Goal: Task Accomplishment & Management: Complete application form

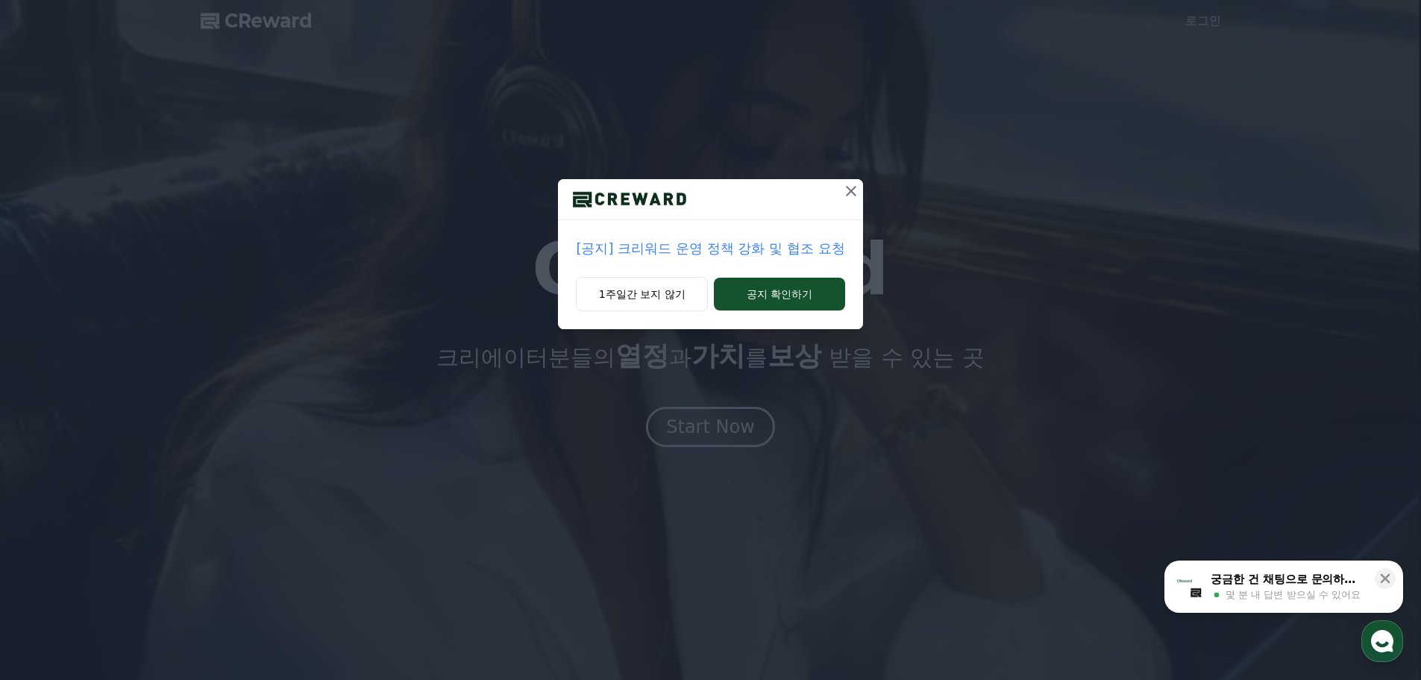
click at [680, 241] on p "[공지] 크리워드 운영 정책 강화 및 협조 요청" at bounding box center [710, 248] width 269 height 21
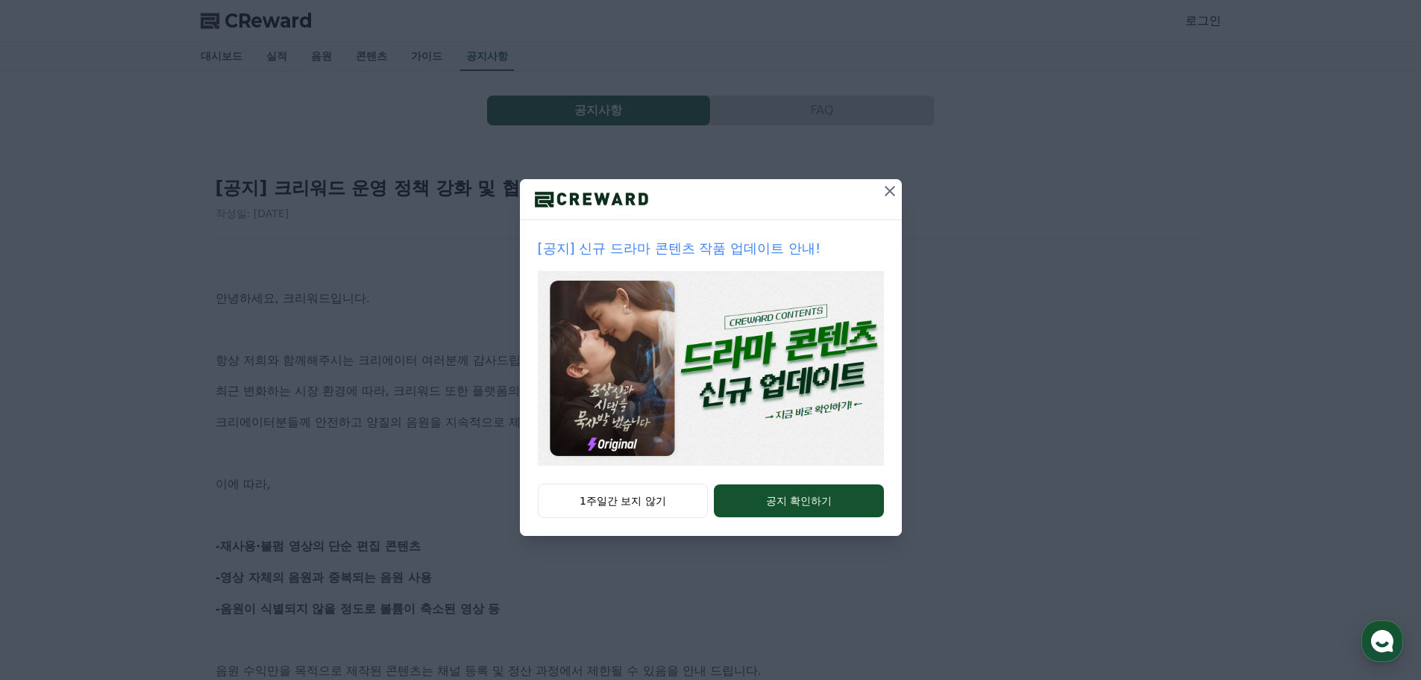
drag, startPoint x: 607, startPoint y: 498, endPoint x: 571, endPoint y: 491, distance: 36.4
click at [607, 497] on button "1주일간 보지 않기" at bounding box center [623, 500] width 171 height 34
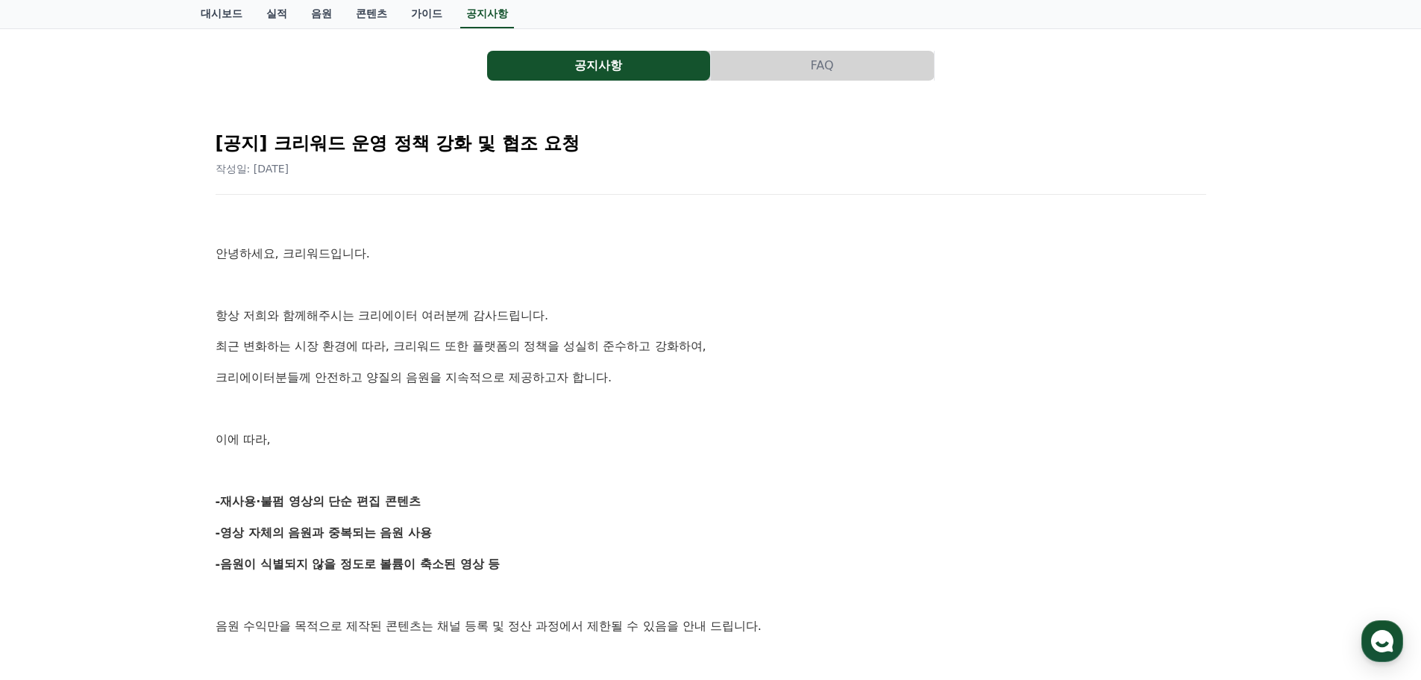
scroll to position [39, 0]
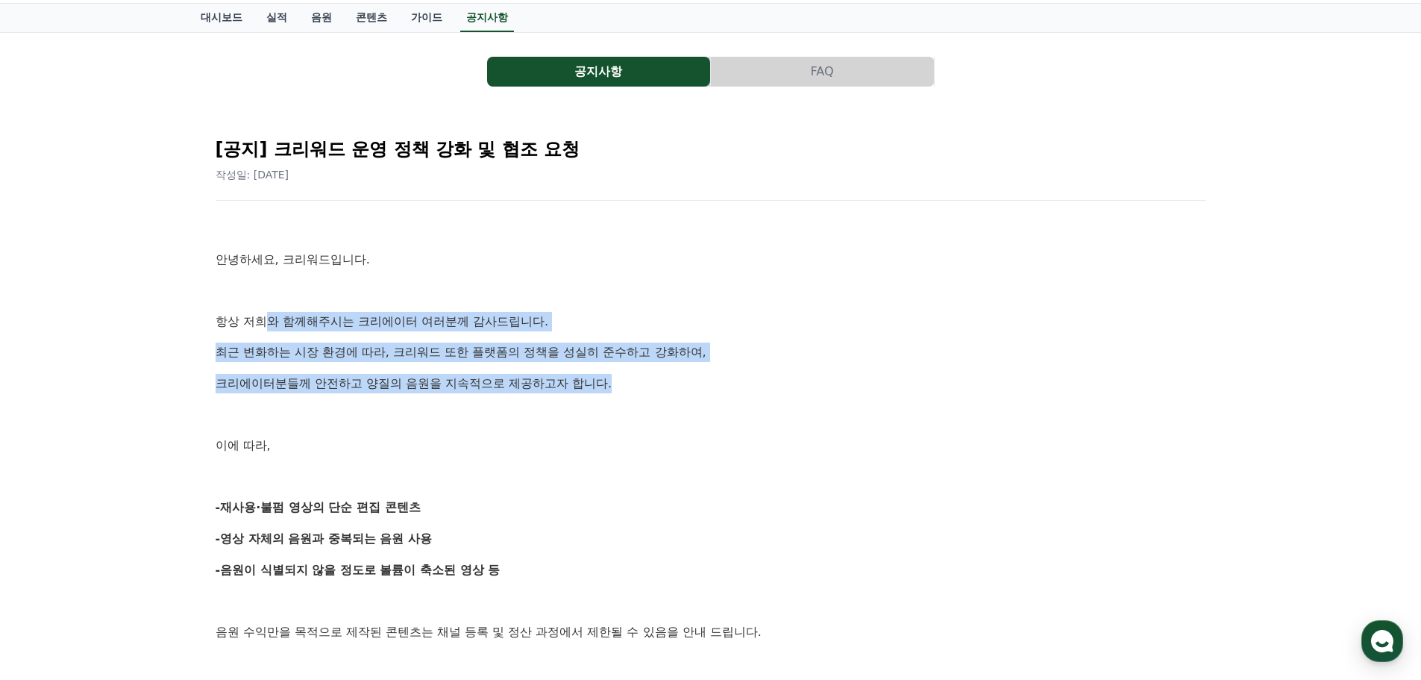
drag, startPoint x: 267, startPoint y: 326, endPoint x: 714, endPoint y: 395, distance: 452.2
click at [712, 393] on div "안녕하세요, 크리워드입니다. 항상 저희와 함께해주시는 크리에이터 여러분께 감사드립니다. 최근 변화하는 시장 환경에 따라, 크리워드 또한 플랫폼…" at bounding box center [711, 694] width 991 height 950
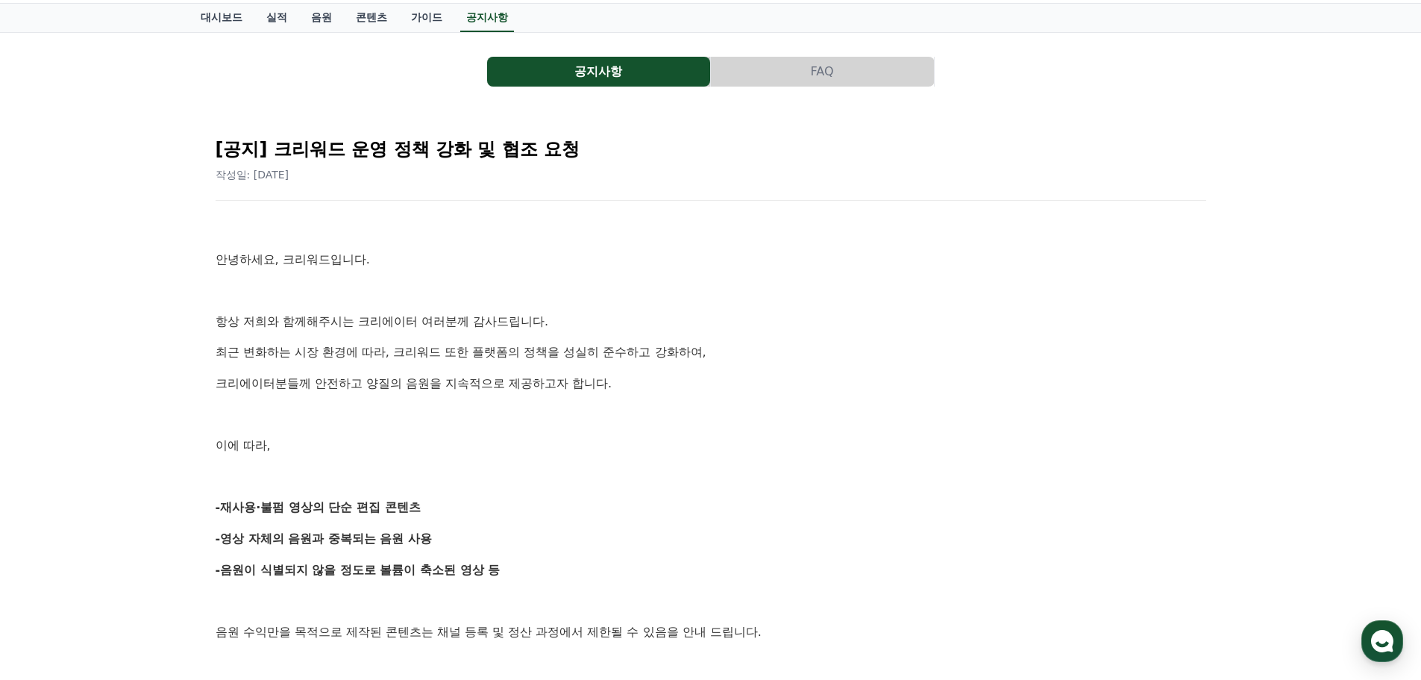
click at [887, 504] on p "-재사용·불펌 영상의 단순 편집 콘텐츠" at bounding box center [711, 507] width 991 height 19
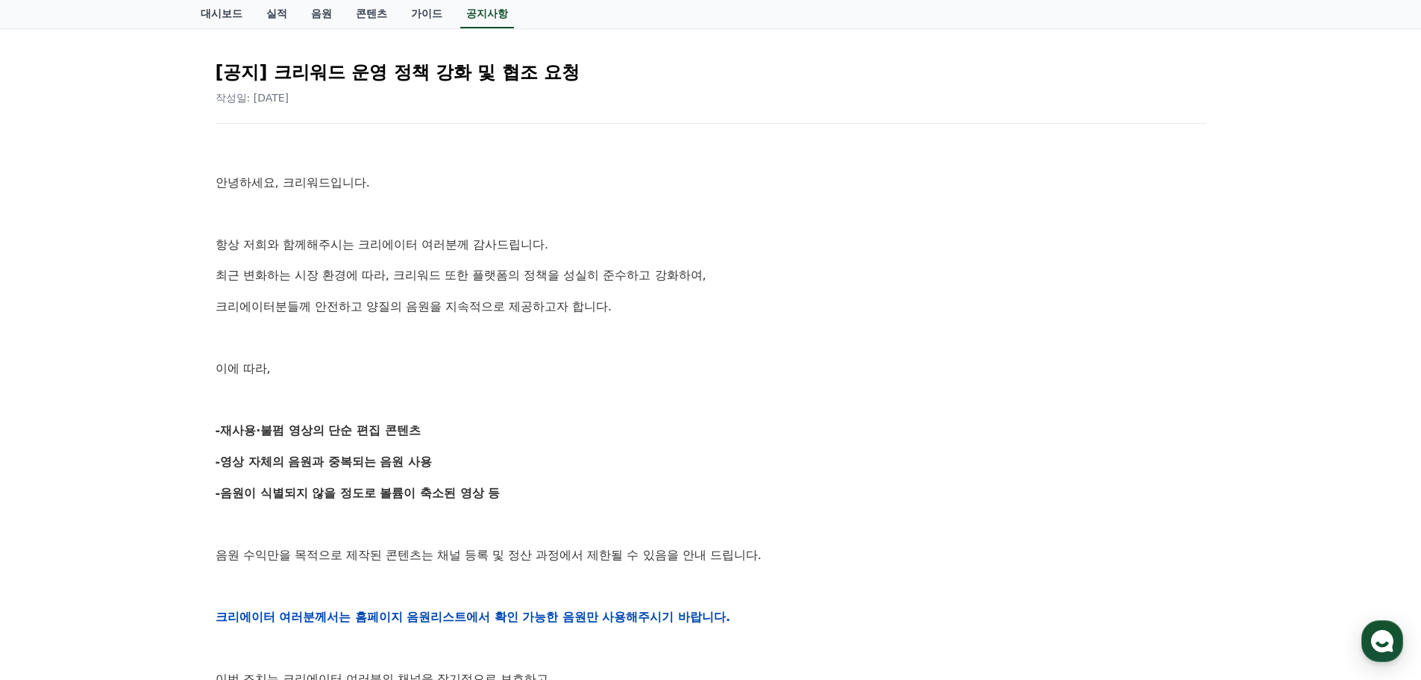
scroll to position [188, 0]
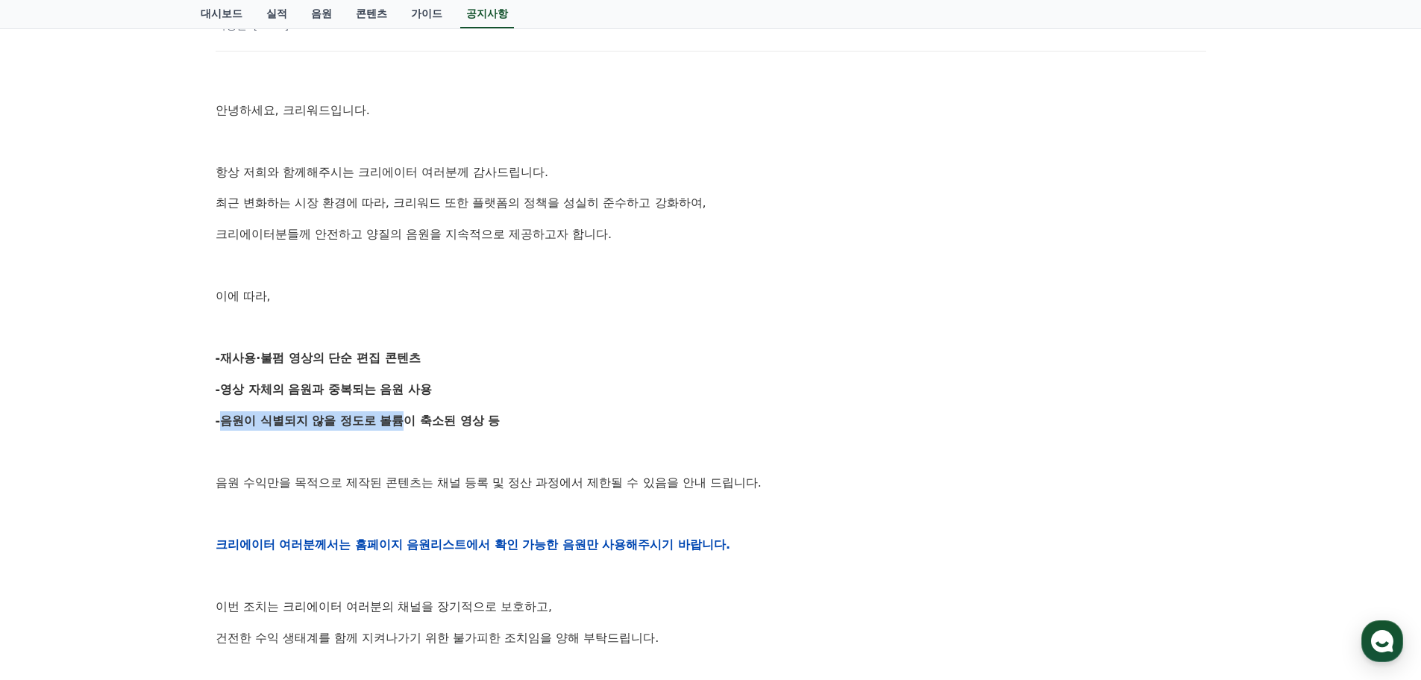
drag, startPoint x: 478, startPoint y: 422, endPoint x: 213, endPoint y: 412, distance: 265.8
click at [213, 412] on div "[공지] 크리워드 운영 정책 강화 및 협조 요청 작성일: 2025-09-15 안녕하세요, 크리워드입니다. 항상 저희와 함께해주시는 크리에이터 …" at bounding box center [711, 520] width 997 height 1094
click at [256, 360] on strong "-재사용·불펌 영상의 단순 편집 콘텐츠" at bounding box center [318, 358] width 205 height 14
drag, startPoint x: 222, startPoint y: 363, endPoint x: 448, endPoint y: 360, distance: 226.1
click at [448, 360] on p "-재사용·불펌 영상의 단순 편집 콘텐츠" at bounding box center [711, 357] width 991 height 19
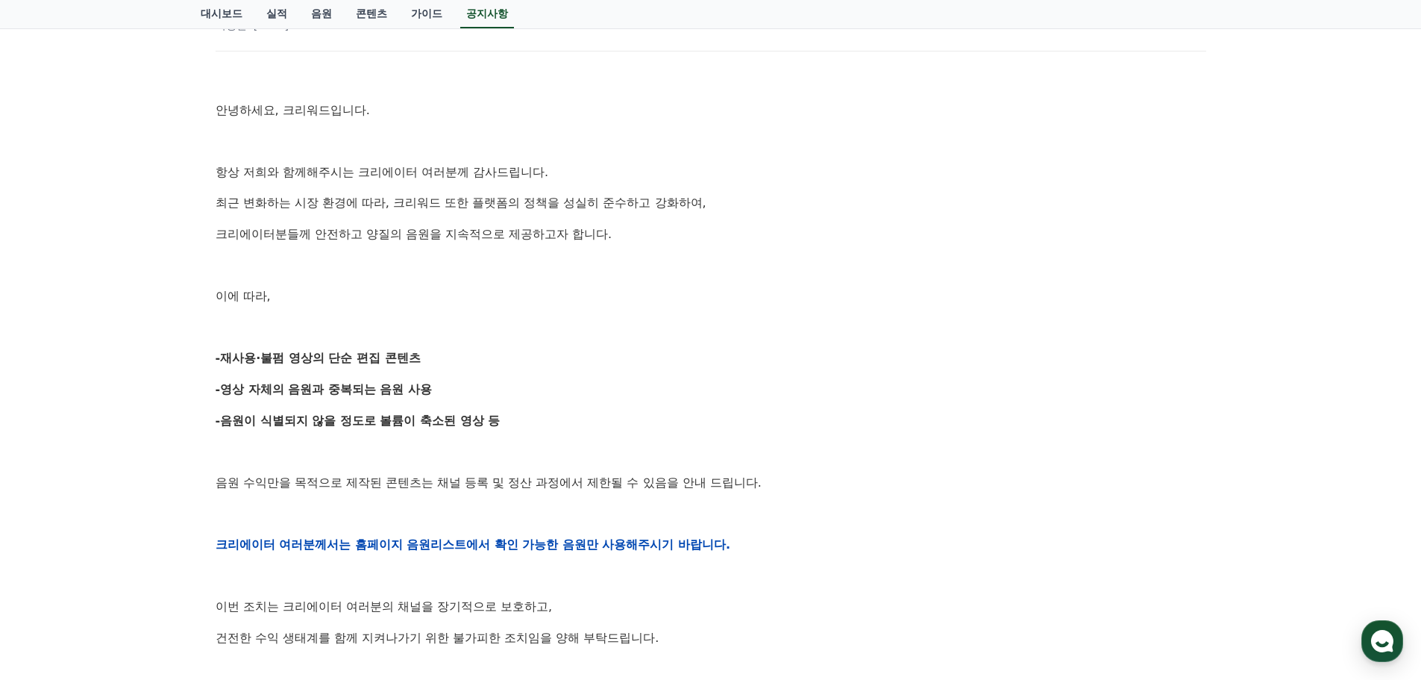
drag, startPoint x: 286, startPoint y: 387, endPoint x: 206, endPoint y: 395, distance: 80.2
click at [283, 389] on strong "-영상 자체의 음원과 중복되는 음원 사용" at bounding box center [324, 389] width 217 height 14
drag, startPoint x: 206, startPoint y: 395, endPoint x: 475, endPoint y: 380, distance: 269.8
click at [475, 380] on div "[공지] 크리워드 운영 정책 강화 및 협조 요청 작성일: 2025-09-15 안녕하세요, 크리워드입니다. 항상 저희와 함께해주시는 크리에이터 …" at bounding box center [711, 520] width 1009 height 1106
click at [608, 422] on p "-음원이 식별되지 않을 정도로 볼륨이 축소된 영상 등" at bounding box center [711, 420] width 991 height 19
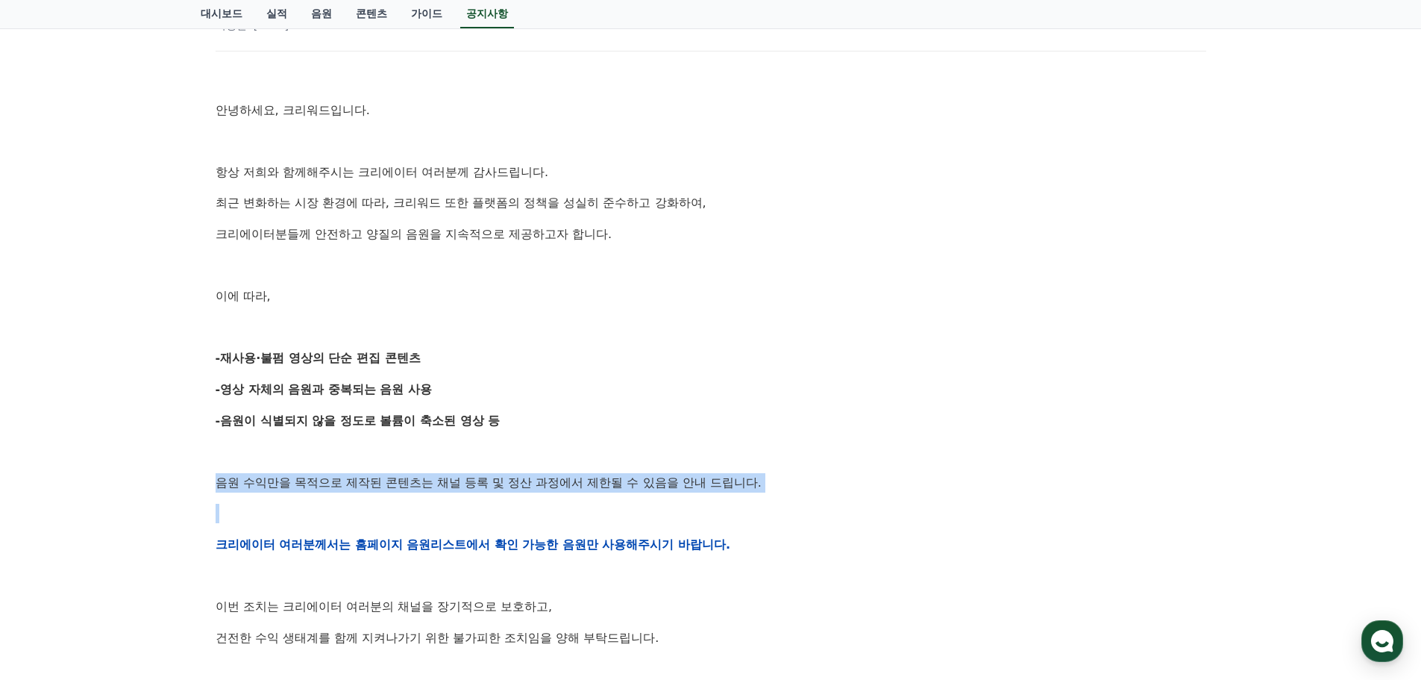
drag, startPoint x: 184, startPoint y: 473, endPoint x: 731, endPoint y: 499, distance: 548.2
click at [731, 499] on div "공지사항 FAQ [공지] 크리워드 운영 정책 강화 및 협조 요청 작성일: 2025-09-15 안녕하세요, 크리워드입니다. 항상 저희와 함께해주…" at bounding box center [710, 487] width 1421 height 1207
click at [731, 499] on div "안녕하세요, 크리워드입니다. 항상 저희와 함께해주시는 크리에이터 여러분께 감사드립니다. 최근 변화하는 시장 환경에 따라, 크리워드 또한 플랫폼…" at bounding box center [711, 544] width 991 height 950
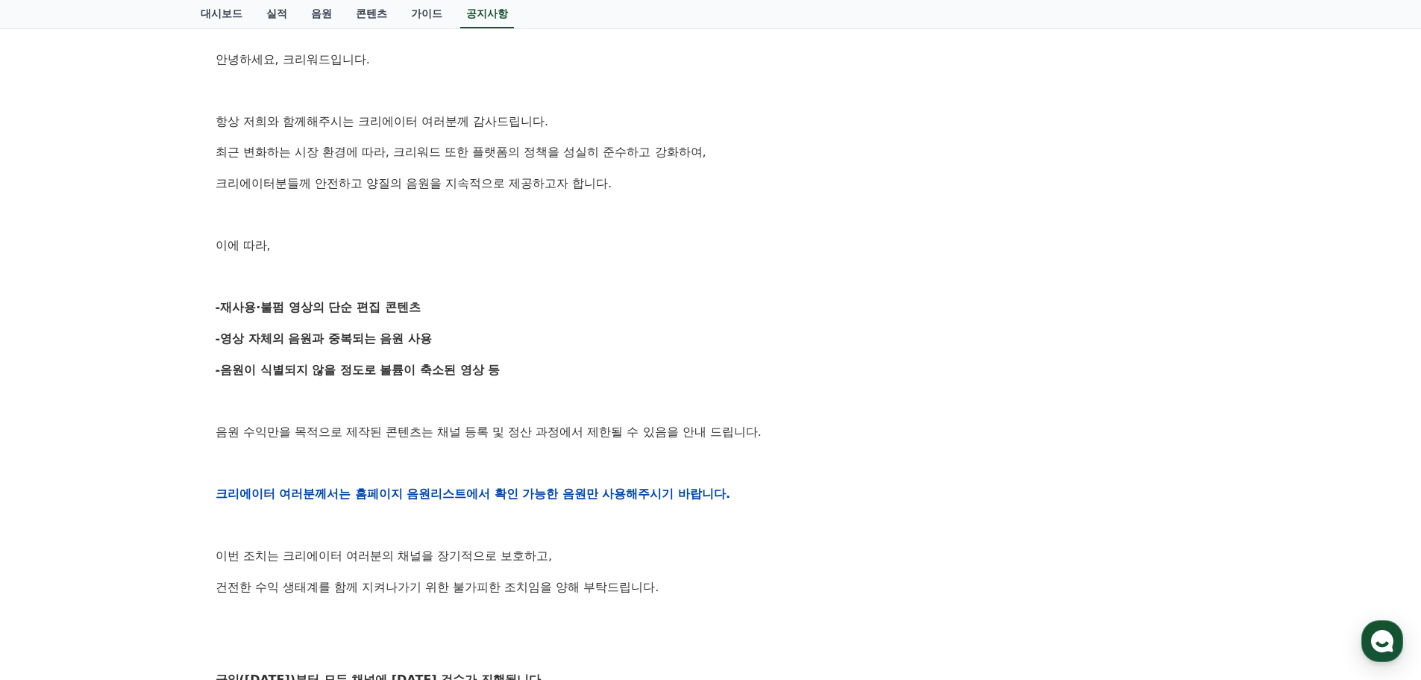
scroll to position [263, 0]
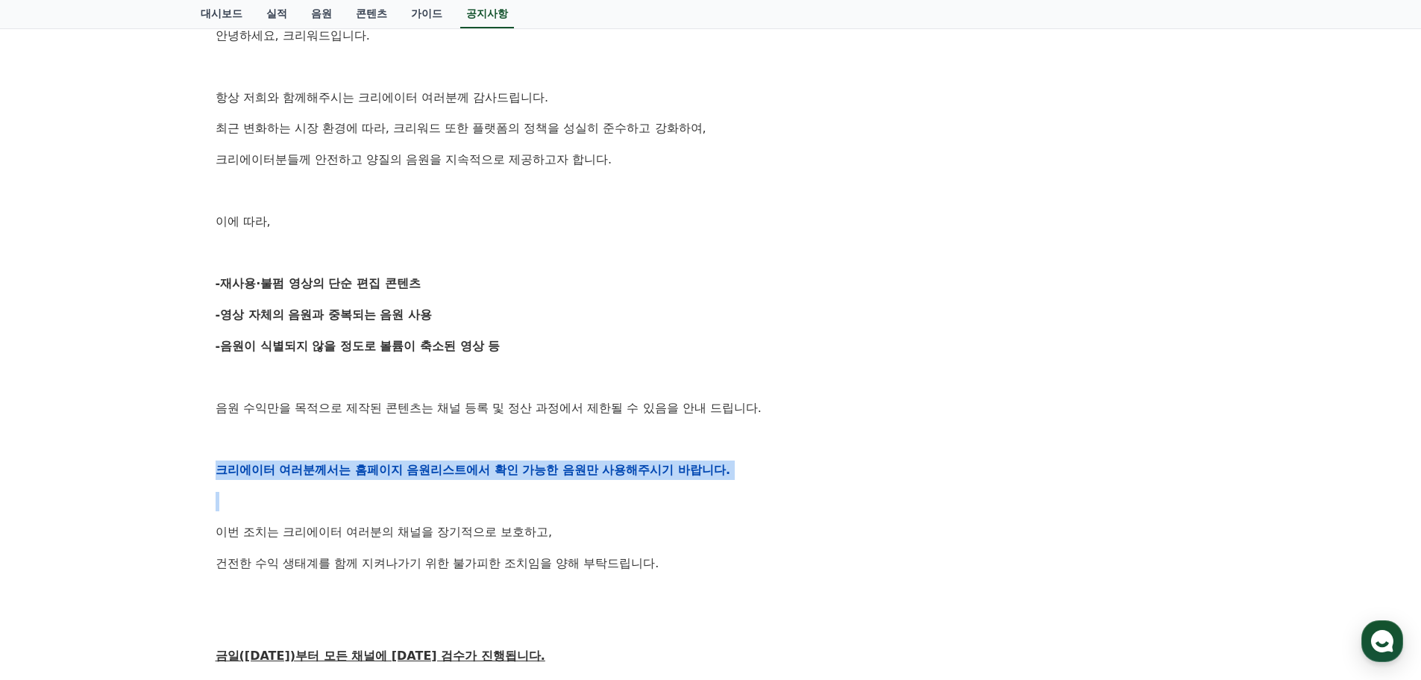
drag, startPoint x: 406, startPoint y: 461, endPoint x: 858, endPoint y: 497, distance: 453.5
click at [858, 497] on div "[공지] 크리워드 운영 정책 강화 및 협조 요청 작성일: 2025-09-15 안녕하세요, 크리워드입니다. 항상 저희와 함께해주시는 크리에이터 …" at bounding box center [711, 446] width 1021 height 1118
drag, startPoint x: 869, startPoint y: 504, endPoint x: 866, endPoint y: 513, distance: 8.7
click at [869, 505] on p at bounding box center [711, 501] width 991 height 19
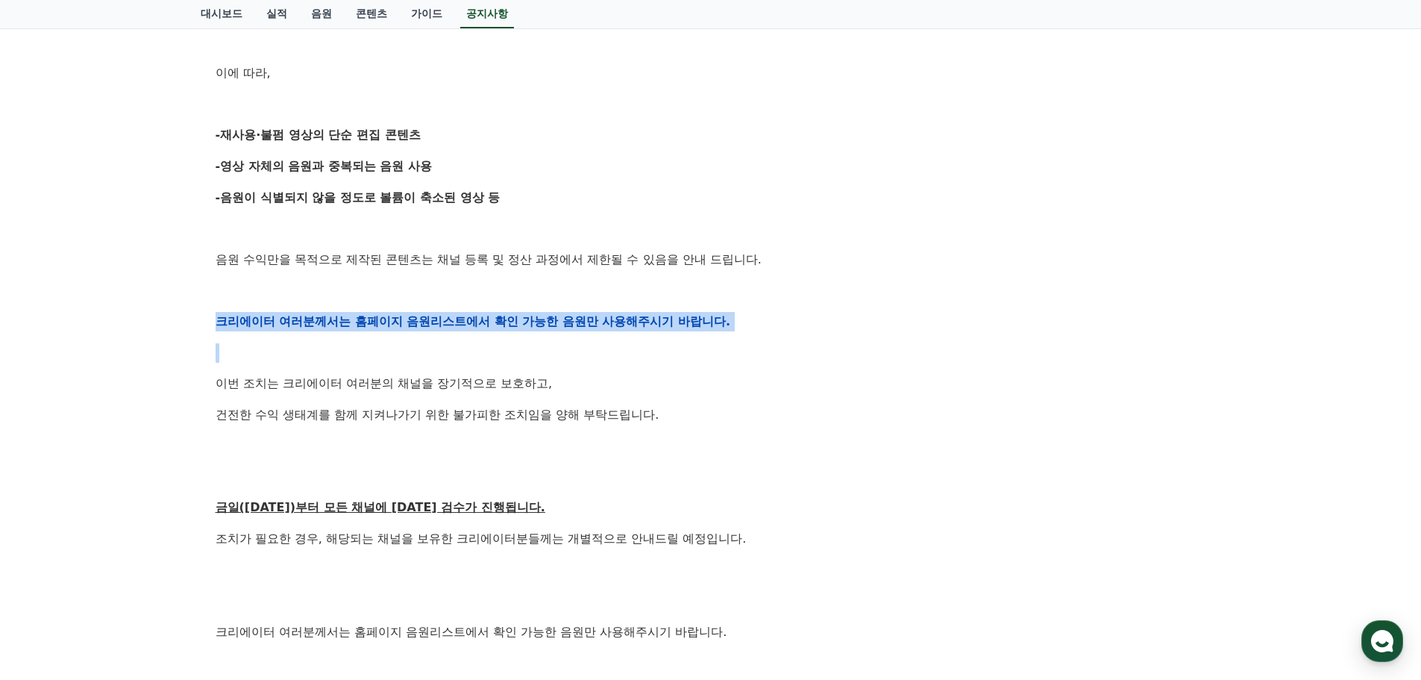
scroll to position [412, 0]
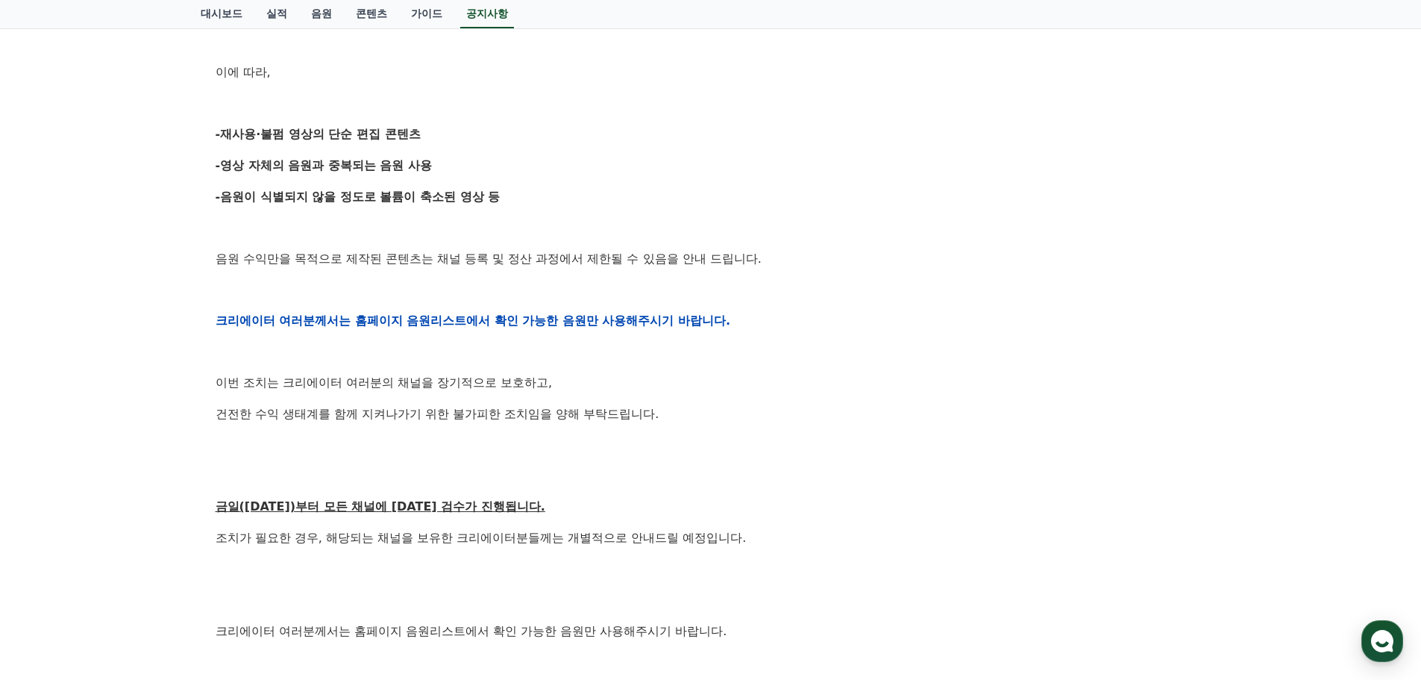
click at [543, 439] on p at bounding box center [711, 444] width 991 height 19
drag, startPoint x: 213, startPoint y: 507, endPoint x: 339, endPoint y: 509, distance: 125.4
click at [339, 509] on div "[공지] 크리워드 운영 정책 강화 및 협조 요청 작성일: 2025-09-15 안녕하세요, 크리워드입니다. 항상 저희와 함께해주시는 크리에이터 …" at bounding box center [711, 296] width 997 height 1094
click at [339, 509] on u "금일(9월15일)부터 모든 채널에 대한 검수가 진행됩니다." at bounding box center [381, 506] width 330 height 14
click at [273, 548] on div "안녕하세요, 크리워드입니다. 항상 저희와 함께해주시는 크리에이터 여러분께 감사드립니다. 최근 변화하는 시장 환경에 따라, 크리워드 또한 플랫폼…" at bounding box center [711, 321] width 991 height 950
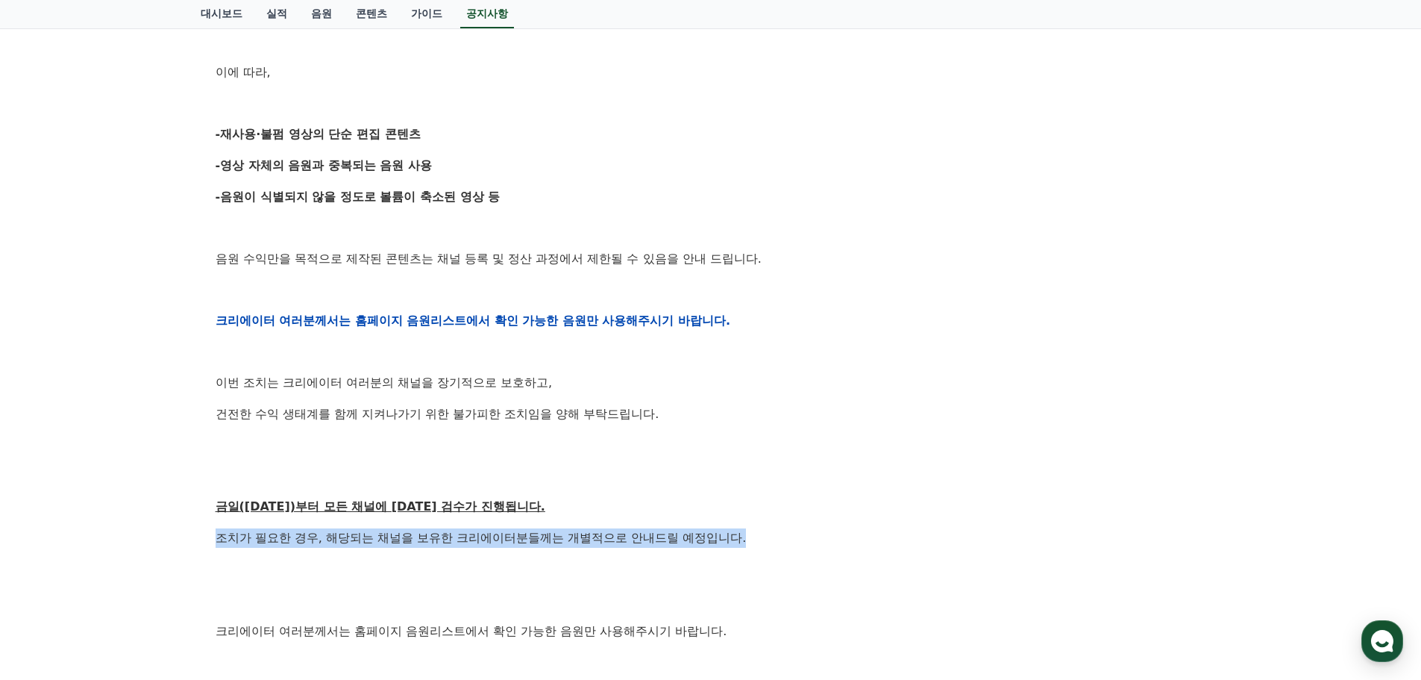
drag, startPoint x: 202, startPoint y: 535, endPoint x: 754, endPoint y: 531, distance: 551.3
click at [754, 531] on div "[공지] 크리워드 운영 정책 강화 및 협조 요청 작성일: 2025-09-15 안녕하세요, 크리워드입니다. 항상 저희와 함께해주시는 크리에이터 …" at bounding box center [711, 296] width 1021 height 1118
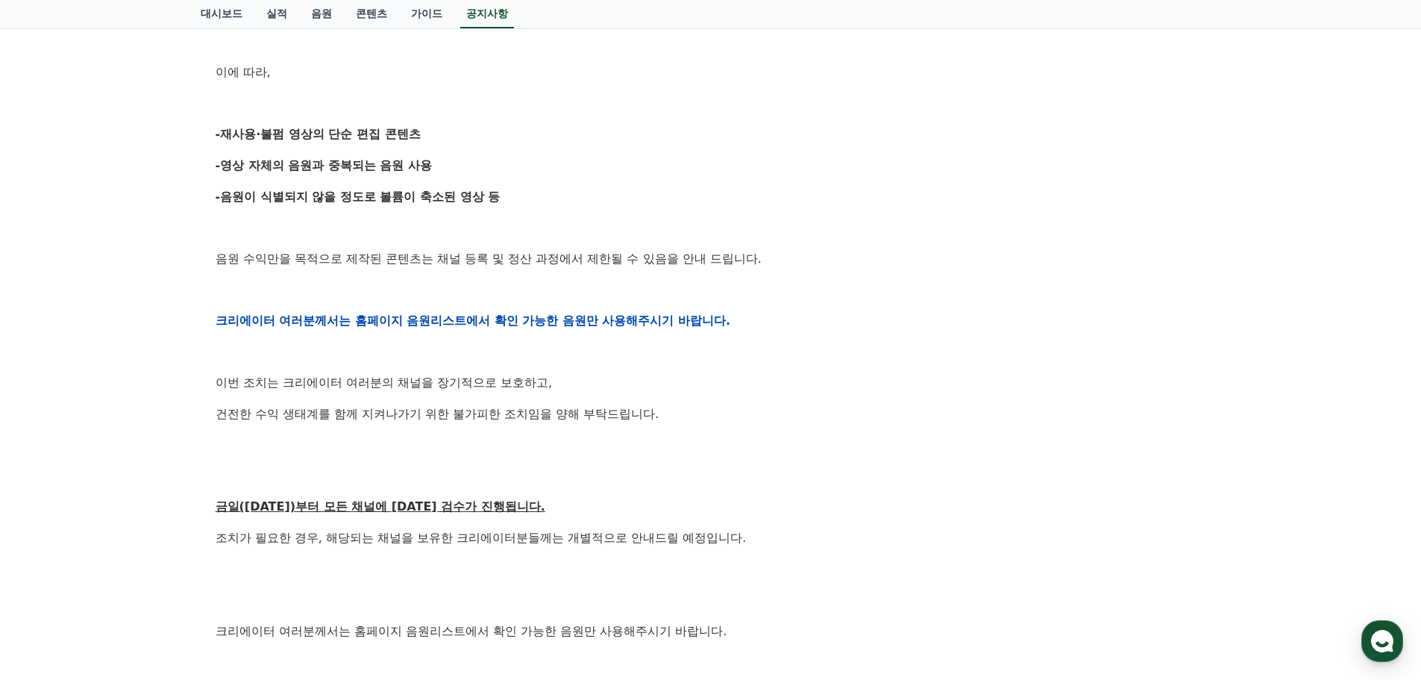
click at [789, 551] on div "안녕하세요, 크리워드입니다. 항상 저희와 함께해주시는 크리에이터 여러분께 감사드립니다. 최근 변화하는 시장 환경에 따라, 크리워드 또한 플랫폼…" at bounding box center [711, 321] width 991 height 950
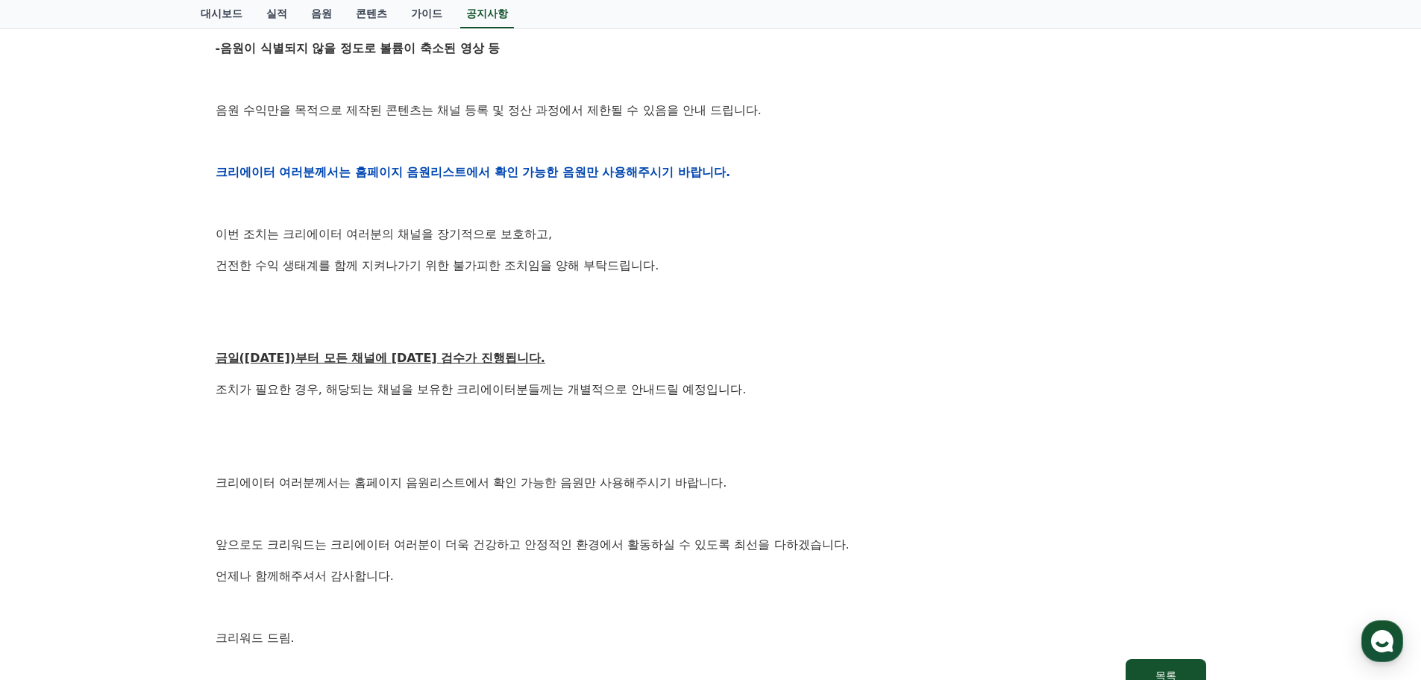
scroll to position [561, 0]
drag, startPoint x: 197, startPoint y: 483, endPoint x: 239, endPoint y: 534, distance: 66.8
click at [234, 490] on div "공지사항 FAQ [공지] 크리워드 운영 정책 강화 및 협조 요청 작성일: 2025-09-15 안녕하세요, 크리워드입니다. 항상 저희와 함께해주…" at bounding box center [711, 114] width 1033 height 1195
click at [243, 542] on p "앞으로도 크리워드는 크리에이터 여러분이 더욱 건강하고 안정적인 환경에서 활동하실 수 있도록 최선을 다하겠습니다." at bounding box center [711, 543] width 991 height 19
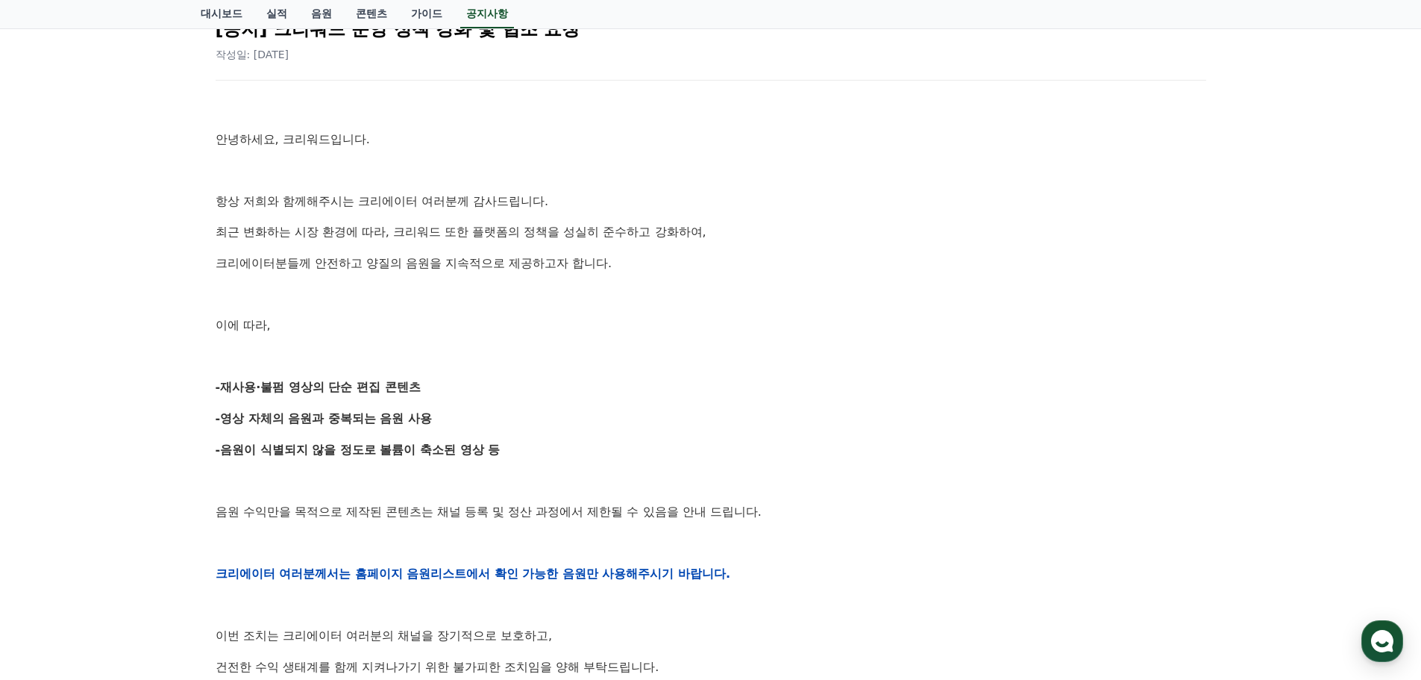
scroll to position [0, 0]
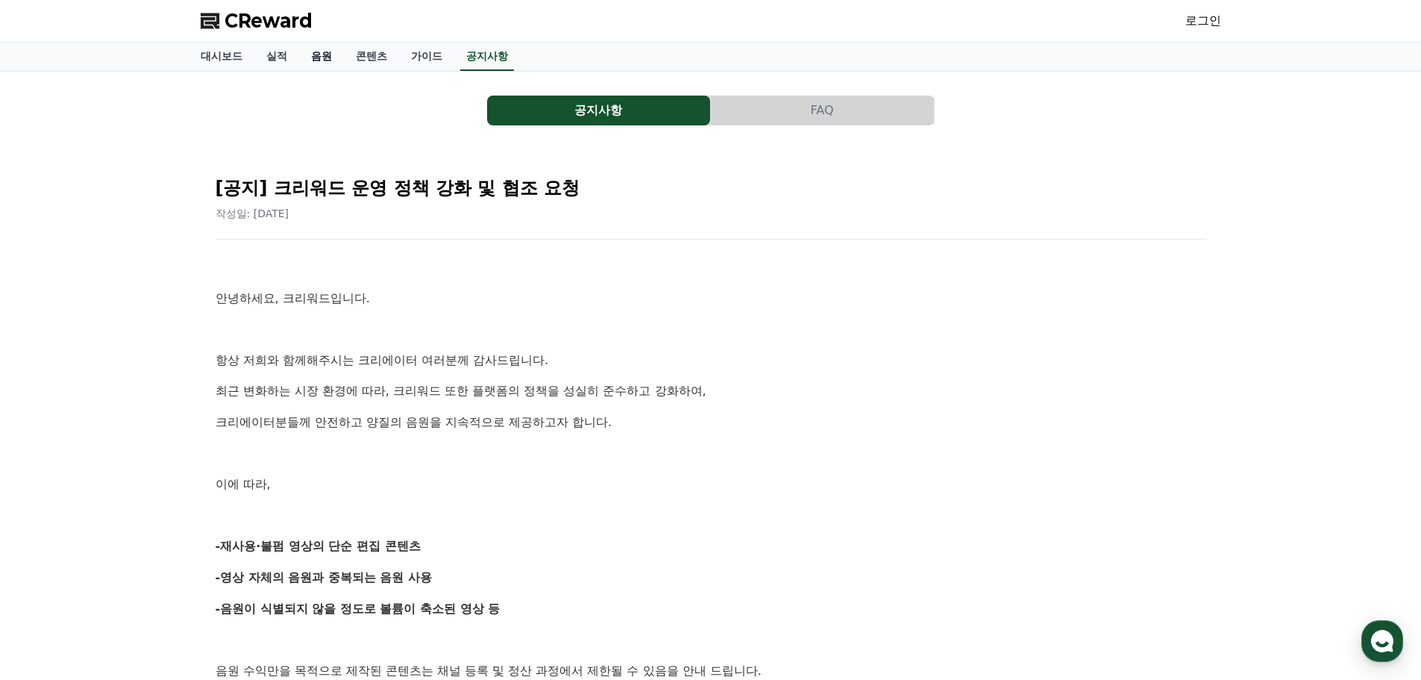
click at [316, 53] on link "음원" at bounding box center [321, 57] width 45 height 28
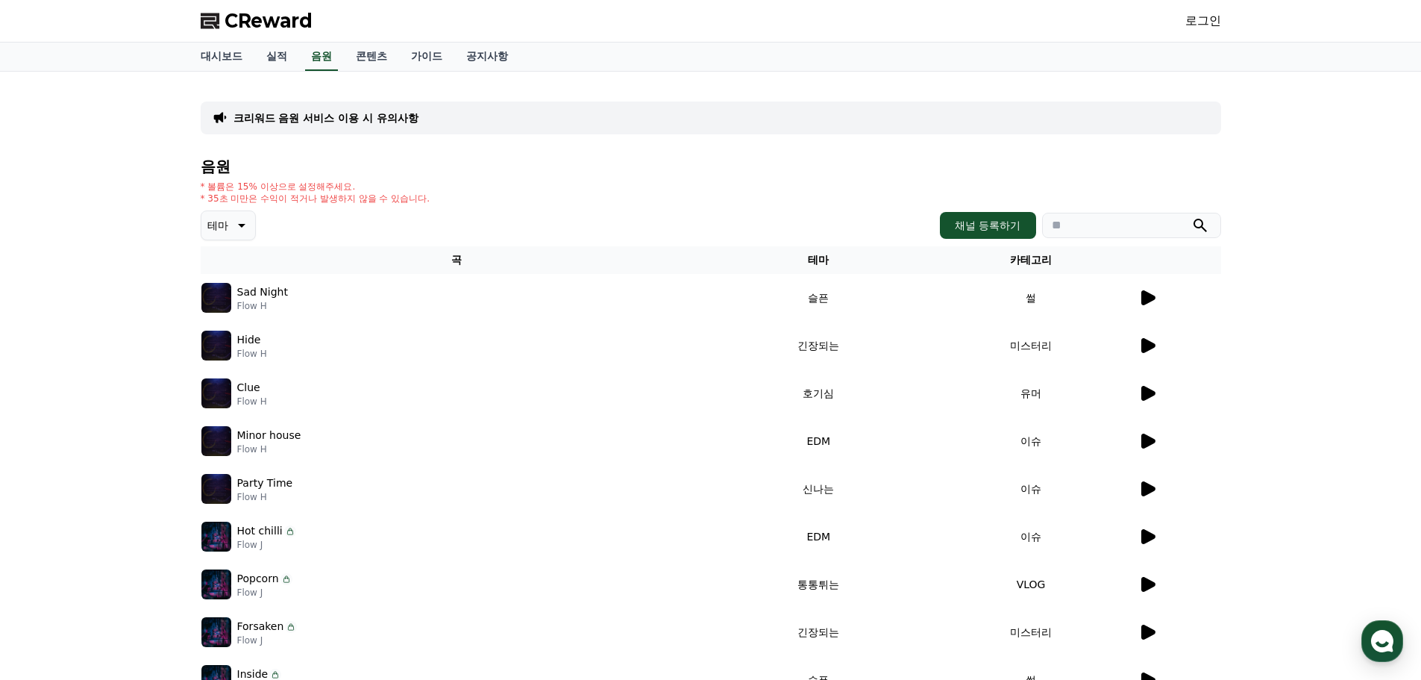
click at [1142, 302] on icon at bounding box center [1147, 298] width 18 height 18
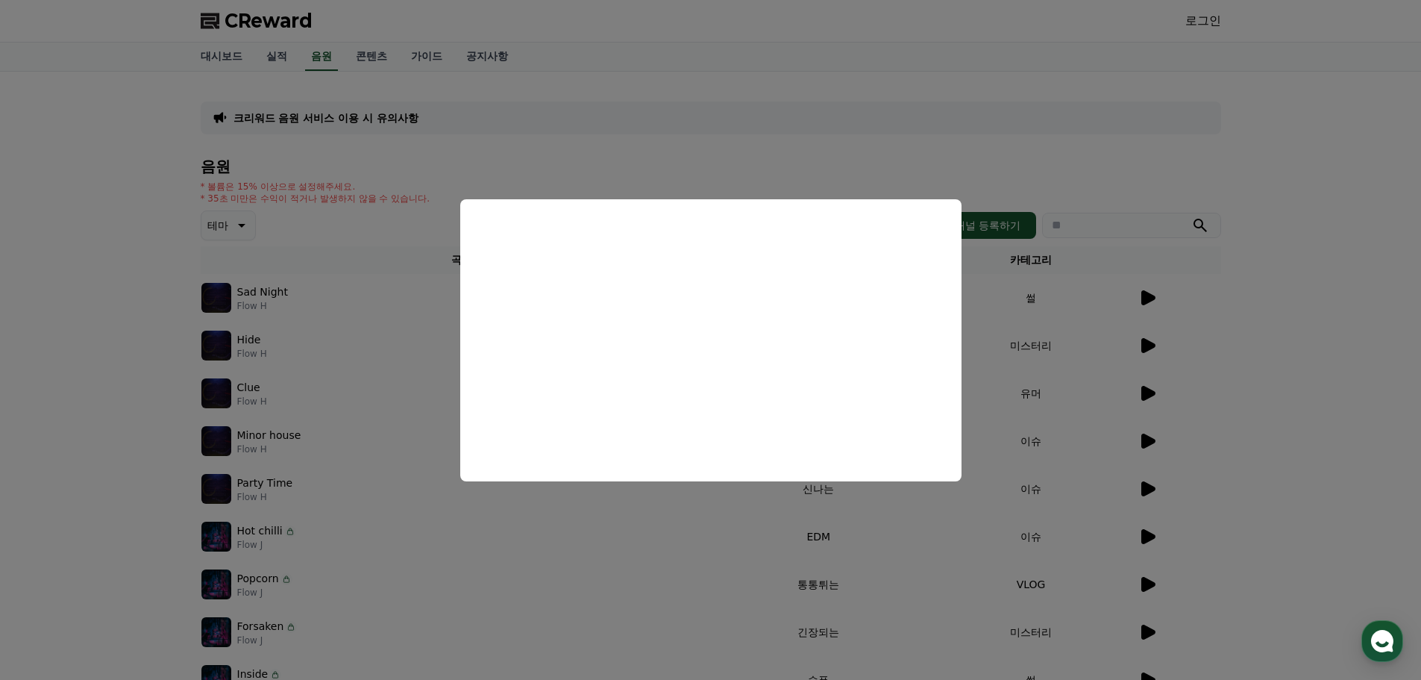
click at [669, 563] on button "close modal" at bounding box center [710, 340] width 1421 height 680
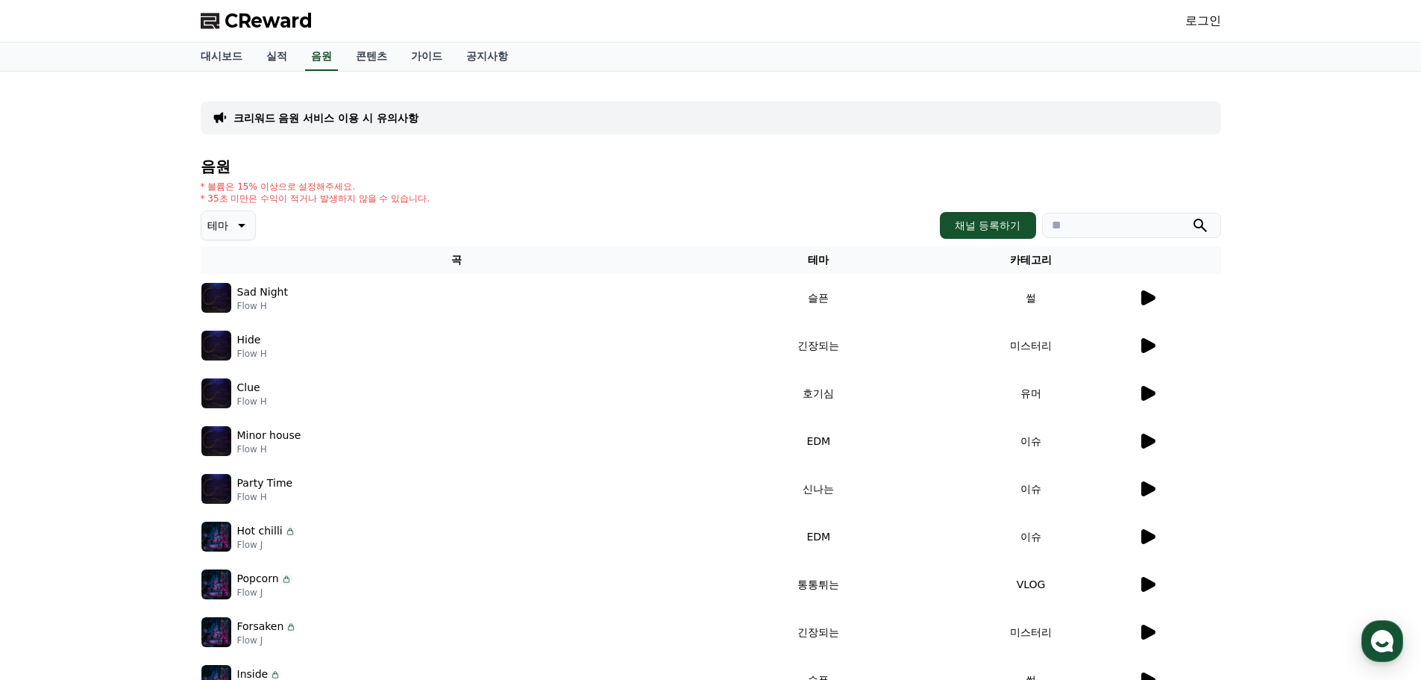
click at [216, 227] on p "테마" at bounding box center [217, 225] width 21 height 21
click at [231, 265] on button "호기심" at bounding box center [224, 267] width 43 height 33
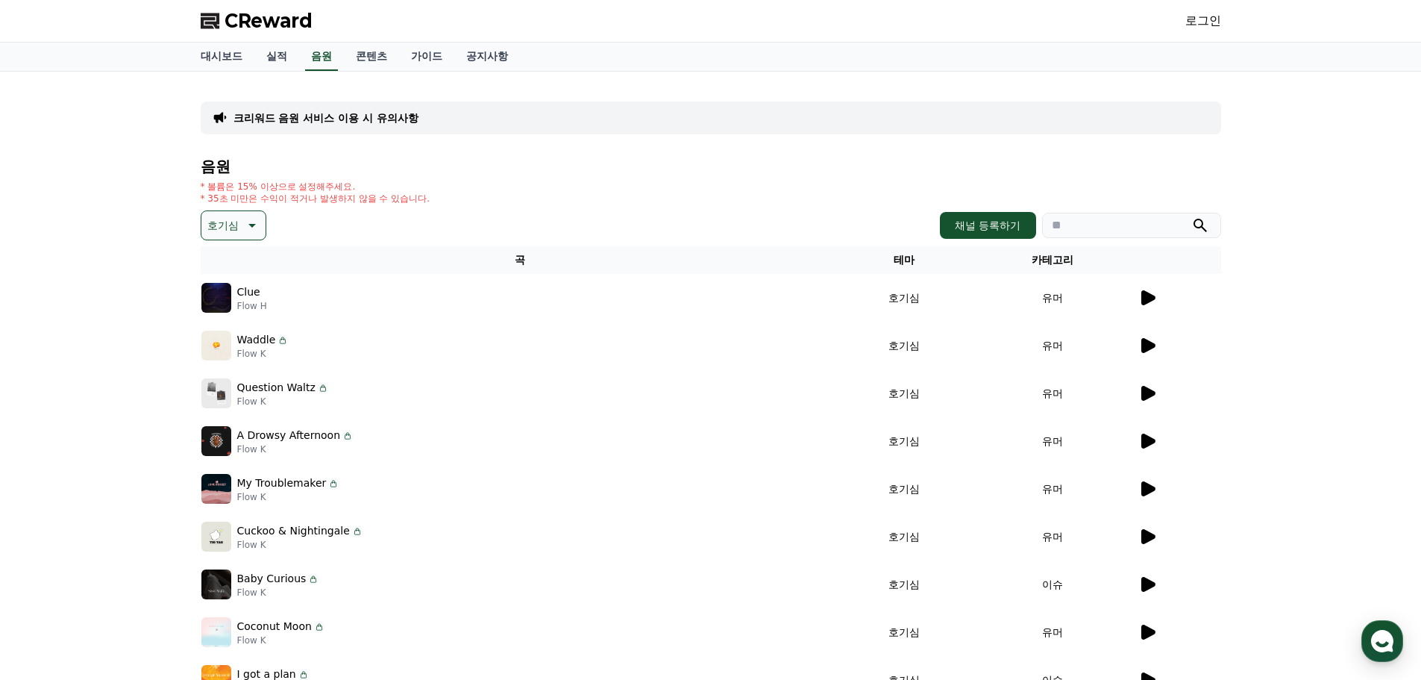
click at [1147, 301] on icon at bounding box center [1148, 297] width 14 height 15
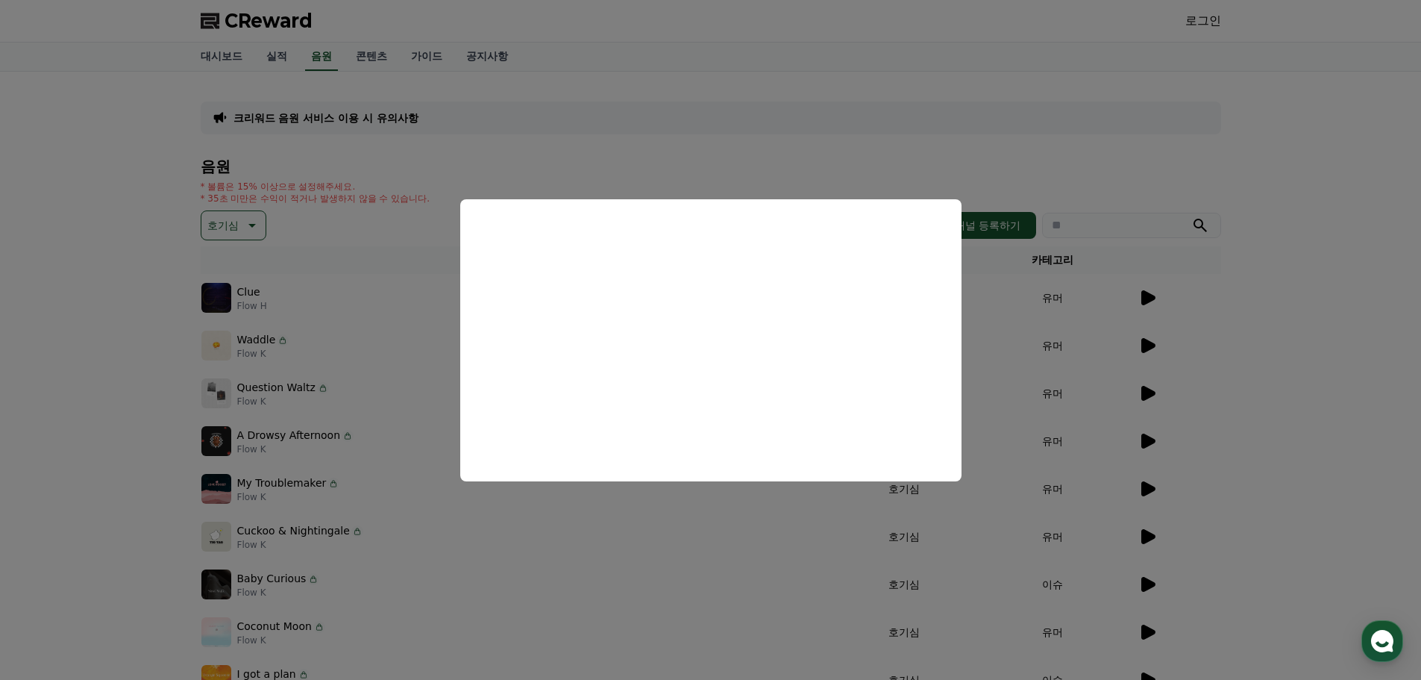
click at [561, 569] on button "close modal" at bounding box center [710, 340] width 1421 height 680
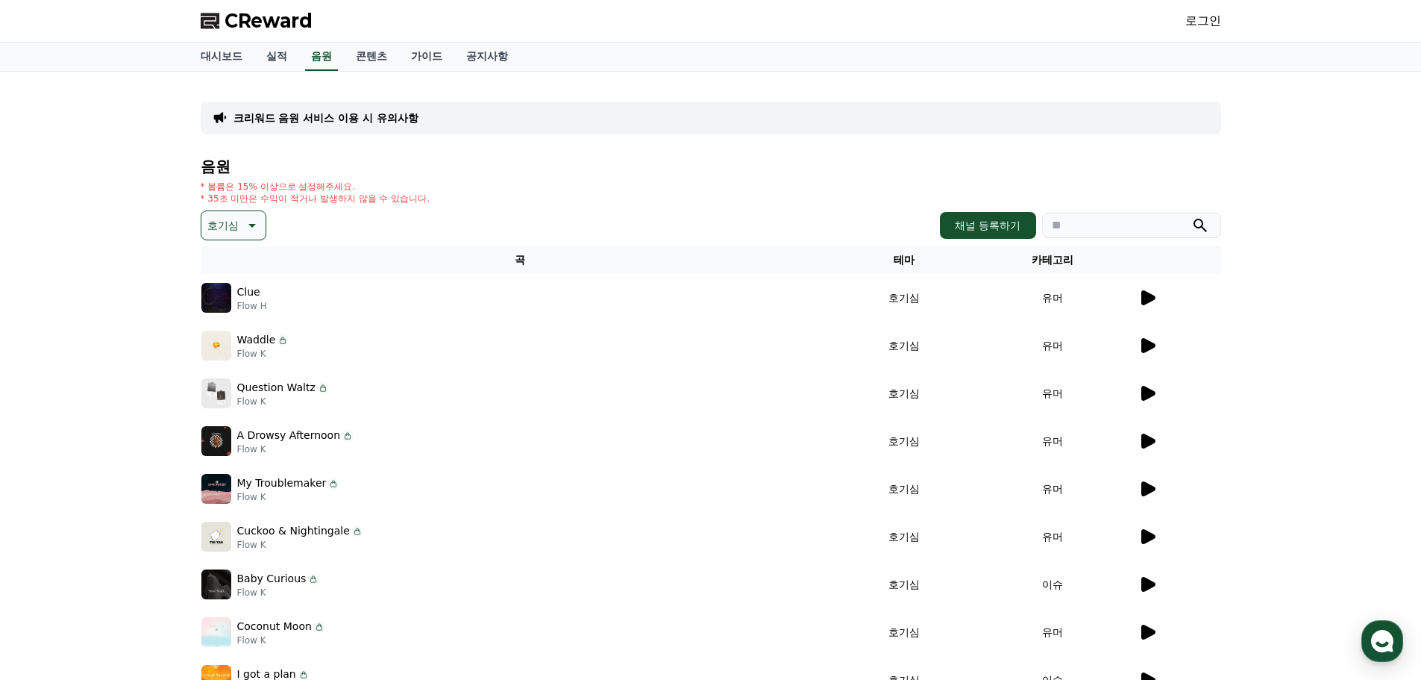
click at [244, 234] on icon at bounding box center [251, 225] width 18 height 18
click at [239, 347] on button "긴장되는" at bounding box center [230, 348] width 54 height 33
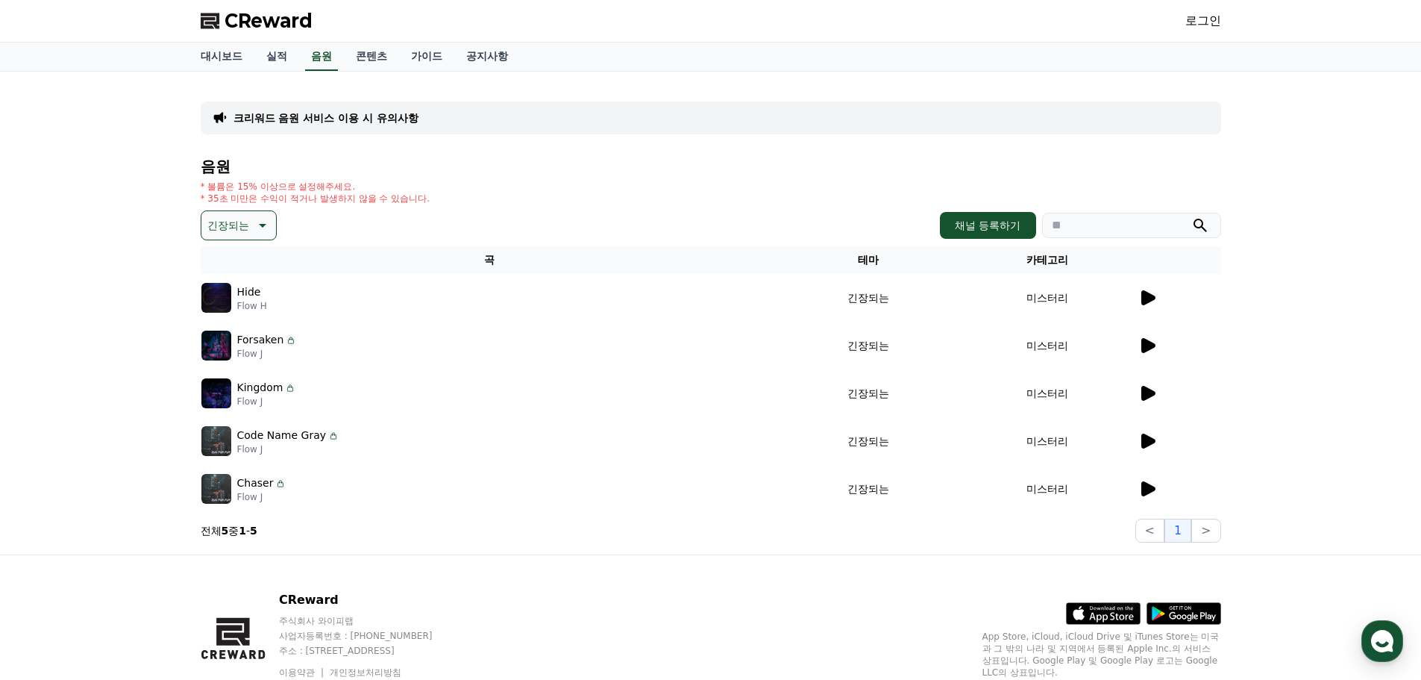
click at [1147, 293] on icon at bounding box center [1148, 297] width 14 height 15
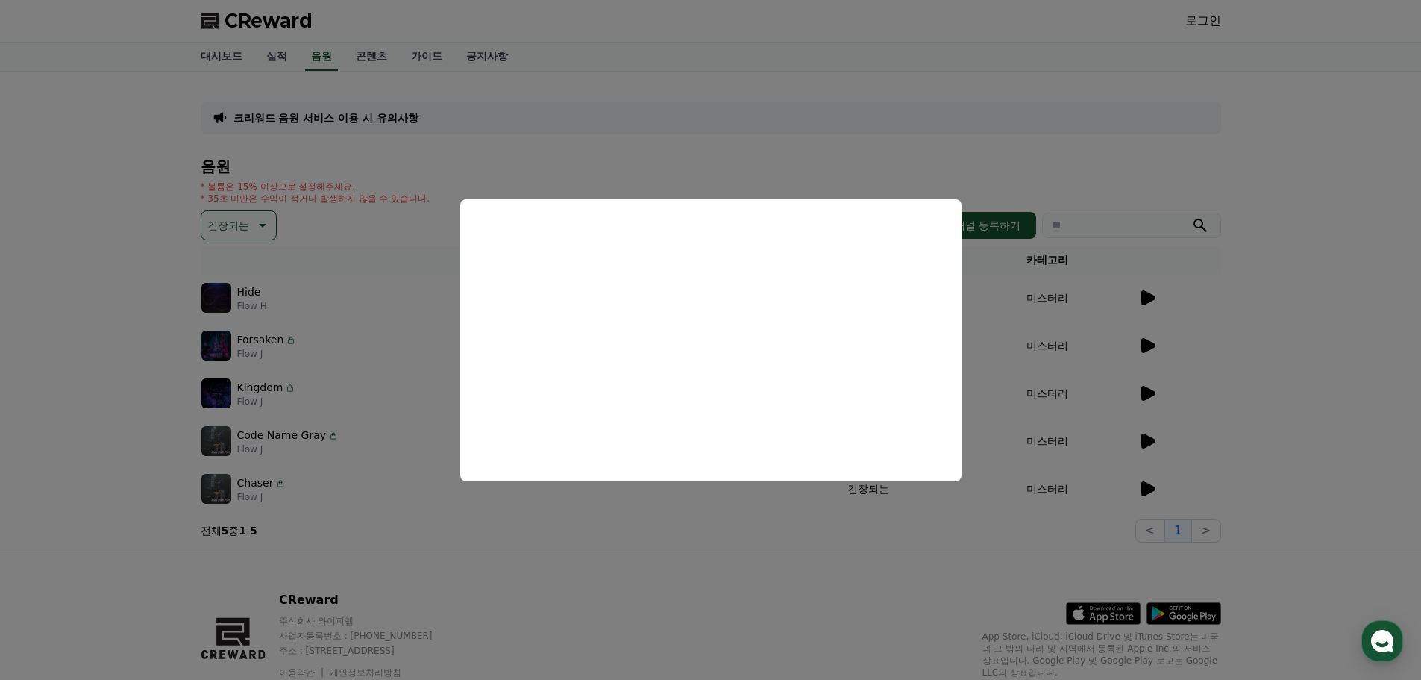
click at [734, 547] on button "close modal" at bounding box center [710, 340] width 1421 height 680
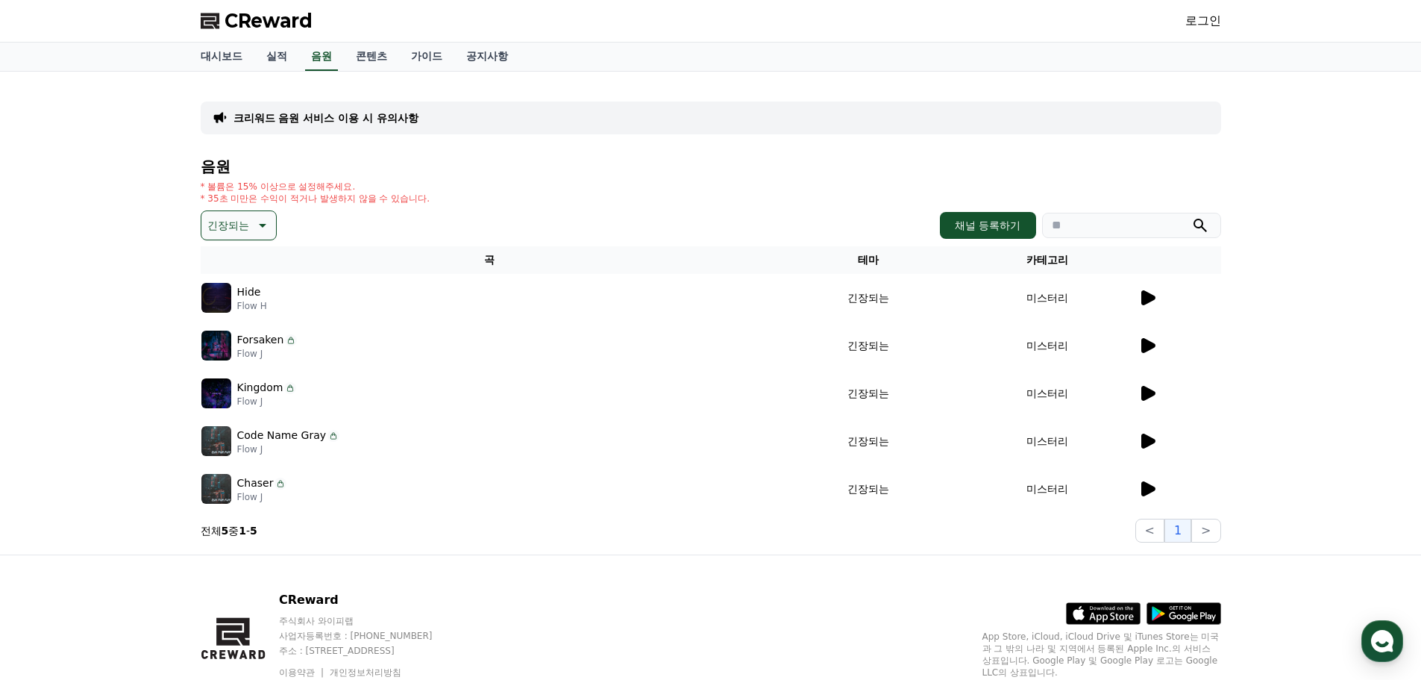
click at [1150, 354] on icon at bounding box center [1147, 345] width 18 height 18
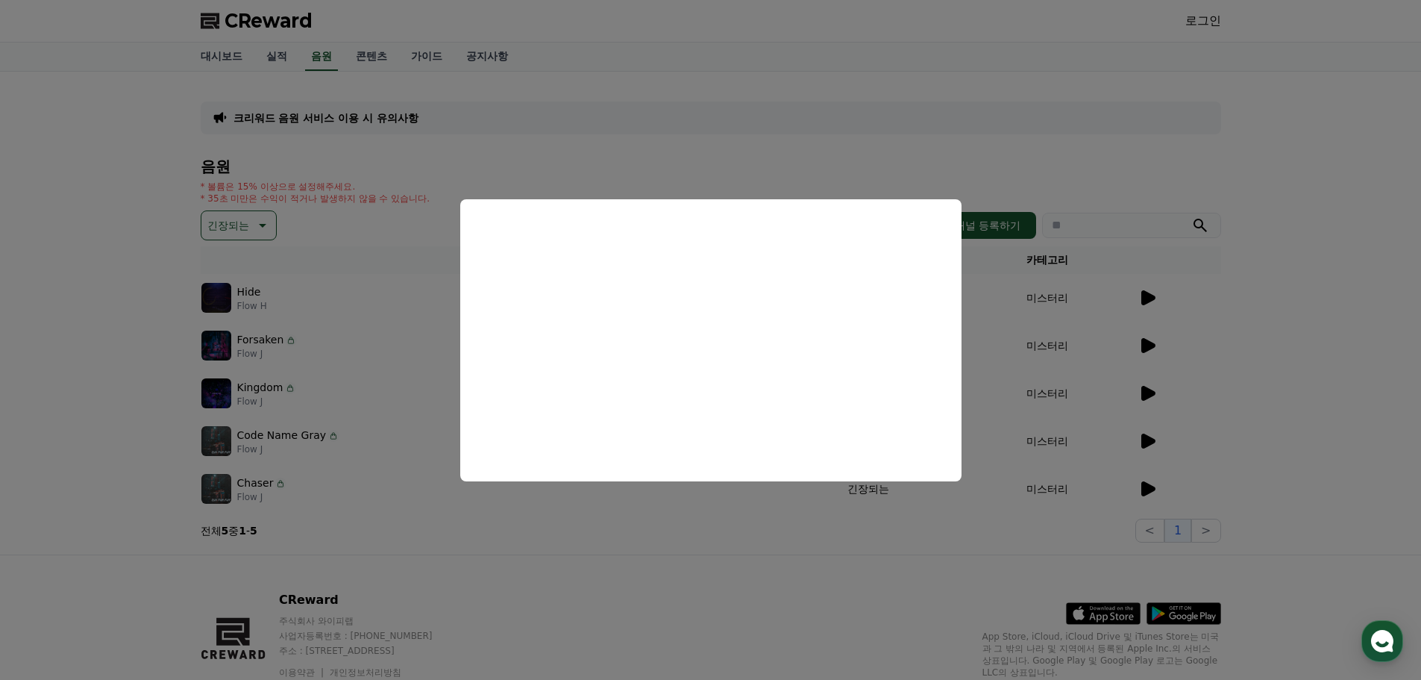
drag, startPoint x: 1087, startPoint y: 392, endPoint x: 1055, endPoint y: 612, distance: 222.4
click at [1088, 392] on button "close modal" at bounding box center [710, 340] width 1421 height 680
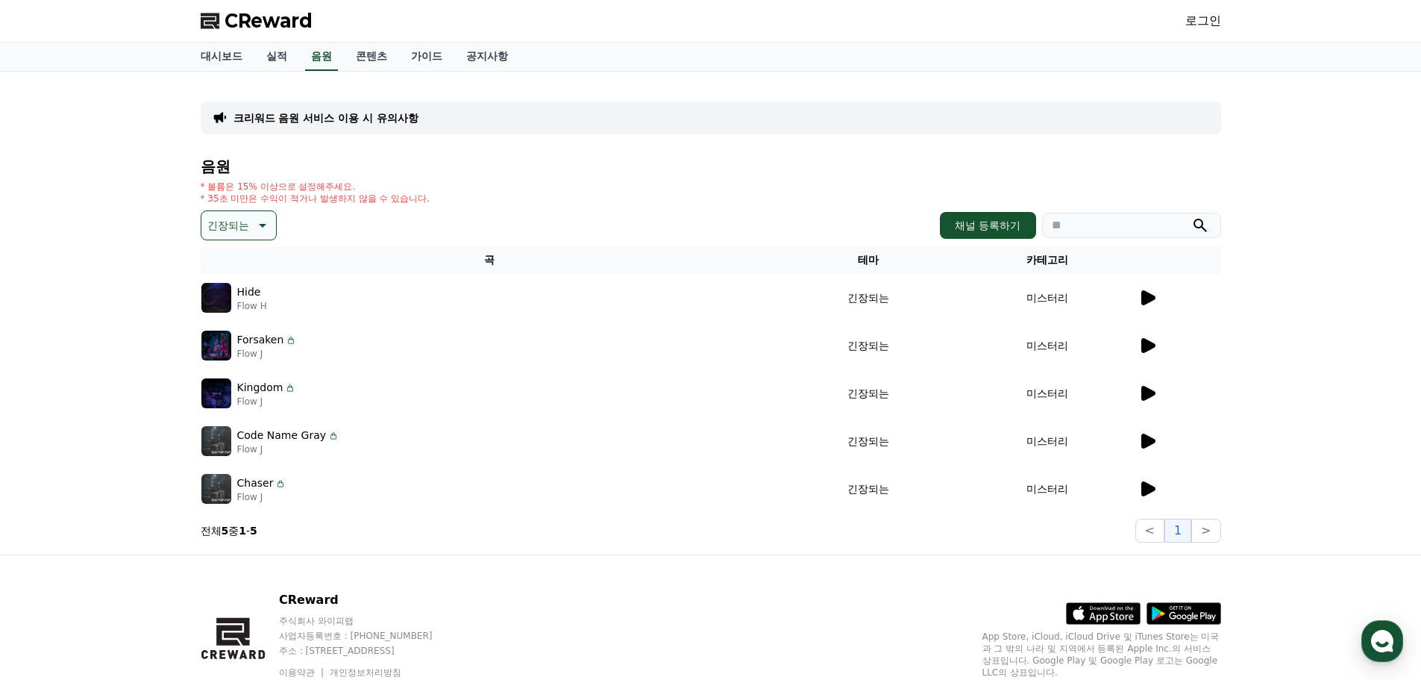
click at [222, 226] on p "긴장되는" at bounding box center [228, 225] width 42 height 21
click at [219, 303] on button "환상적인" at bounding box center [230, 303] width 54 height 33
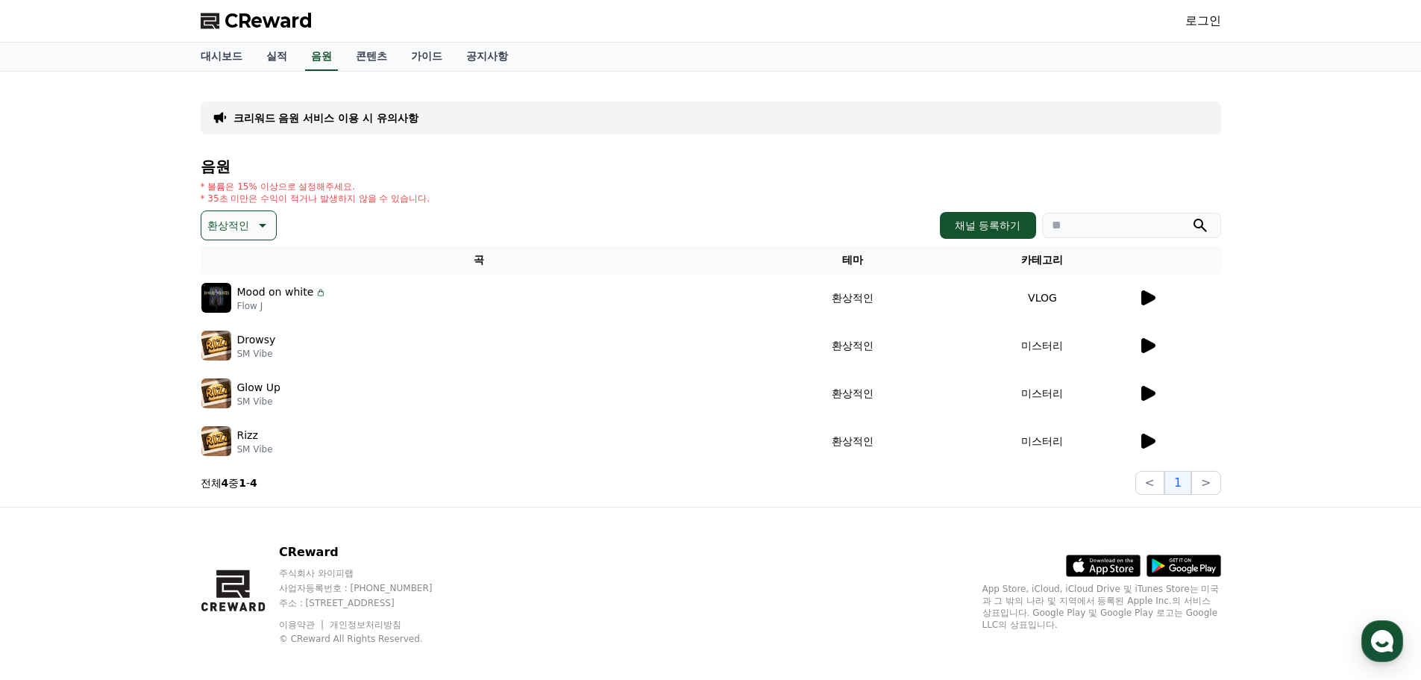
click at [1147, 345] on icon at bounding box center [1148, 345] width 14 height 15
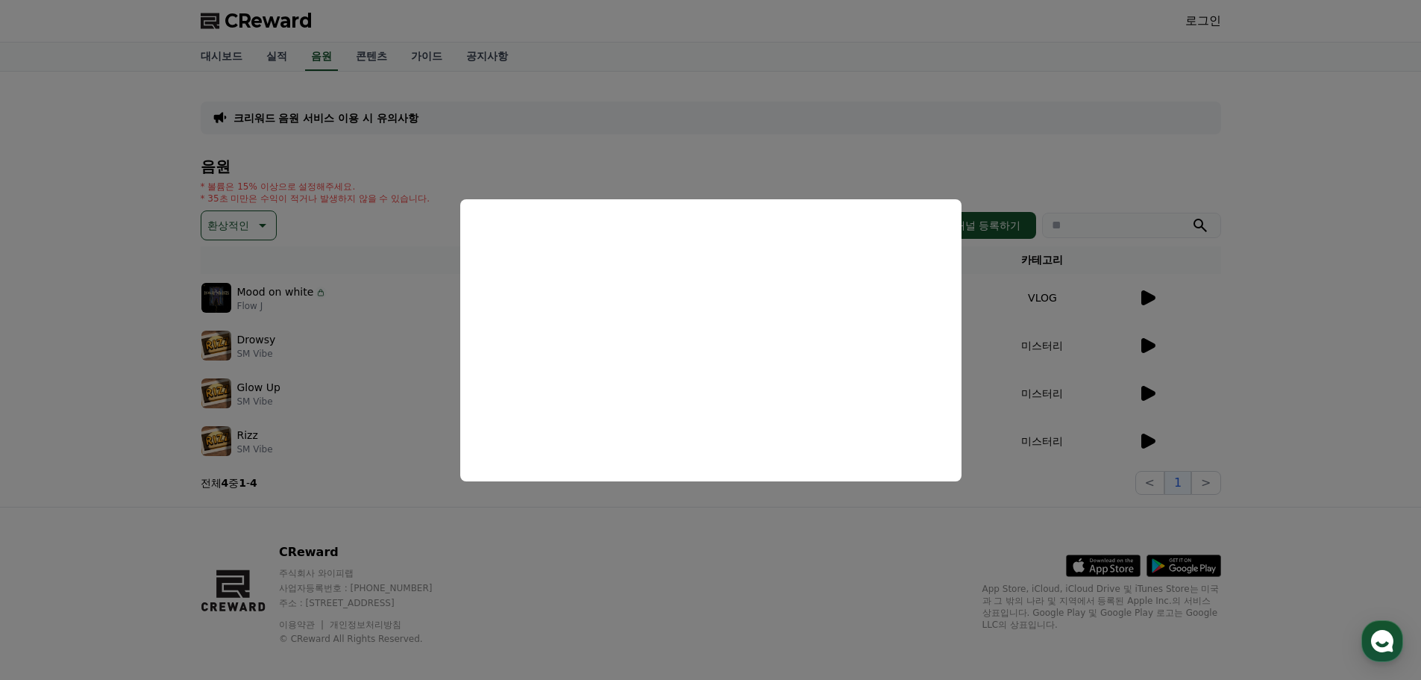
click at [777, 527] on button "close modal" at bounding box center [710, 340] width 1421 height 680
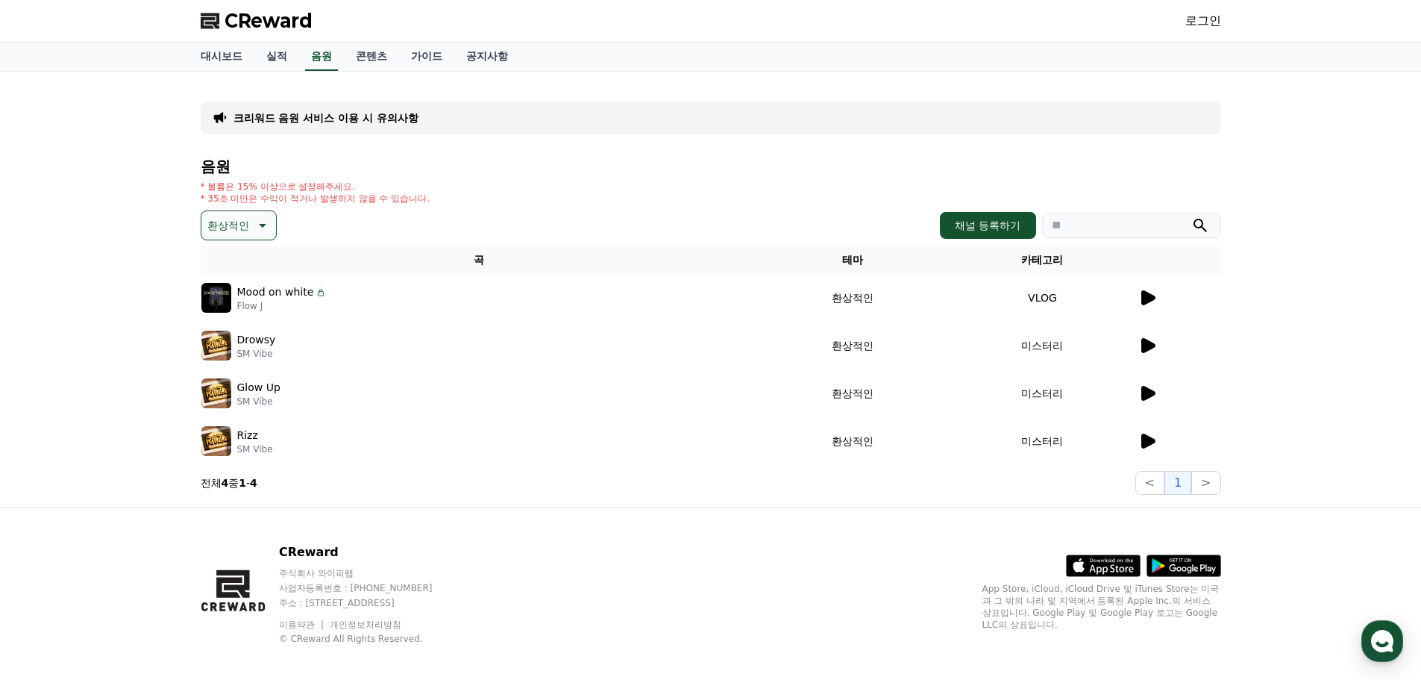
click at [1161, 389] on div at bounding box center [1179, 393] width 82 height 18
click at [1150, 393] on icon at bounding box center [1148, 393] width 14 height 15
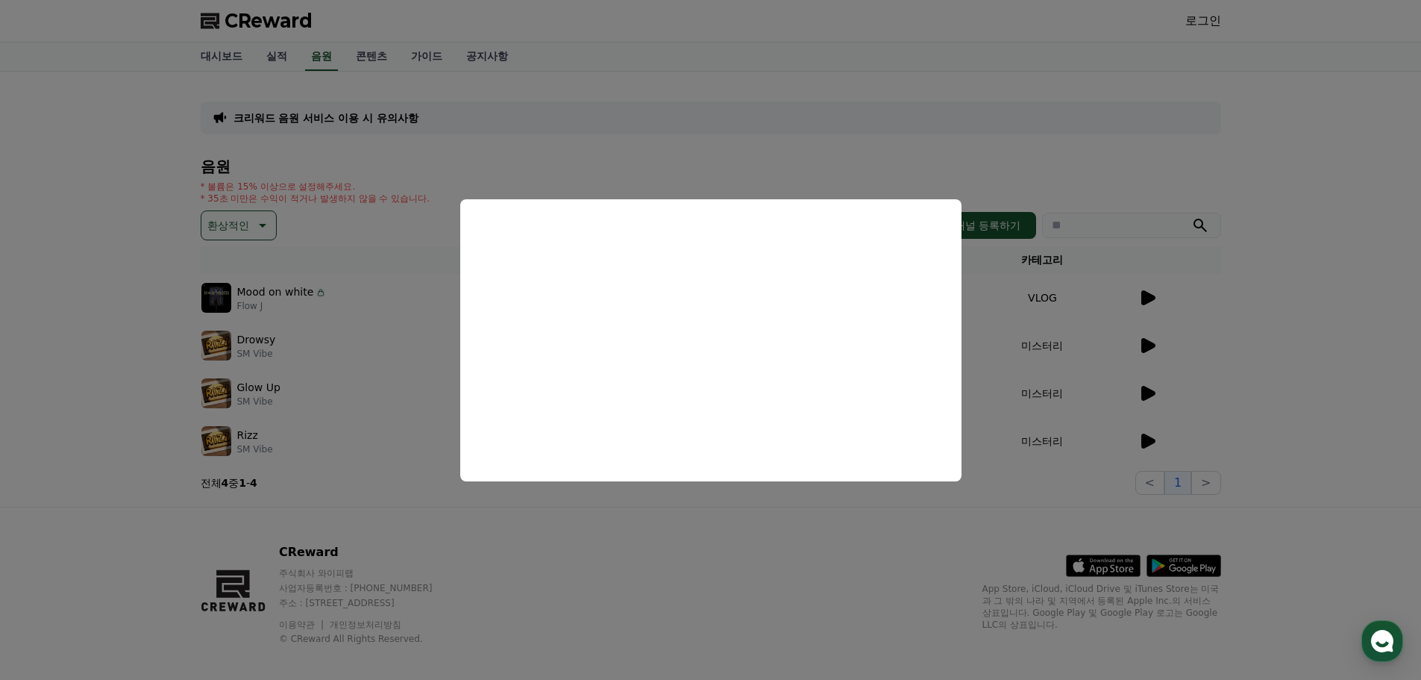
drag, startPoint x: 503, startPoint y: 498, endPoint x: 568, endPoint y: 516, distance: 67.9
click at [506, 501] on button "close modal" at bounding box center [710, 340] width 1421 height 680
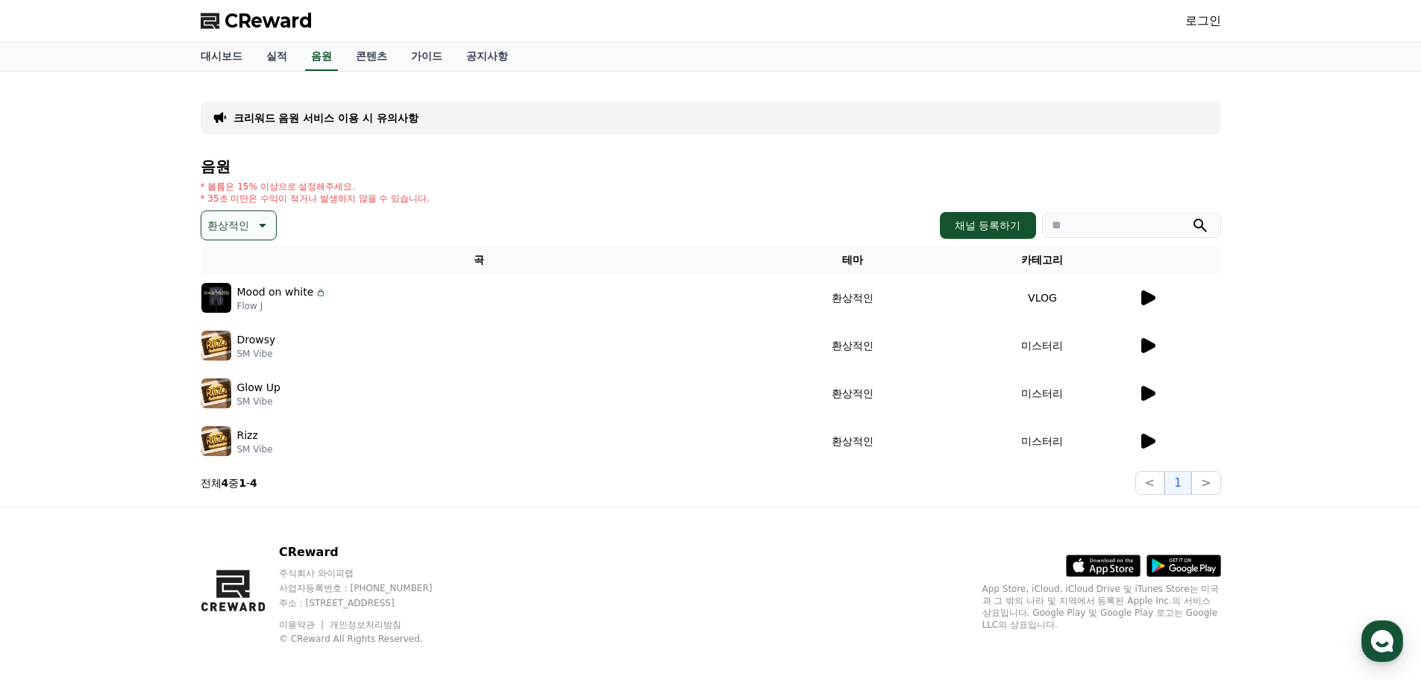
click at [1150, 438] on icon at bounding box center [1148, 440] width 14 height 15
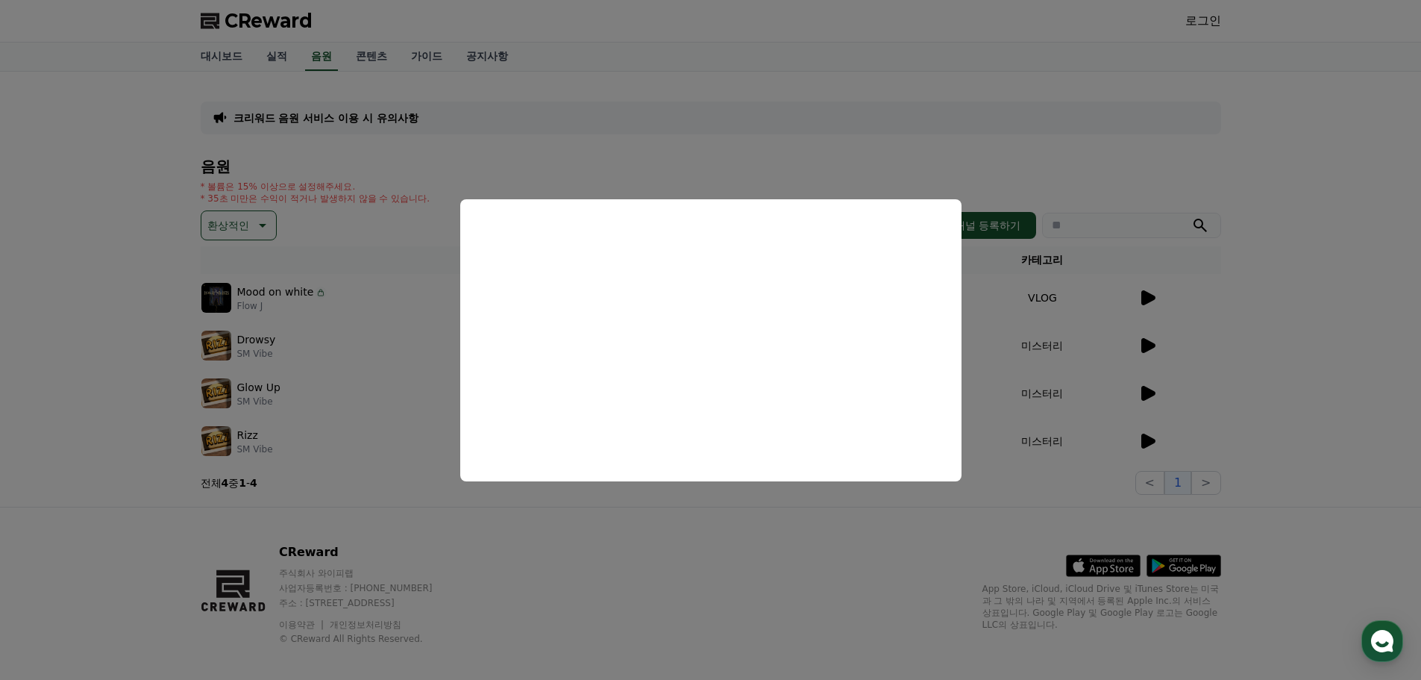
click at [385, 441] on button "close modal" at bounding box center [710, 340] width 1421 height 680
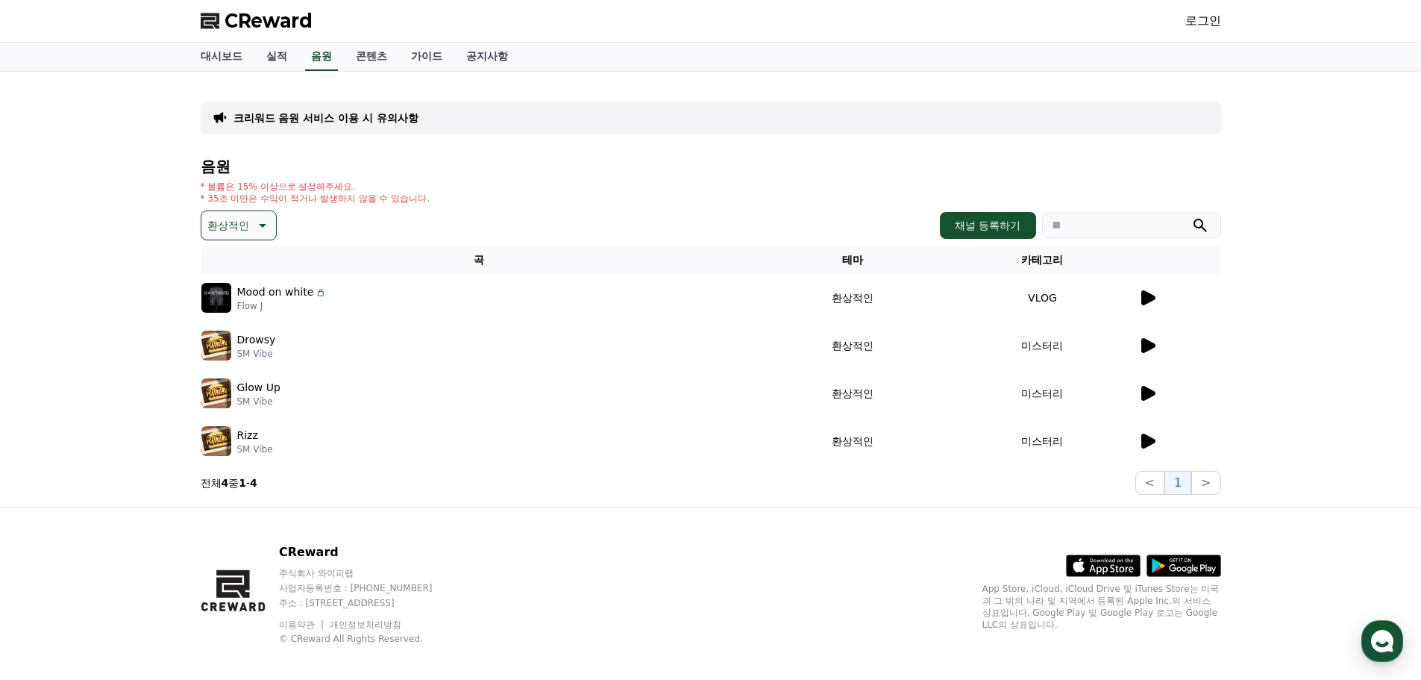
click at [236, 233] on p "환상적인" at bounding box center [228, 225] width 42 height 21
click at [236, 331] on button "호기심" at bounding box center [224, 342] width 43 height 33
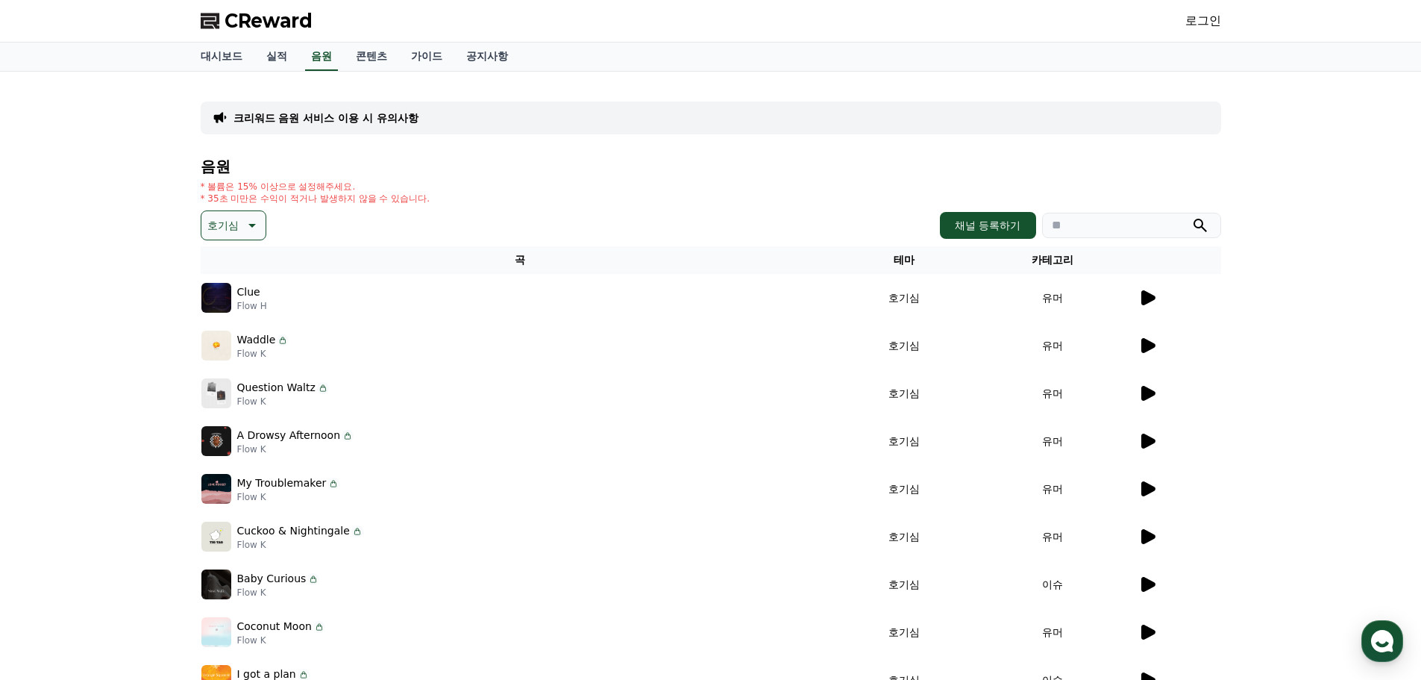
click at [1152, 344] on icon at bounding box center [1148, 345] width 14 height 15
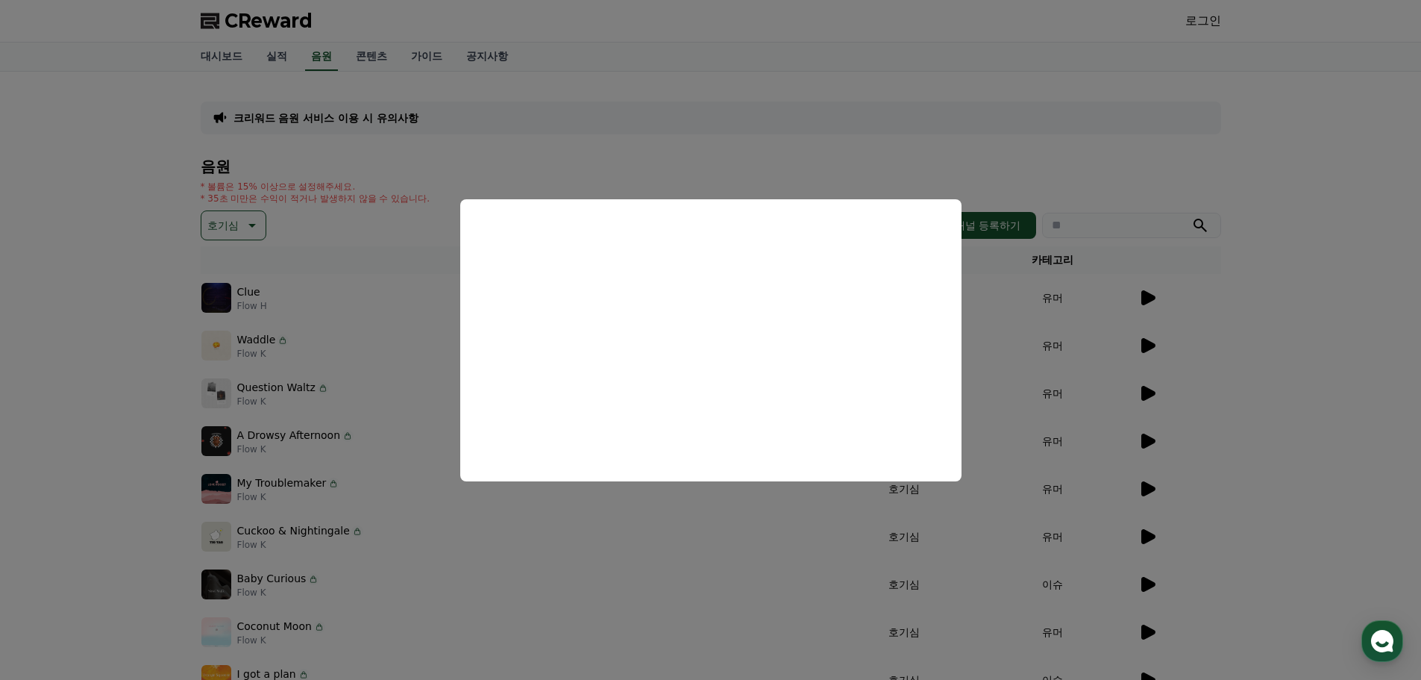
click at [994, 301] on button "close modal" at bounding box center [710, 340] width 1421 height 680
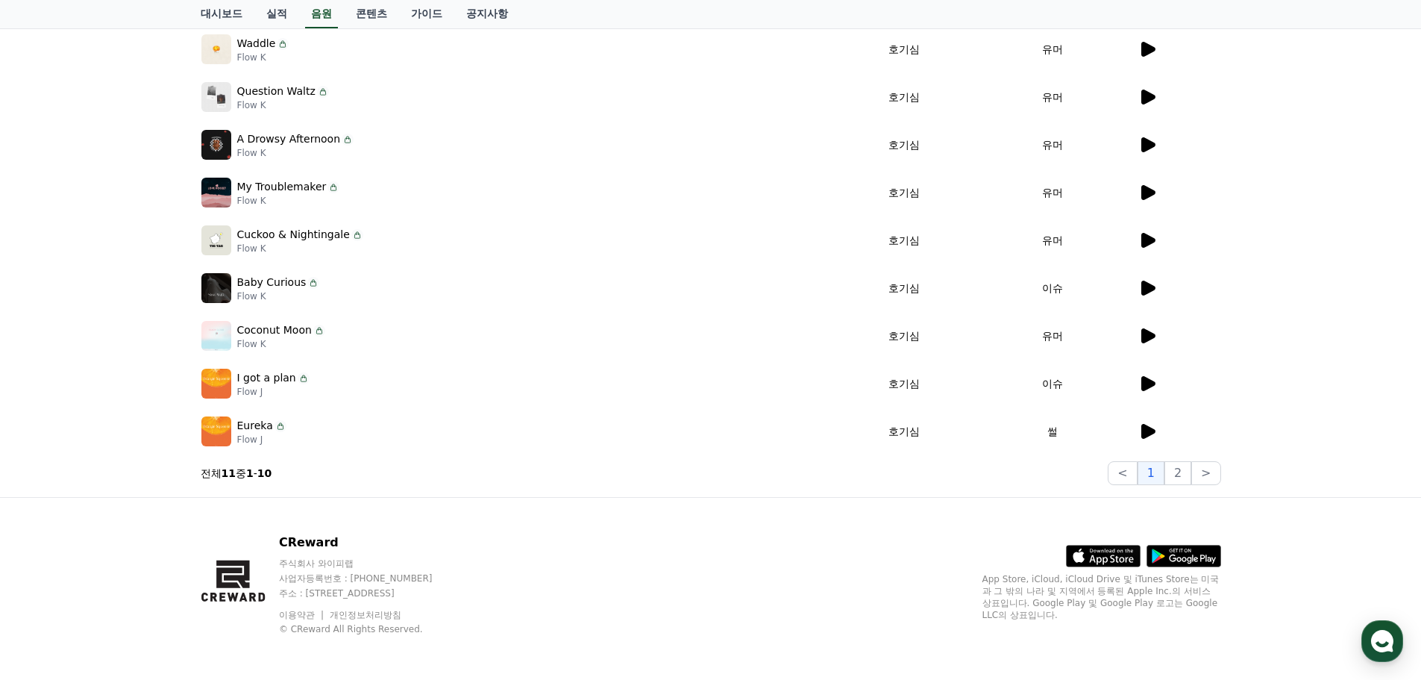
scroll to position [299, 0]
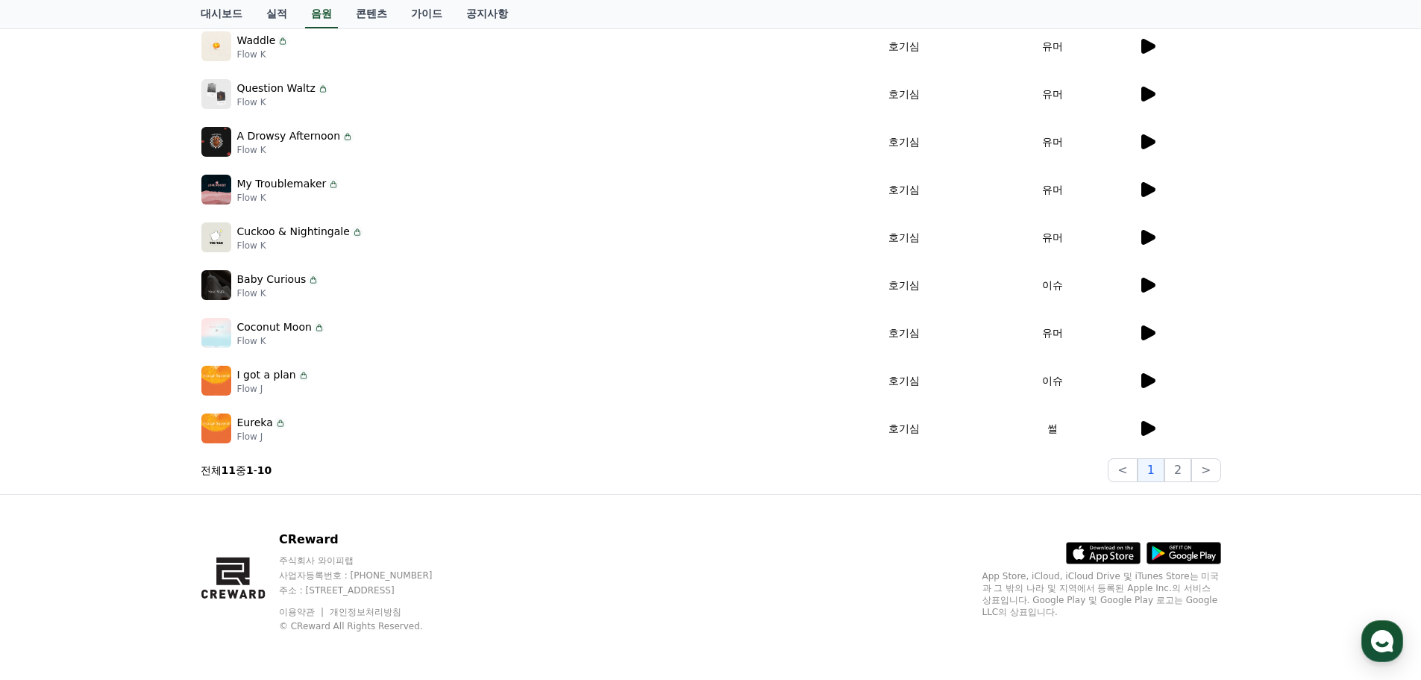
click at [1150, 429] on icon at bounding box center [1148, 428] width 14 height 15
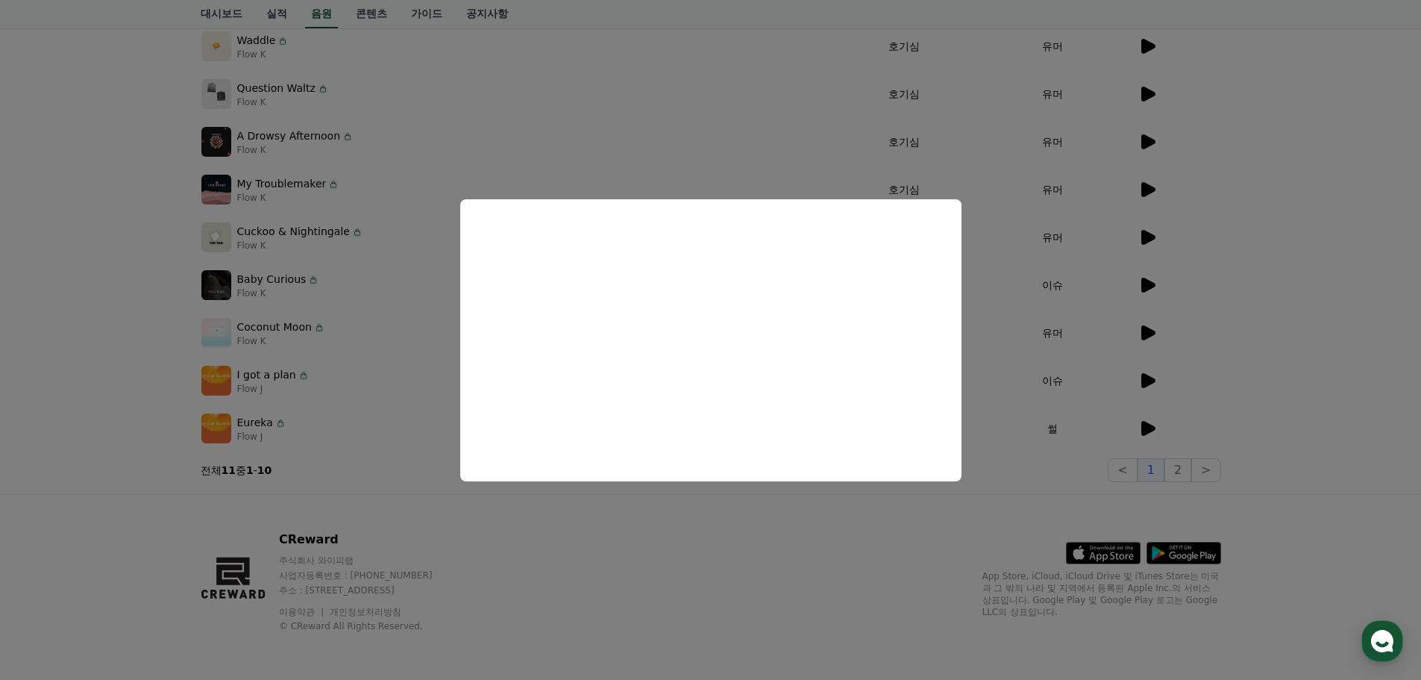
drag, startPoint x: 627, startPoint y: 508, endPoint x: 725, endPoint y: 510, distance: 98.5
click at [630, 507] on button "close modal" at bounding box center [710, 340] width 1421 height 680
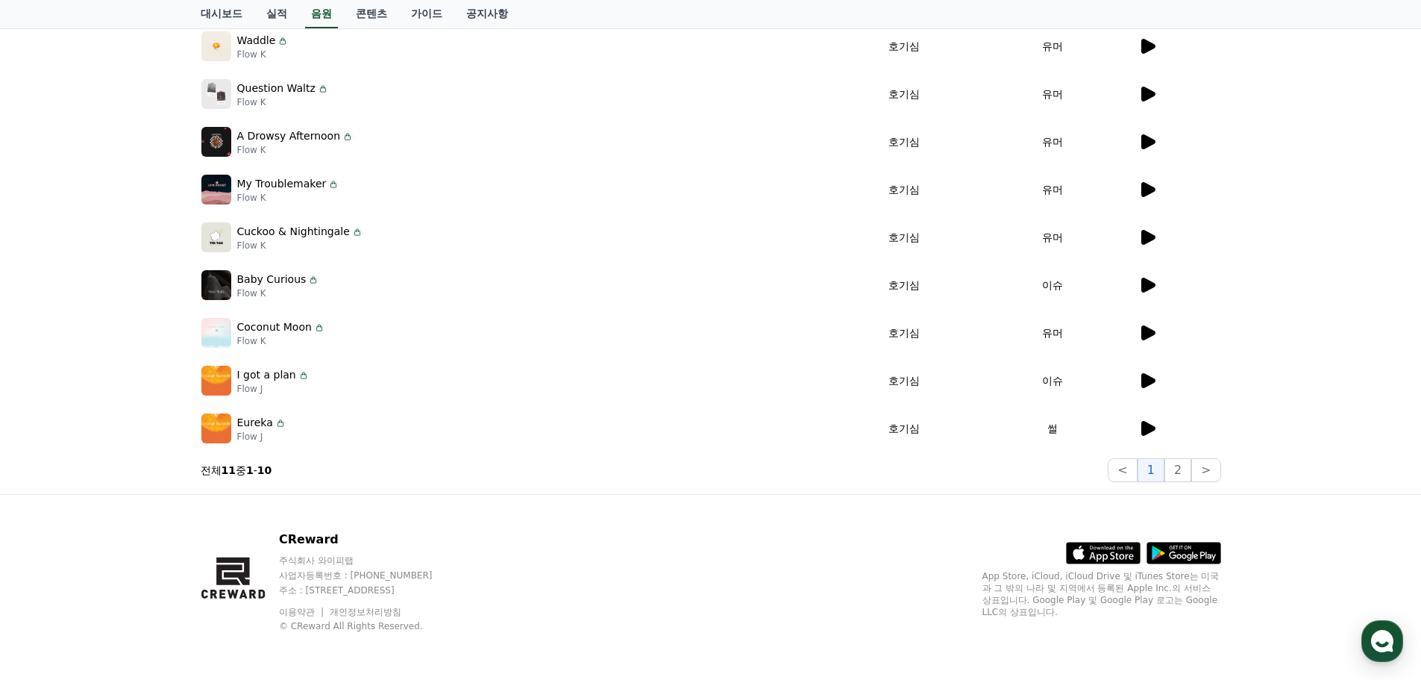
click at [1144, 377] on icon at bounding box center [1148, 380] width 14 height 15
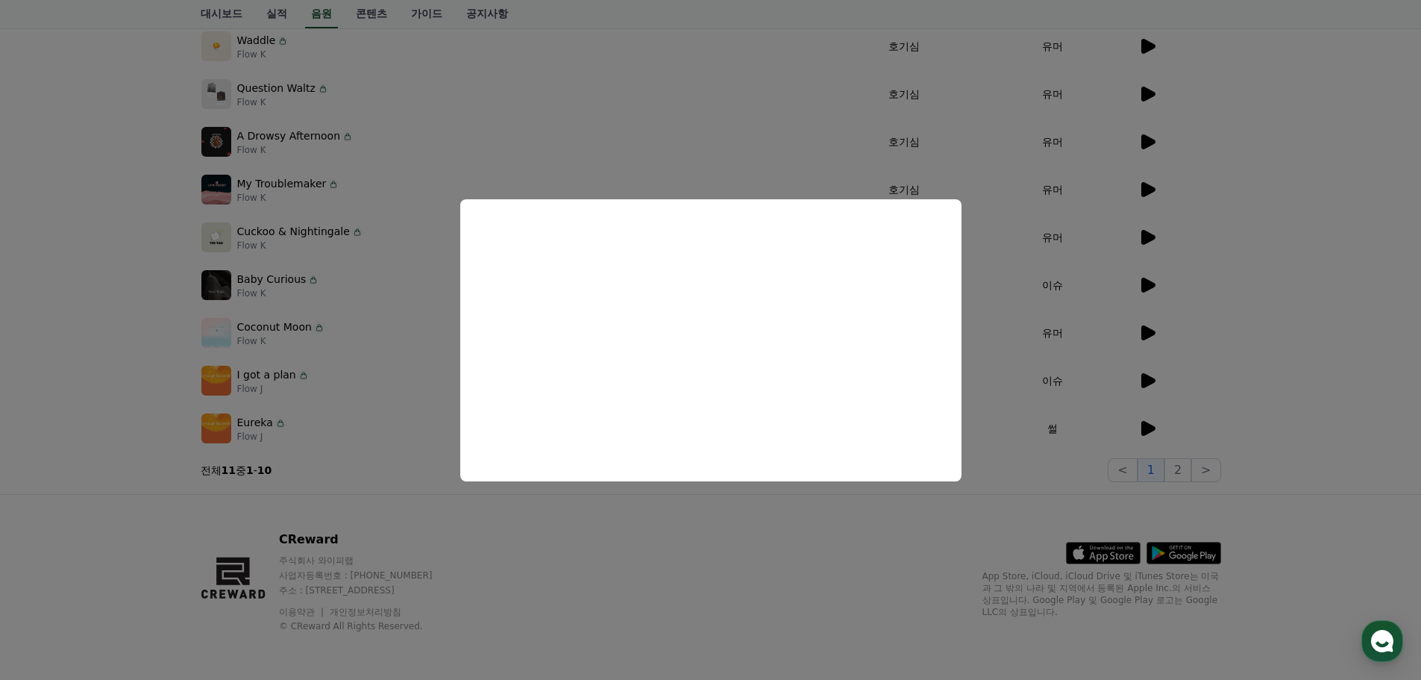
drag, startPoint x: 733, startPoint y: 522, endPoint x: 1053, endPoint y: 404, distance: 340.6
click at [748, 513] on button "close modal" at bounding box center [710, 340] width 1421 height 680
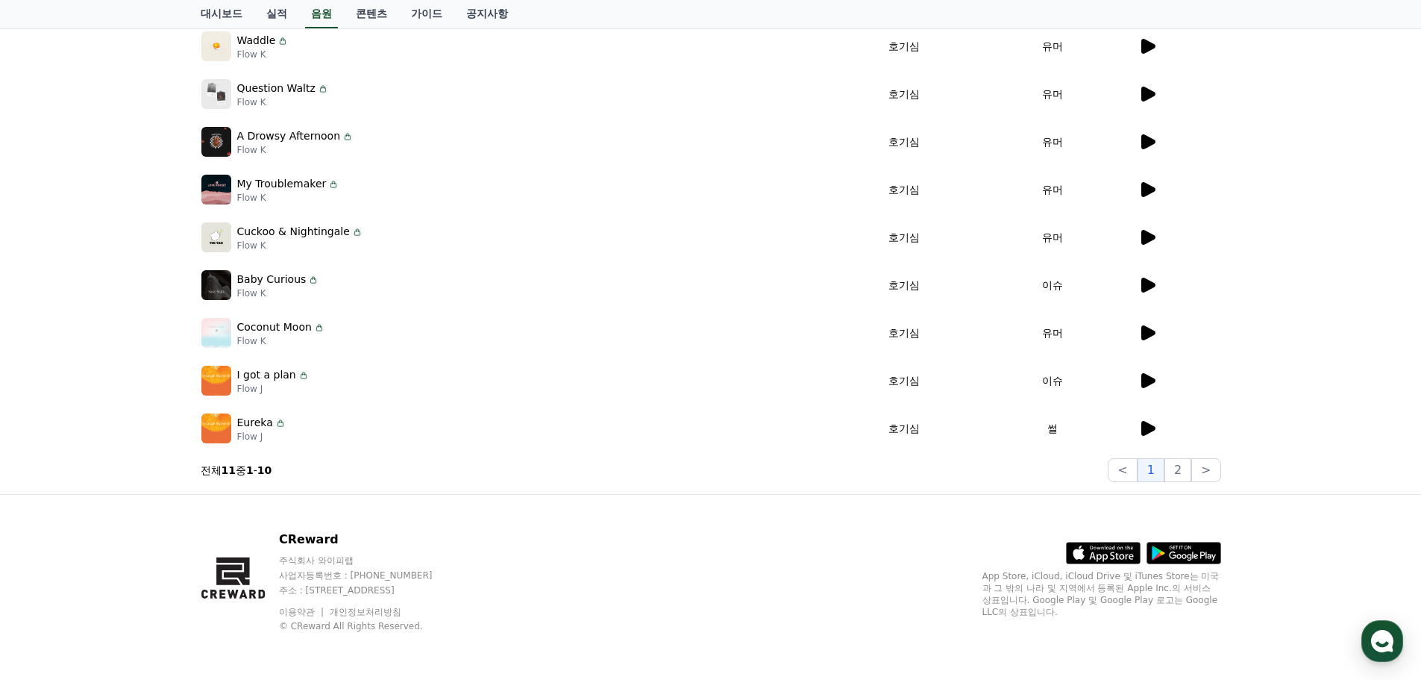
click at [1142, 339] on icon at bounding box center [1148, 332] width 14 height 15
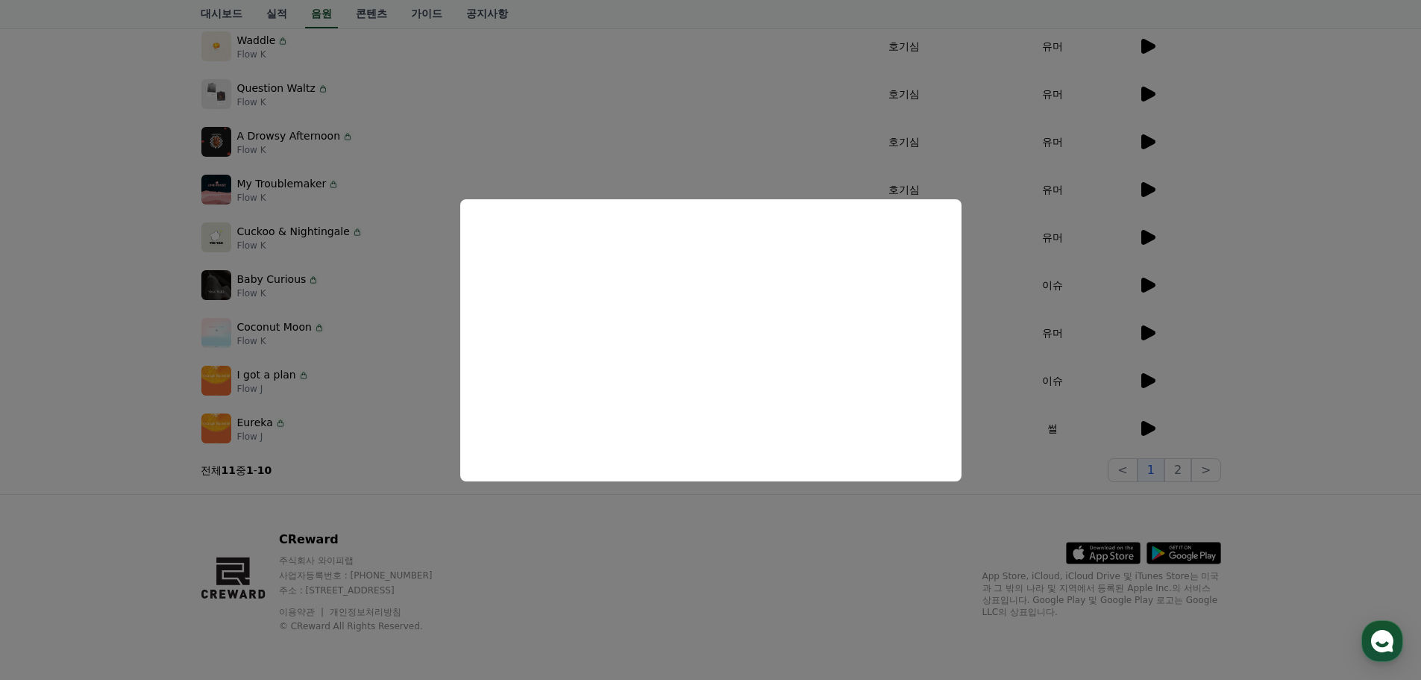
click at [550, 513] on button "close modal" at bounding box center [710, 340] width 1421 height 680
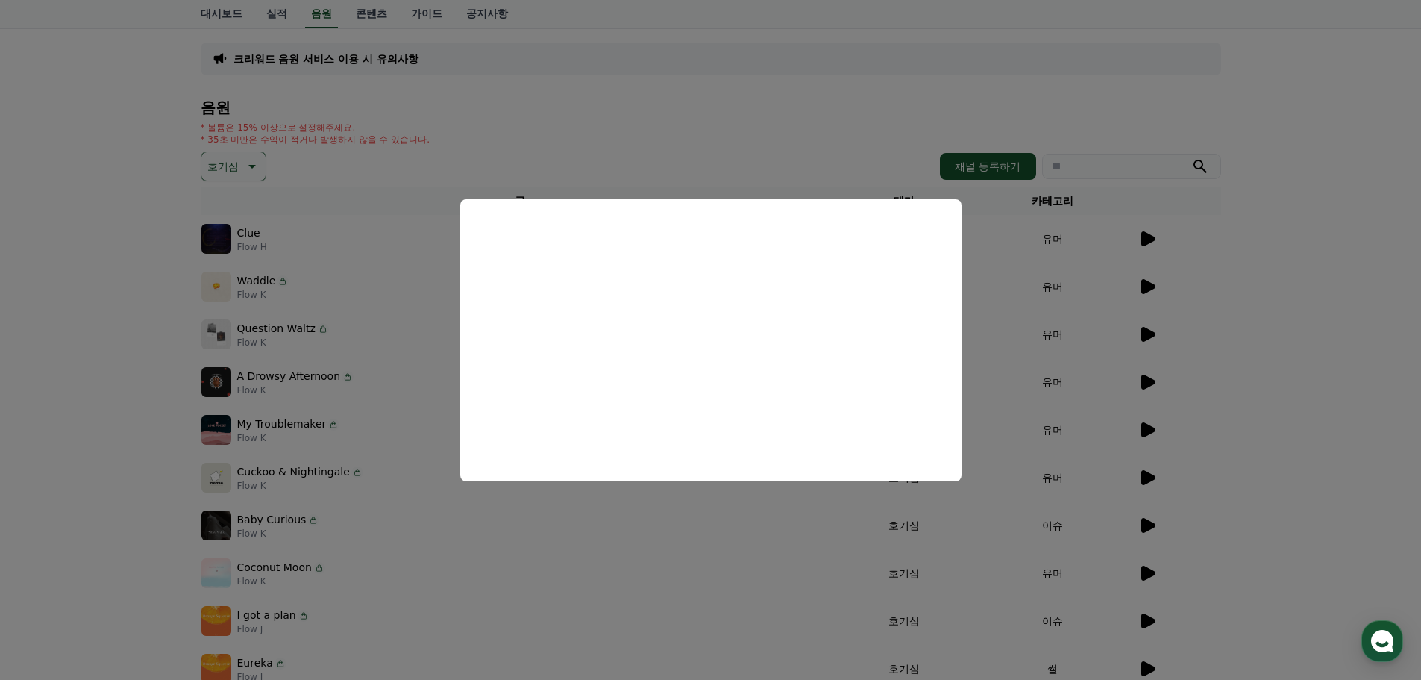
scroll to position [0, 0]
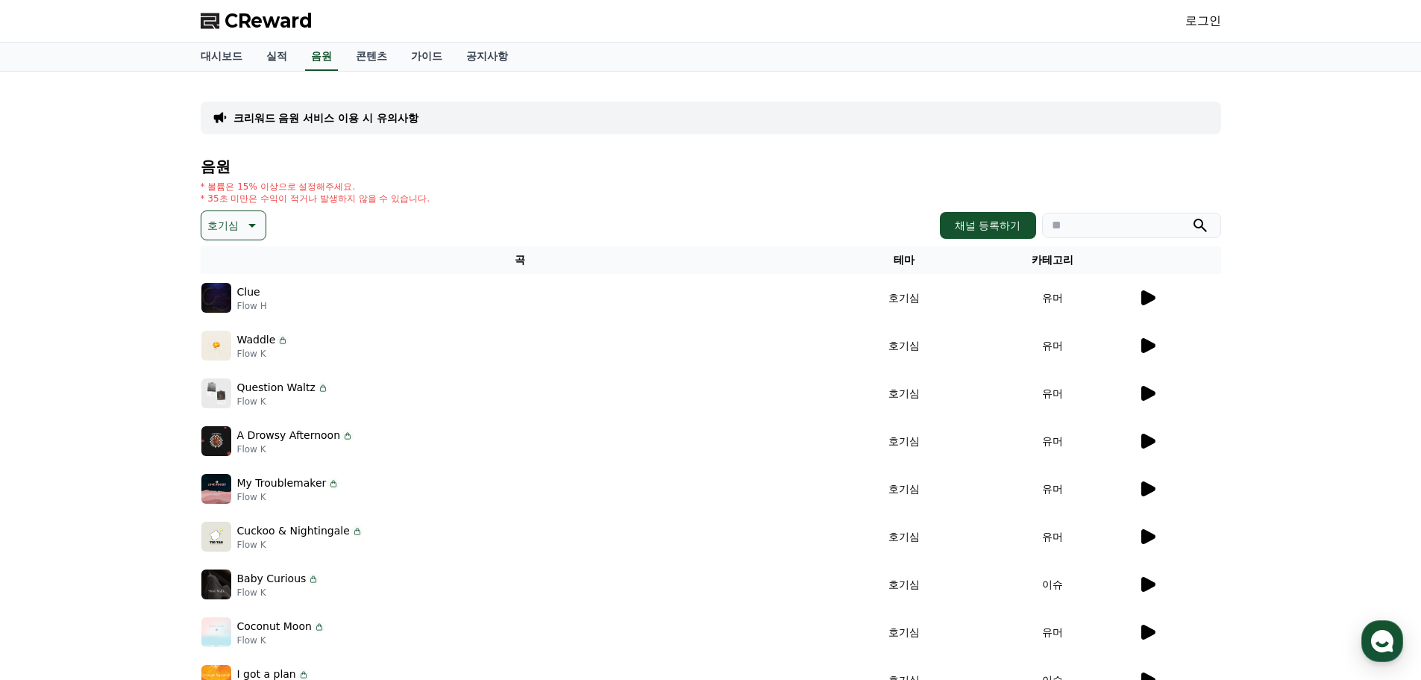
click at [236, 229] on p "호기심" at bounding box center [222, 225] width 31 height 21
click at [231, 344] on button "밝은" at bounding box center [219, 345] width 33 height 33
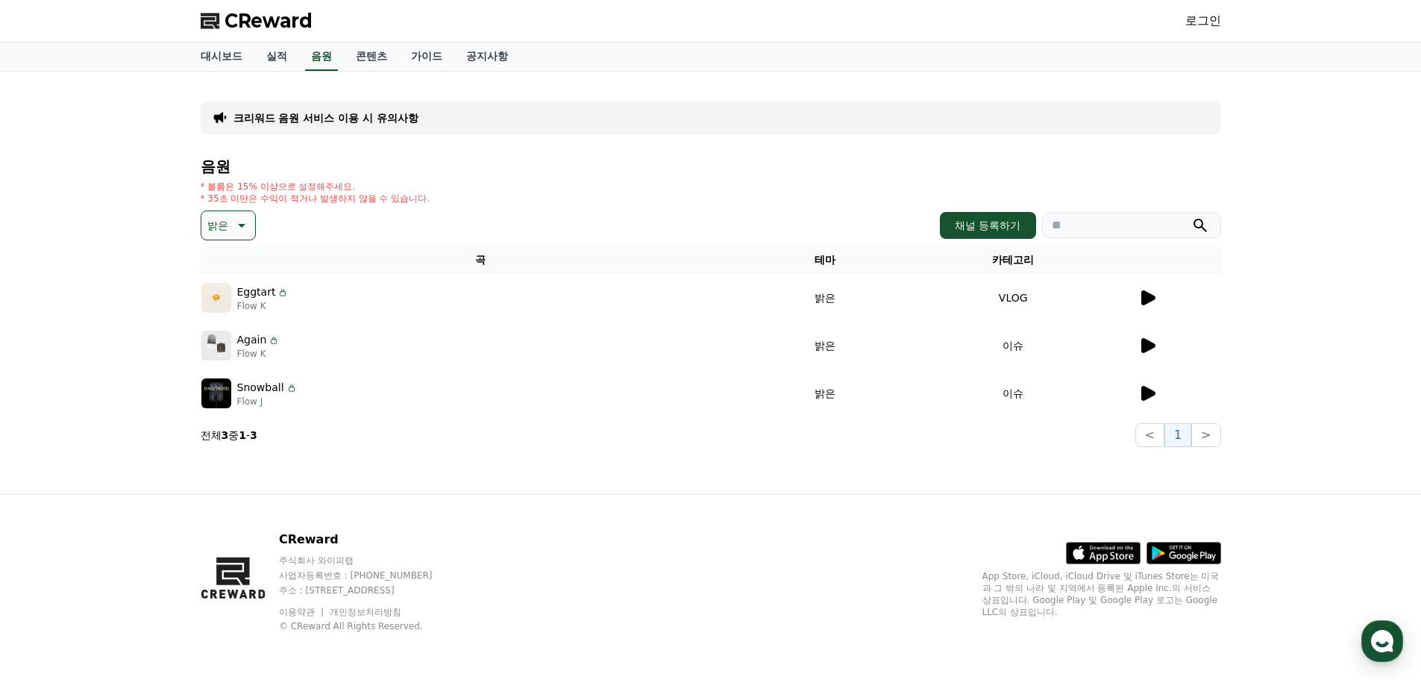
click at [1146, 304] on icon at bounding box center [1148, 297] width 14 height 15
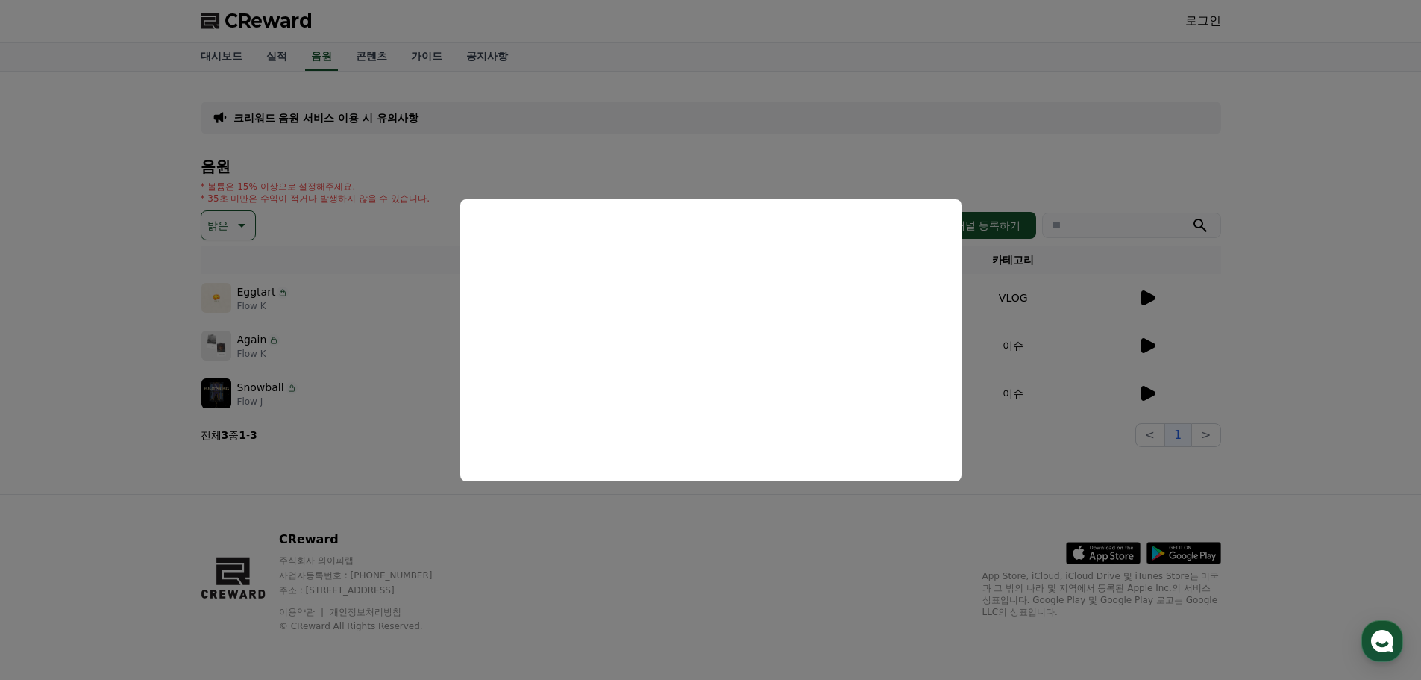
drag, startPoint x: 328, startPoint y: 457, endPoint x: 1141, endPoint y: 400, distance: 816.0
click at [329, 456] on button "close modal" at bounding box center [710, 340] width 1421 height 680
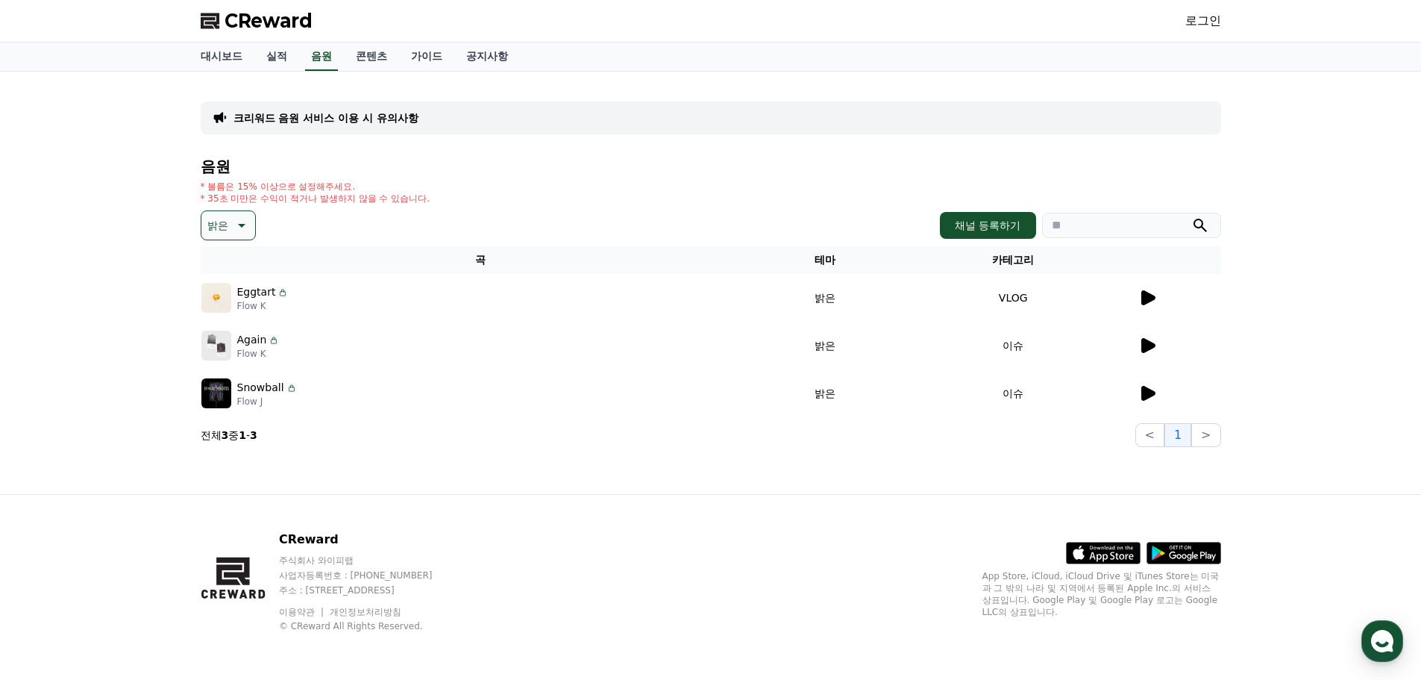
click at [1150, 342] on icon at bounding box center [1148, 345] width 14 height 15
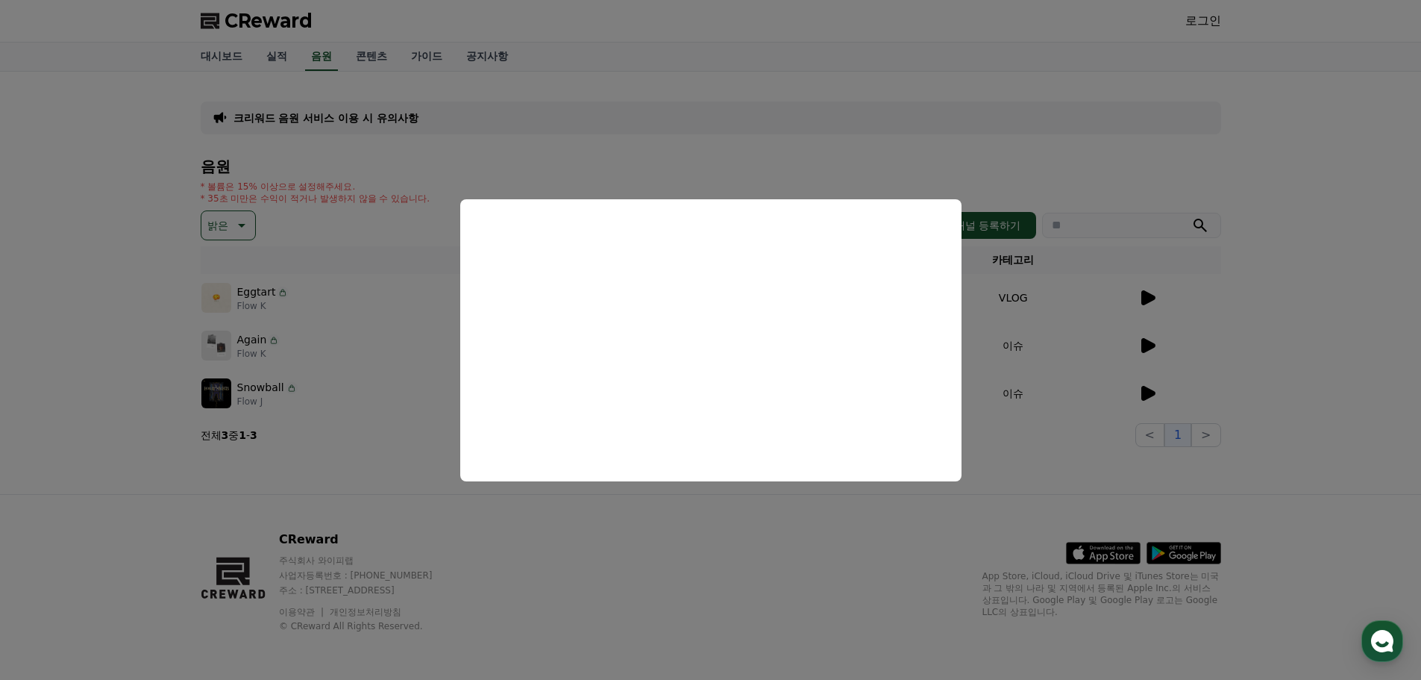
click at [310, 447] on button "close modal" at bounding box center [710, 340] width 1421 height 680
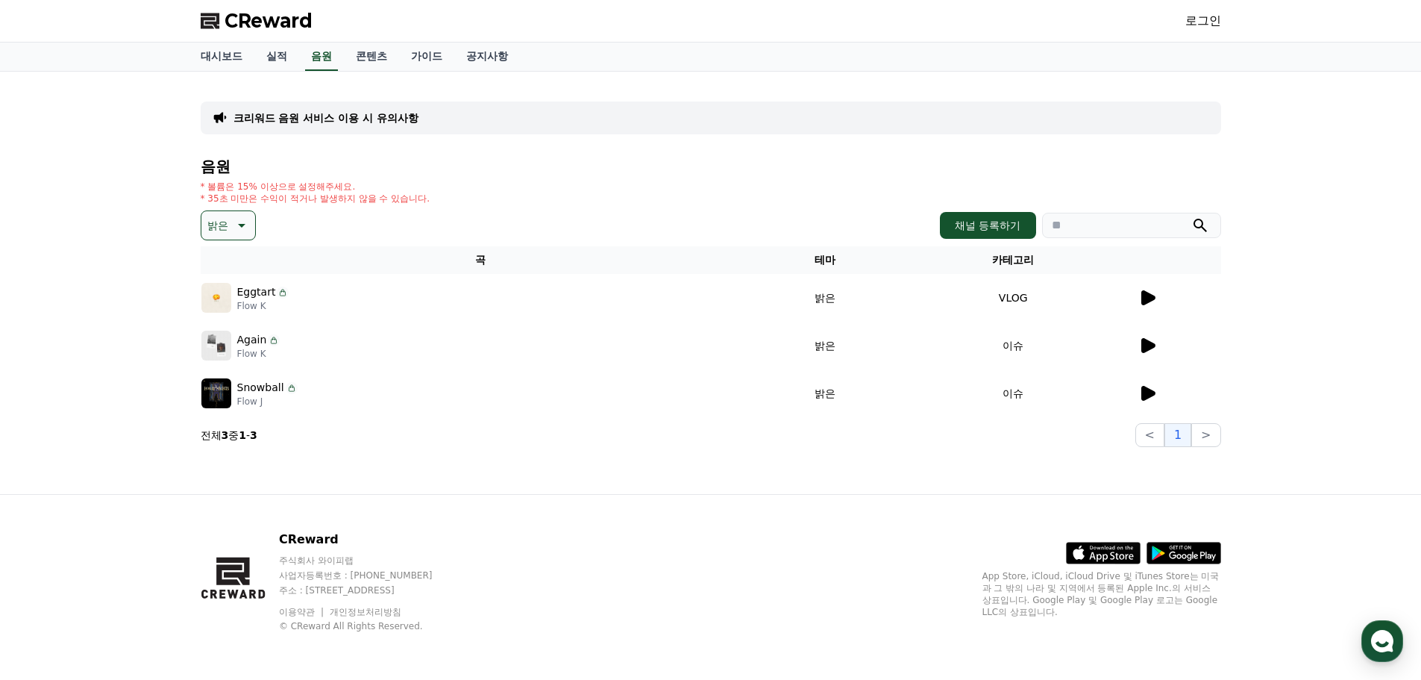
click at [1144, 386] on icon at bounding box center [1148, 393] width 14 height 15
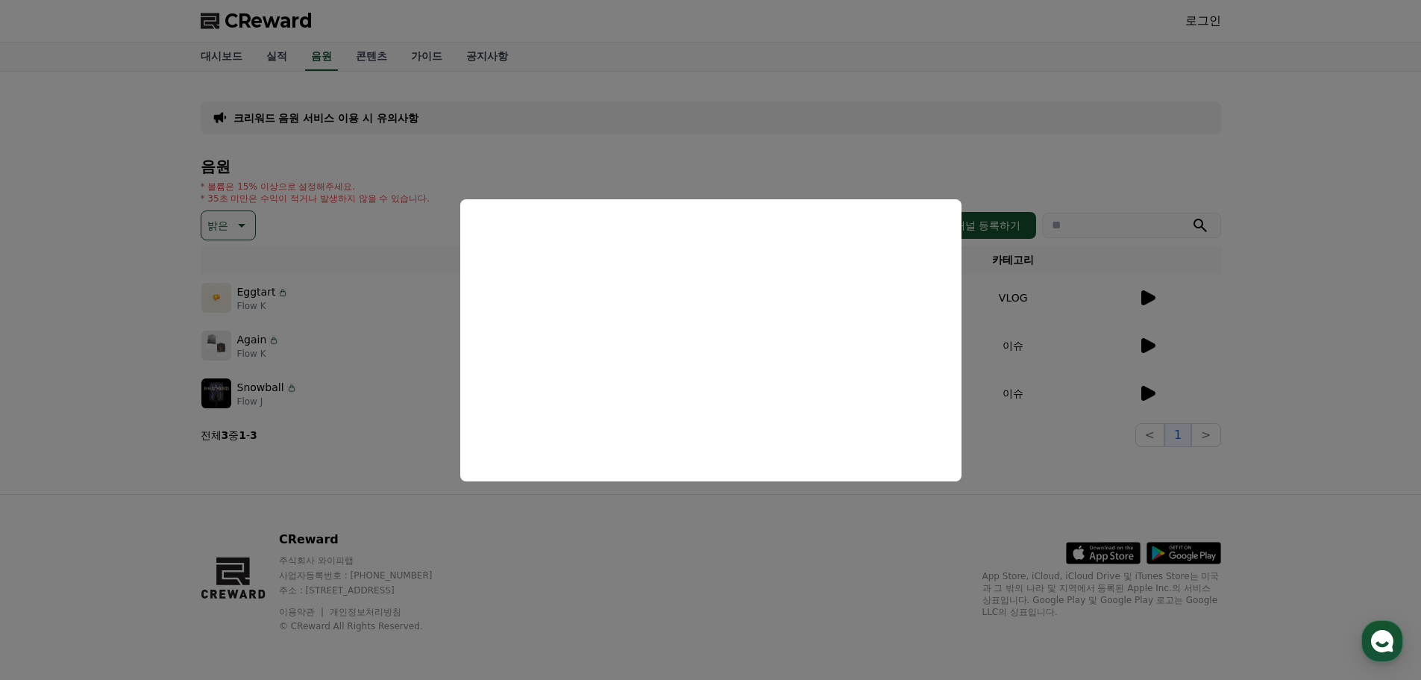
click at [638, 504] on button "close modal" at bounding box center [710, 340] width 1421 height 680
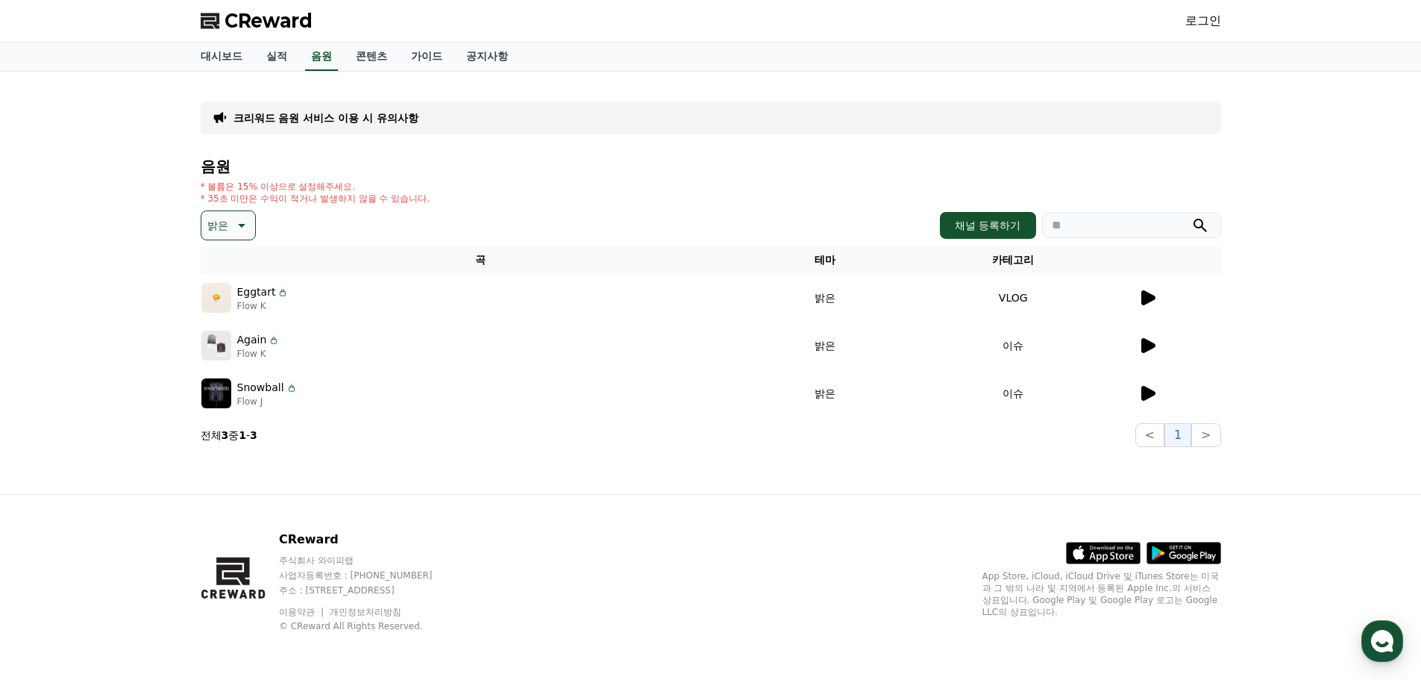
click at [224, 216] on p "밝은" at bounding box center [217, 225] width 21 height 21
click at [242, 313] on button "통통튀는" at bounding box center [230, 309] width 54 height 33
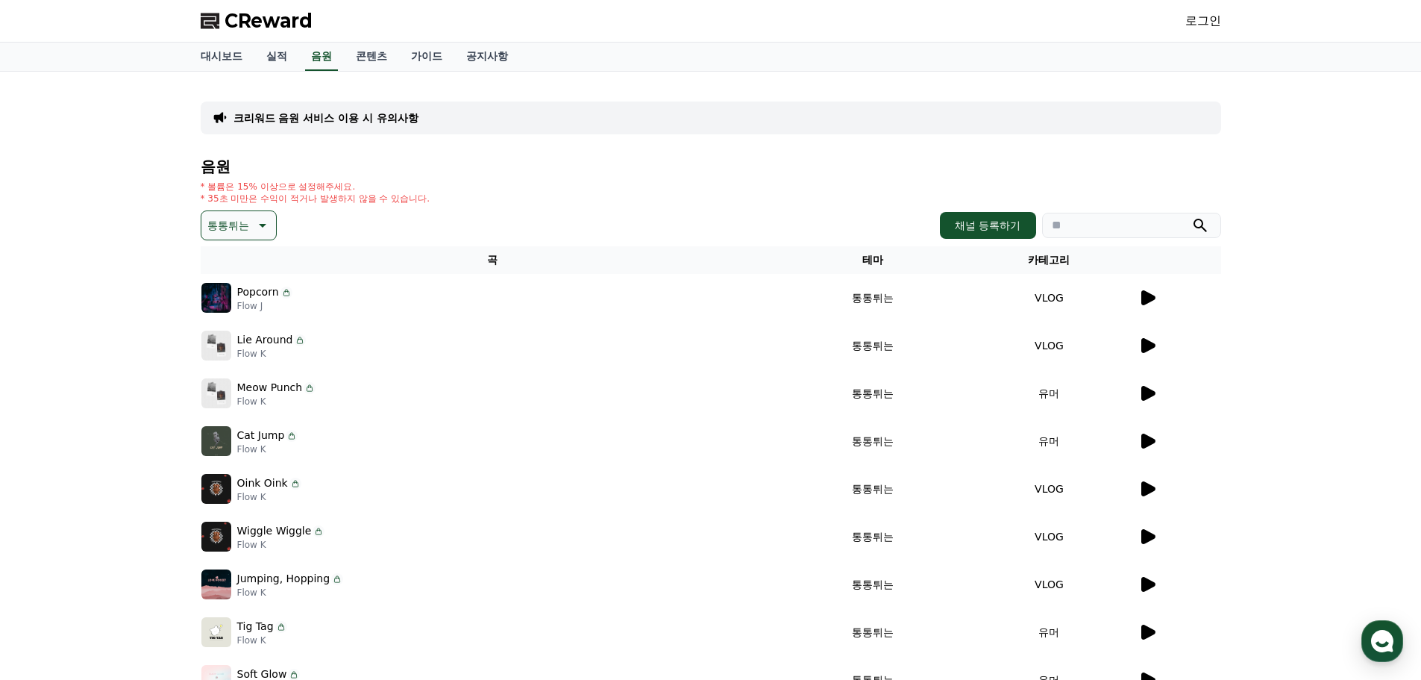
click at [1134, 297] on td "VLOG" at bounding box center [1049, 298] width 176 height 48
click at [1154, 292] on icon at bounding box center [1147, 298] width 18 height 18
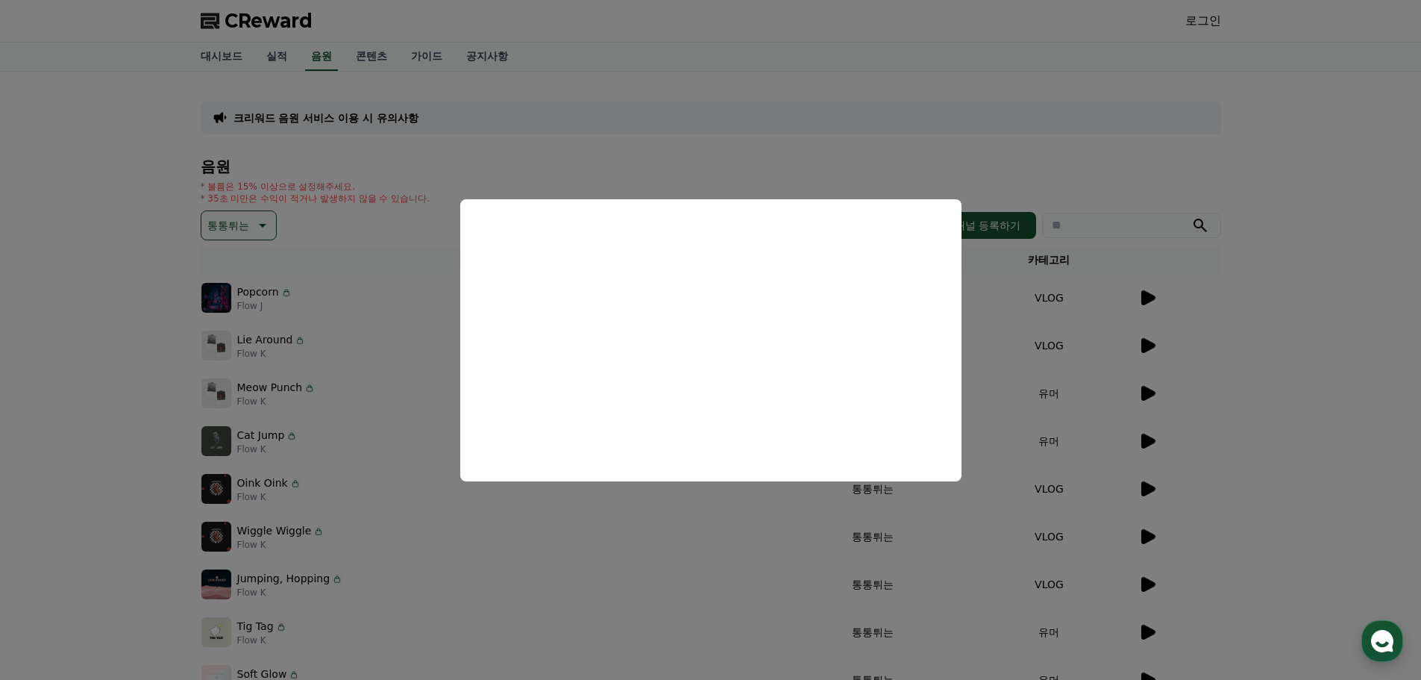
click at [345, 392] on button "close modal" at bounding box center [710, 340] width 1421 height 680
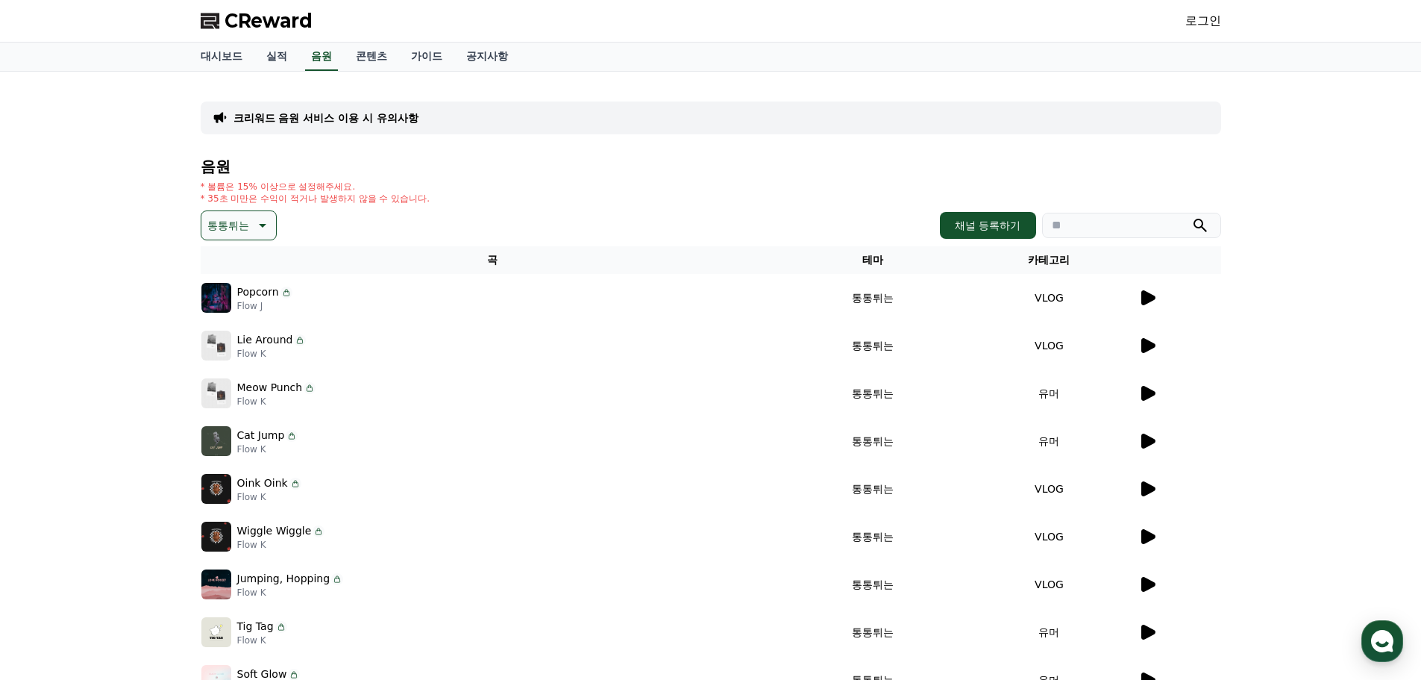
click at [259, 219] on icon at bounding box center [261, 225] width 18 height 18
click at [234, 351] on button "신나는" at bounding box center [224, 348] width 43 height 33
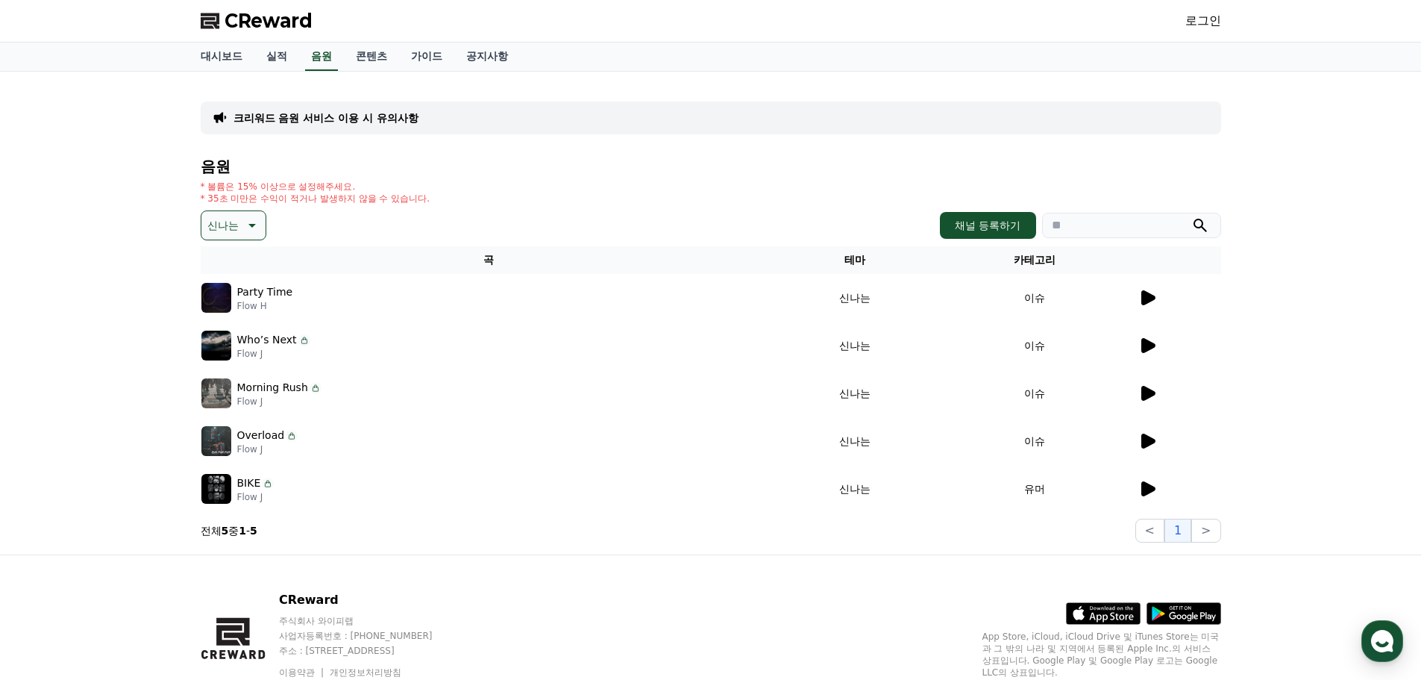
click at [1147, 301] on icon at bounding box center [1148, 297] width 14 height 15
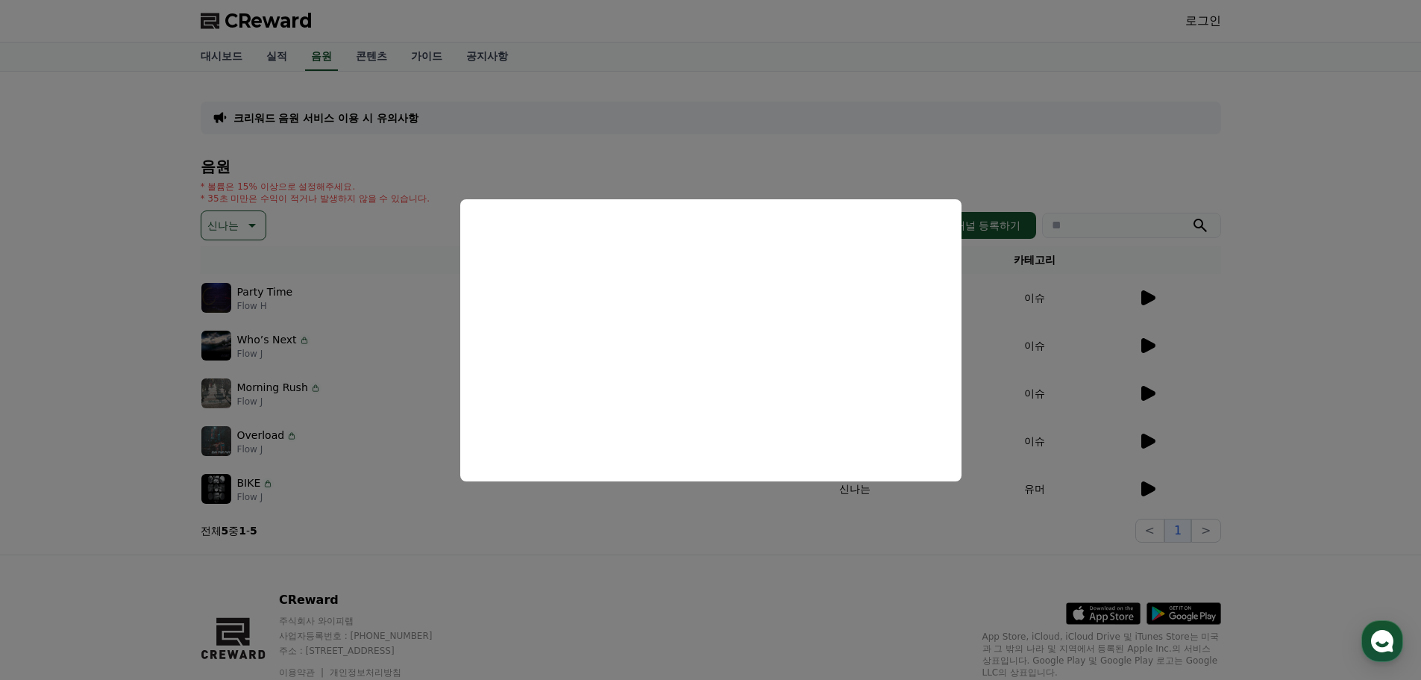
click at [278, 348] on button "close modal" at bounding box center [710, 340] width 1421 height 680
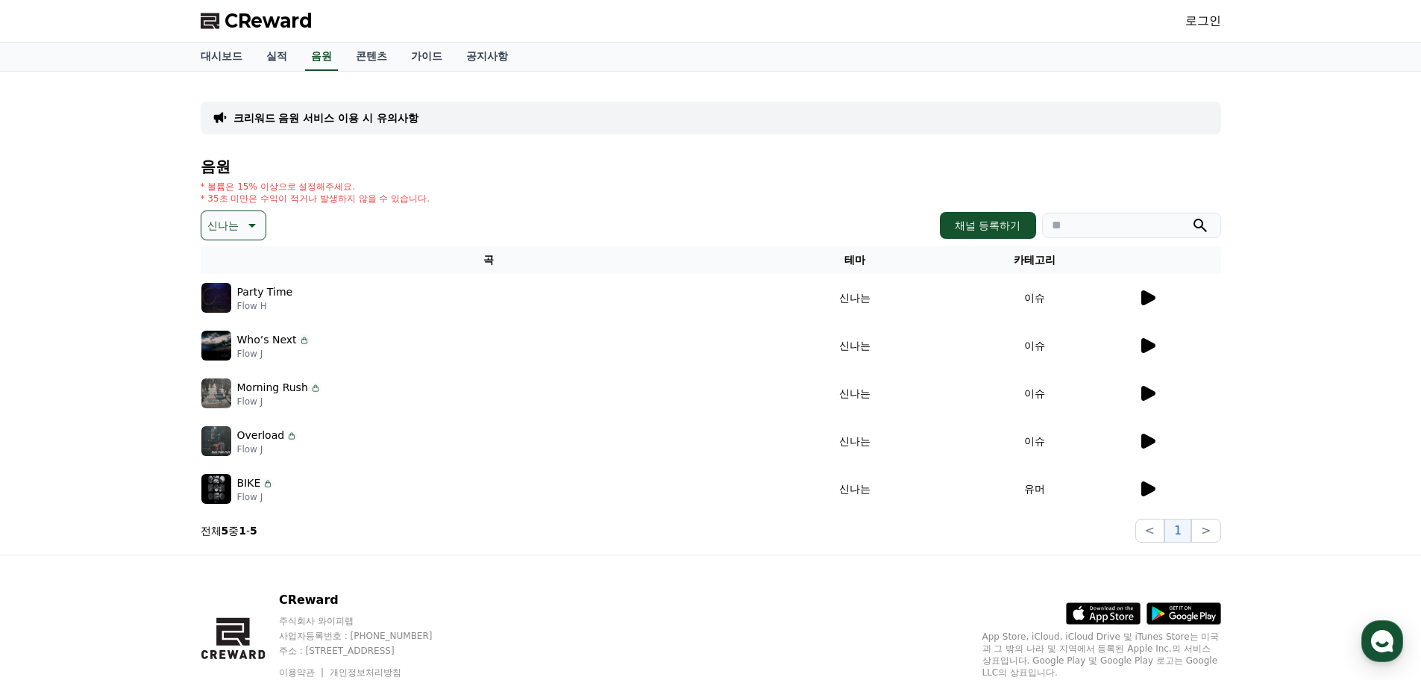
click at [1152, 343] on icon at bounding box center [1148, 345] width 14 height 15
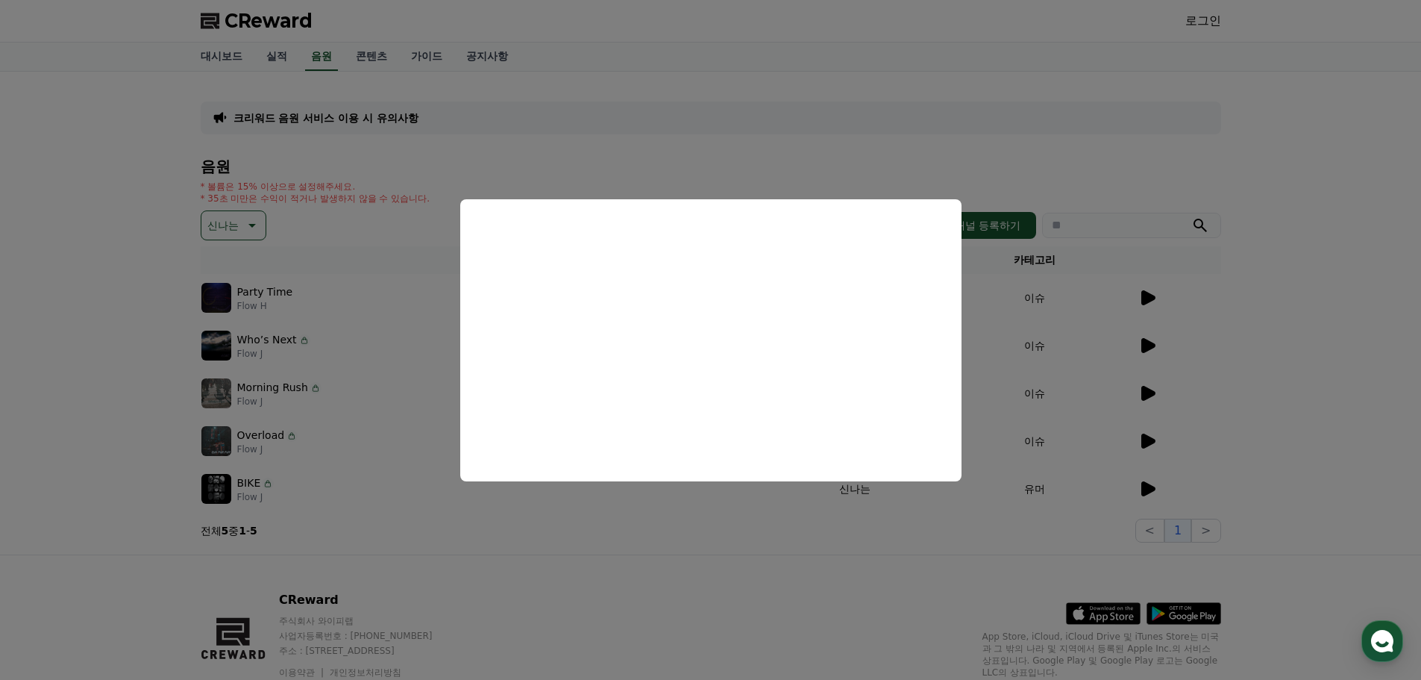
click at [354, 427] on button "close modal" at bounding box center [710, 340] width 1421 height 680
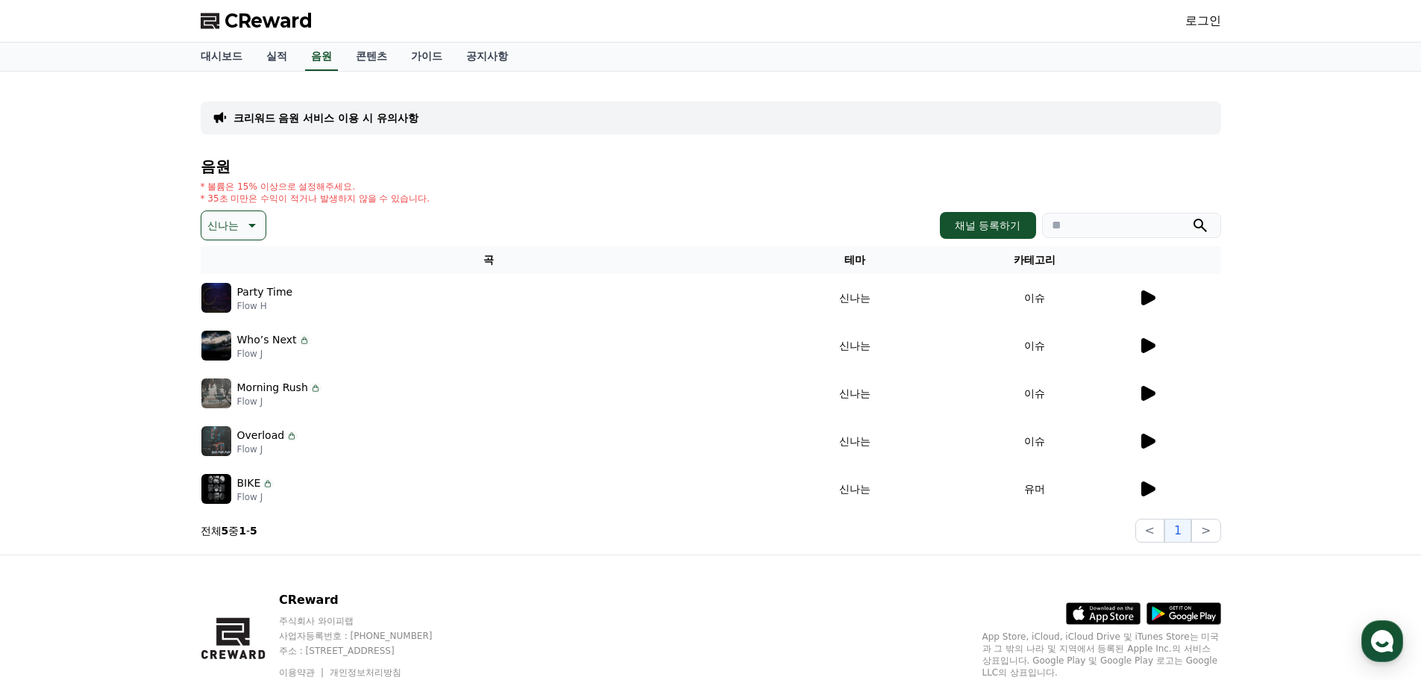
drag, startPoint x: 1169, startPoint y: 390, endPoint x: 1156, endPoint y: 396, distance: 14.0
click at [1162, 393] on div at bounding box center [1179, 393] width 82 height 18
click at [1156, 396] on div at bounding box center [1179, 393] width 82 height 18
click at [1141, 398] on icon at bounding box center [1147, 393] width 18 height 18
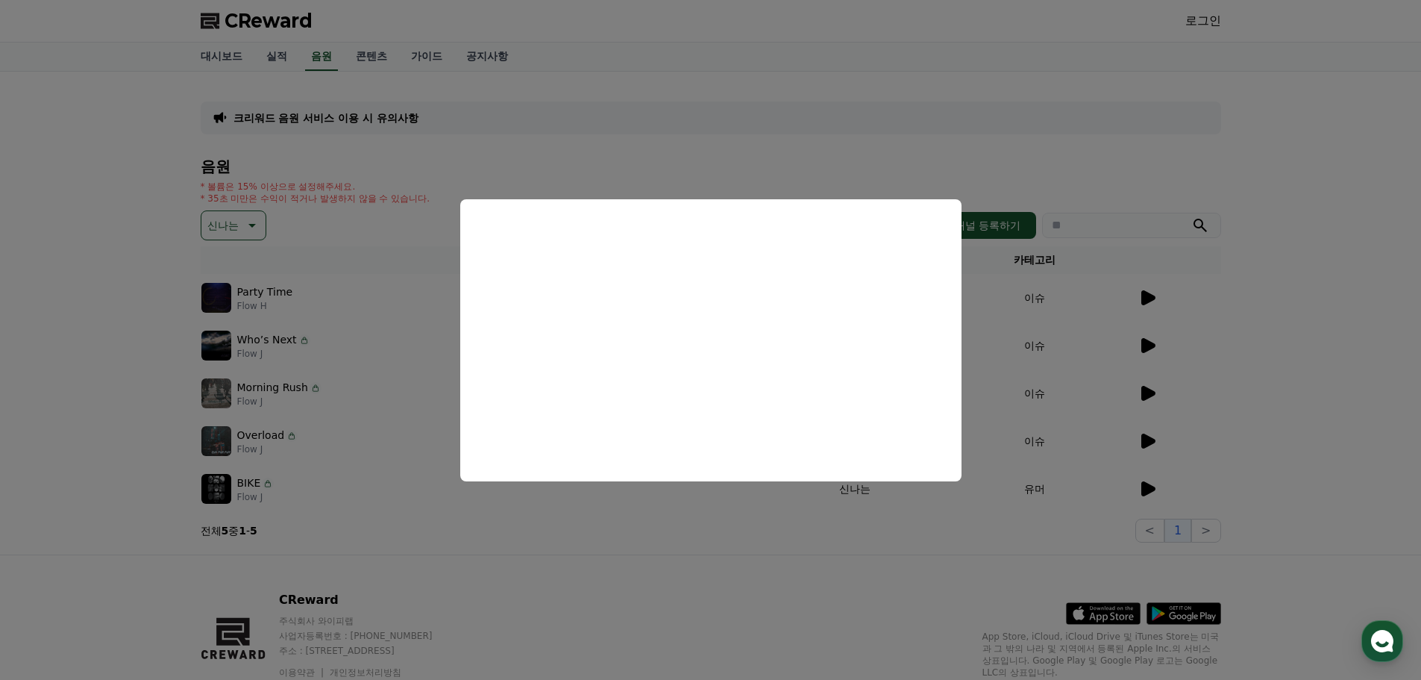
click at [351, 423] on button "close modal" at bounding box center [710, 340] width 1421 height 680
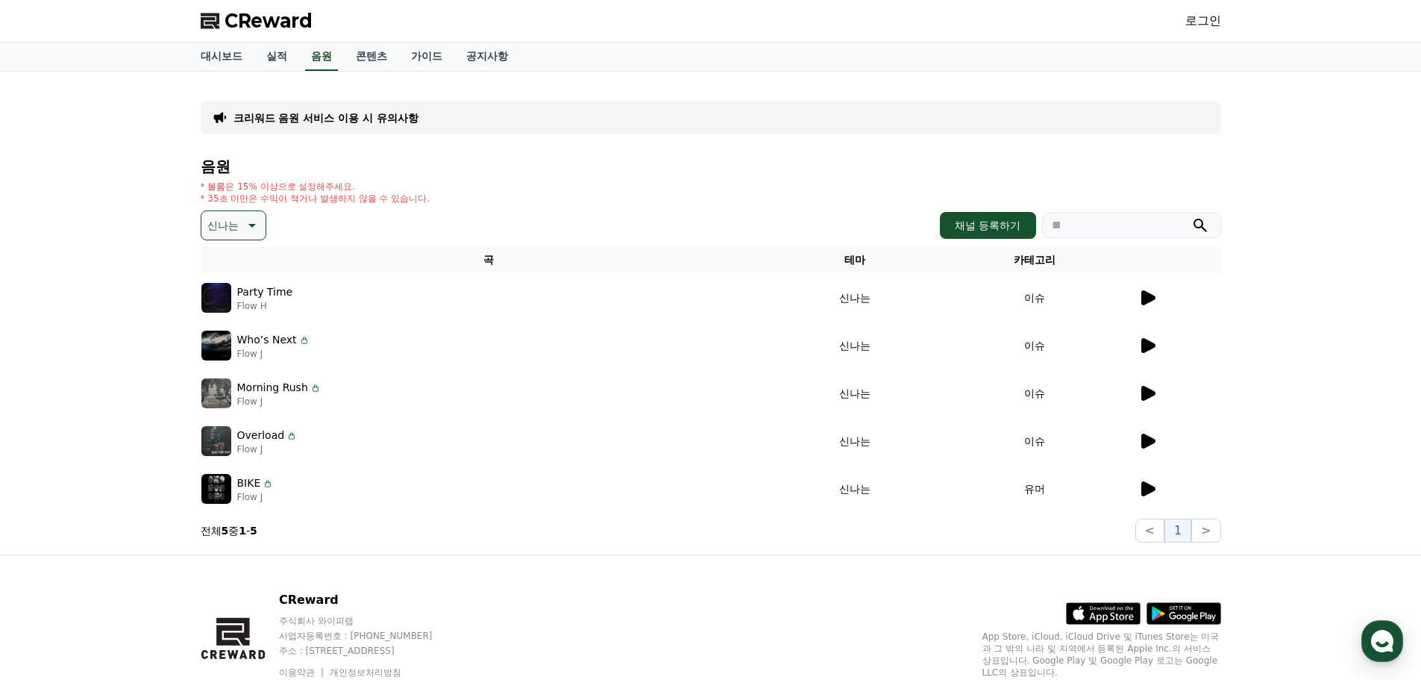
drag, startPoint x: 236, startPoint y: 228, endPoint x: 247, endPoint y: 241, distance: 17.5
click at [237, 228] on p "신나는" at bounding box center [222, 225] width 31 height 21
click at [240, 314] on div "전체 환상적인 호기심 어두운 밝은 통통튀는 신나는 반전 웅장한 드라마틱 즐거움 분위기있는 EDM 그루브 슬픈 잔잔한 귀여운 감동적인 긴장되는 …" at bounding box center [235, 410] width 64 height 770
drag, startPoint x: 185, startPoint y: 313, endPoint x: 220, endPoint y: 314, distance: 35.1
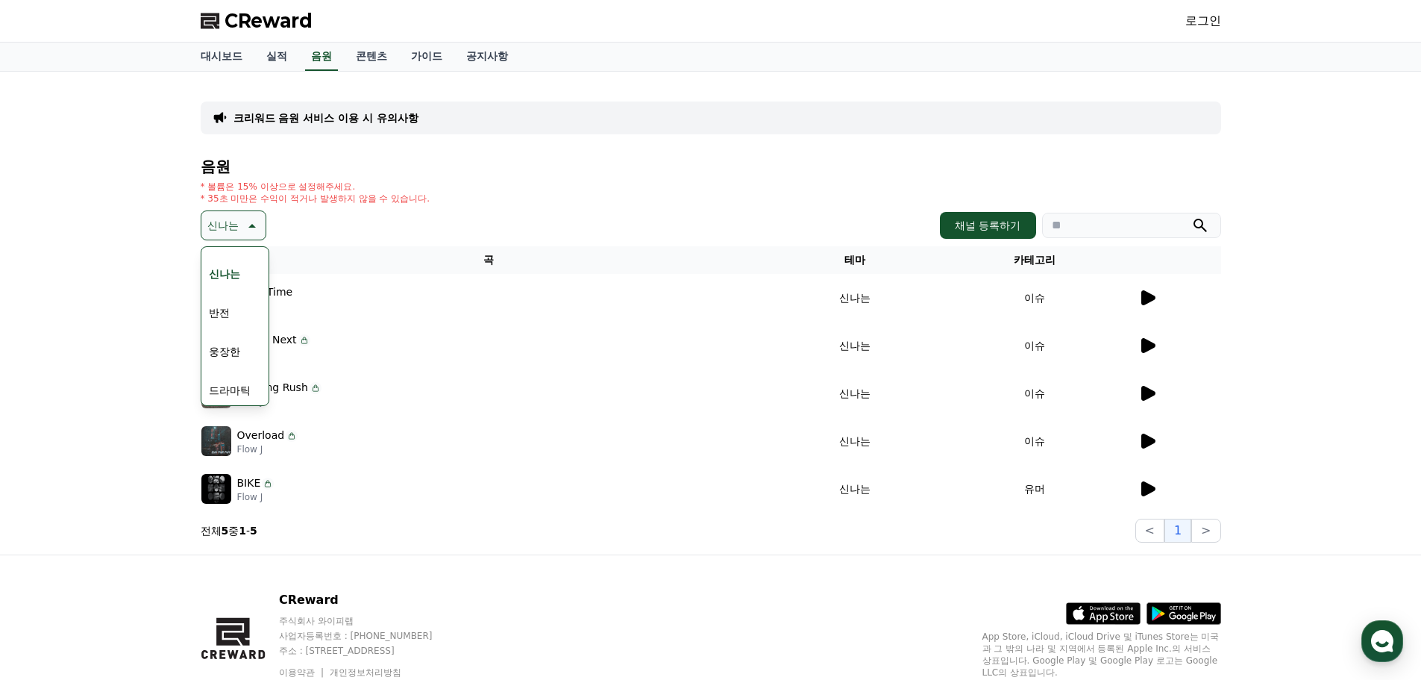
click at [200, 313] on div "크리워드 음원 서비스 이용 시 유의사항 음원 * 볼륨은 15% 이상으로 설정해주세요. * 35초 미만은 수익이 적거나 발생하지 않을 수 있습니…" at bounding box center [710, 313] width 1421 height 483
click at [231, 319] on button "반전" at bounding box center [219, 312] width 33 height 33
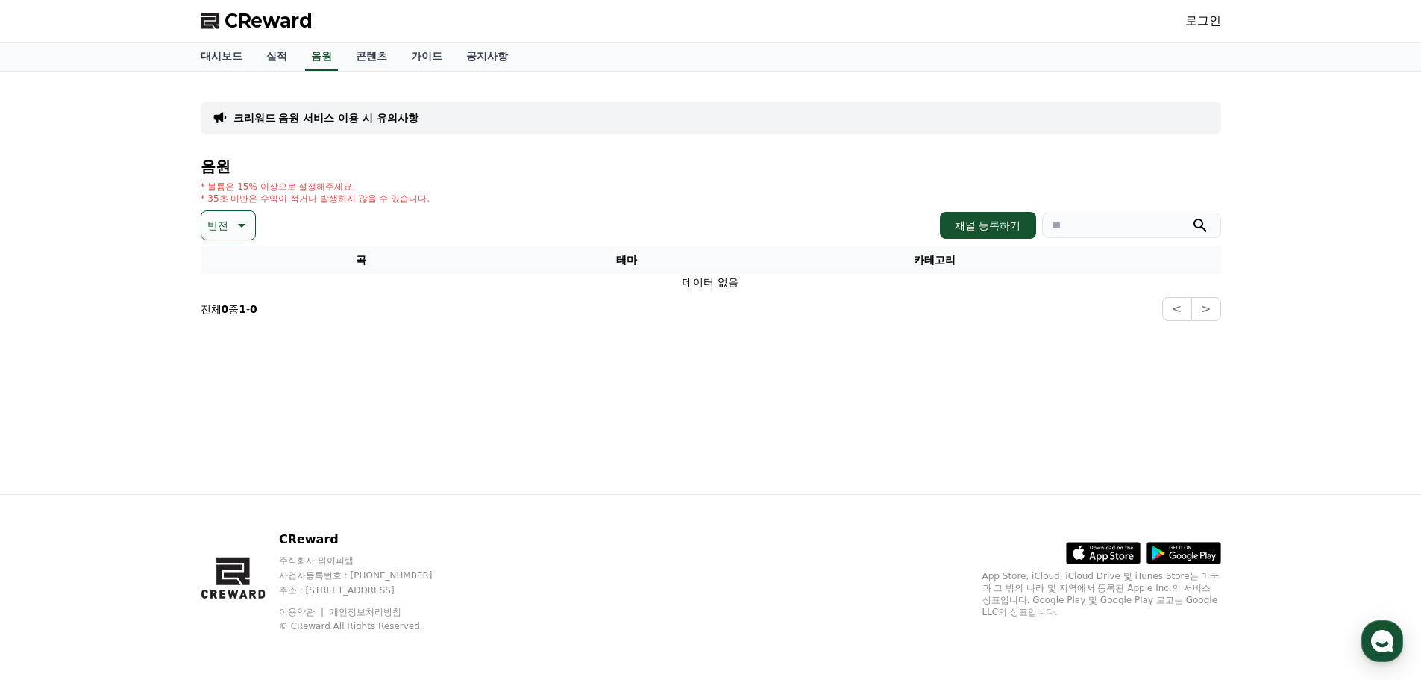
click at [232, 227] on icon at bounding box center [240, 225] width 18 height 18
click at [239, 355] on button "웅장한" at bounding box center [224, 351] width 43 height 33
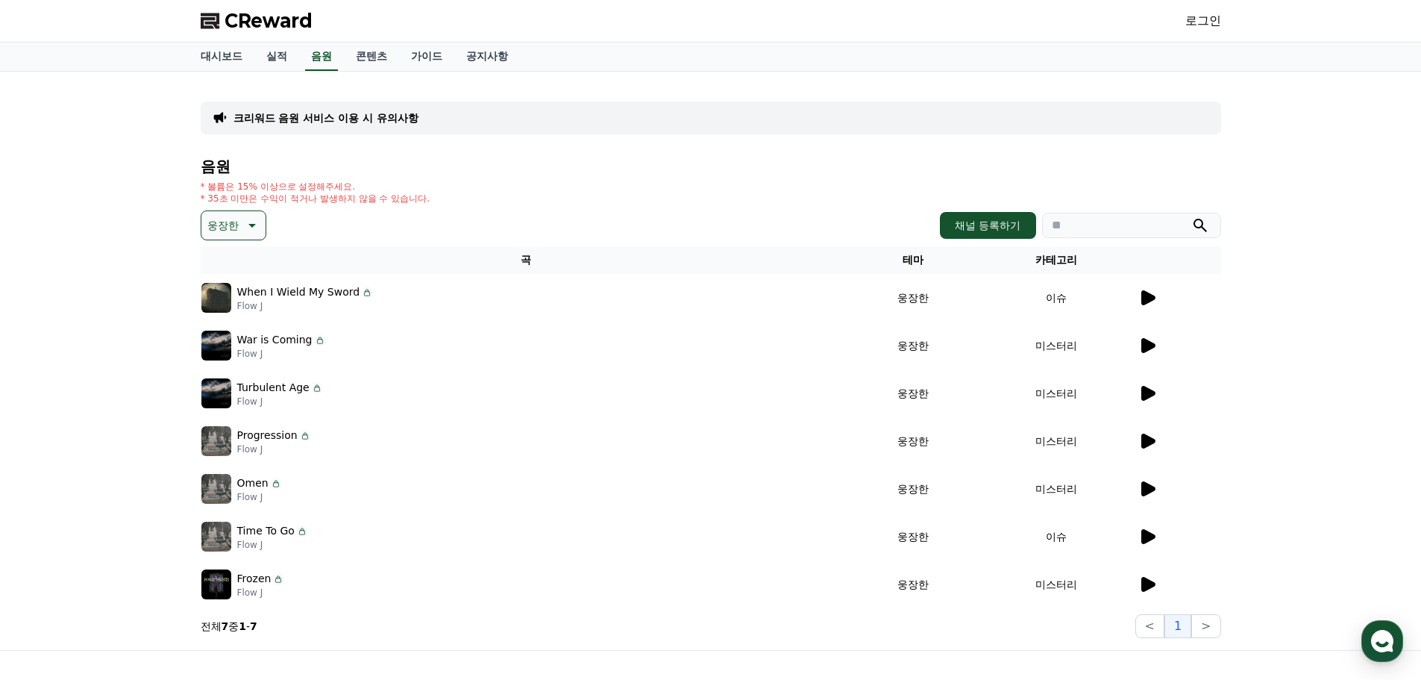
click at [1145, 293] on icon at bounding box center [1148, 297] width 14 height 15
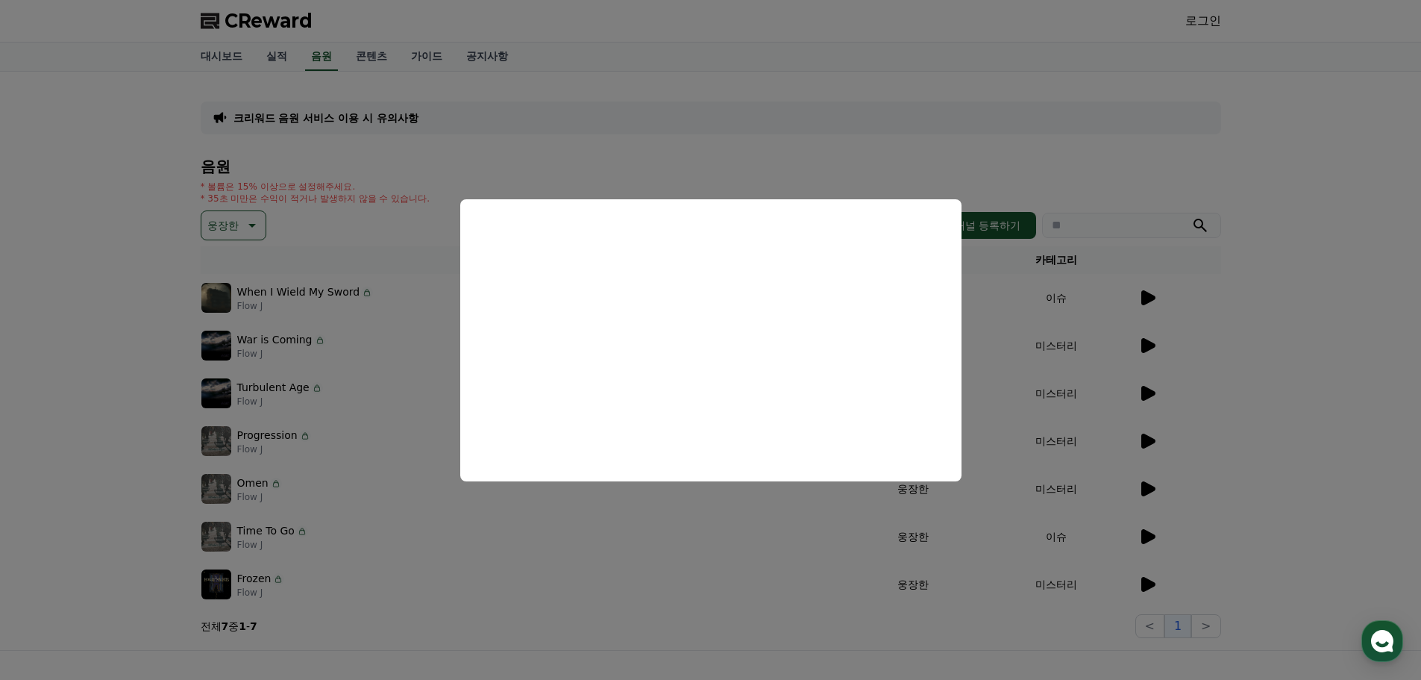
click at [683, 530] on button "close modal" at bounding box center [710, 340] width 1421 height 680
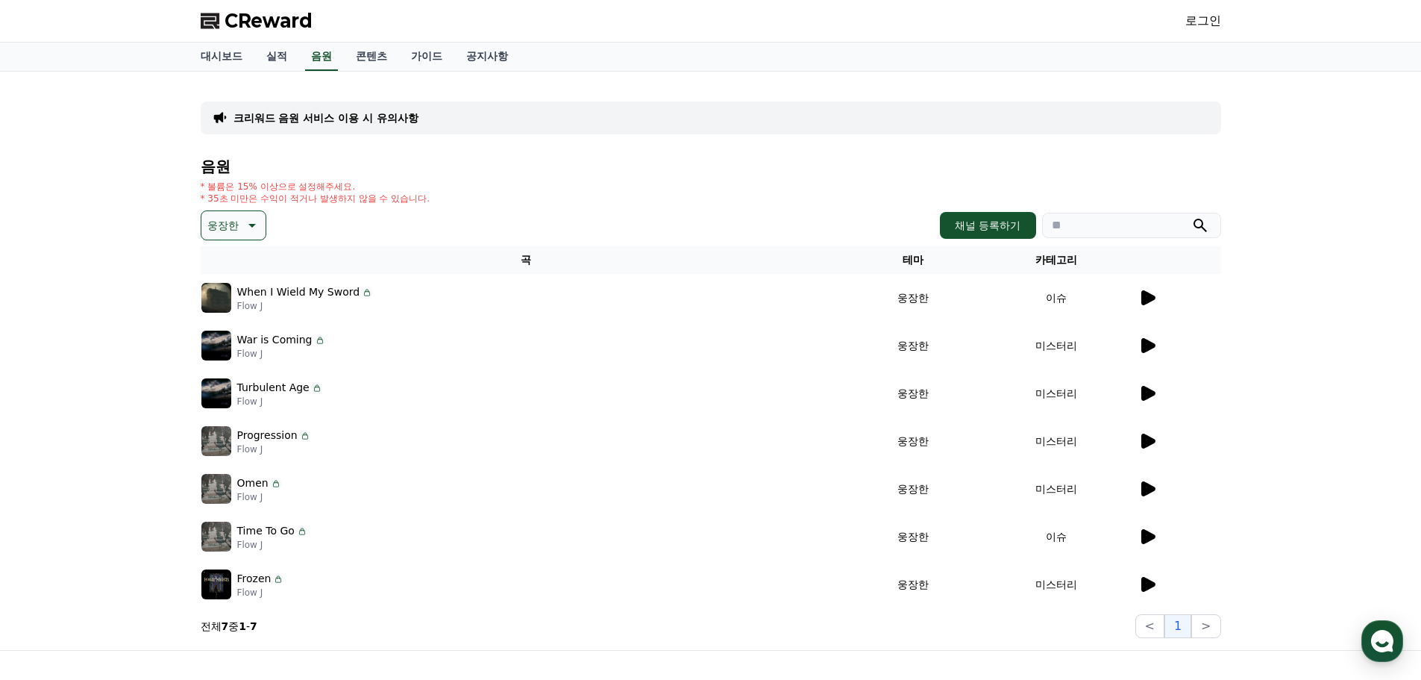
drag, startPoint x: 1132, startPoint y: 354, endPoint x: 1157, endPoint y: 346, distance: 26.7
click at [1134, 353] on td "미스터리" at bounding box center [1056, 346] width 163 height 48
click at [1158, 345] on div at bounding box center [1179, 345] width 82 height 18
click at [1147, 339] on icon at bounding box center [1148, 345] width 14 height 15
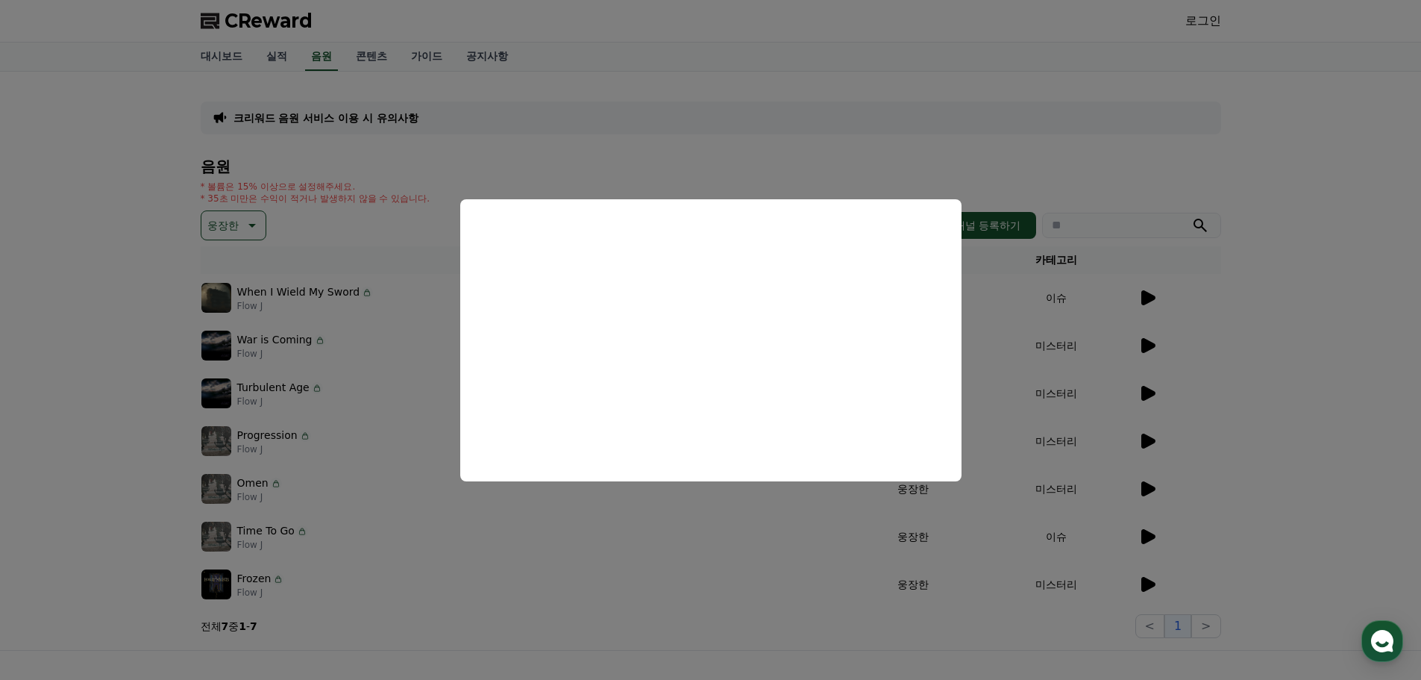
click at [408, 426] on button "close modal" at bounding box center [710, 340] width 1421 height 680
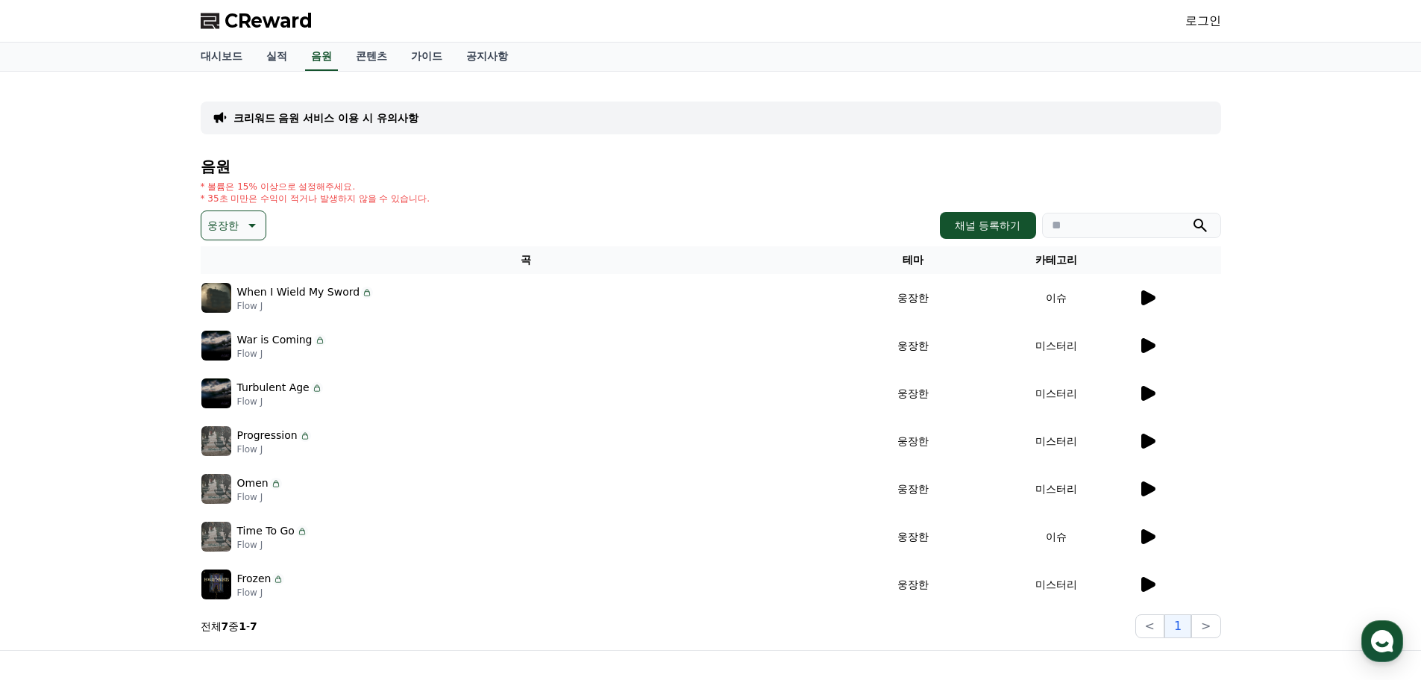
click at [1148, 389] on icon at bounding box center [1148, 393] width 14 height 15
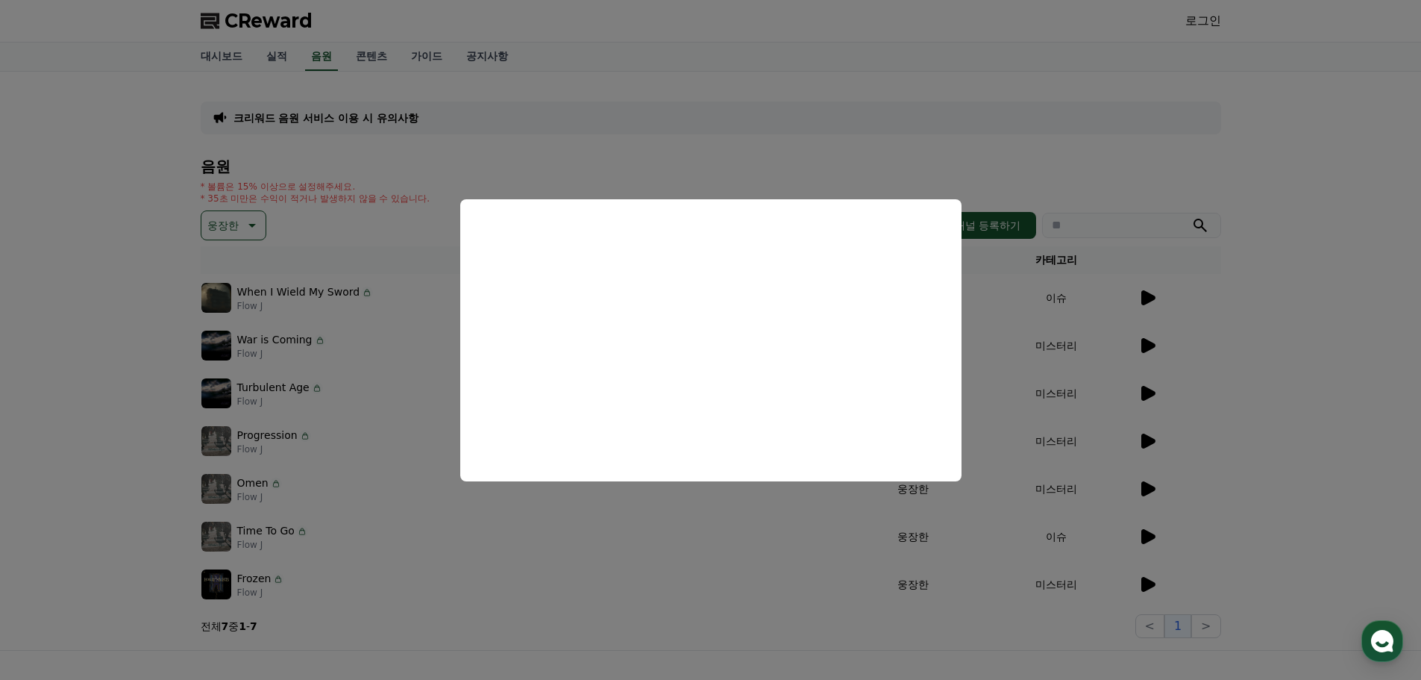
click at [401, 617] on button "close modal" at bounding box center [710, 340] width 1421 height 680
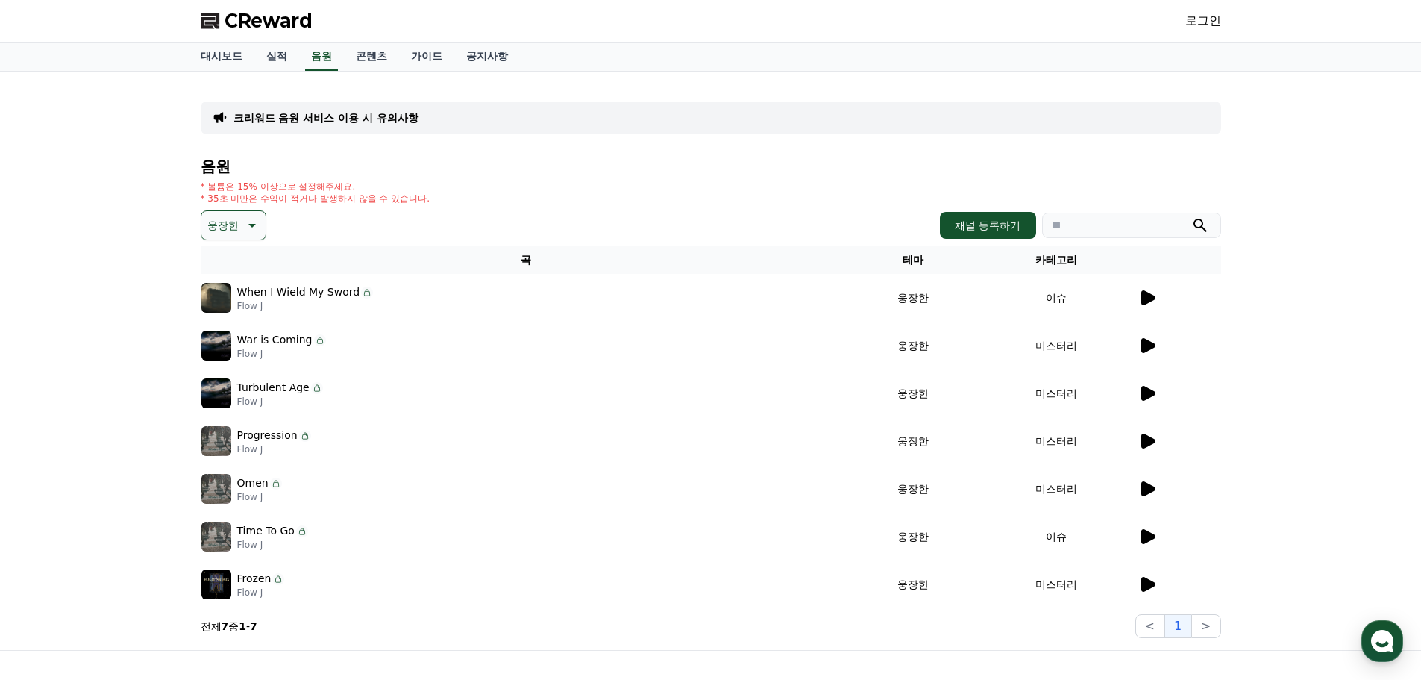
click at [1158, 547] on td at bounding box center [1180, 537] width 84 height 48
click at [1151, 536] on icon at bounding box center [1148, 536] width 14 height 15
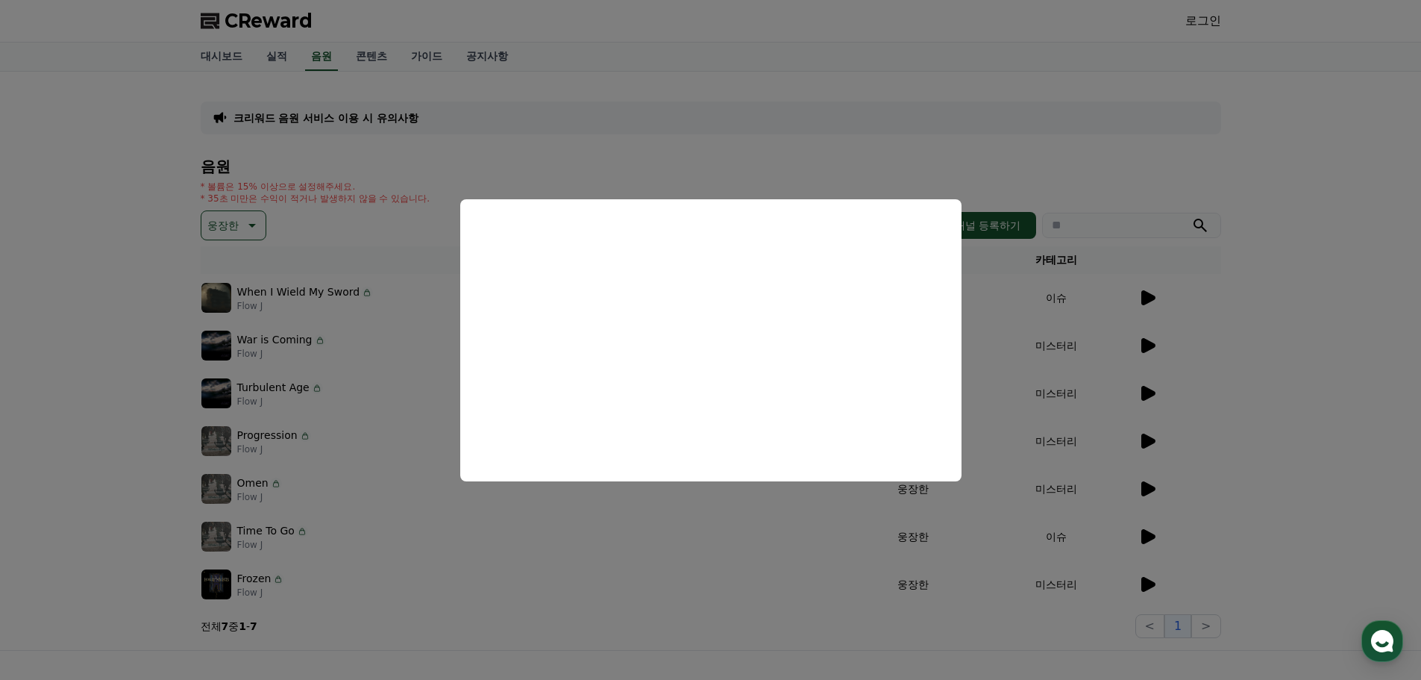
click at [304, 466] on button "close modal" at bounding box center [710, 340] width 1421 height 680
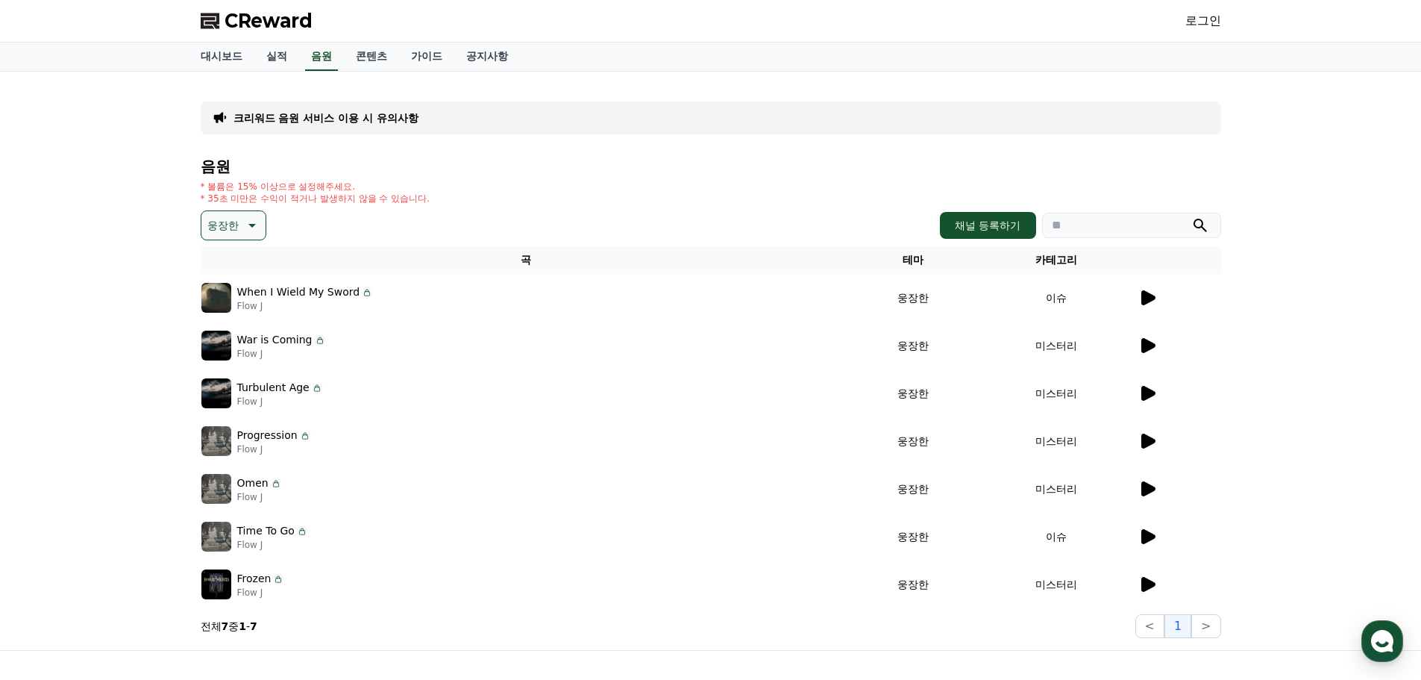
click at [1138, 486] on icon at bounding box center [1147, 489] width 18 height 18
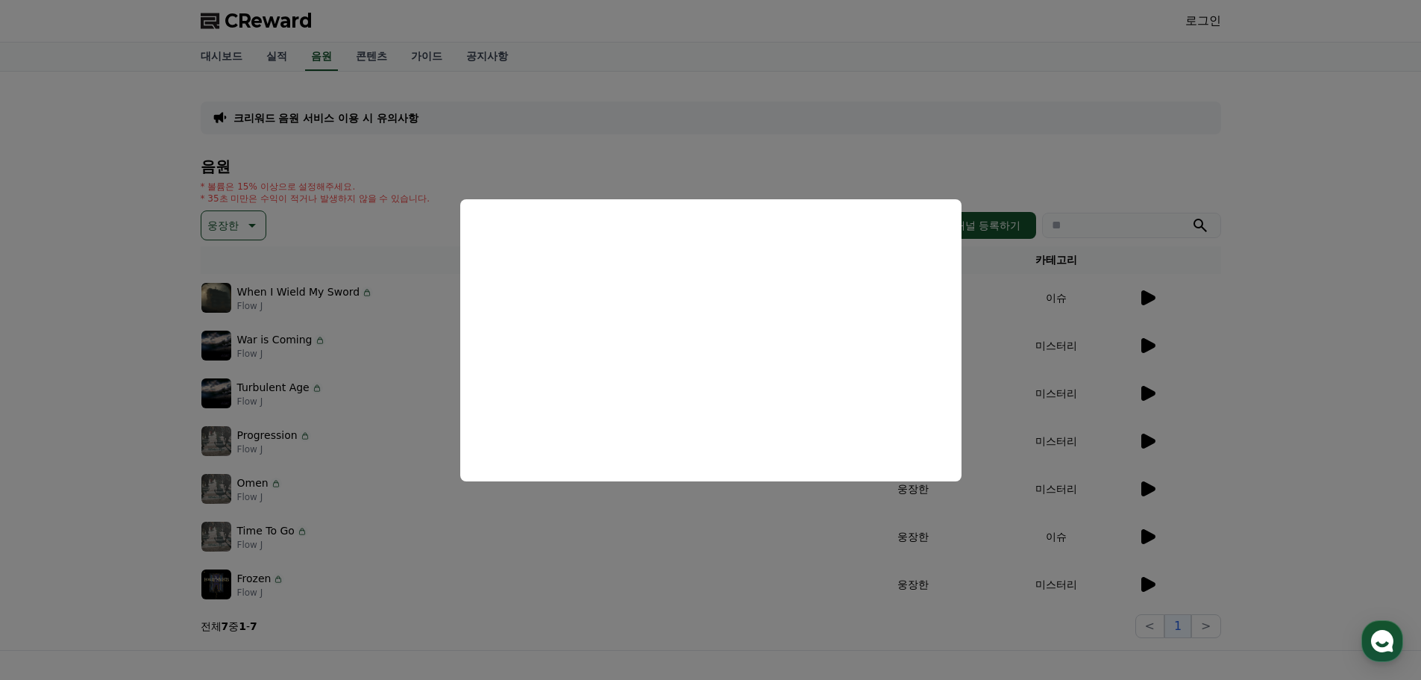
click at [437, 561] on button "close modal" at bounding box center [710, 340] width 1421 height 680
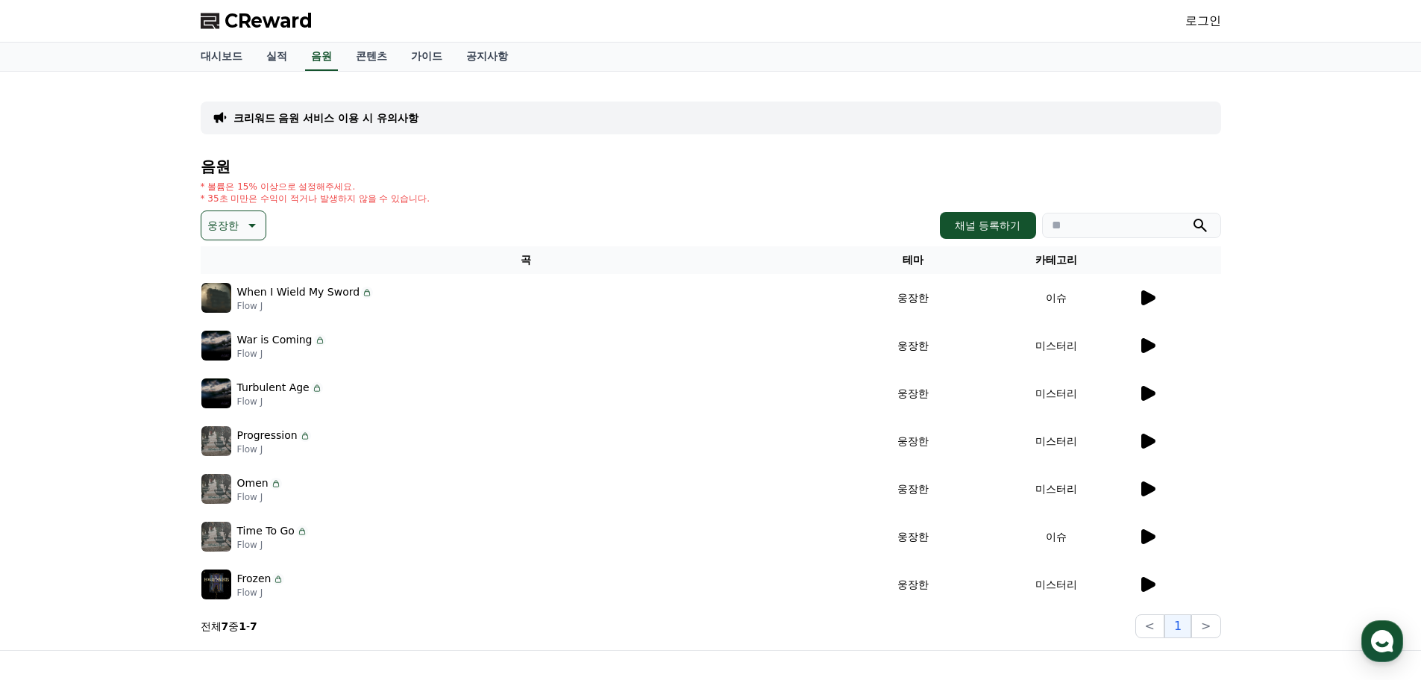
click at [251, 235] on button "웅장한" at bounding box center [234, 225] width 66 height 30
click at [237, 316] on button "드라마틱" at bounding box center [230, 315] width 54 height 33
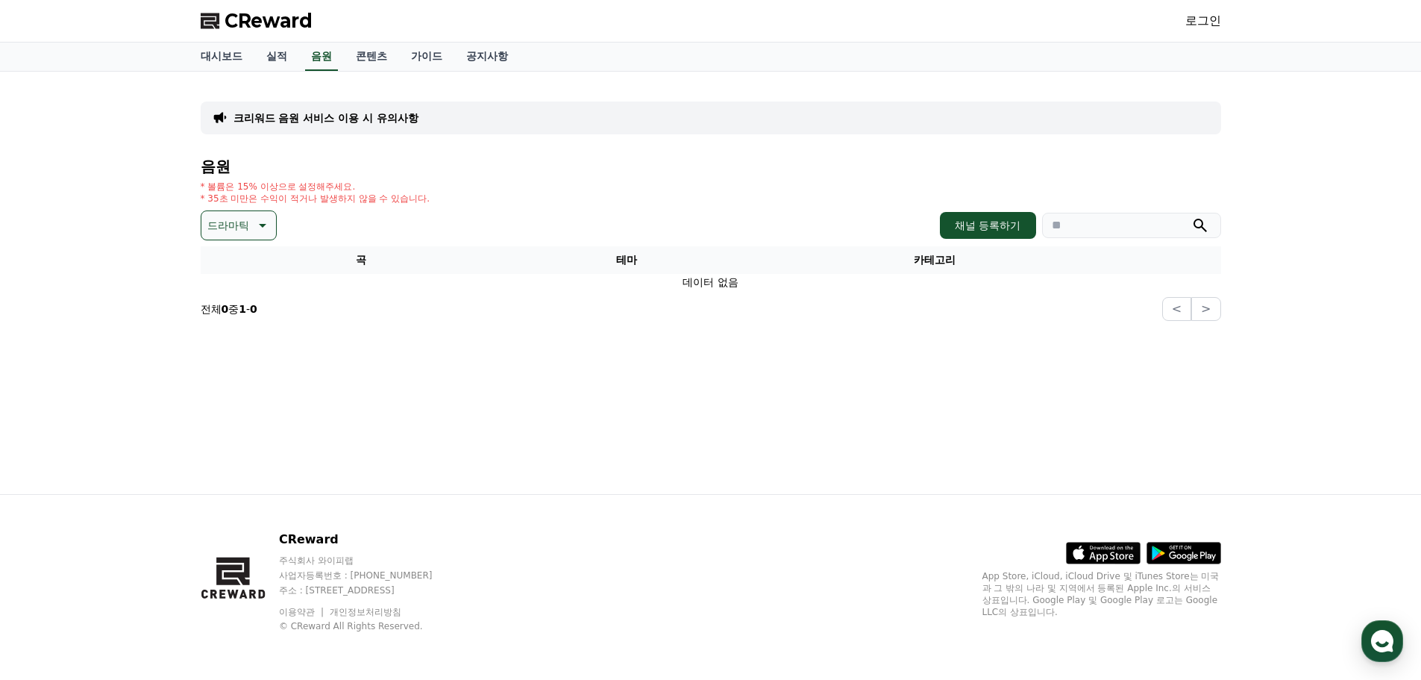
click at [236, 228] on p "드라마틱" at bounding box center [228, 225] width 42 height 21
click at [229, 342] on button "즐거움" at bounding box center [224, 354] width 43 height 33
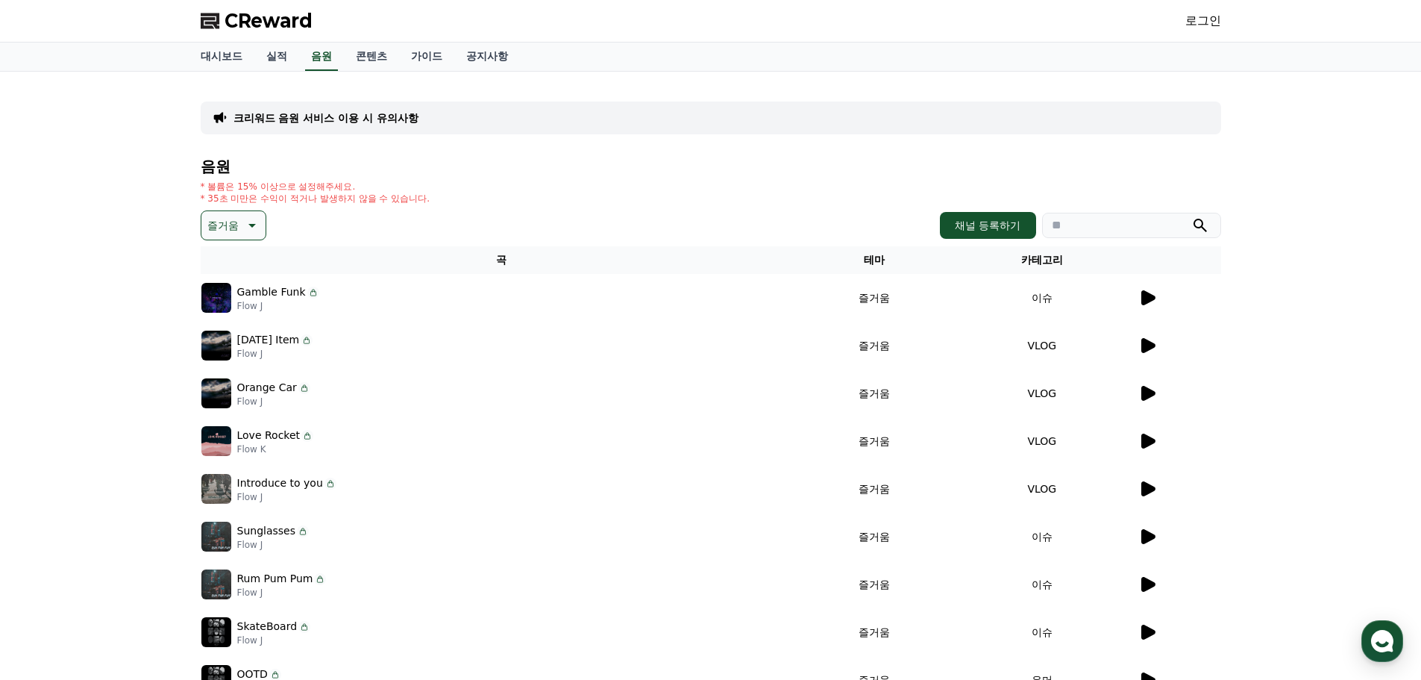
click at [1153, 295] on icon at bounding box center [1147, 298] width 18 height 18
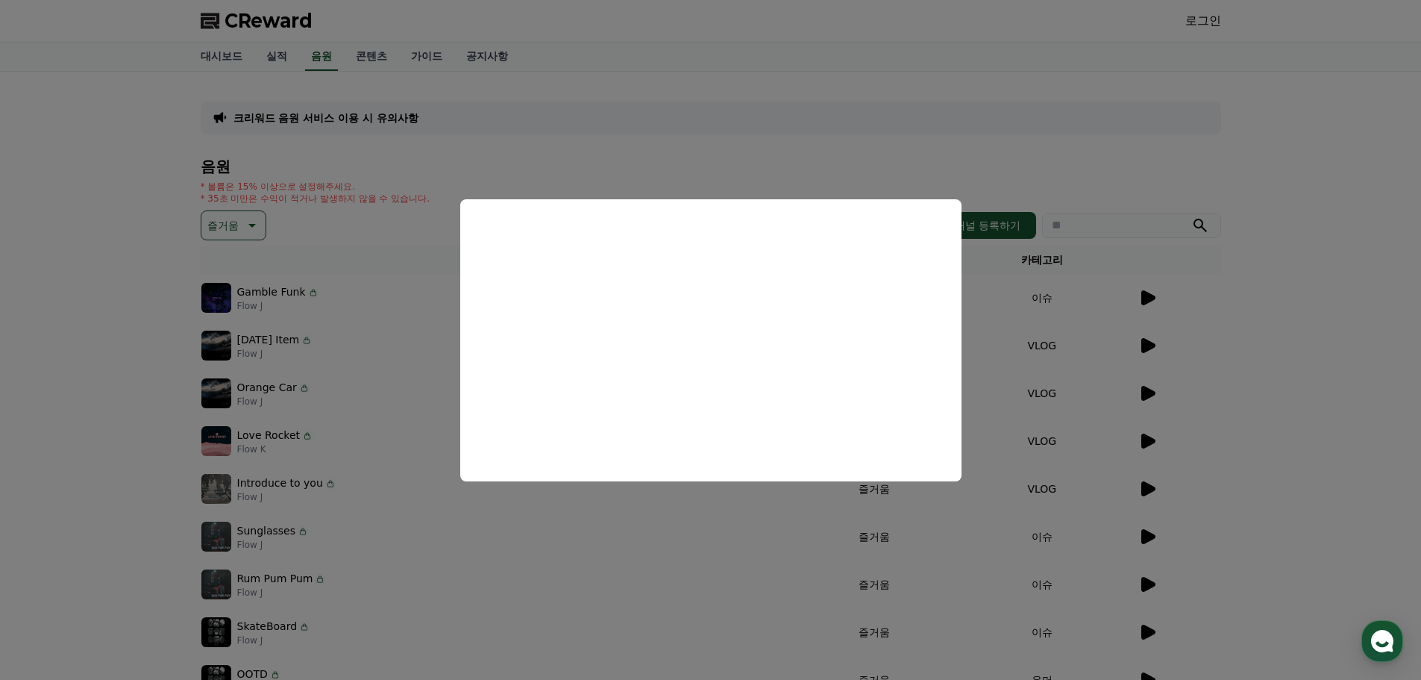
click at [331, 507] on button "close modal" at bounding box center [710, 340] width 1421 height 680
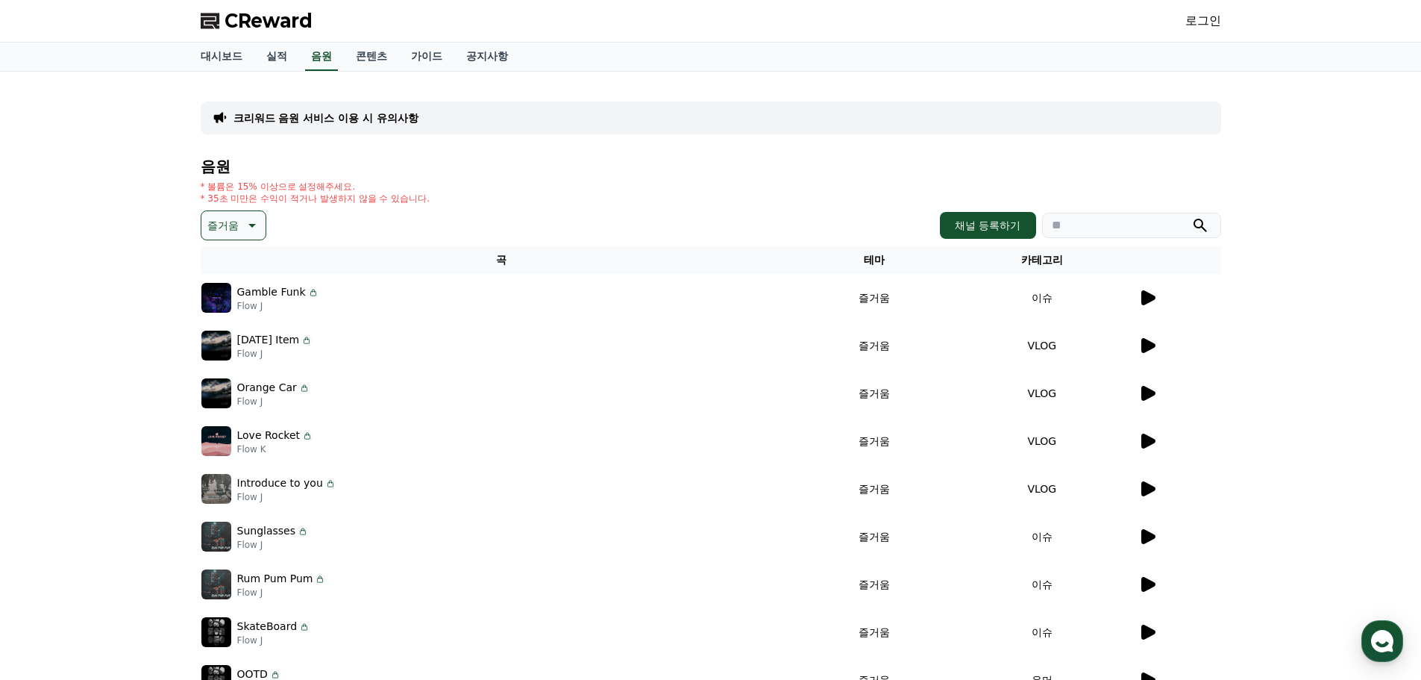
click at [1152, 530] on icon at bounding box center [1147, 536] width 18 height 18
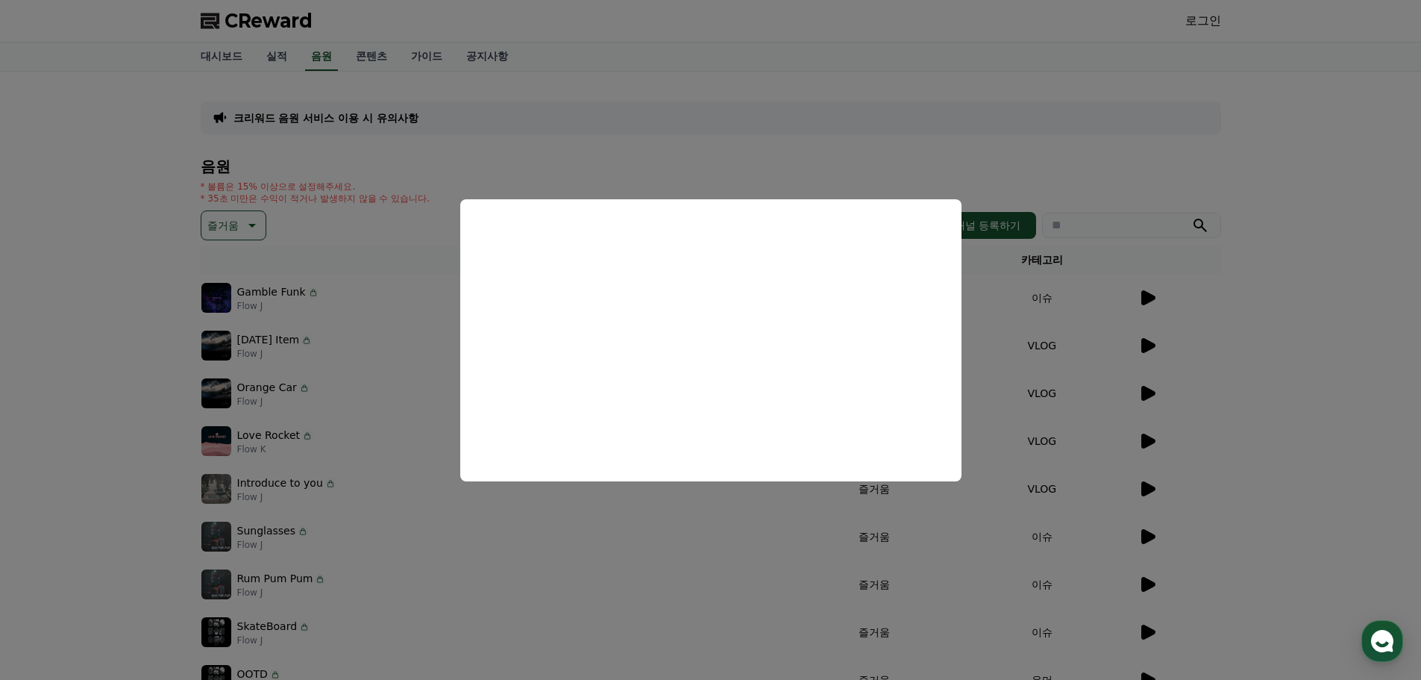
click at [1130, 571] on button "close modal" at bounding box center [710, 340] width 1421 height 680
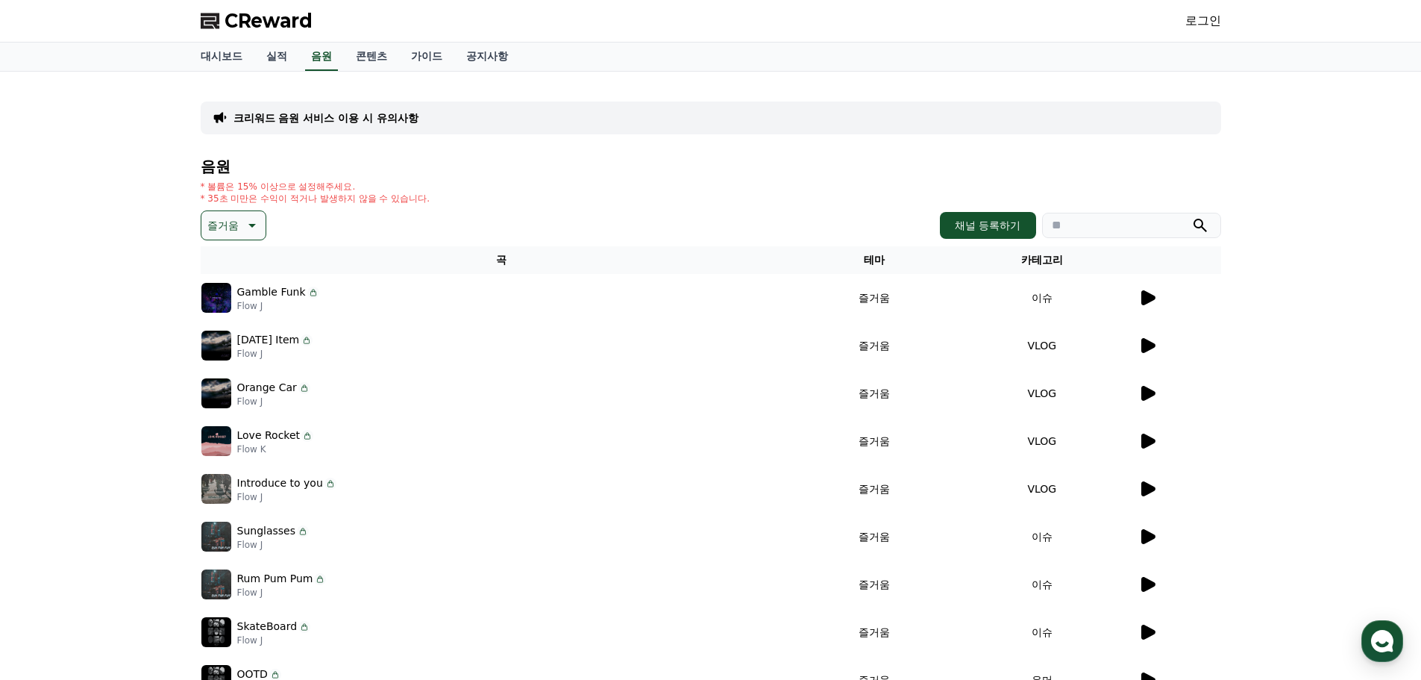
click at [1146, 587] on icon at bounding box center [1148, 584] width 14 height 15
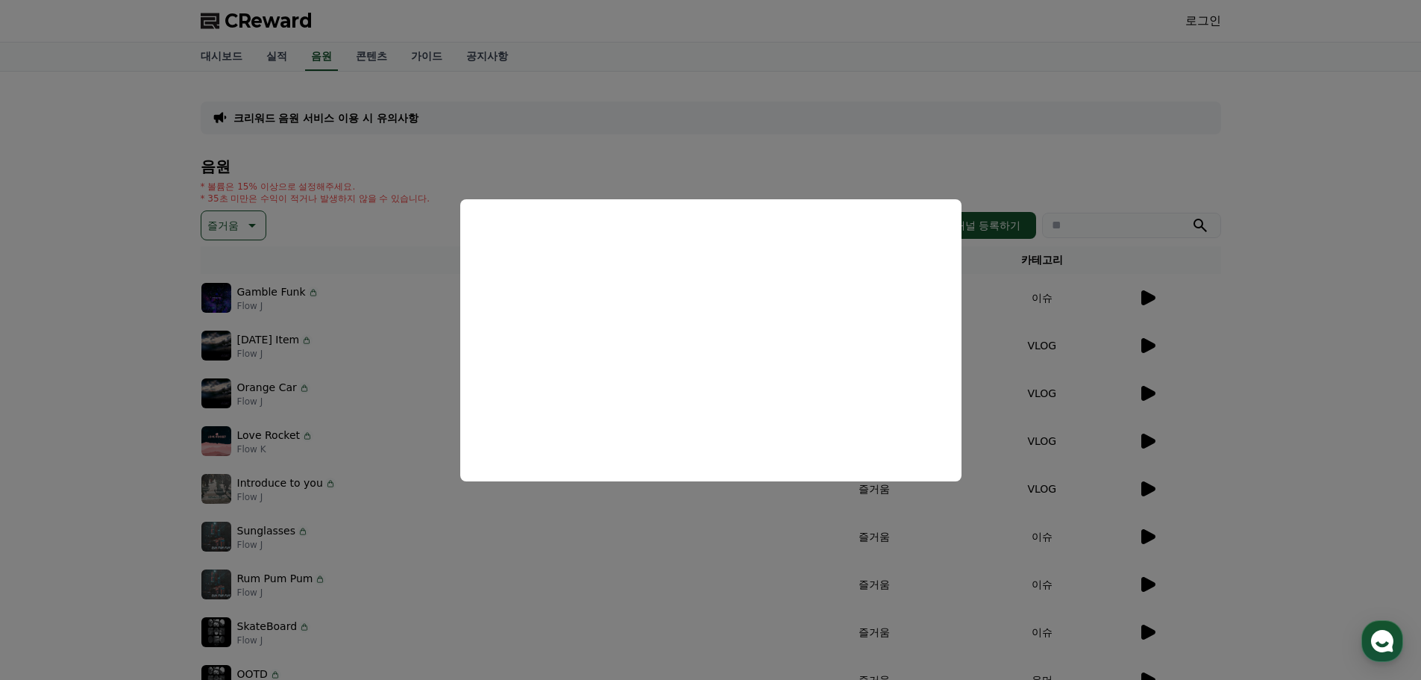
click at [442, 580] on button "close modal" at bounding box center [710, 340] width 1421 height 680
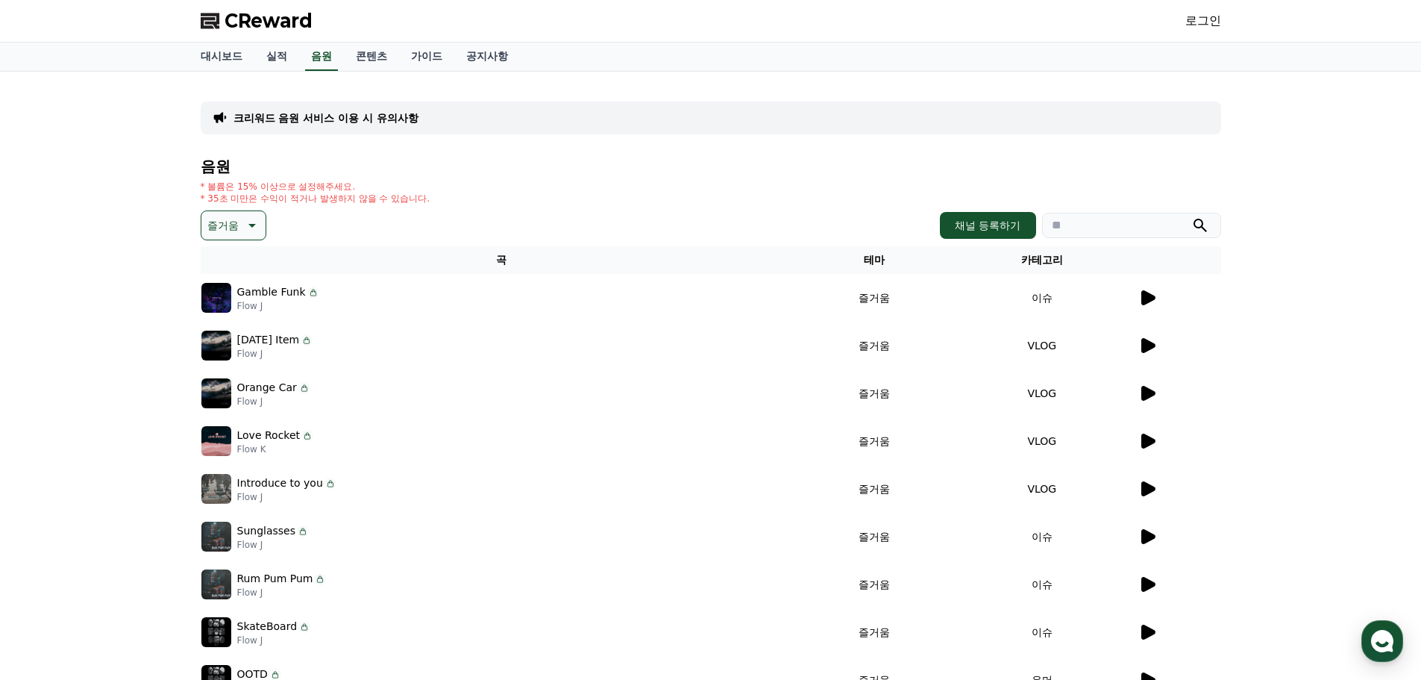
click at [1147, 632] on icon at bounding box center [1148, 631] width 14 height 15
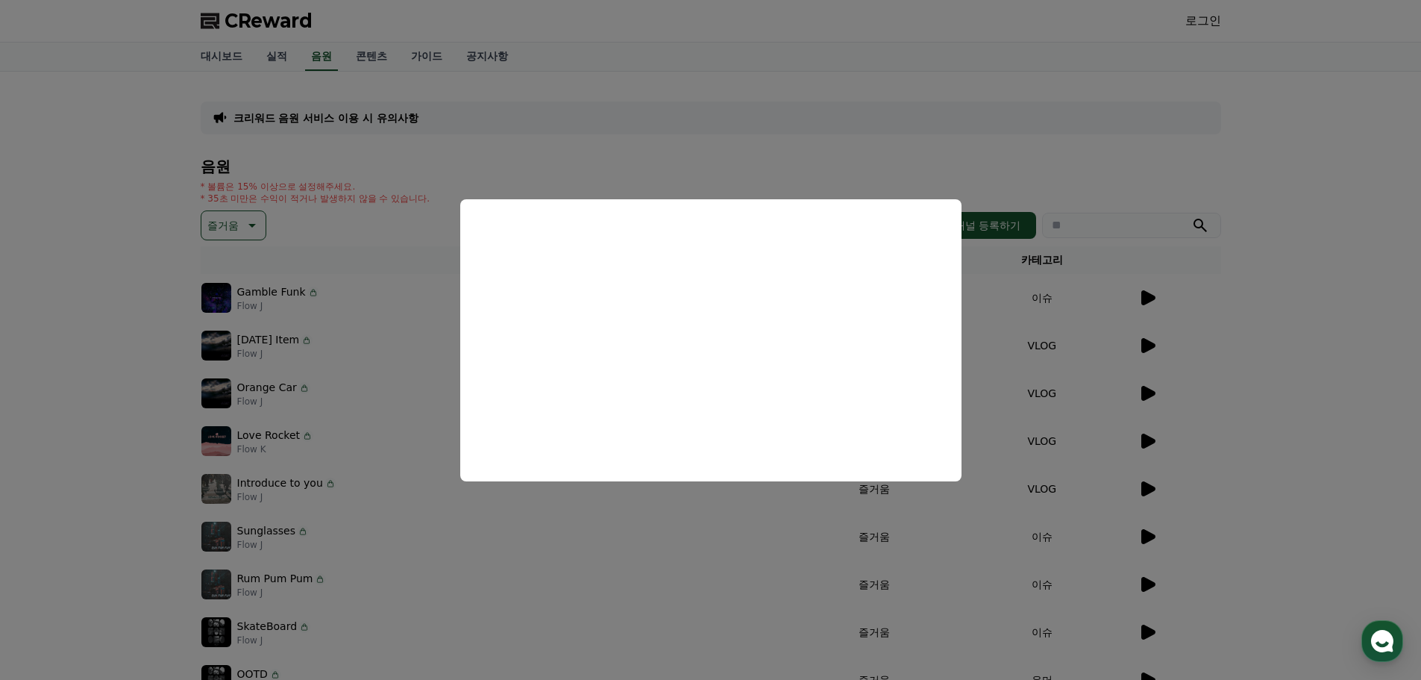
click at [427, 559] on button "close modal" at bounding box center [710, 340] width 1421 height 680
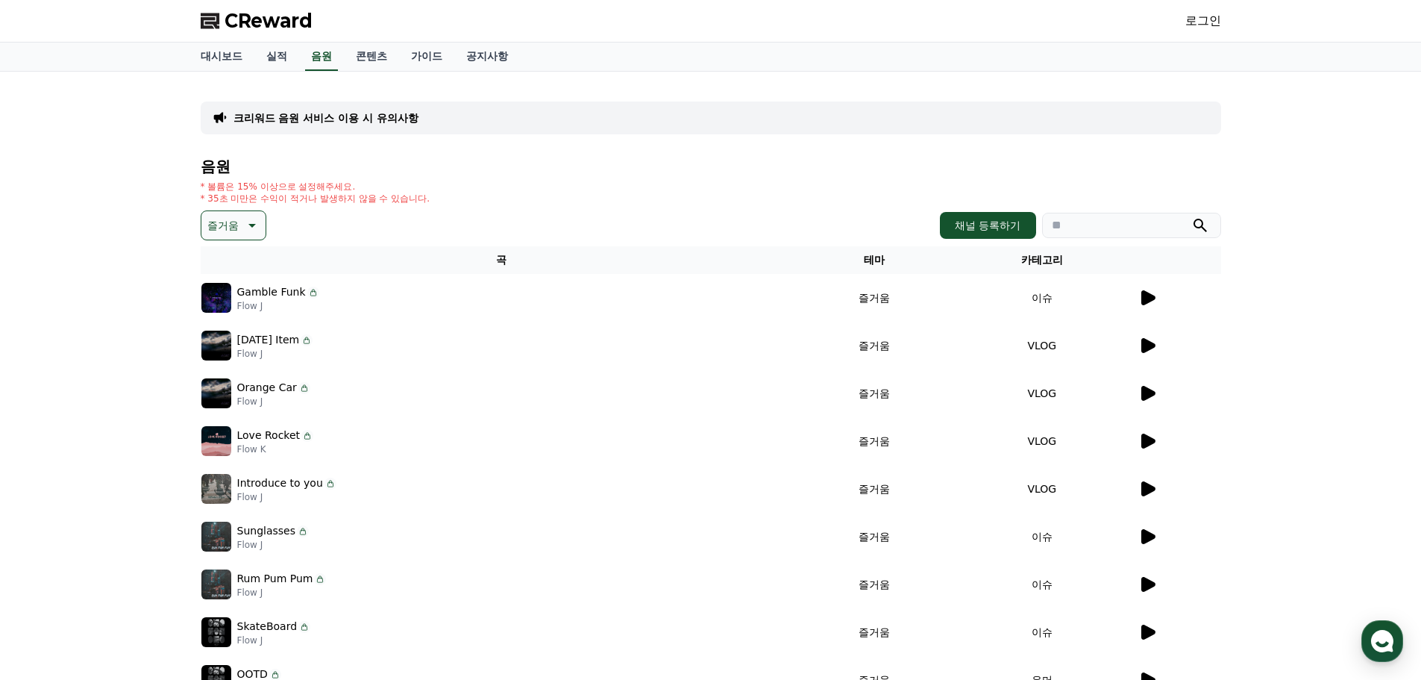
scroll to position [75, 0]
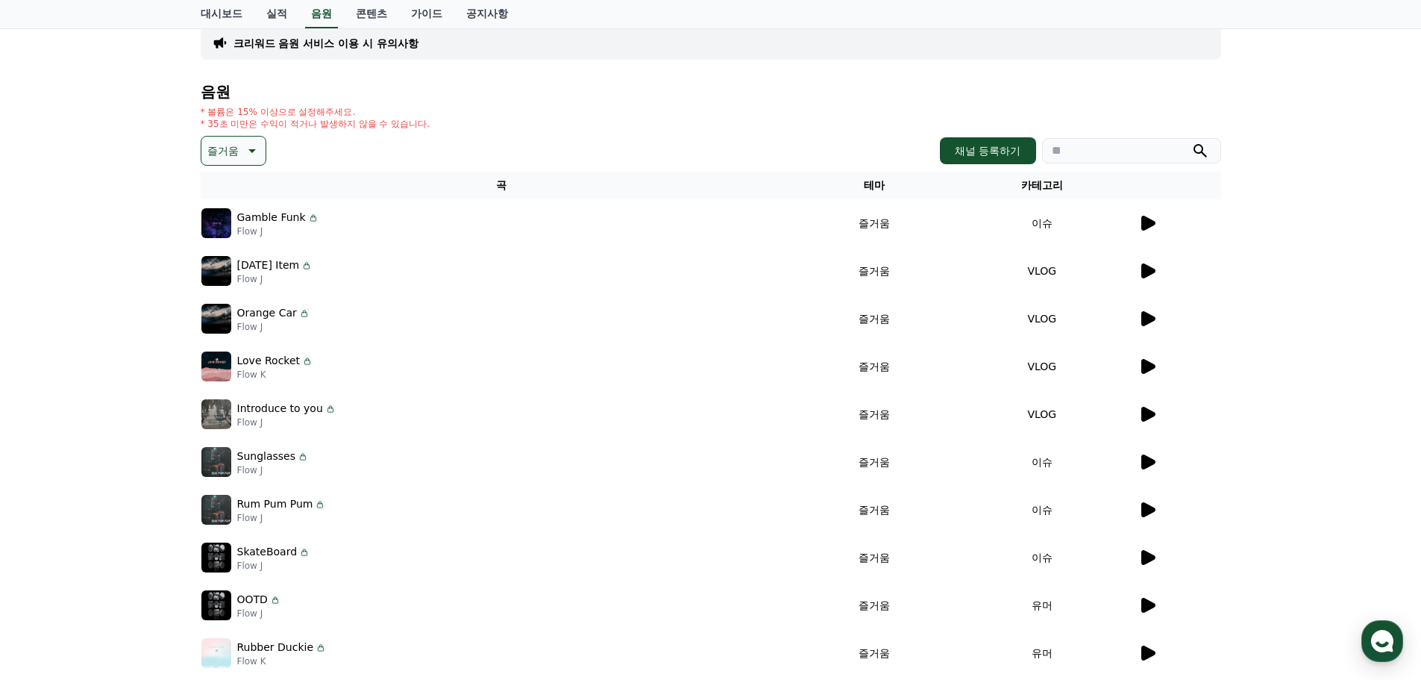
click at [273, 552] on p "SkateBoard" at bounding box center [267, 552] width 60 height 16
click at [1144, 549] on icon at bounding box center [1147, 557] width 18 height 18
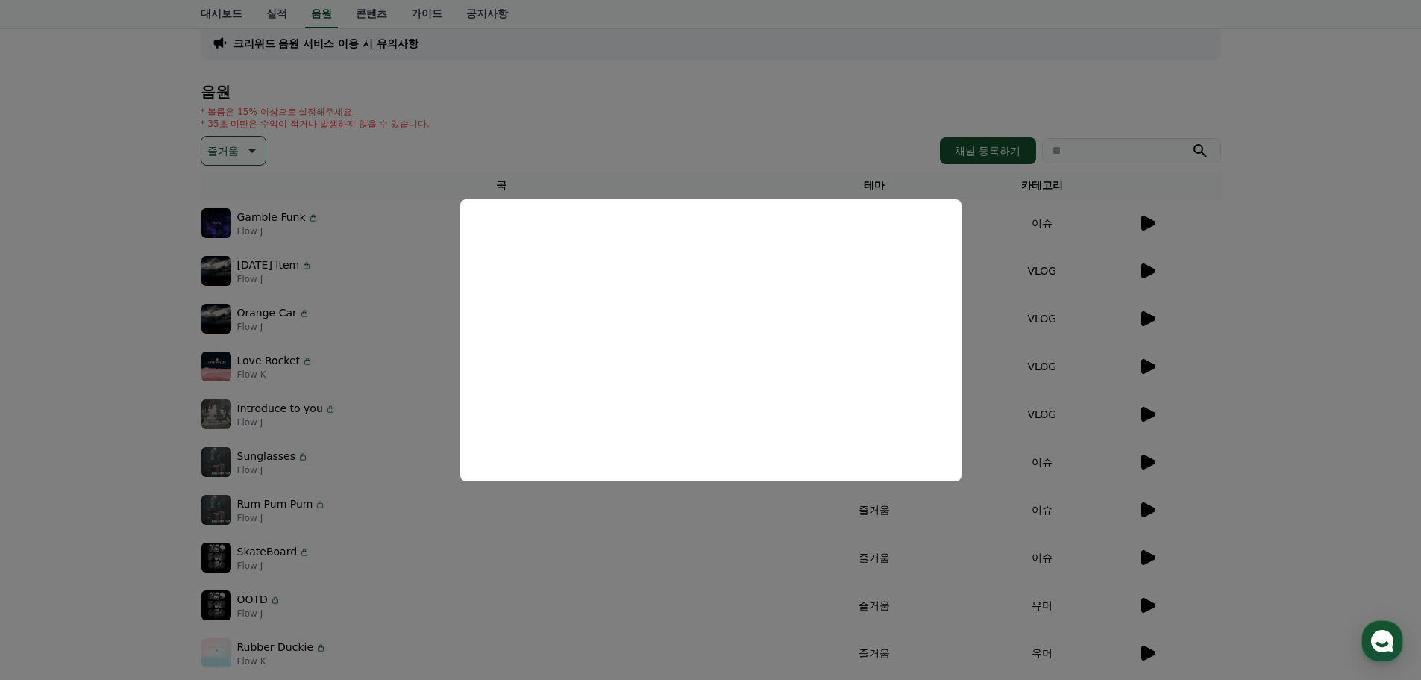
click at [474, 544] on button "close modal" at bounding box center [710, 340] width 1421 height 680
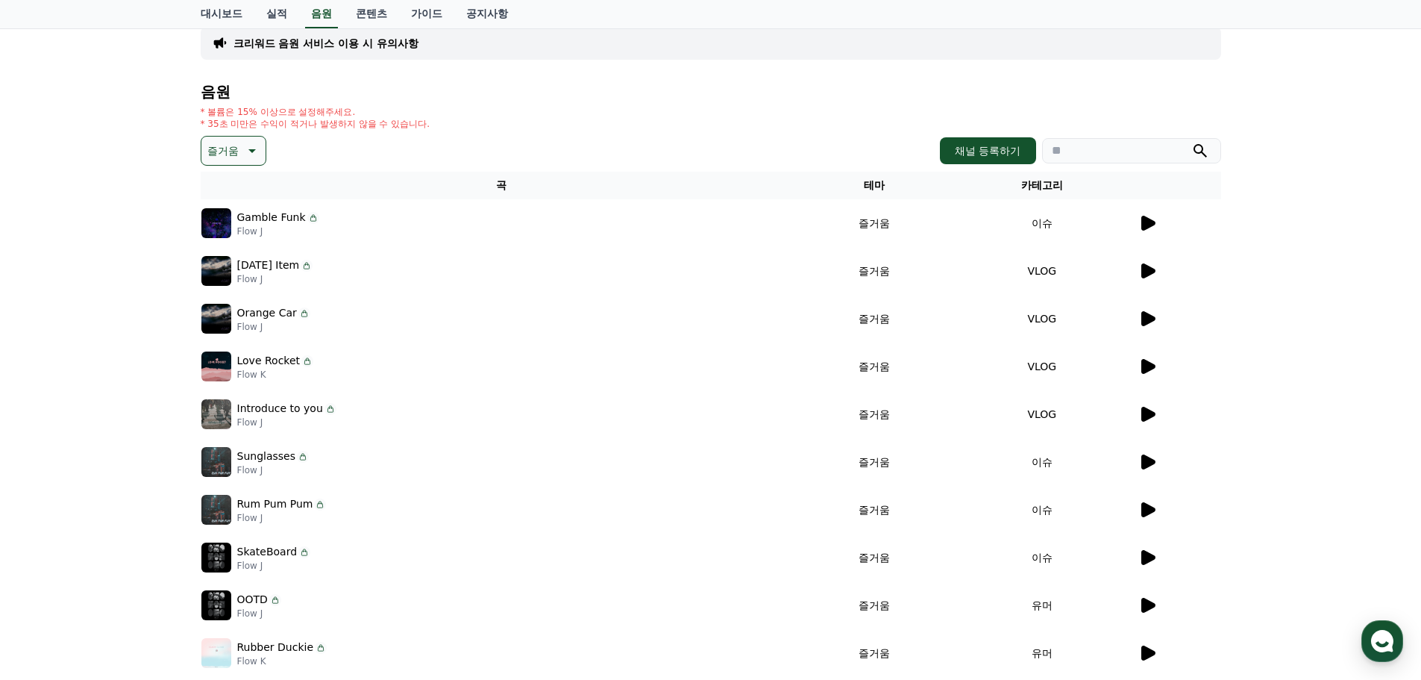
scroll to position [149, 0]
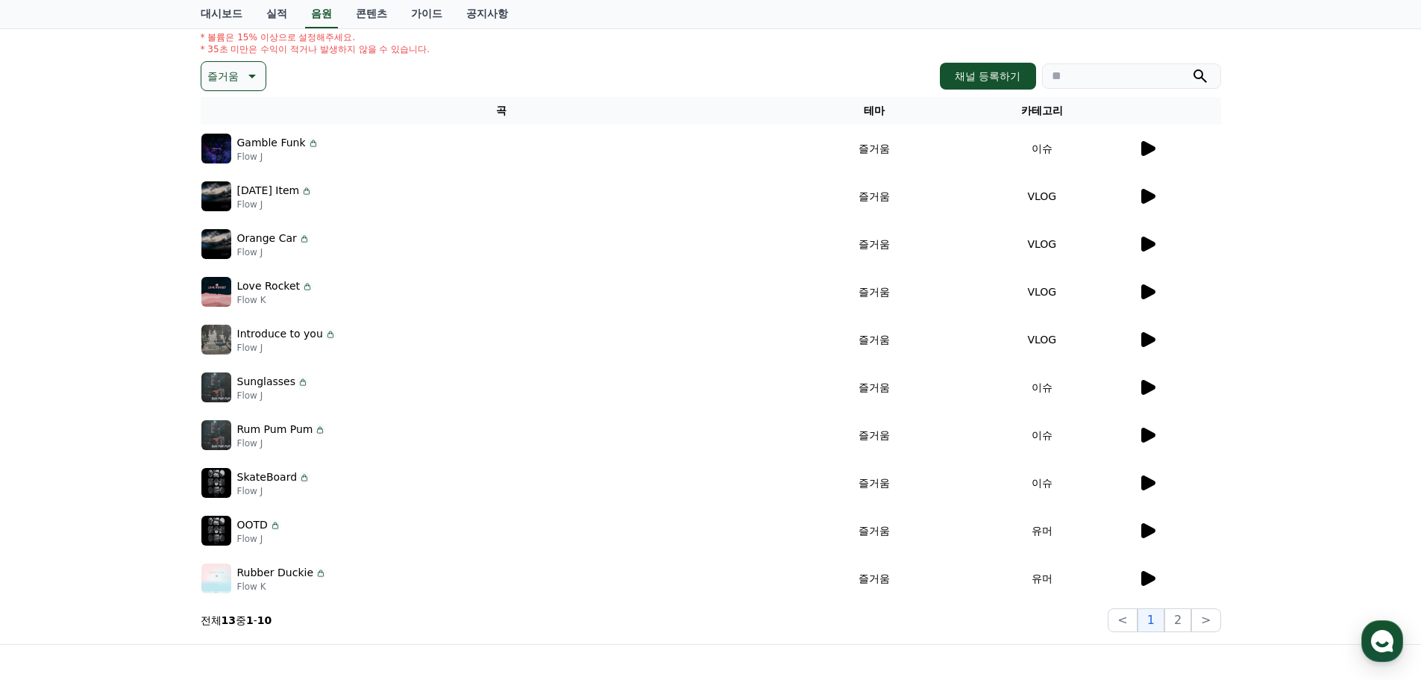
click at [1141, 577] on icon at bounding box center [1147, 578] width 18 height 18
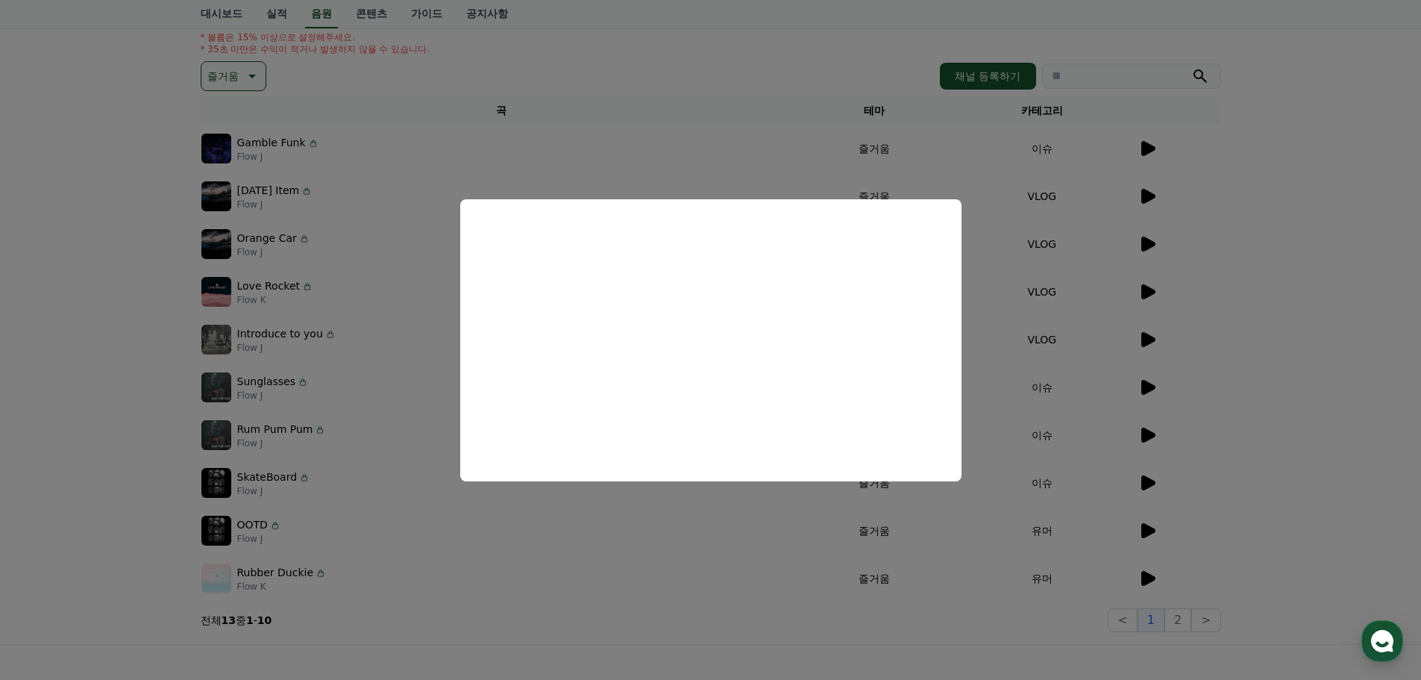
click at [289, 524] on button "close modal" at bounding box center [710, 340] width 1421 height 680
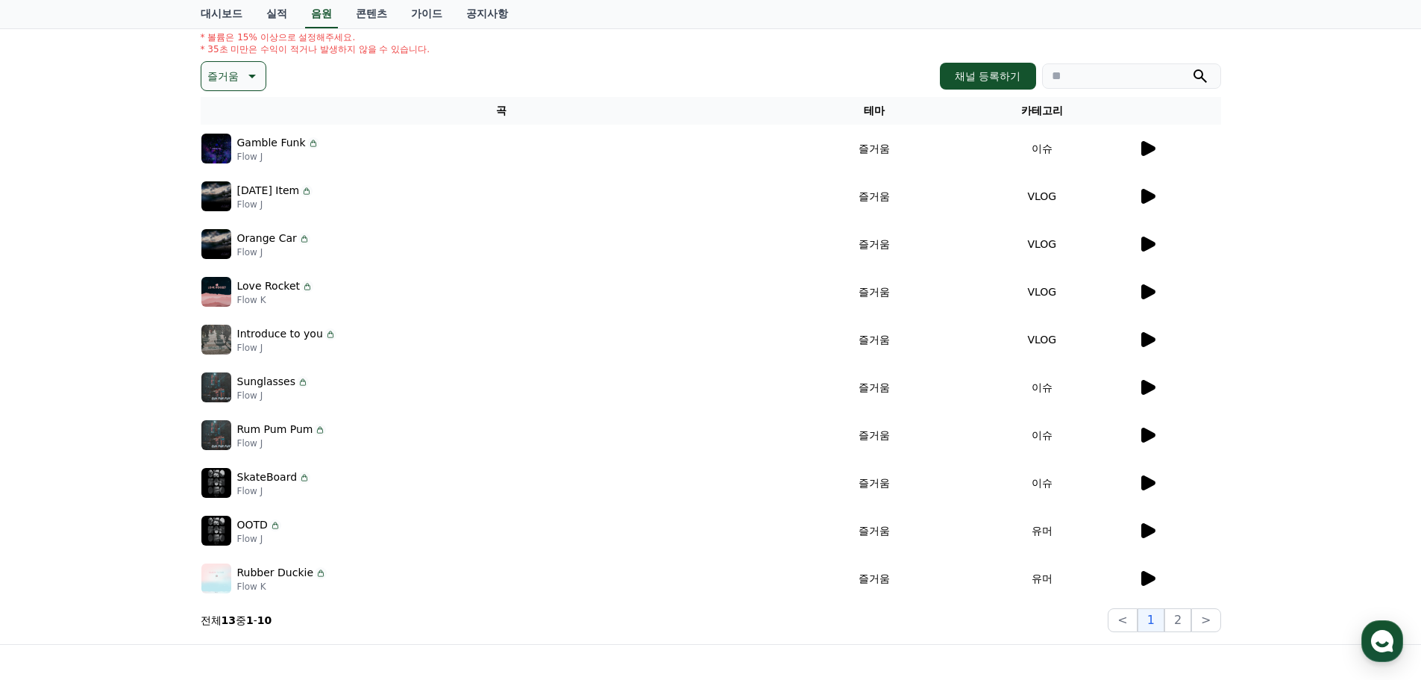
click at [1146, 539] on td at bounding box center [1180, 531] width 84 height 48
click at [1147, 531] on icon at bounding box center [1148, 530] width 14 height 15
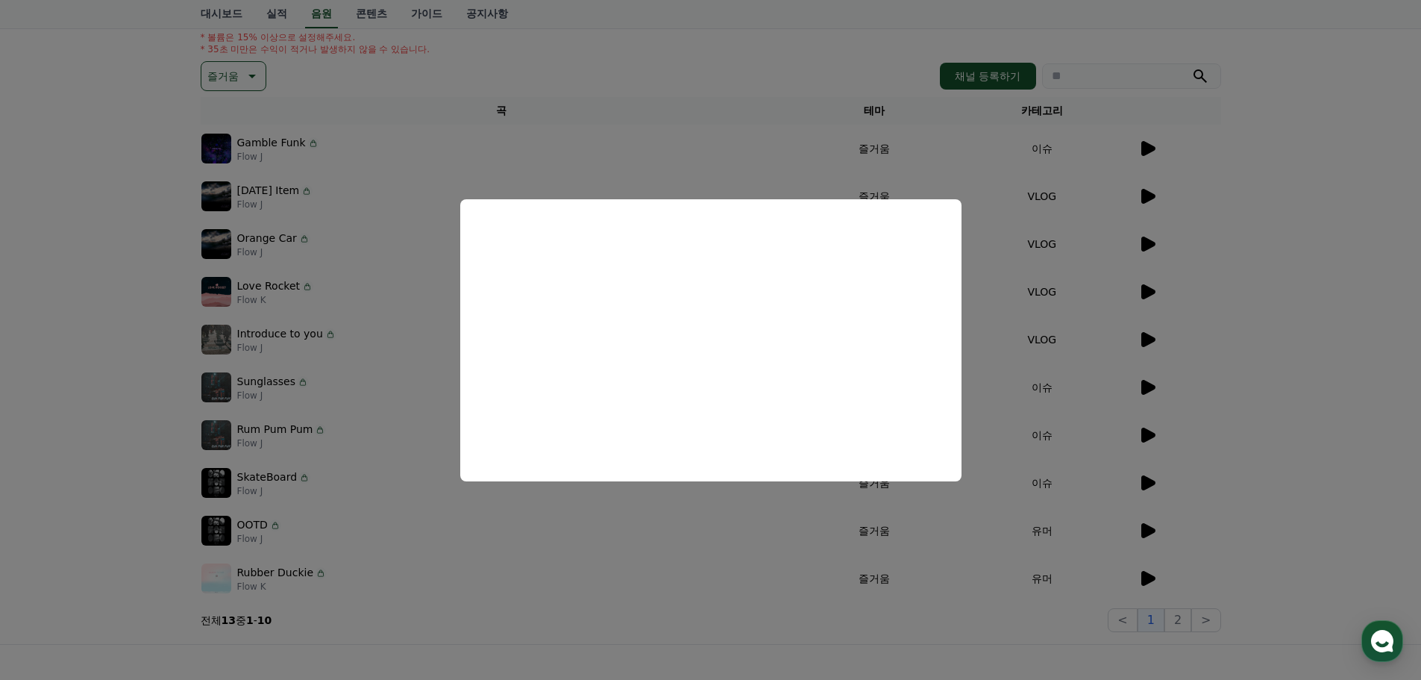
click at [321, 415] on button "close modal" at bounding box center [710, 340] width 1421 height 680
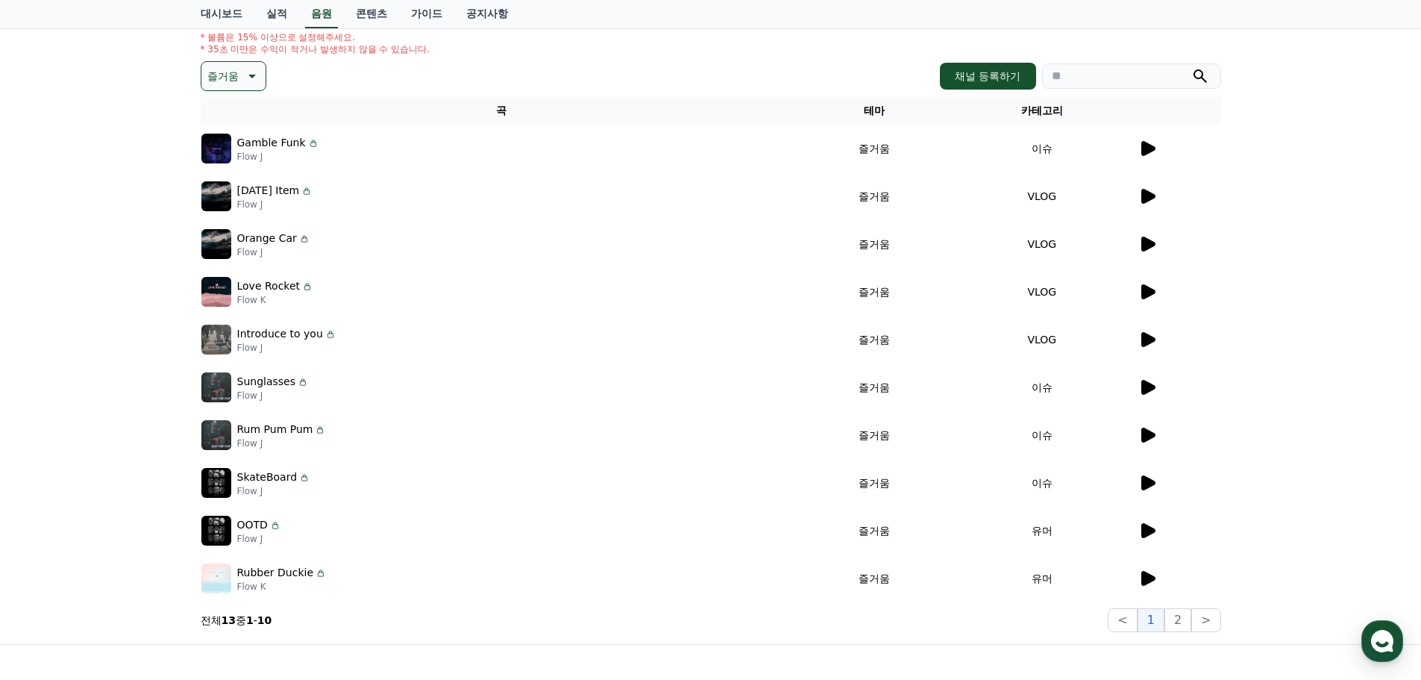
click at [1147, 192] on icon at bounding box center [1148, 196] width 14 height 15
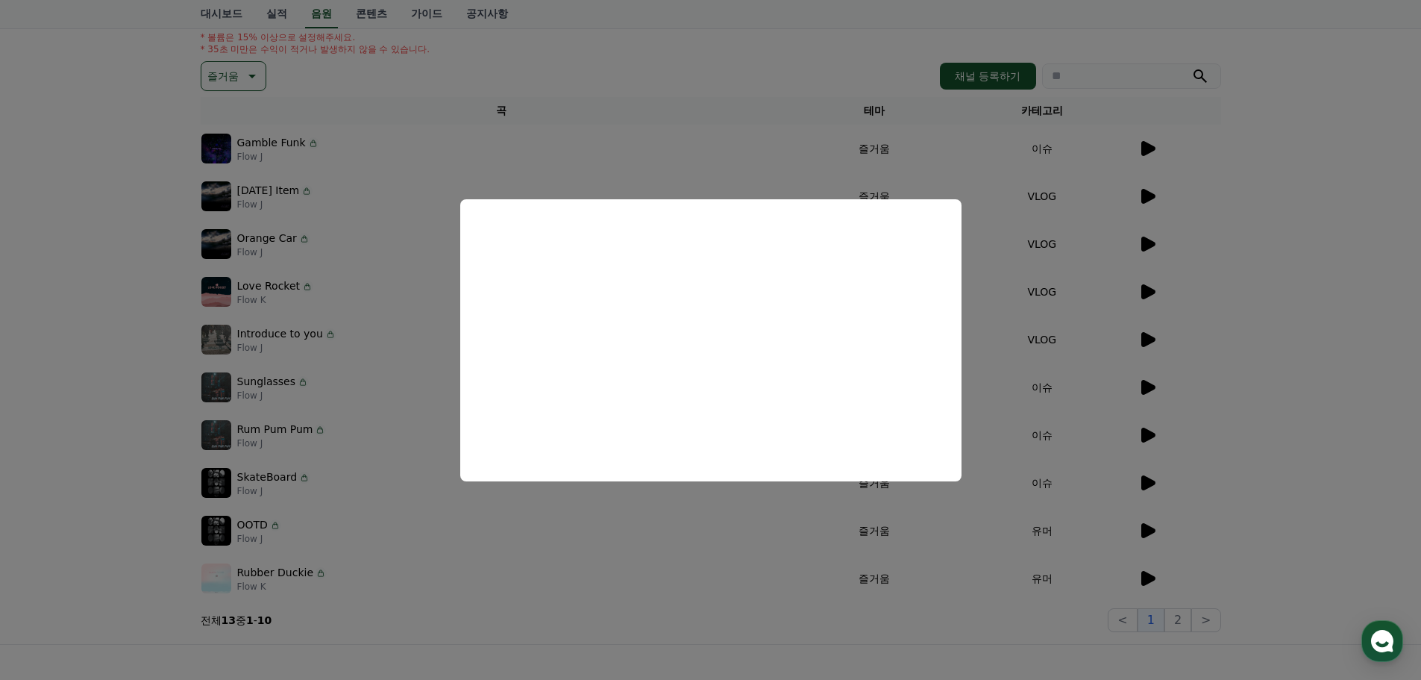
click at [382, 314] on button "close modal" at bounding box center [710, 340] width 1421 height 680
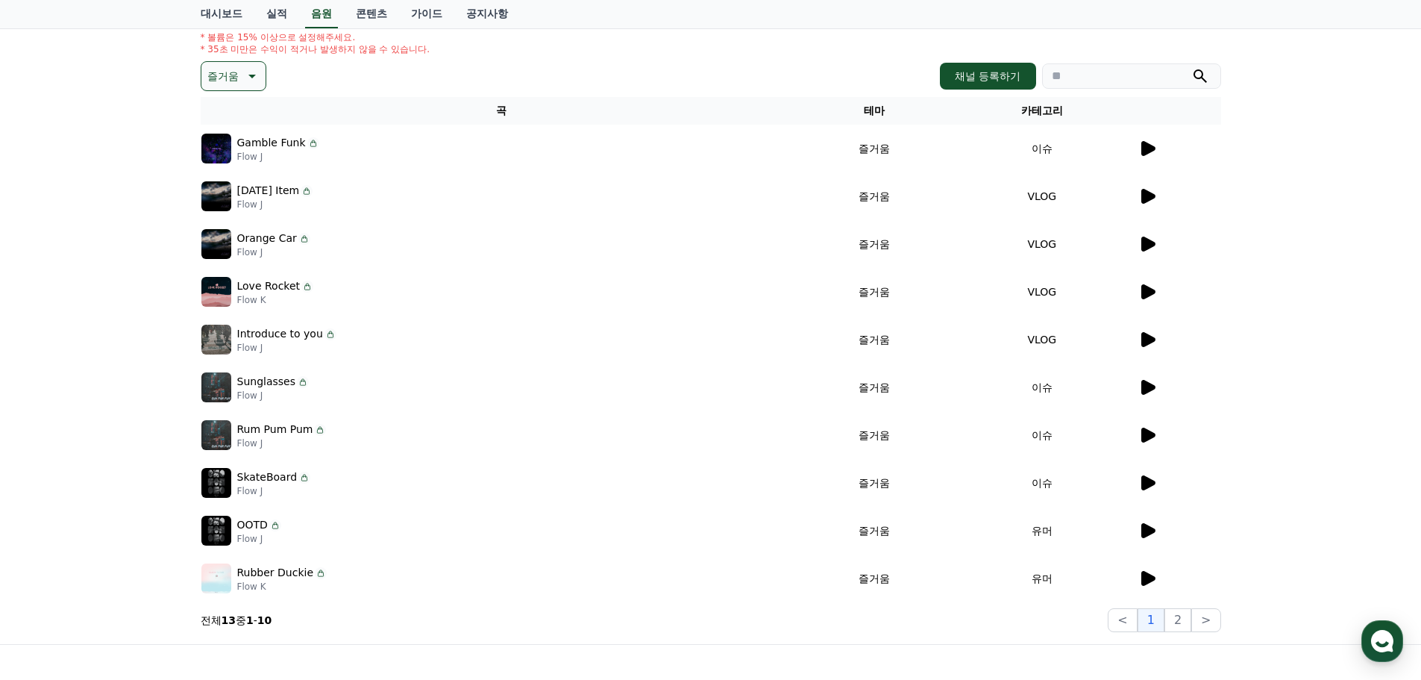
click at [1153, 242] on icon at bounding box center [1148, 243] width 14 height 15
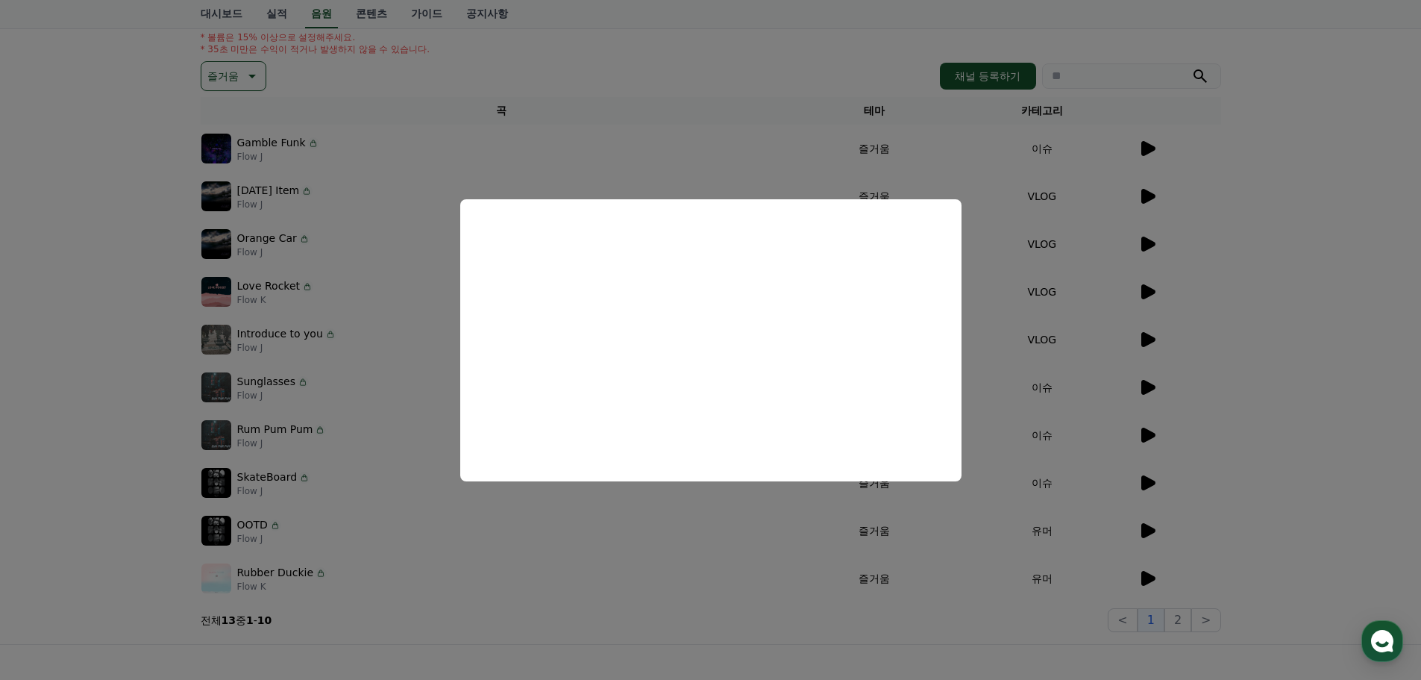
click at [739, 545] on button "close modal" at bounding box center [710, 340] width 1421 height 680
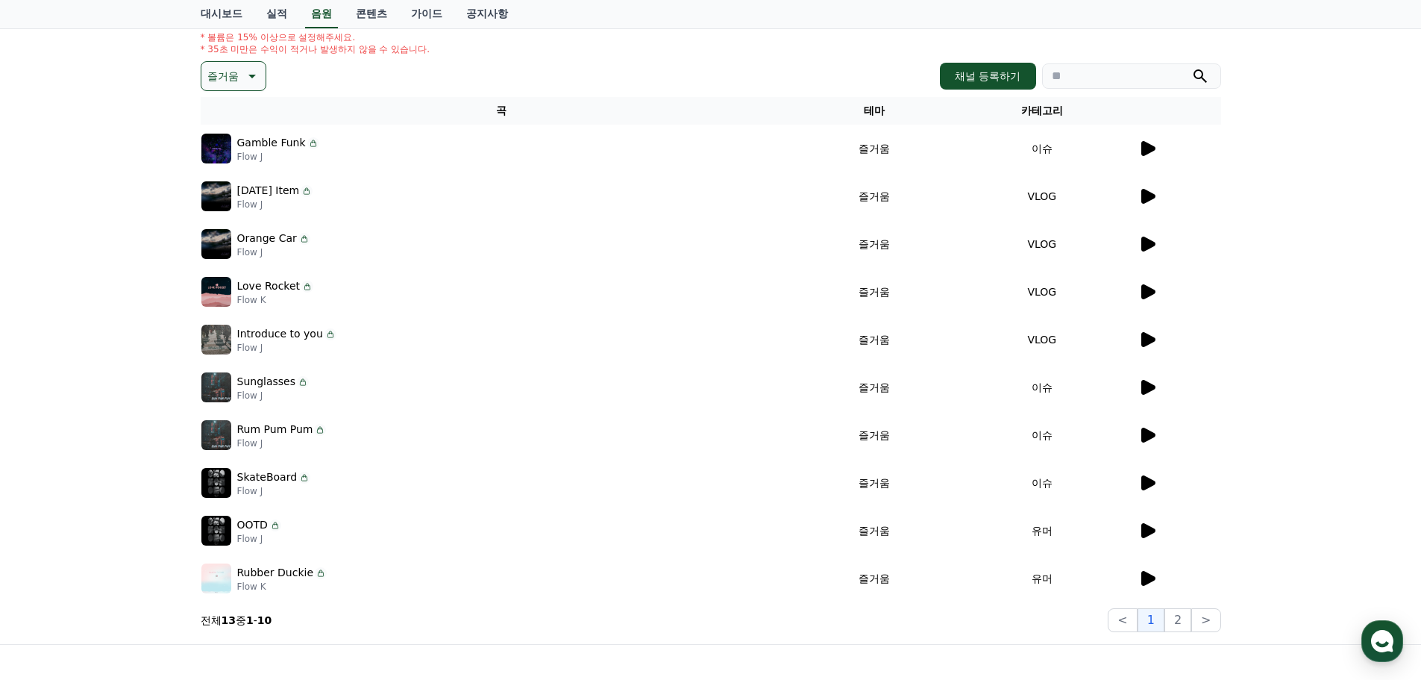
click at [272, 284] on p "Love Rocket" at bounding box center [268, 286] width 63 height 16
click at [203, 295] on img at bounding box center [216, 292] width 30 height 30
click at [216, 289] on img at bounding box center [216, 292] width 30 height 30
click at [1145, 285] on icon at bounding box center [1148, 291] width 14 height 15
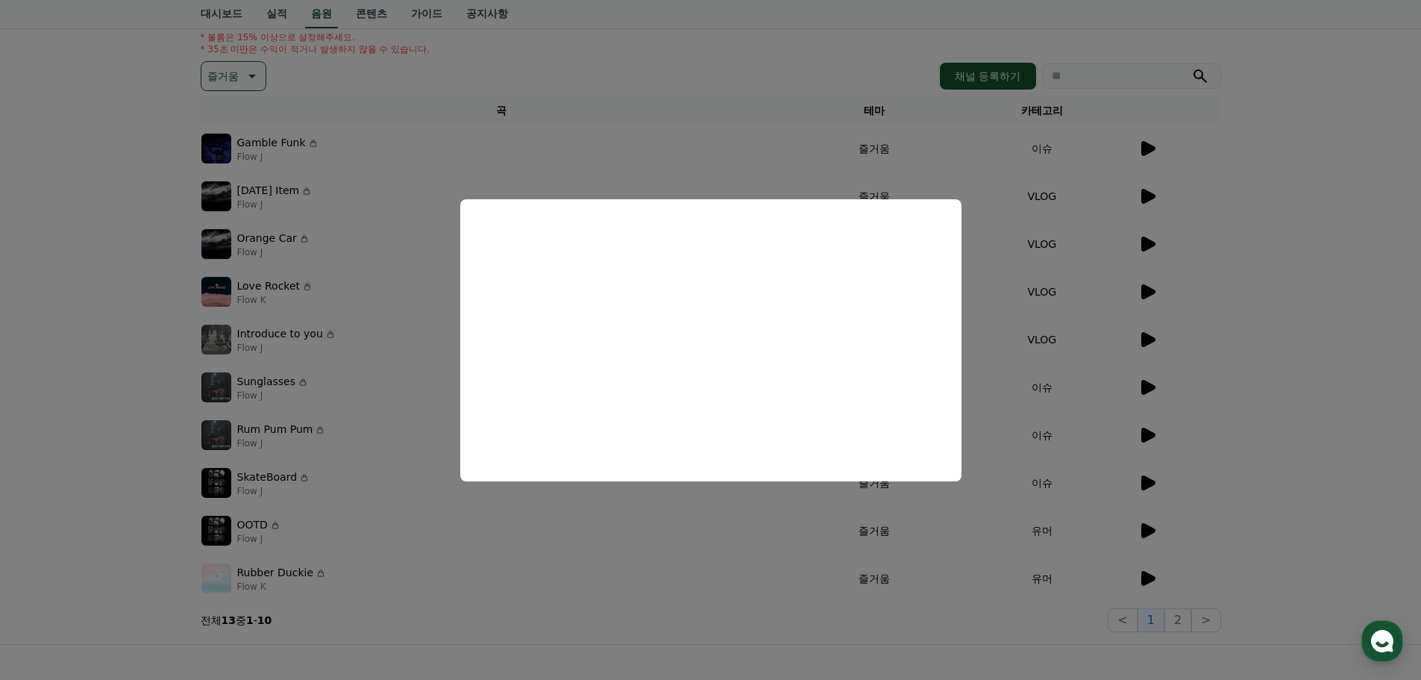
click at [342, 409] on button "close modal" at bounding box center [710, 340] width 1421 height 680
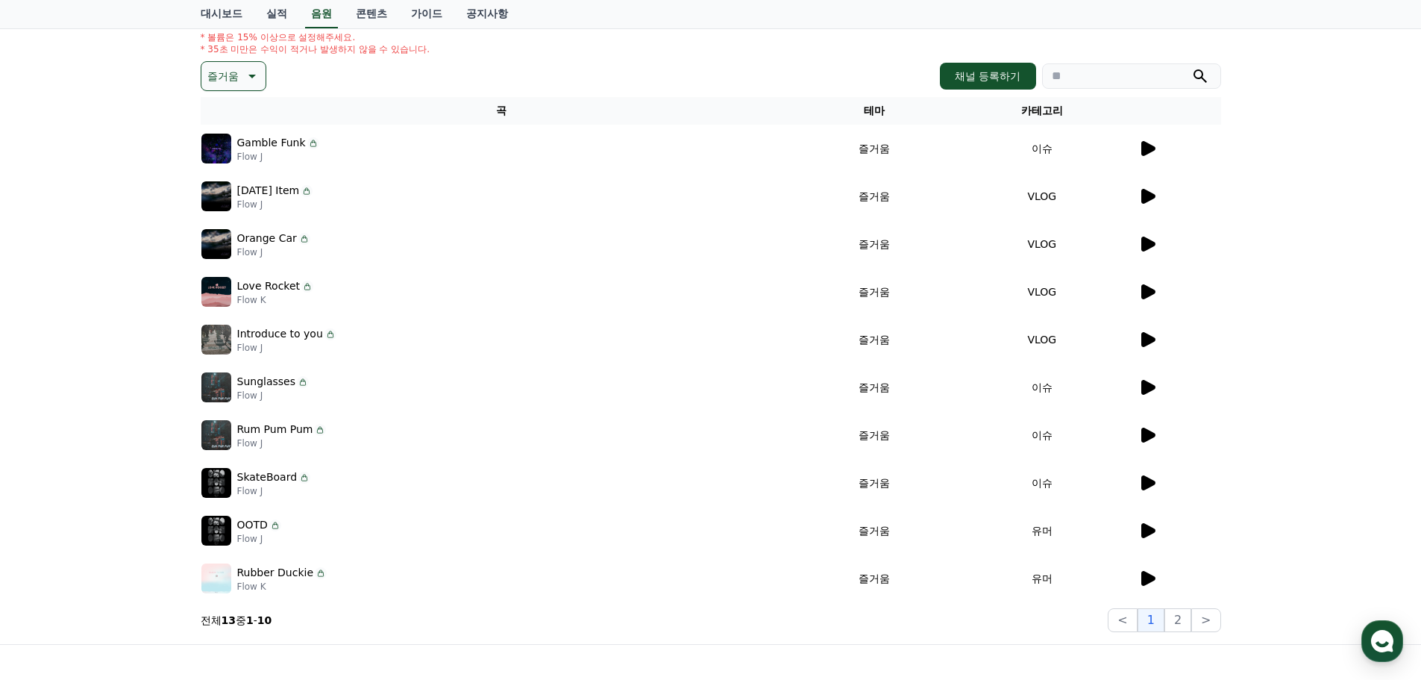
click at [1141, 339] on icon at bounding box center [1148, 339] width 14 height 15
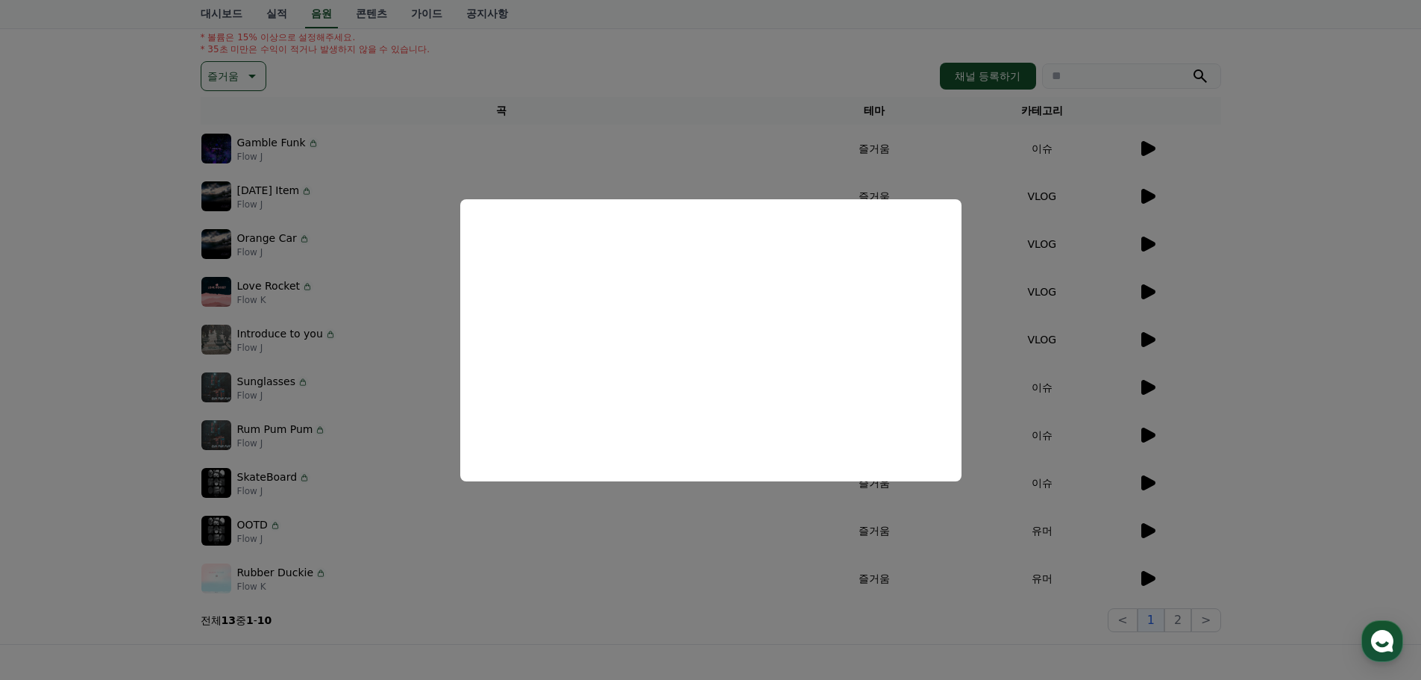
click at [301, 355] on button "close modal" at bounding box center [710, 340] width 1421 height 680
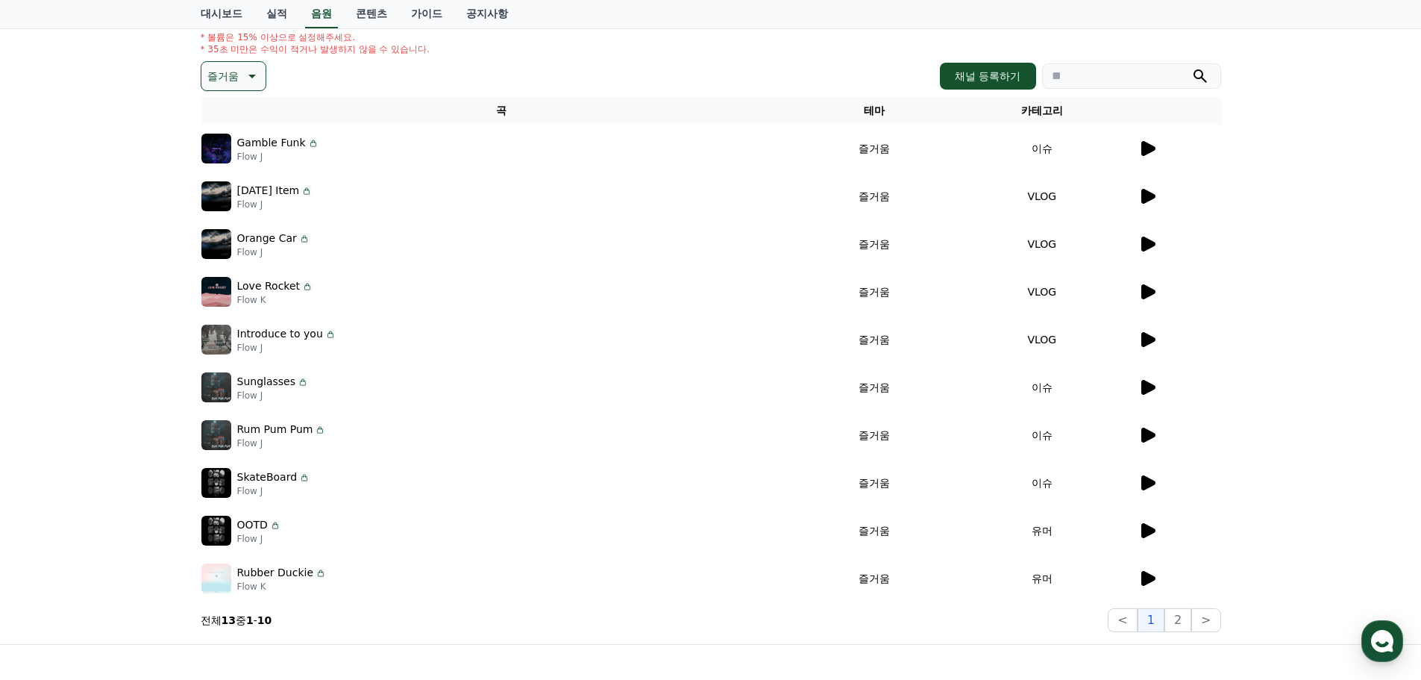
click at [236, 74] on p "즐거움" at bounding box center [222, 76] width 31 height 21
click at [224, 236] on button "분위기있는" at bounding box center [235, 244] width 64 height 33
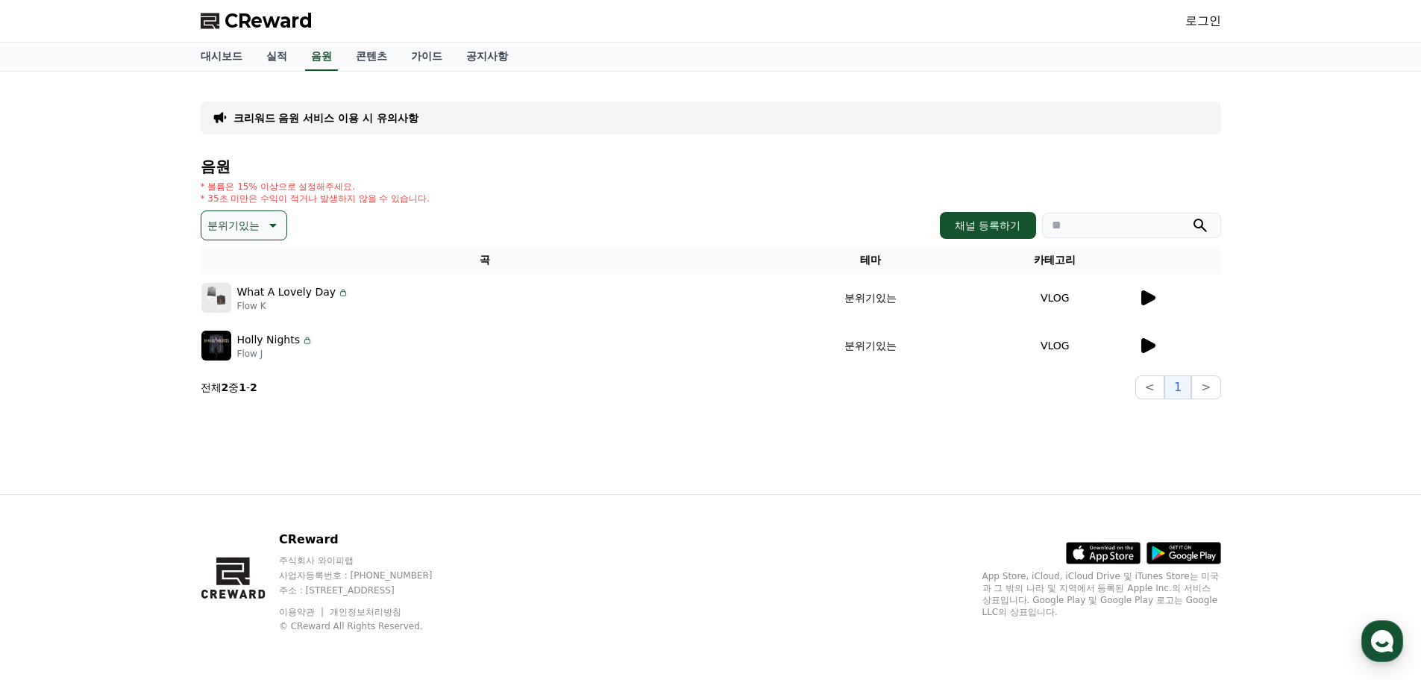
click at [1162, 294] on div at bounding box center [1179, 298] width 82 height 18
click at [1133, 297] on td "VLOG" at bounding box center [1055, 298] width 164 height 48
click at [1141, 295] on icon at bounding box center [1147, 298] width 18 height 18
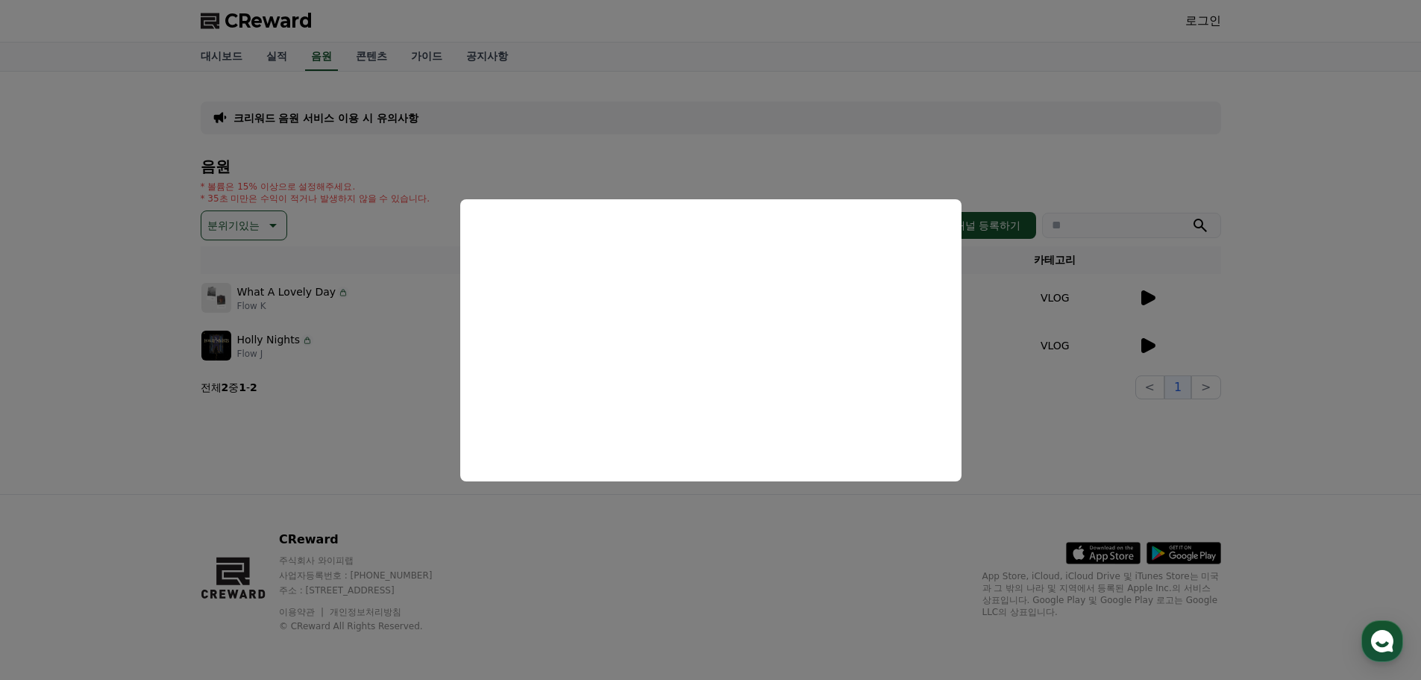
click at [229, 368] on button "close modal" at bounding box center [710, 340] width 1421 height 680
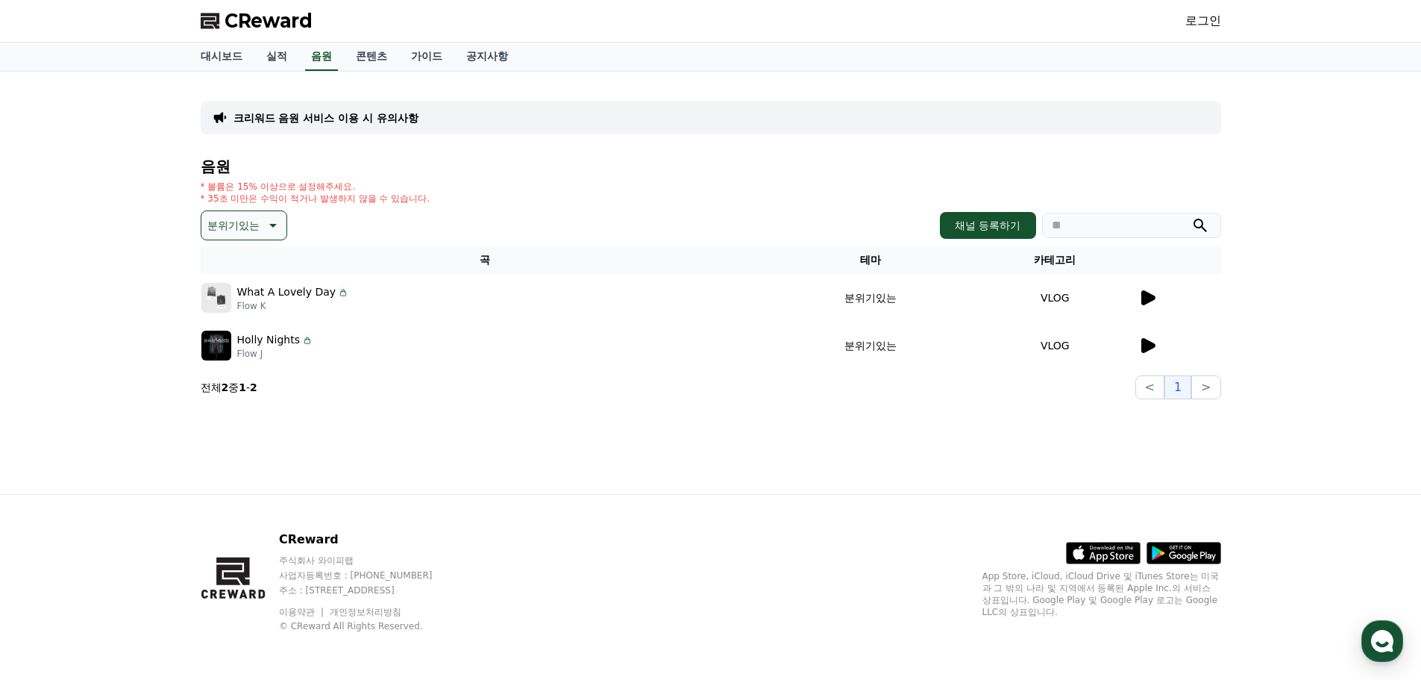
click at [1138, 342] on icon at bounding box center [1147, 345] width 18 height 18
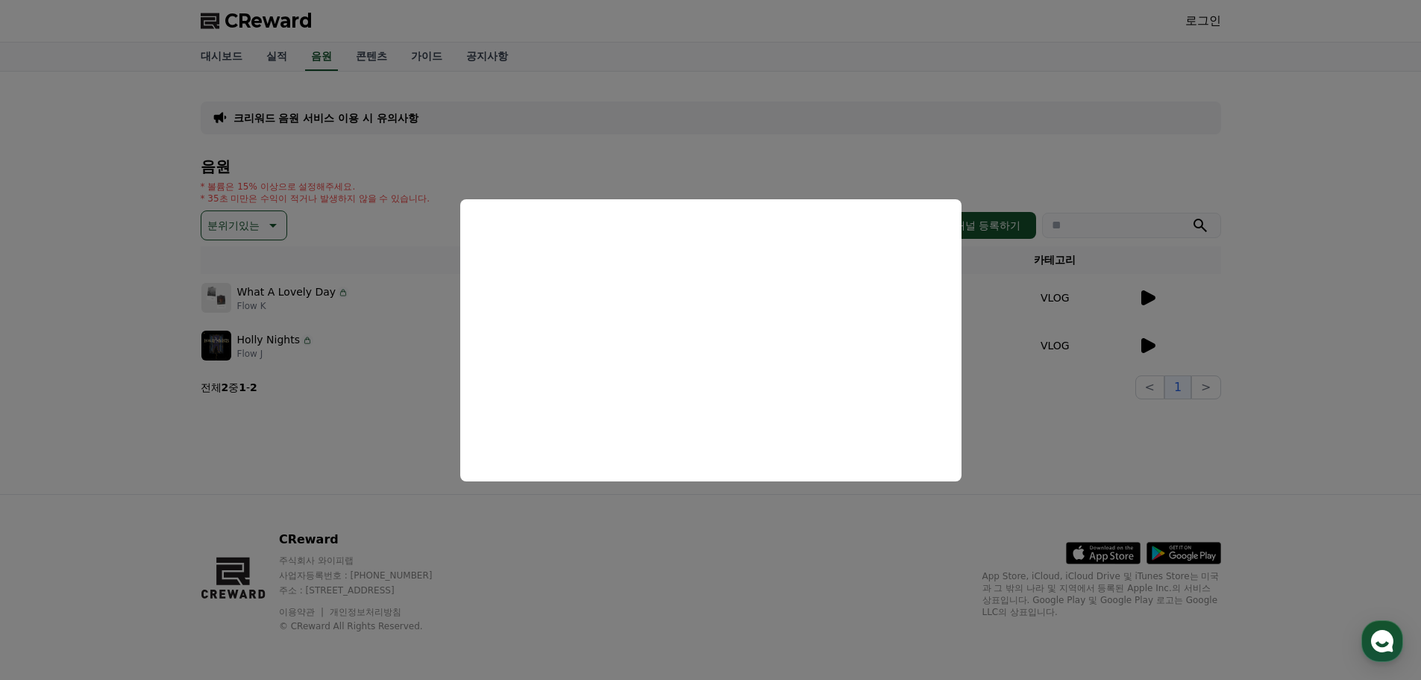
drag, startPoint x: 689, startPoint y: 535, endPoint x: 654, endPoint y: 523, distance: 37.7
click at [689, 536] on button "close modal" at bounding box center [710, 340] width 1421 height 680
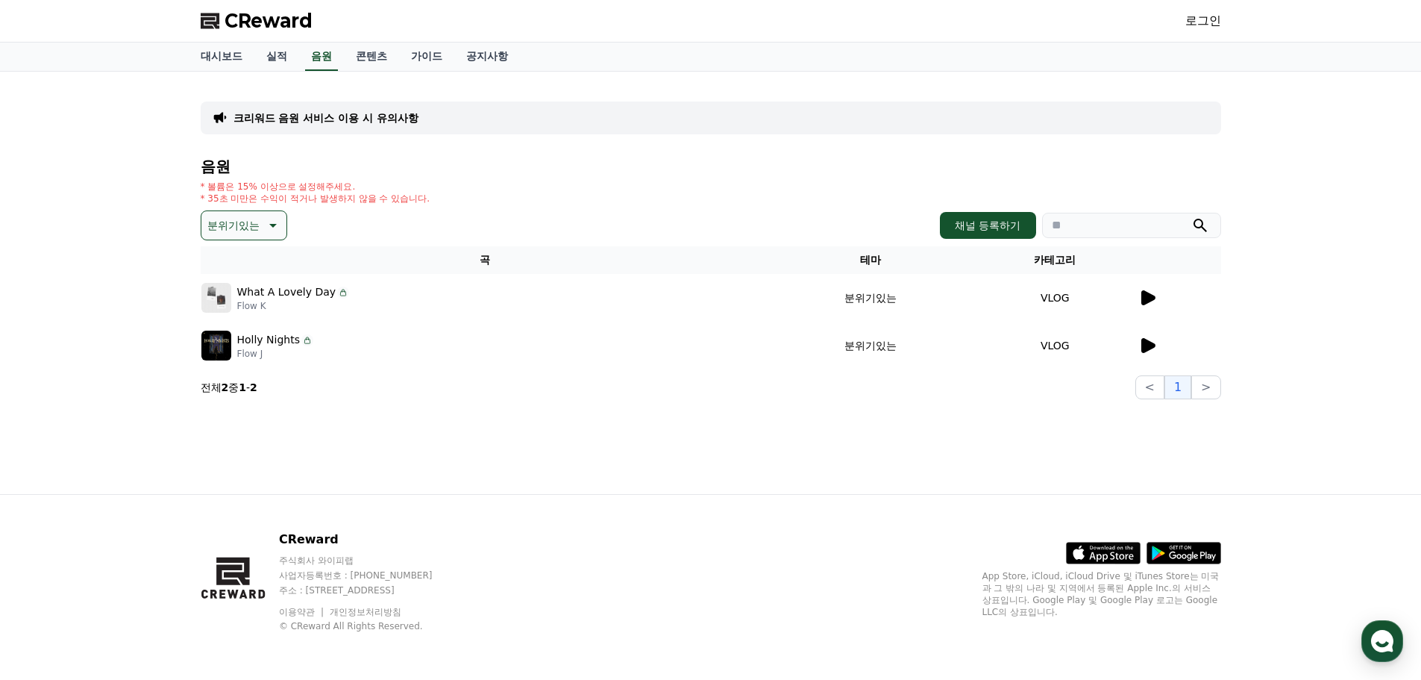
click at [229, 223] on p "분위기있는" at bounding box center [233, 225] width 52 height 21
click at [229, 354] on button "EDM" at bounding box center [221, 357] width 36 height 33
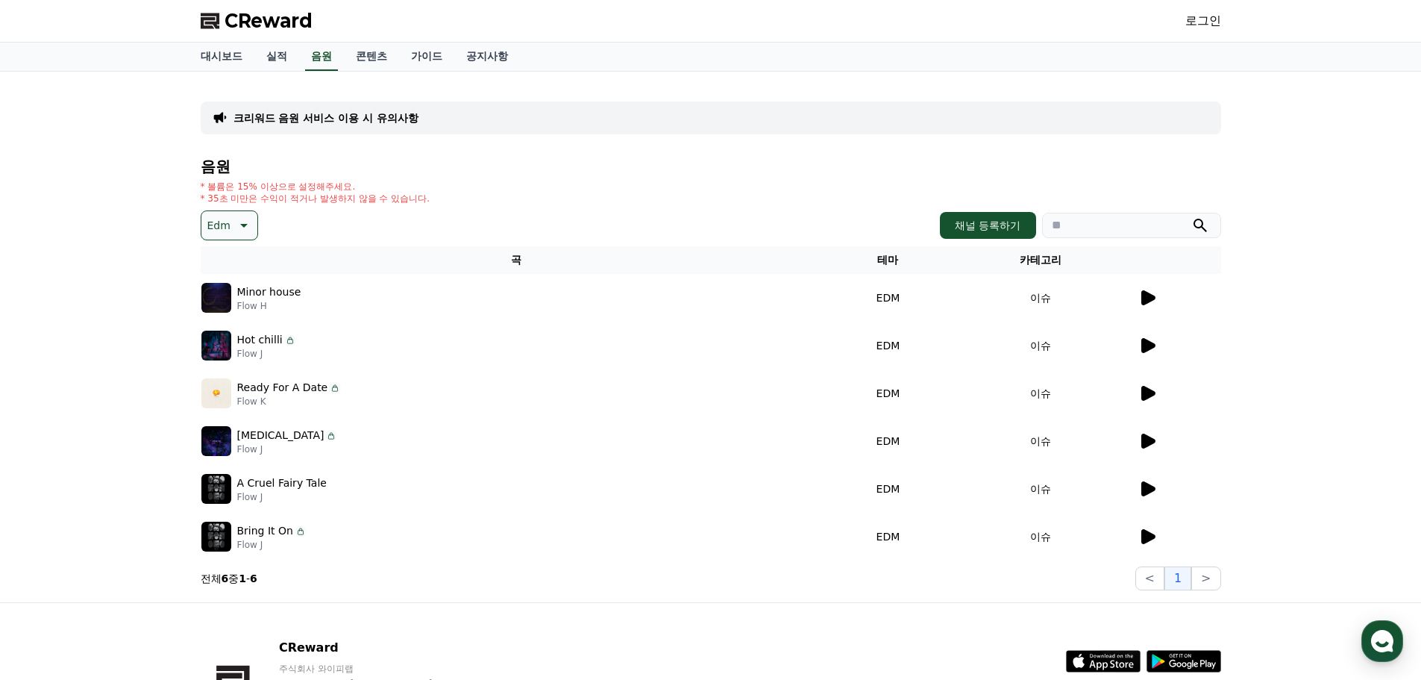
click at [1128, 293] on td "이슈" at bounding box center [1041, 298] width 193 height 48
click at [1144, 295] on icon at bounding box center [1148, 297] width 14 height 15
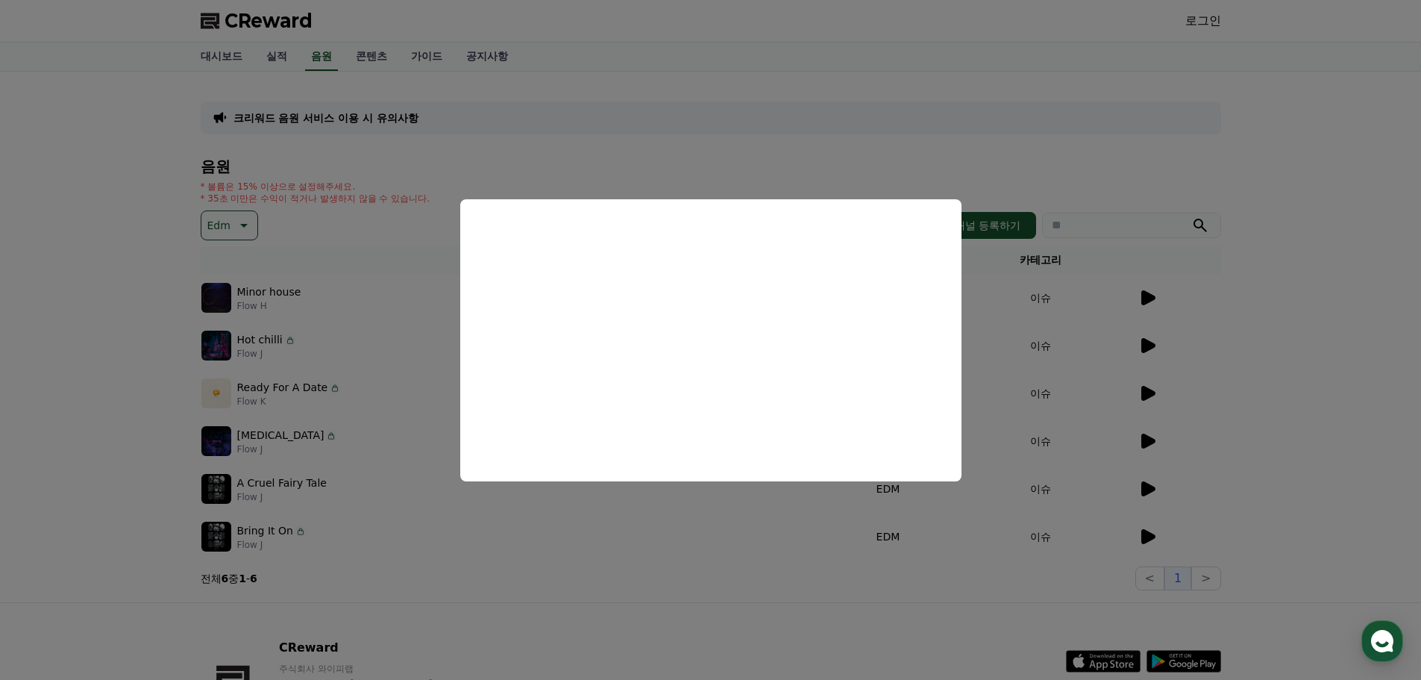
click at [703, 536] on button "close modal" at bounding box center [710, 340] width 1421 height 680
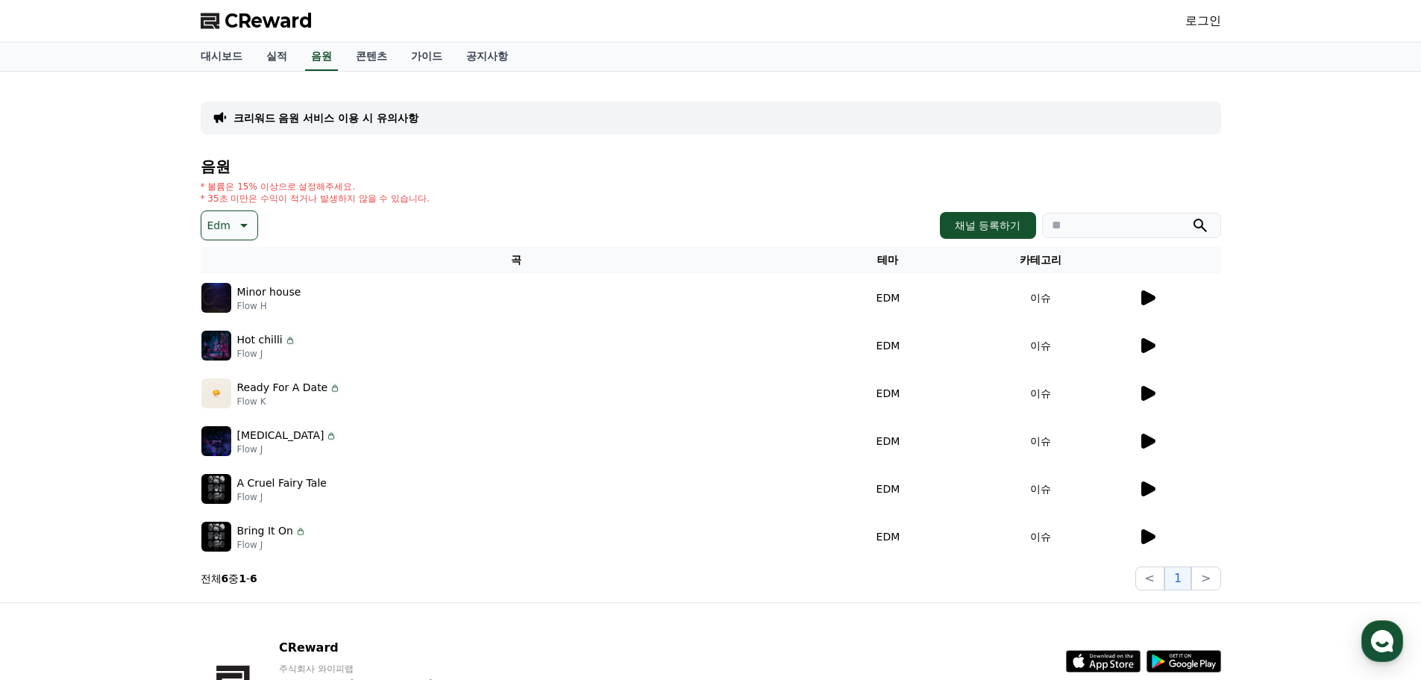
click at [1152, 347] on icon at bounding box center [1148, 345] width 14 height 15
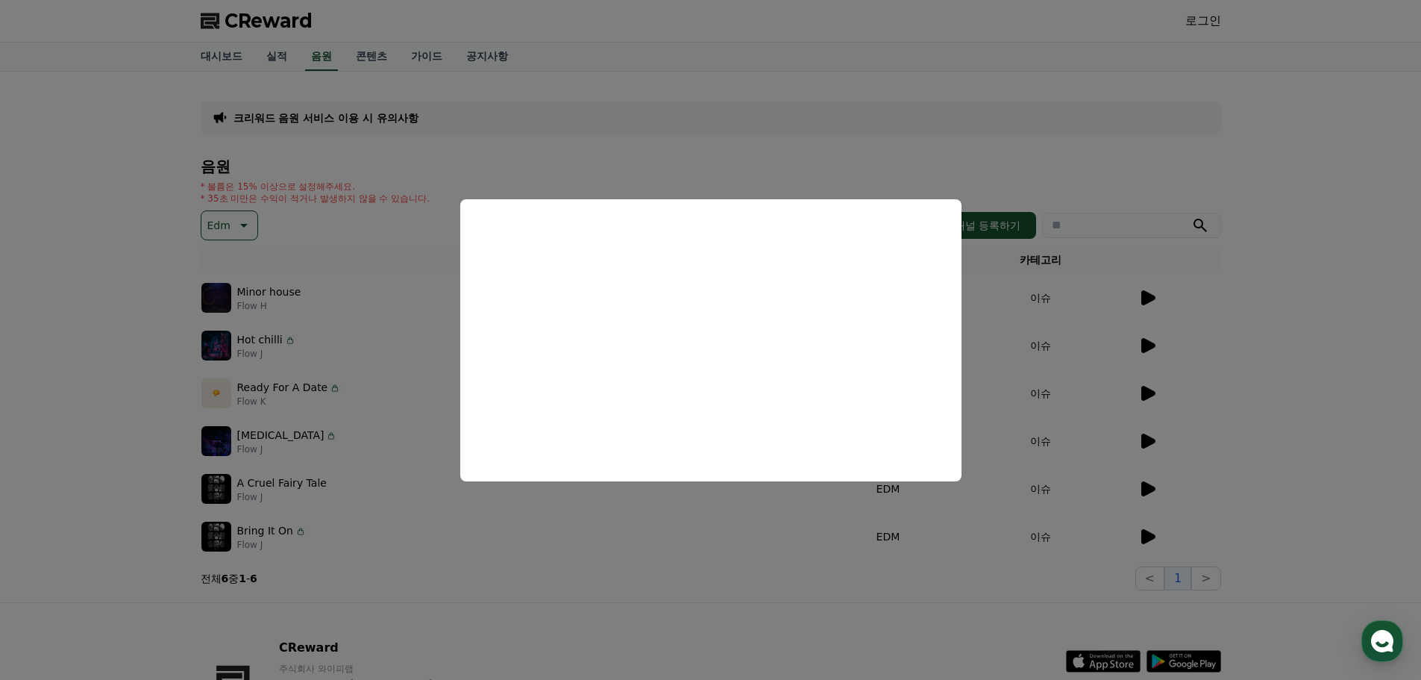
click at [630, 563] on button "close modal" at bounding box center [710, 340] width 1421 height 680
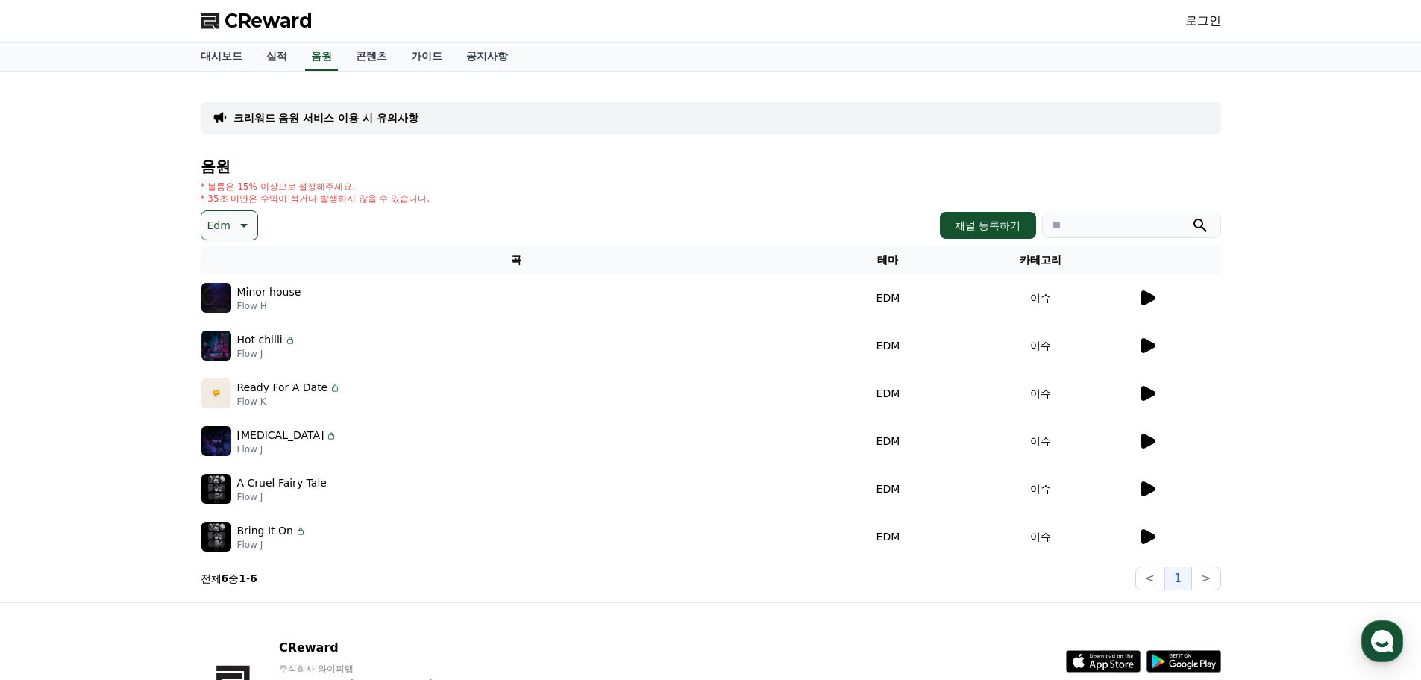
click at [1147, 393] on icon at bounding box center [1148, 393] width 14 height 15
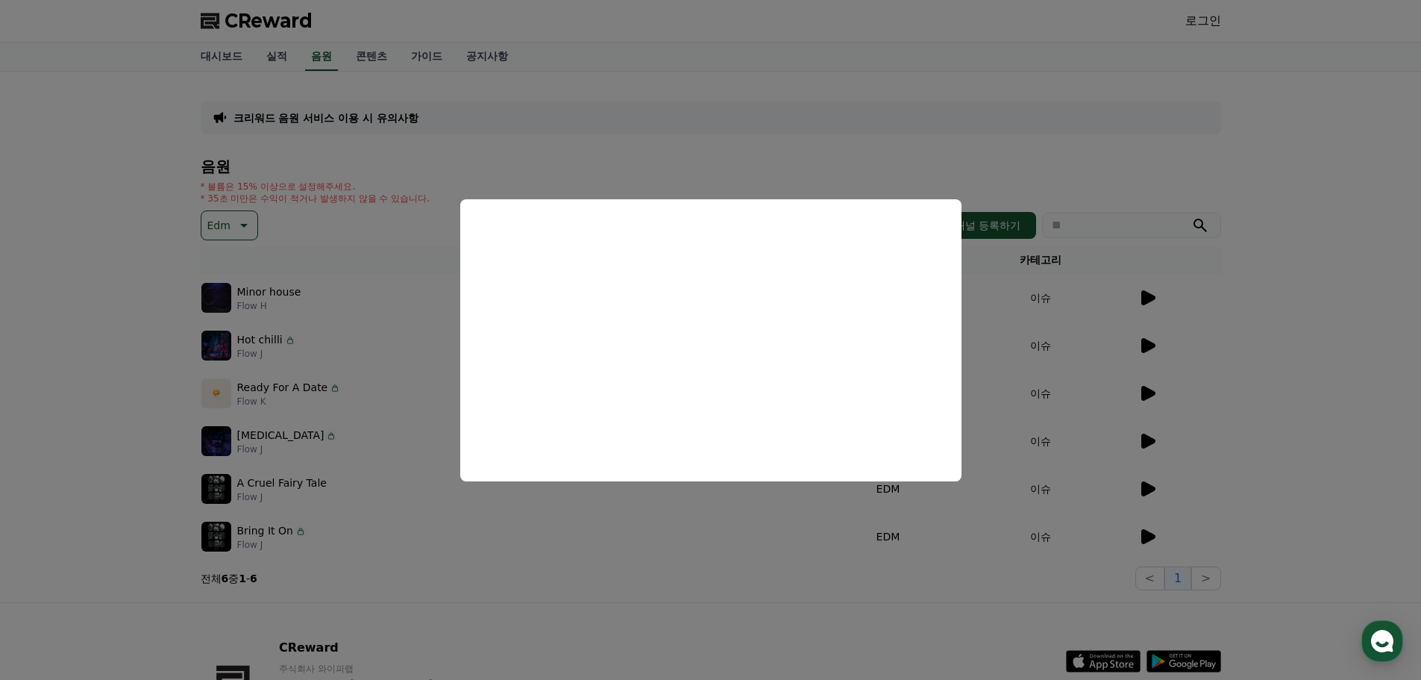
click at [373, 222] on button "close modal" at bounding box center [710, 340] width 1421 height 680
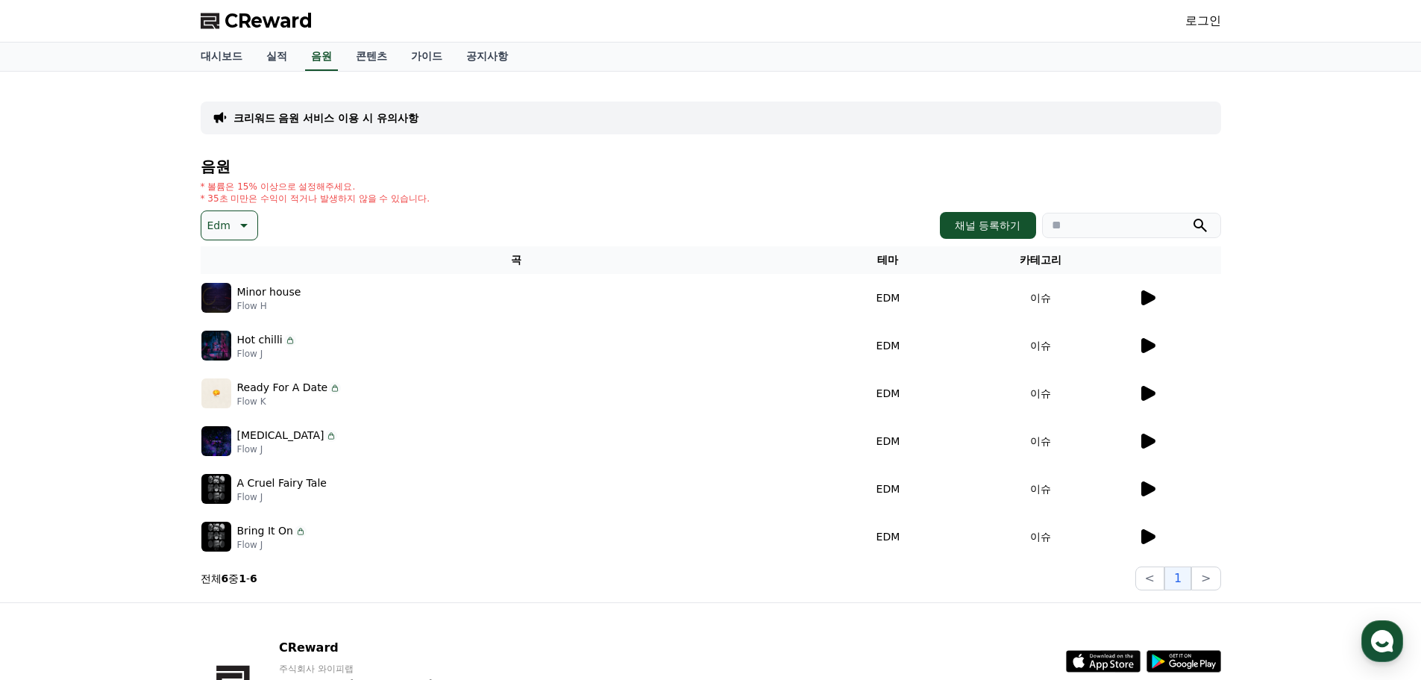
click at [1147, 537] on icon at bounding box center [1148, 536] width 14 height 15
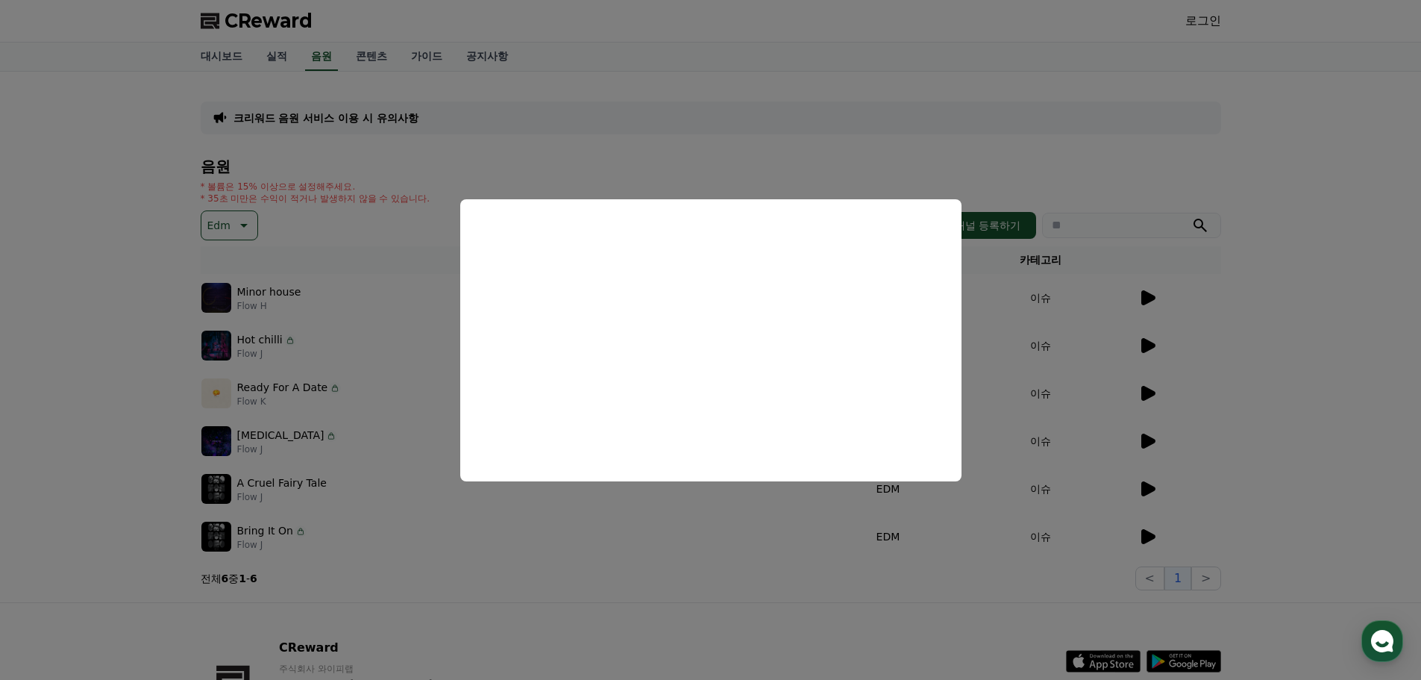
click at [334, 571] on button "close modal" at bounding box center [710, 340] width 1421 height 680
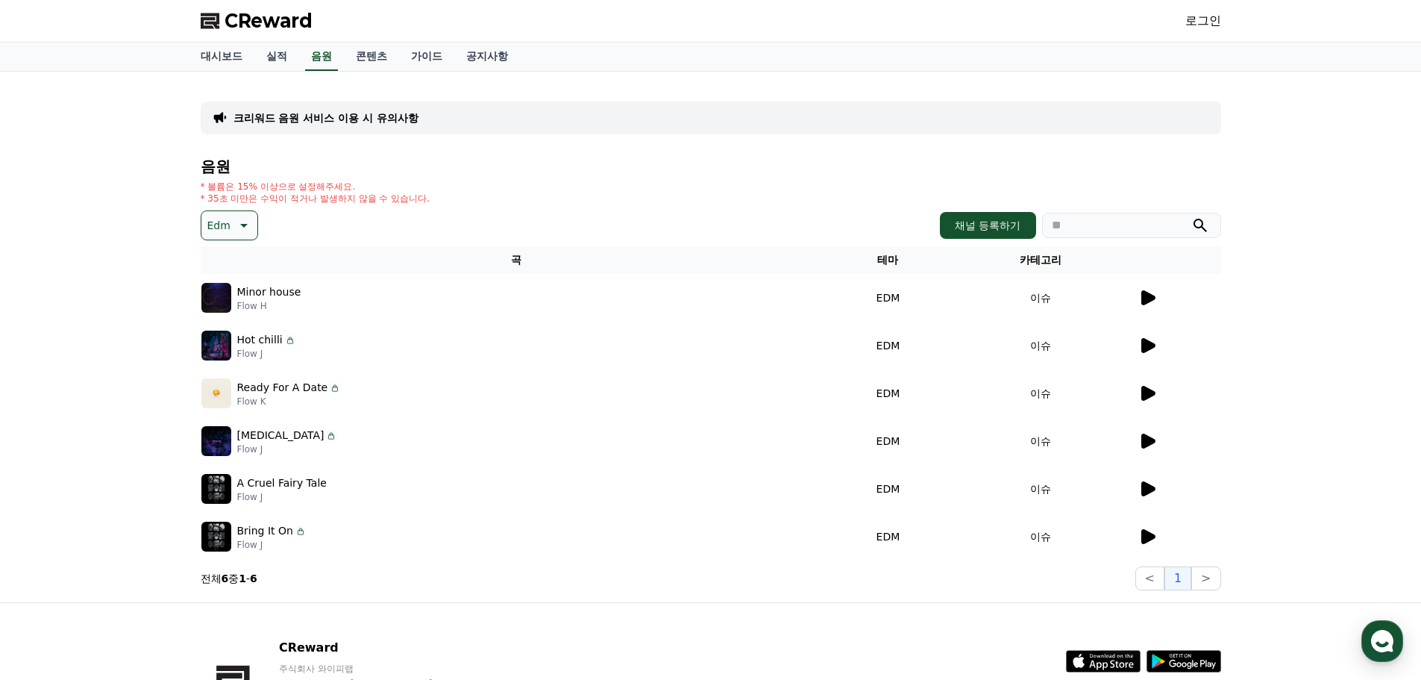
click at [1158, 488] on div at bounding box center [1179, 489] width 82 height 18
click at [1148, 492] on icon at bounding box center [1148, 488] width 14 height 15
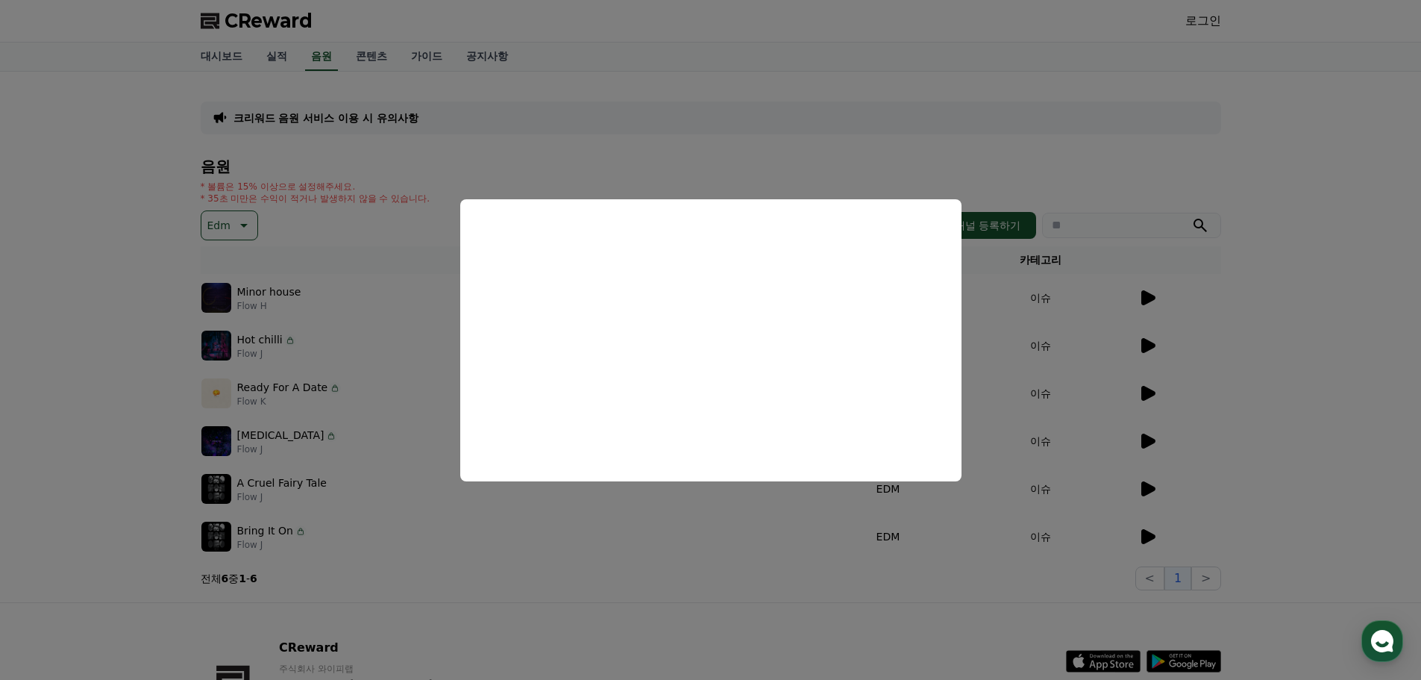
click at [416, 502] on button "close modal" at bounding box center [710, 340] width 1421 height 680
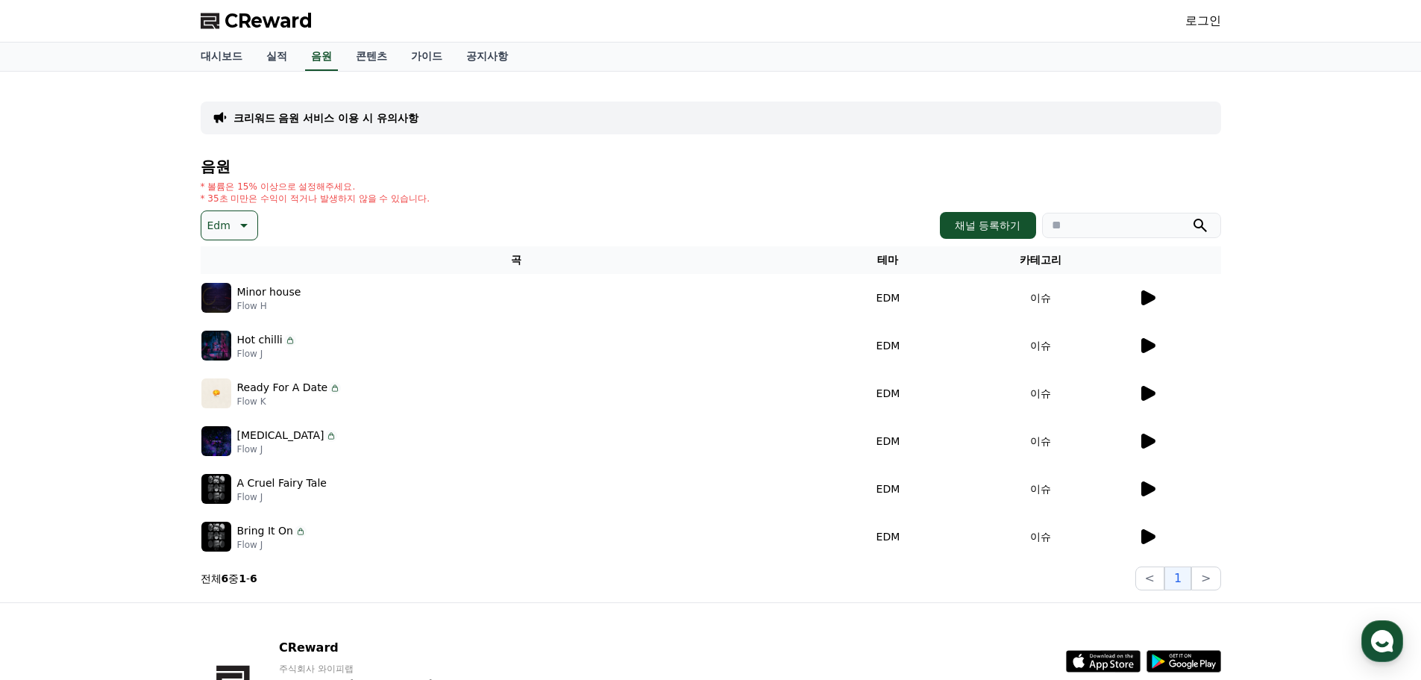
click at [1144, 439] on icon at bounding box center [1148, 440] width 14 height 15
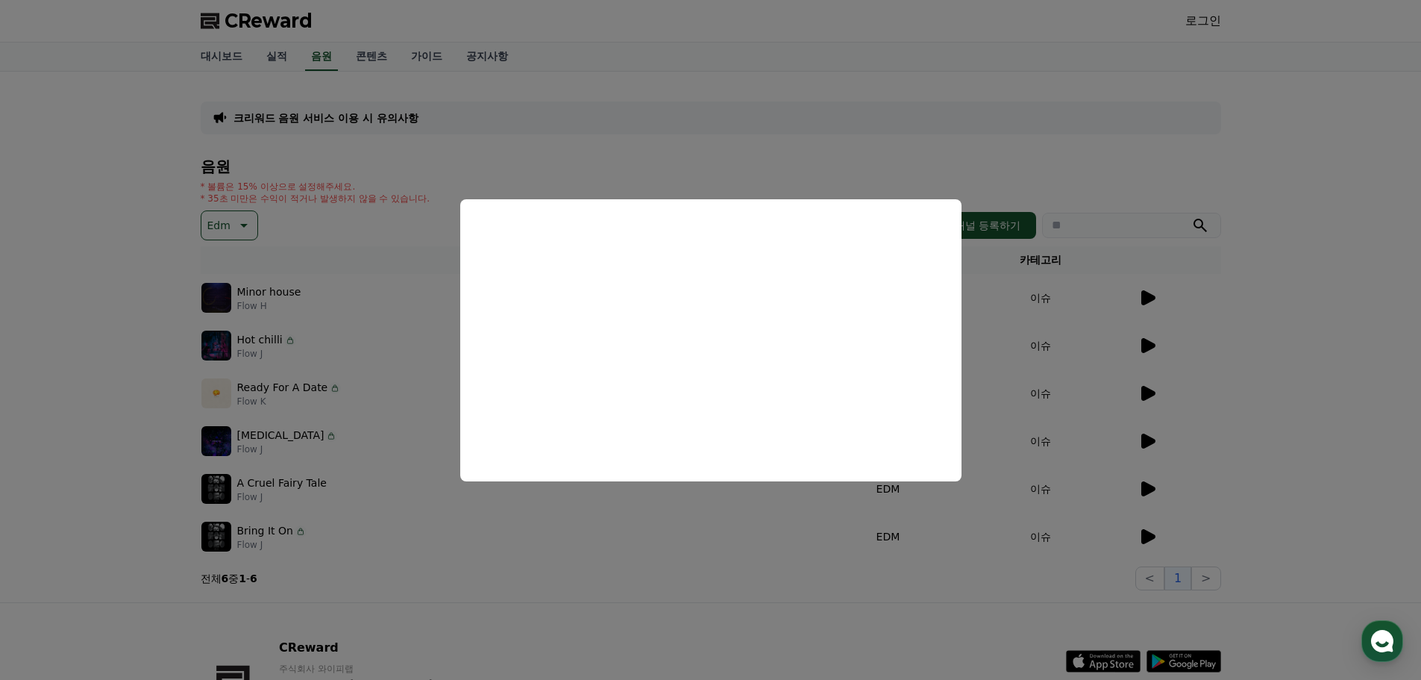
click at [329, 449] on button "close modal" at bounding box center [710, 340] width 1421 height 680
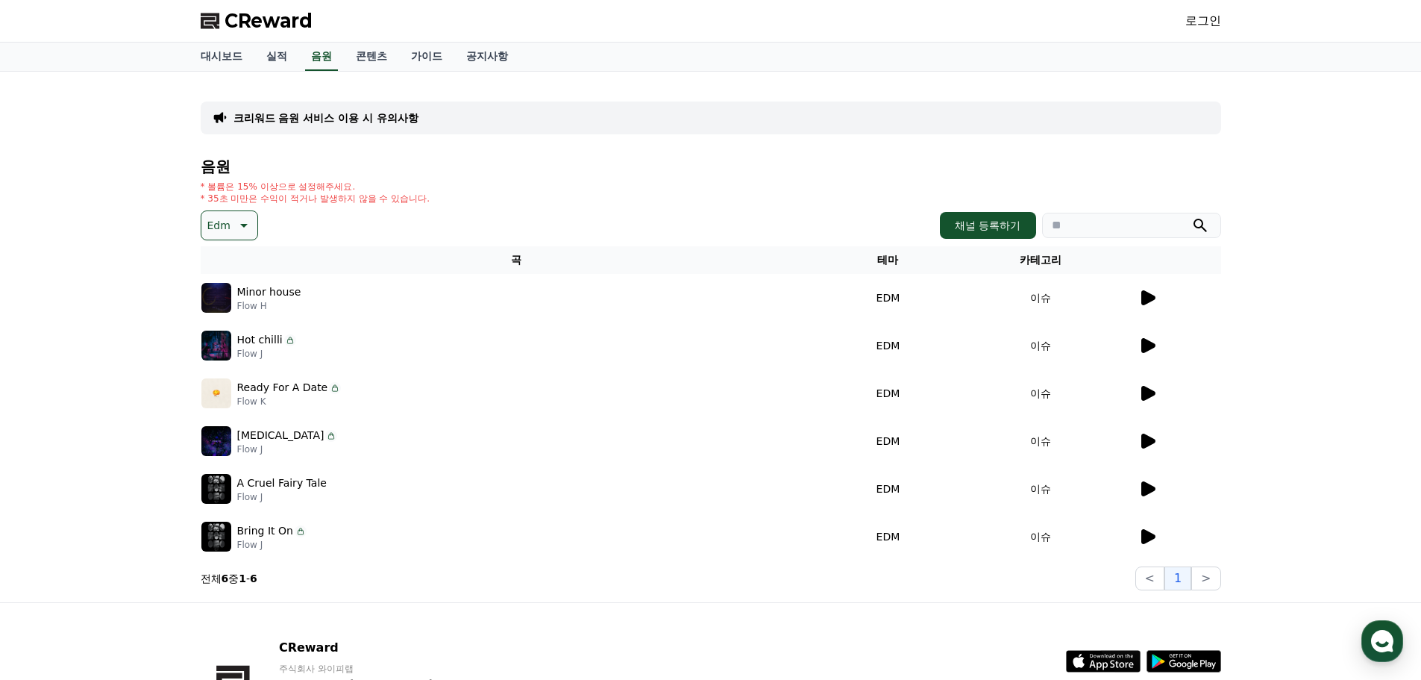
click at [1148, 385] on icon at bounding box center [1147, 393] width 18 height 18
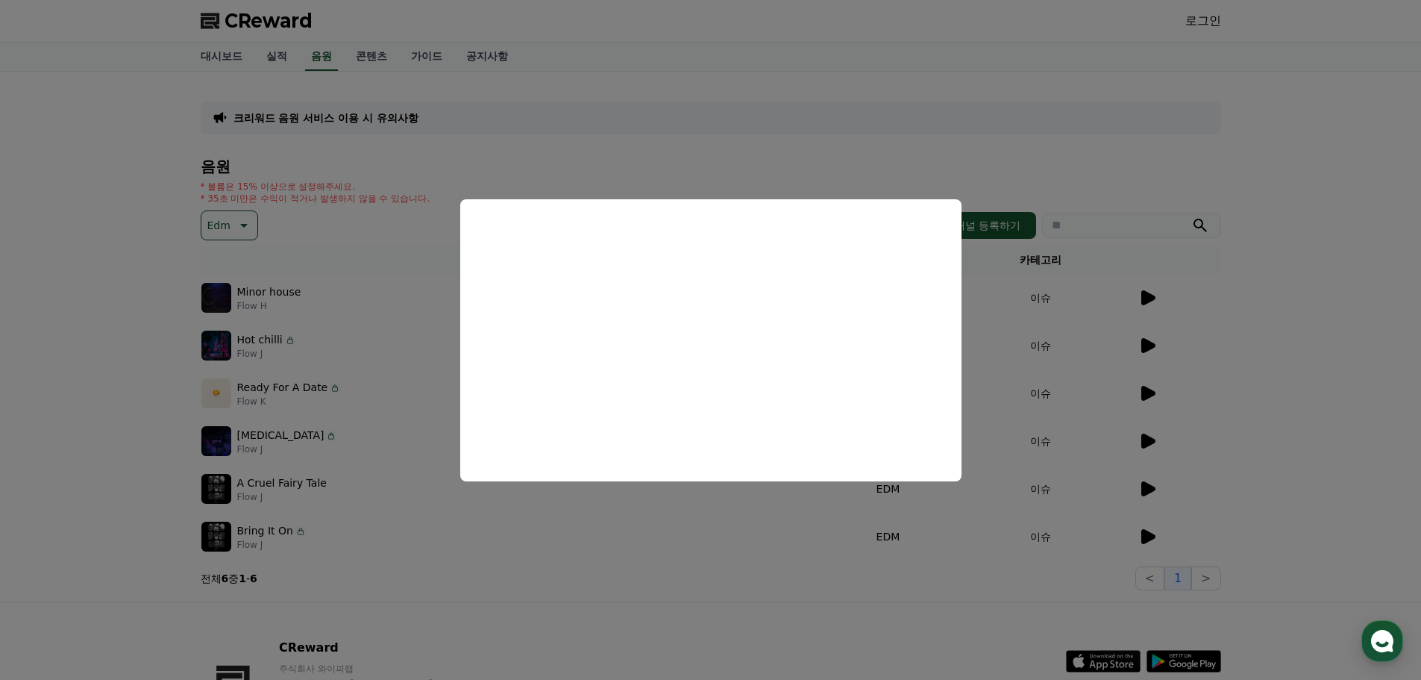
click at [1123, 298] on button "close modal" at bounding box center [710, 340] width 1421 height 680
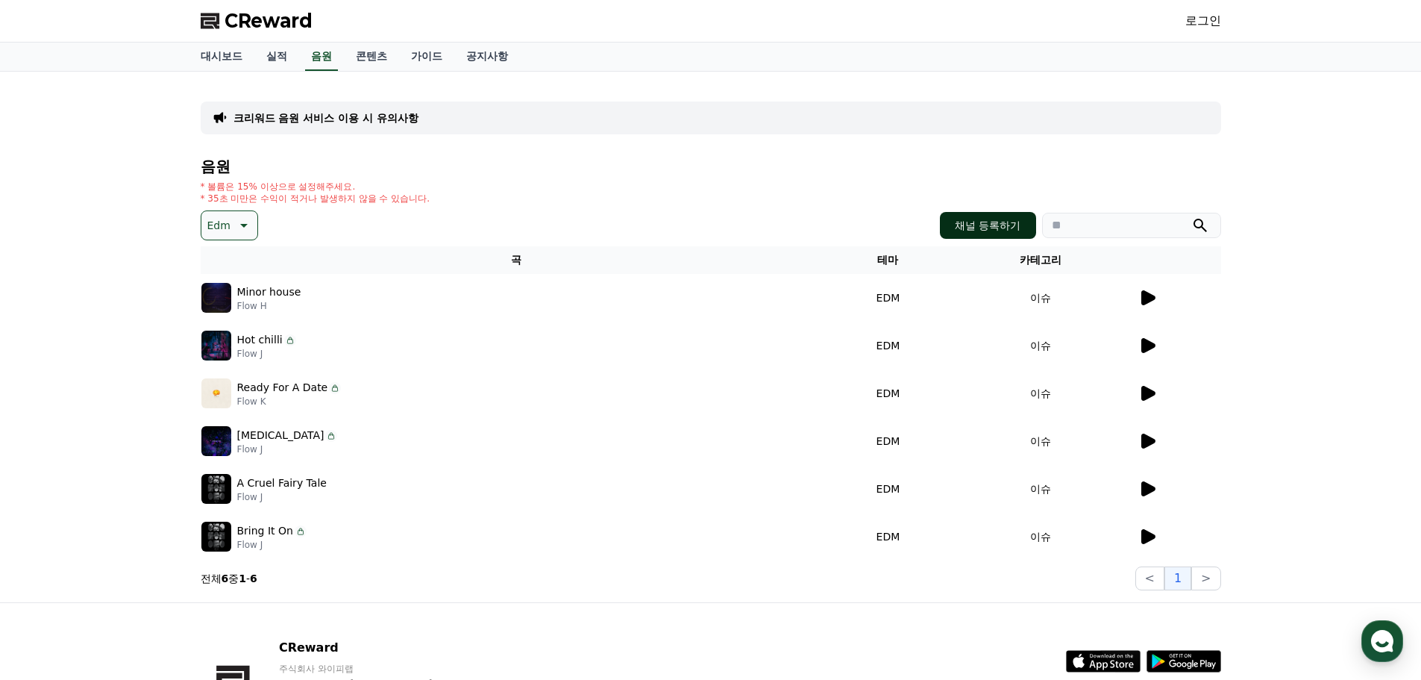
click at [998, 226] on button "채널 등록하기" at bounding box center [987, 225] width 95 height 27
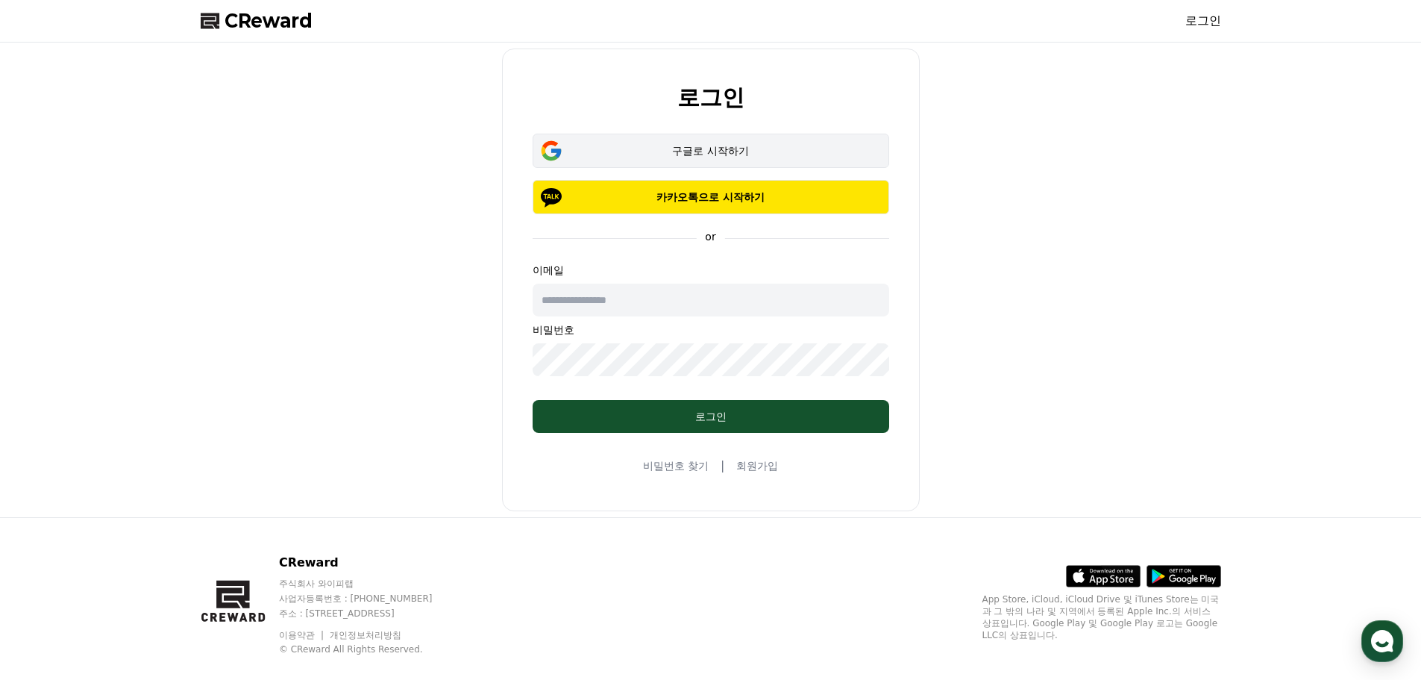
click at [786, 154] on div "구글로 시작하기" at bounding box center [710, 150] width 313 height 15
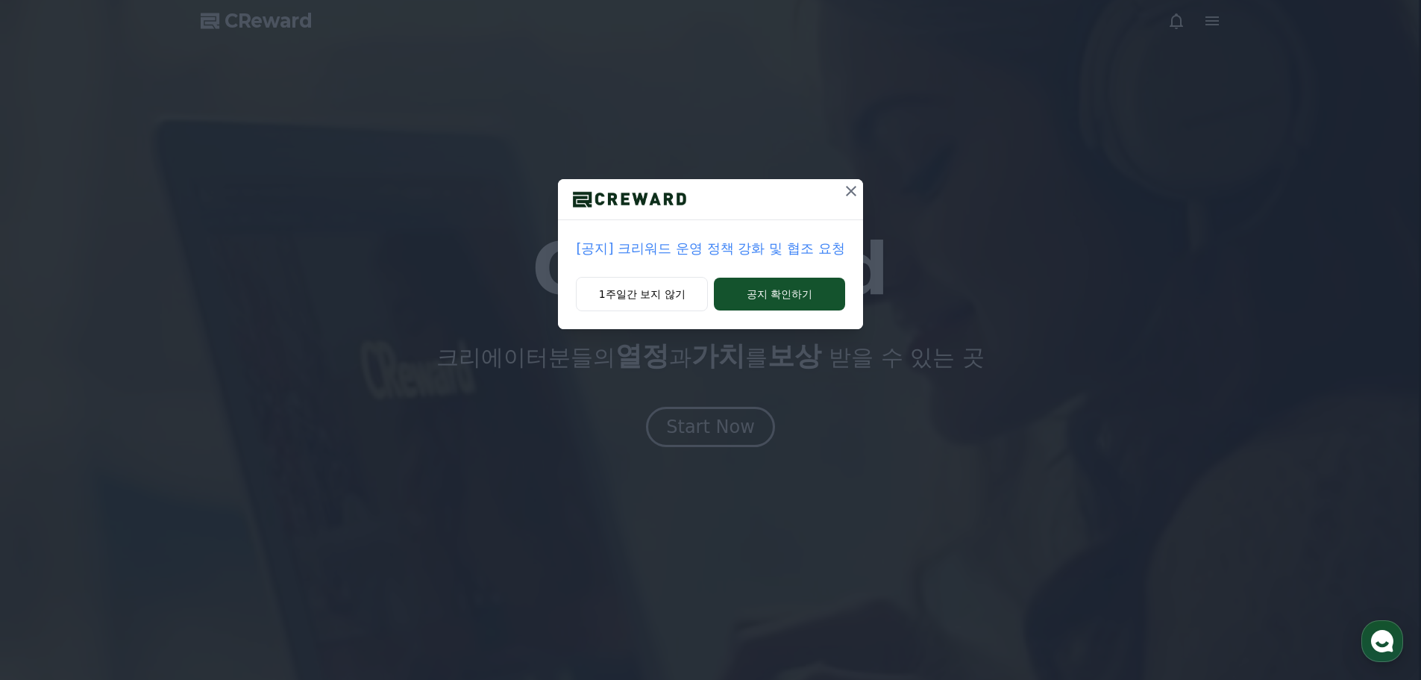
click at [651, 249] on p "[공지] 크리워드 운영 정책 강화 및 협조 요청" at bounding box center [710, 248] width 269 height 21
click at [755, 281] on button "공지 확인하기" at bounding box center [779, 294] width 131 height 33
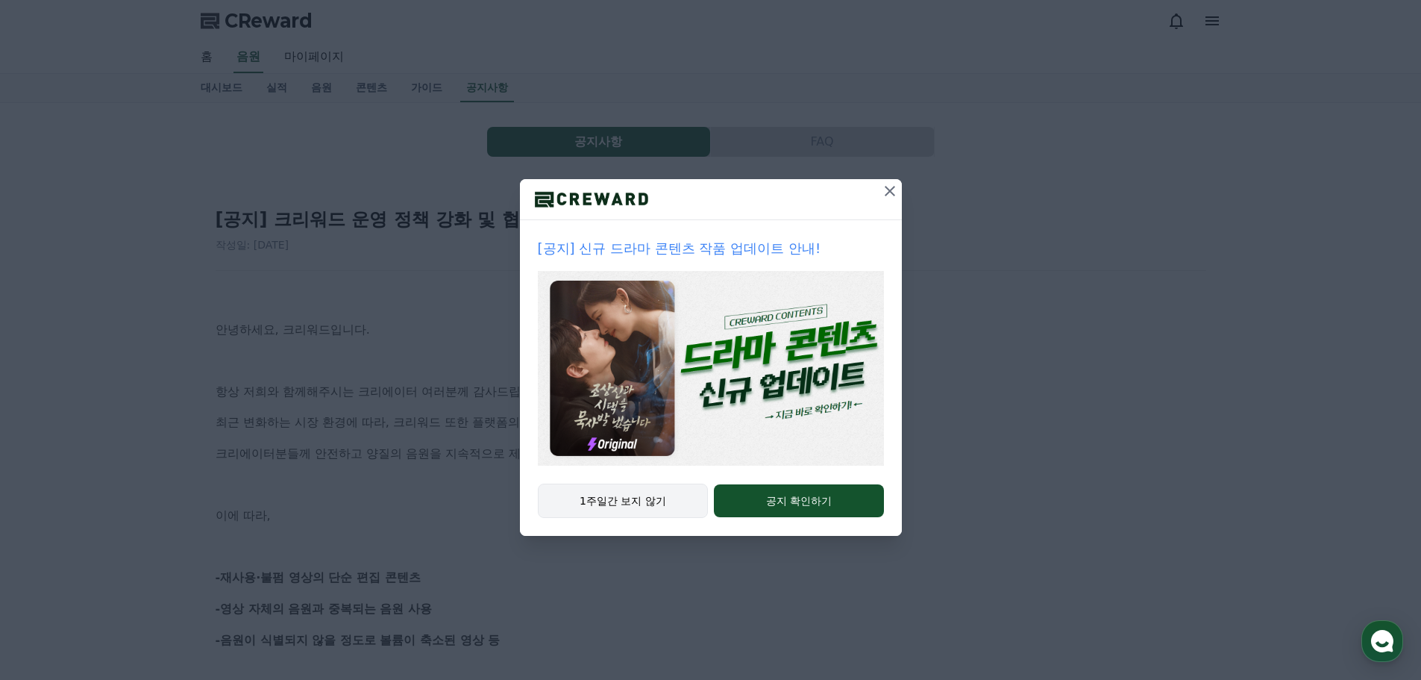
click at [601, 507] on button "1주일간 보지 않기" at bounding box center [623, 500] width 171 height 34
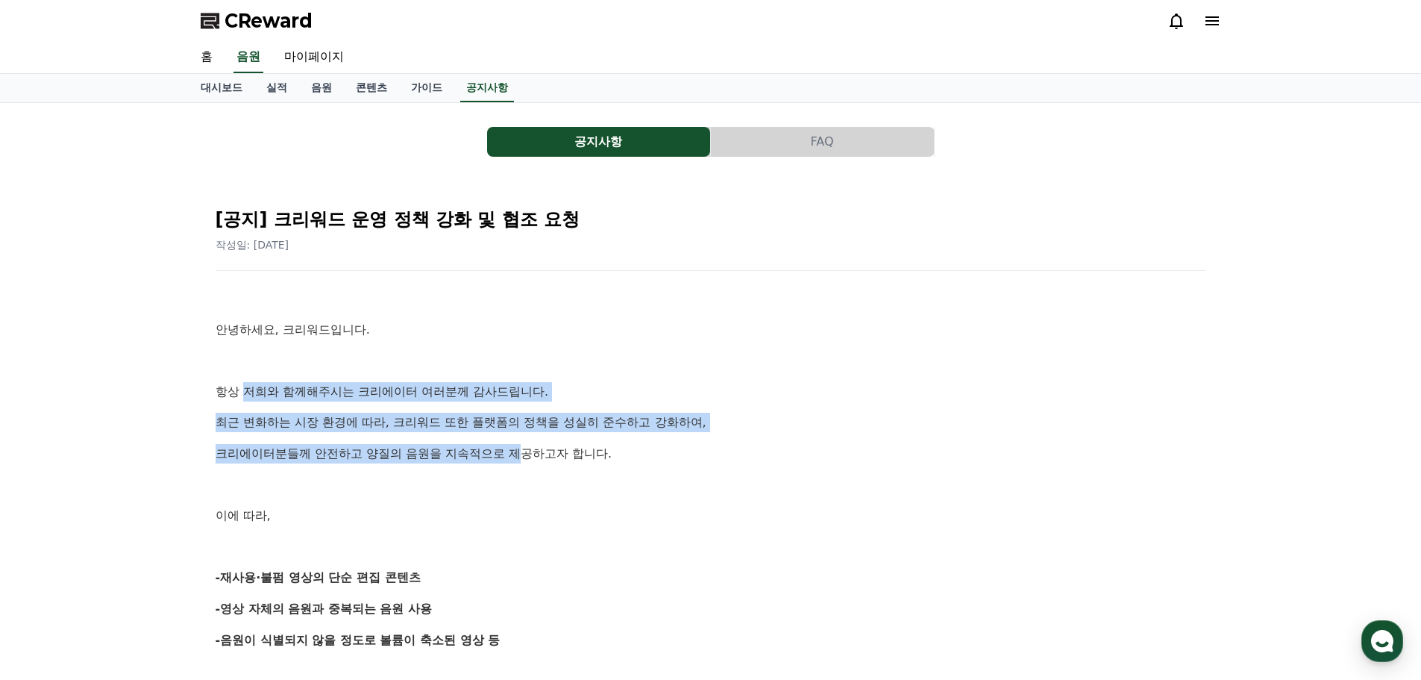
drag, startPoint x: 489, startPoint y: 440, endPoint x: 579, endPoint y: 462, distance: 92.1
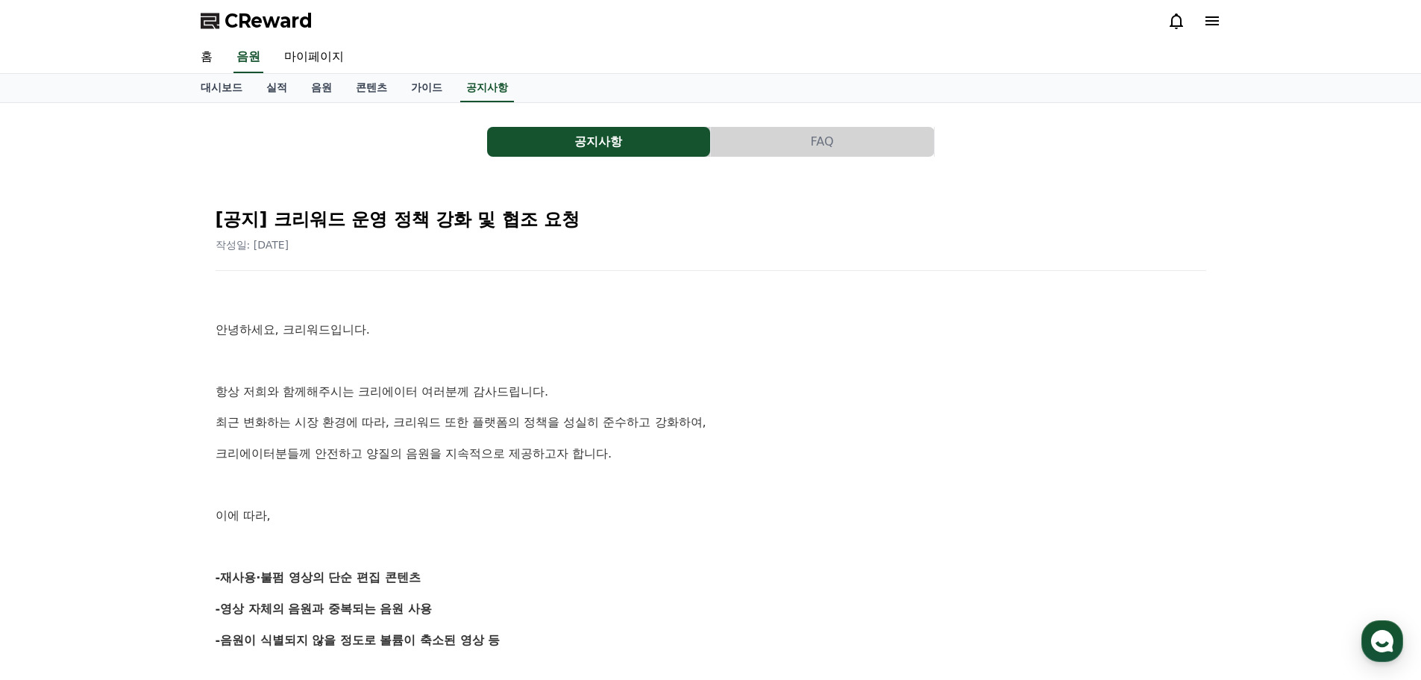
click at [739, 516] on p "이에 따라," at bounding box center [711, 515] width 991 height 19
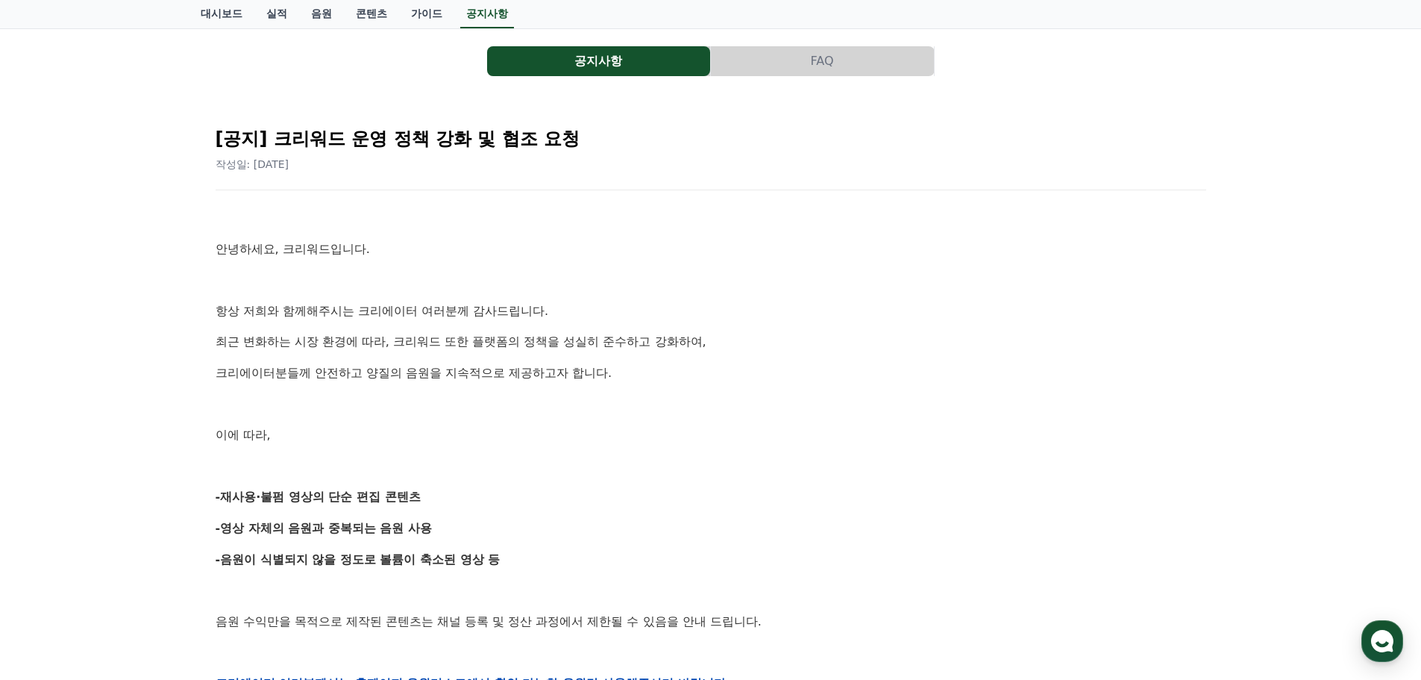
scroll to position [224, 0]
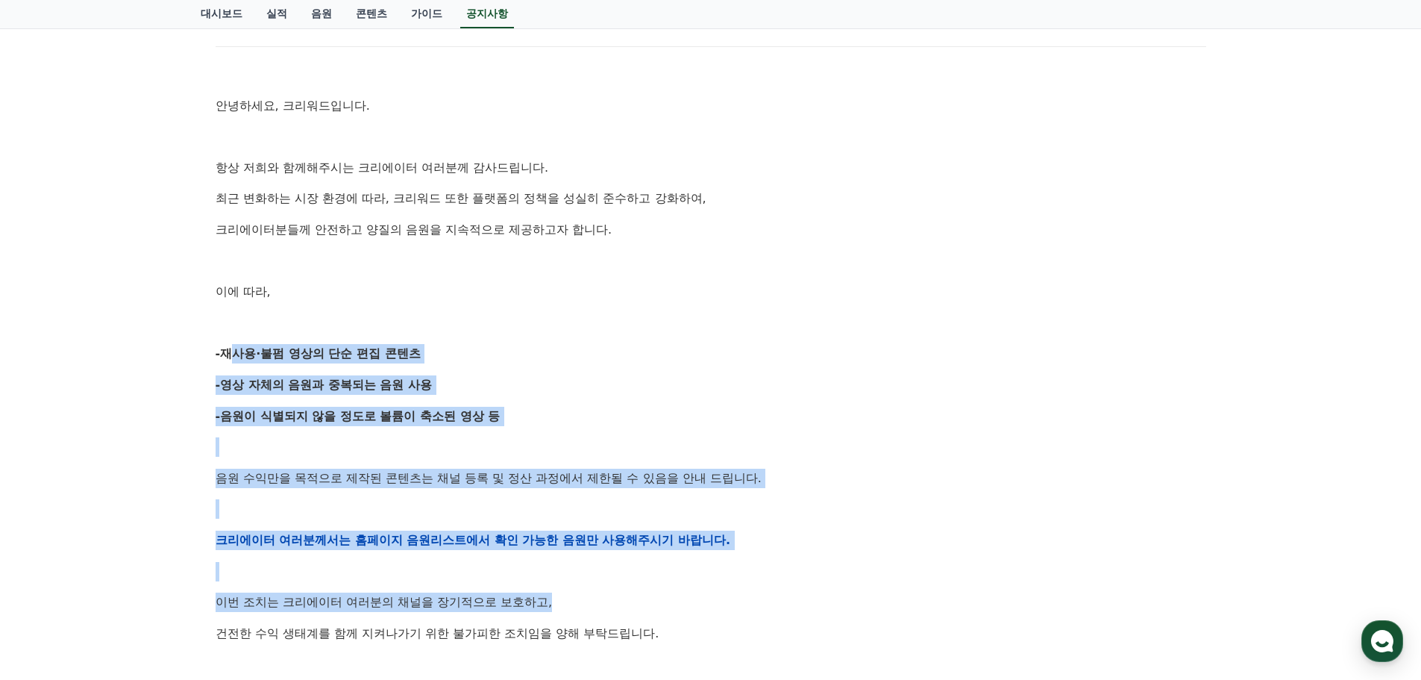
drag, startPoint x: 237, startPoint y: 355, endPoint x: 833, endPoint y: 605, distance: 645.7
click at [828, 606] on div "안녕하세요, 크리워드입니다. 항상 저희와 함께해주시는 크리에이터 여러분께 감사드립니다. 최근 변화하는 시장 환경에 따라, 크리워드 또한 플랫폼…" at bounding box center [711, 540] width 991 height 950
click at [838, 603] on p "이번 조치는 크리에이터 여러분의 채널을 장기적으로 보호하고," at bounding box center [711, 601] width 991 height 19
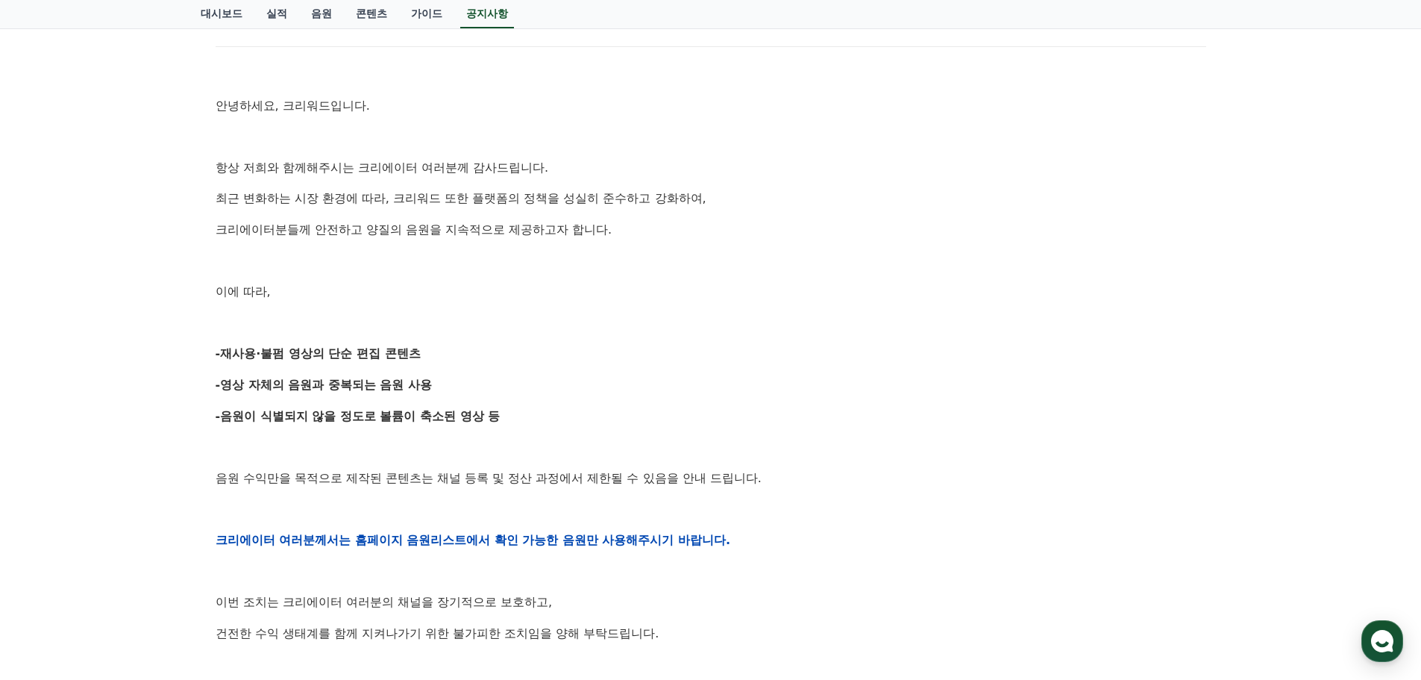
click at [691, 613] on div "안녕하세요, 크리워드입니다. 항상 저희와 함께해주시는 크리에이터 여러분께 감사드립니다. 최근 변화하는 시장 환경에 따라, 크리워드 또한 플랫폼…" at bounding box center [711, 540] width 991 height 950
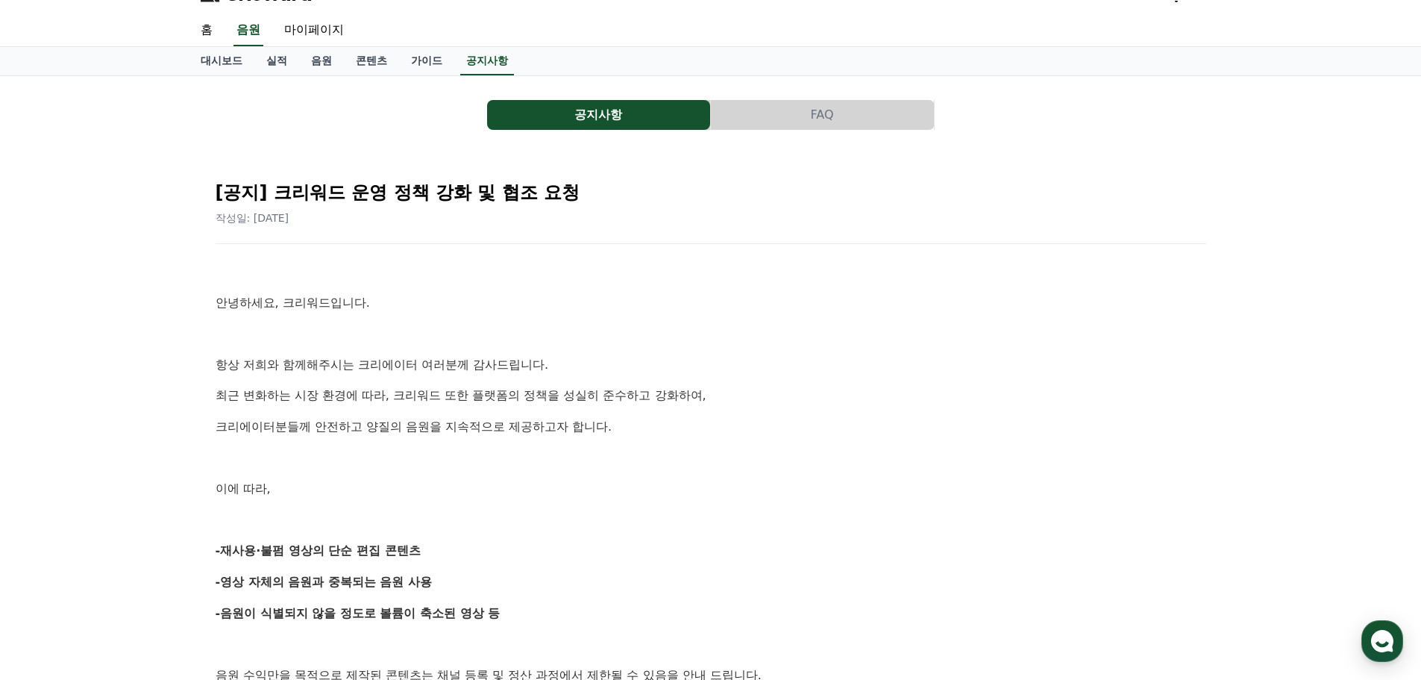
scroll to position [0, 0]
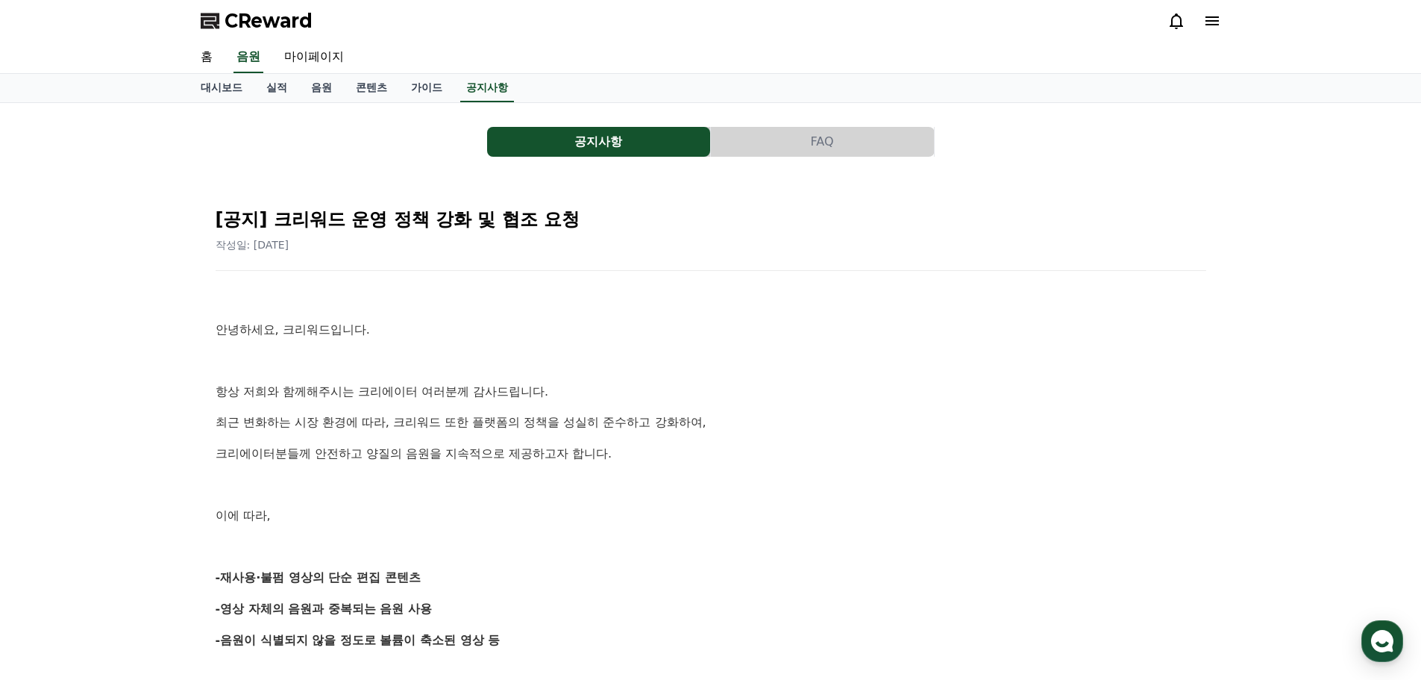
click at [782, 140] on button "FAQ" at bounding box center [822, 142] width 223 height 30
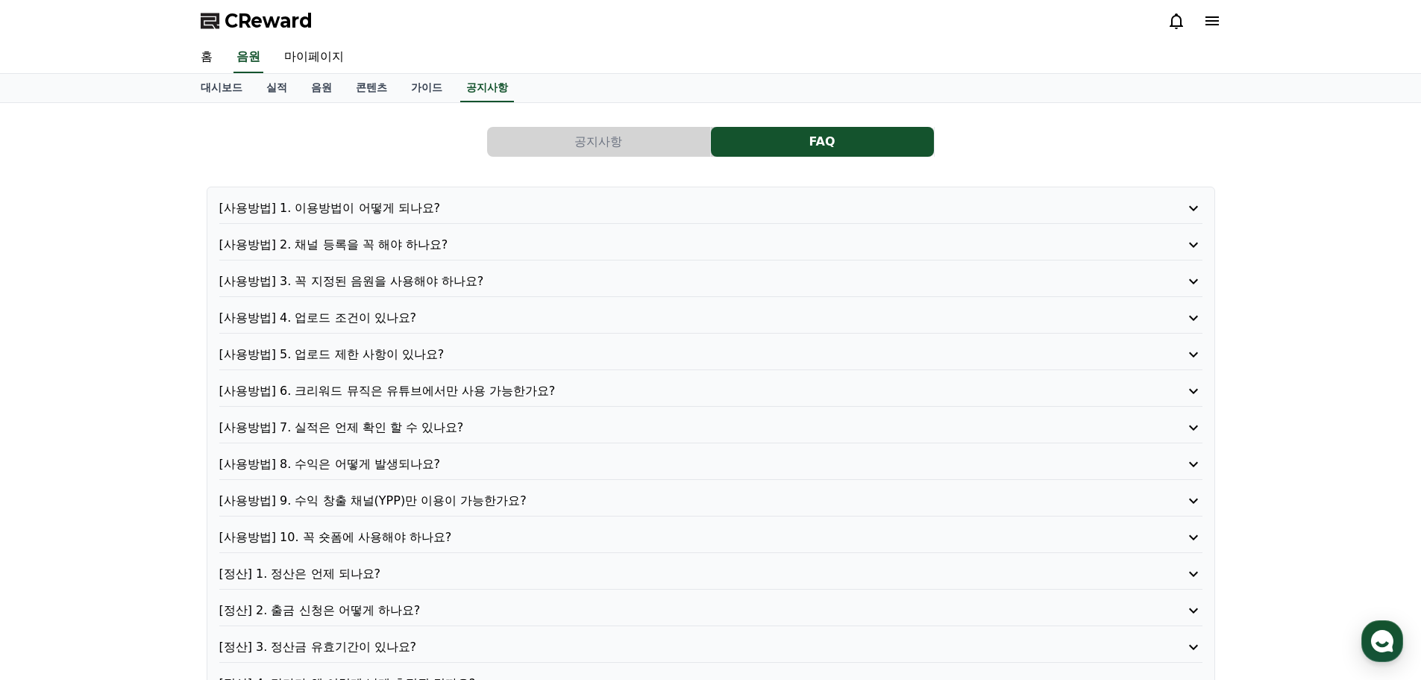
click at [390, 245] on p "[사용방법] 2. 채널 등록을 꼭 해야 하나요?" at bounding box center [671, 245] width 905 height 18
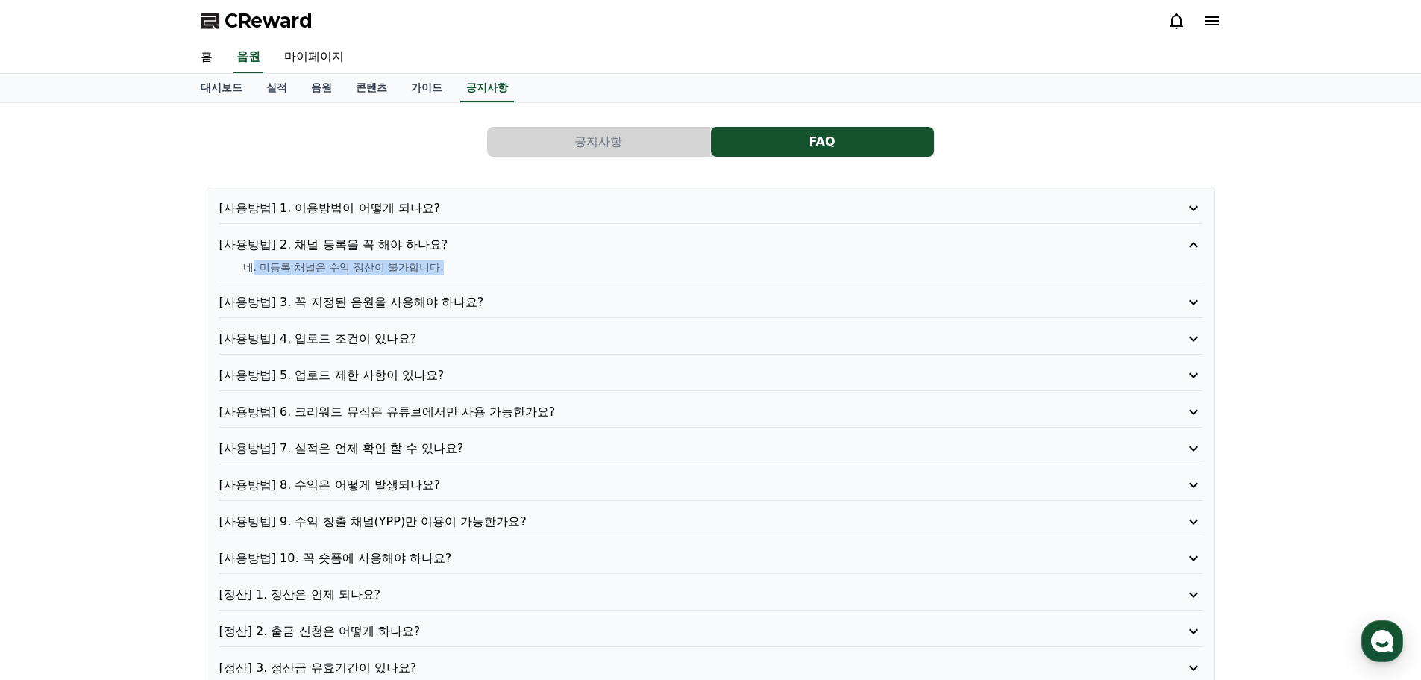
drag, startPoint x: 360, startPoint y: 268, endPoint x: 451, endPoint y: 277, distance: 92.2
click at [451, 277] on div "[사용방법] 2. 채널 등록을 꼭 해야 하나요? 네. 미등록 채널은 수익 정산이 불가합니다." at bounding box center [710, 259] width 983 height 46
drag, startPoint x: 140, startPoint y: 151, endPoint x: 165, endPoint y: 145, distance: 25.9
click at [147, 148] on div "공지사항 FAQ [사용방법] 1. 이용방법이 어떻게 되나요? [사용방법] 2. 채널 등록을 꼭 해야 하나요? 네. 미등록 채널은 수익 정산이 …" at bounding box center [710, 441] width 1421 height 677
click at [227, 80] on link "대시보드" at bounding box center [222, 88] width 66 height 28
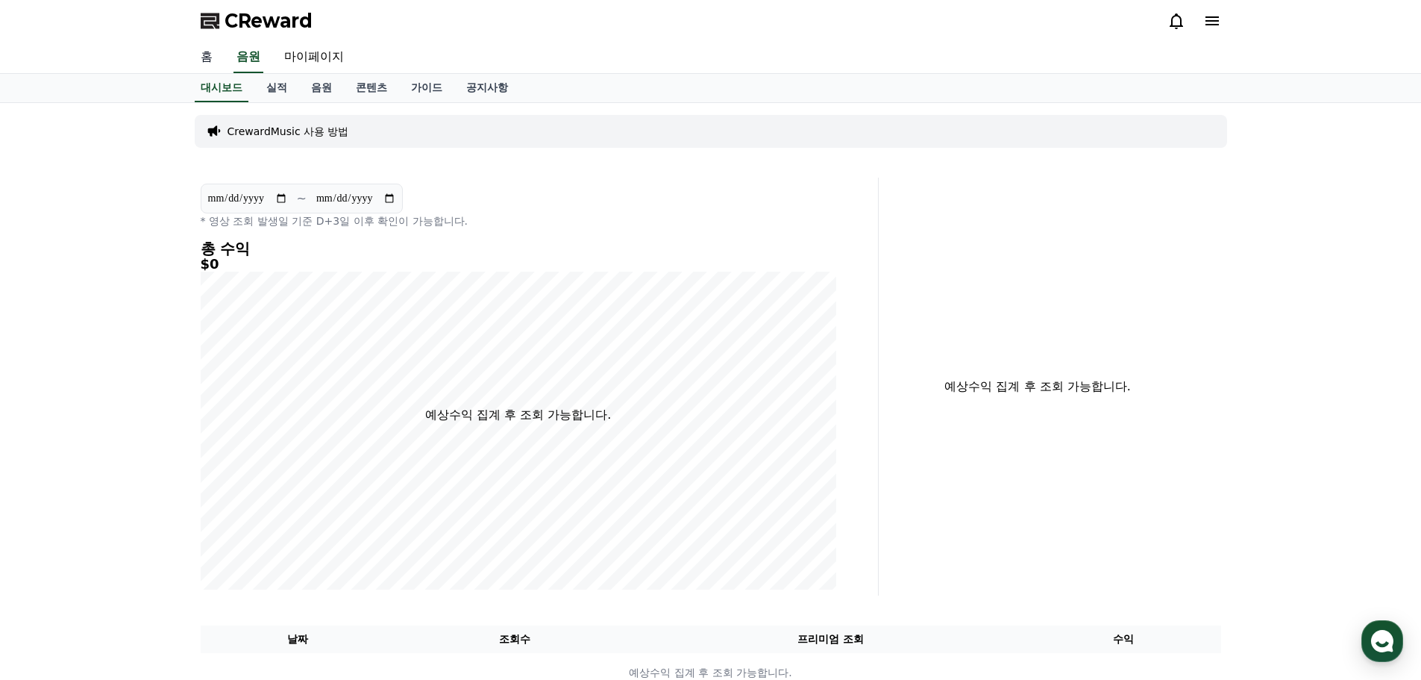
click at [209, 61] on link "홈" at bounding box center [207, 57] width 36 height 31
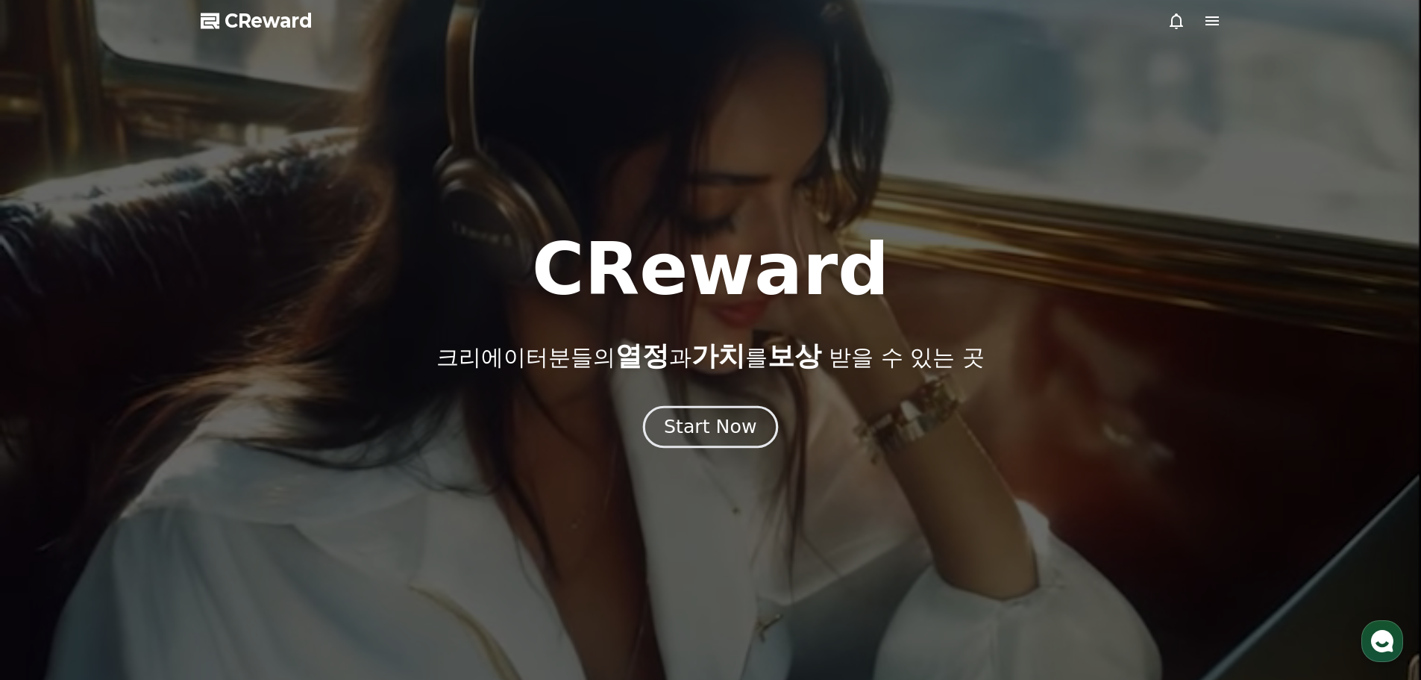
click at [729, 439] on div "Start Now" at bounding box center [710, 426] width 93 height 25
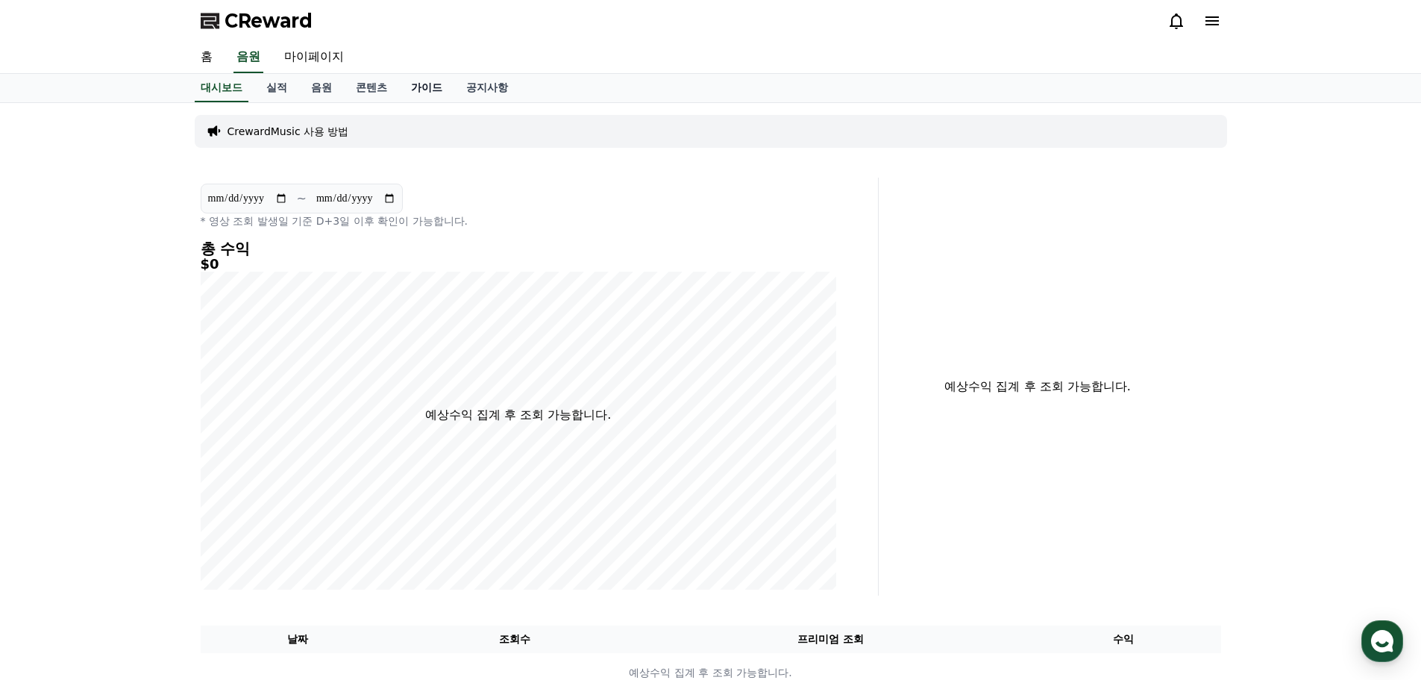
click at [422, 90] on link "가이드" at bounding box center [426, 88] width 55 height 28
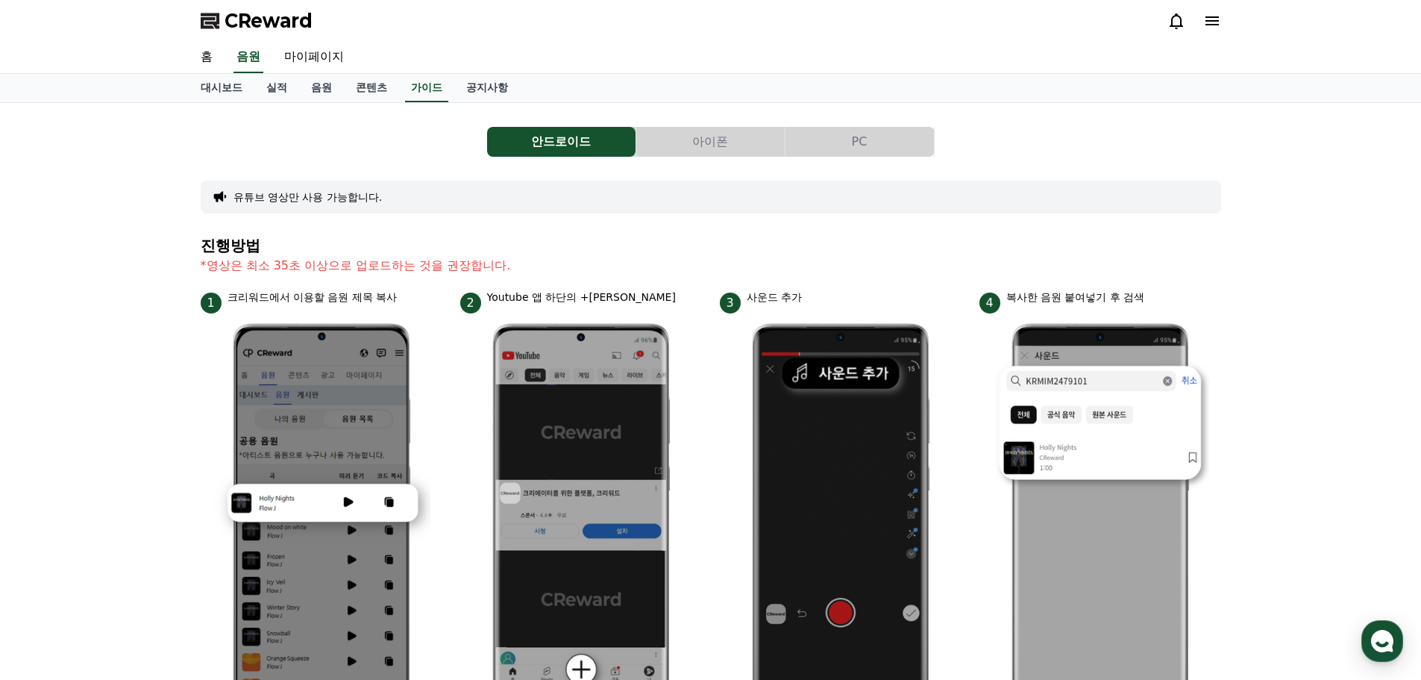
click at [733, 139] on button "아이폰" at bounding box center [710, 142] width 148 height 30
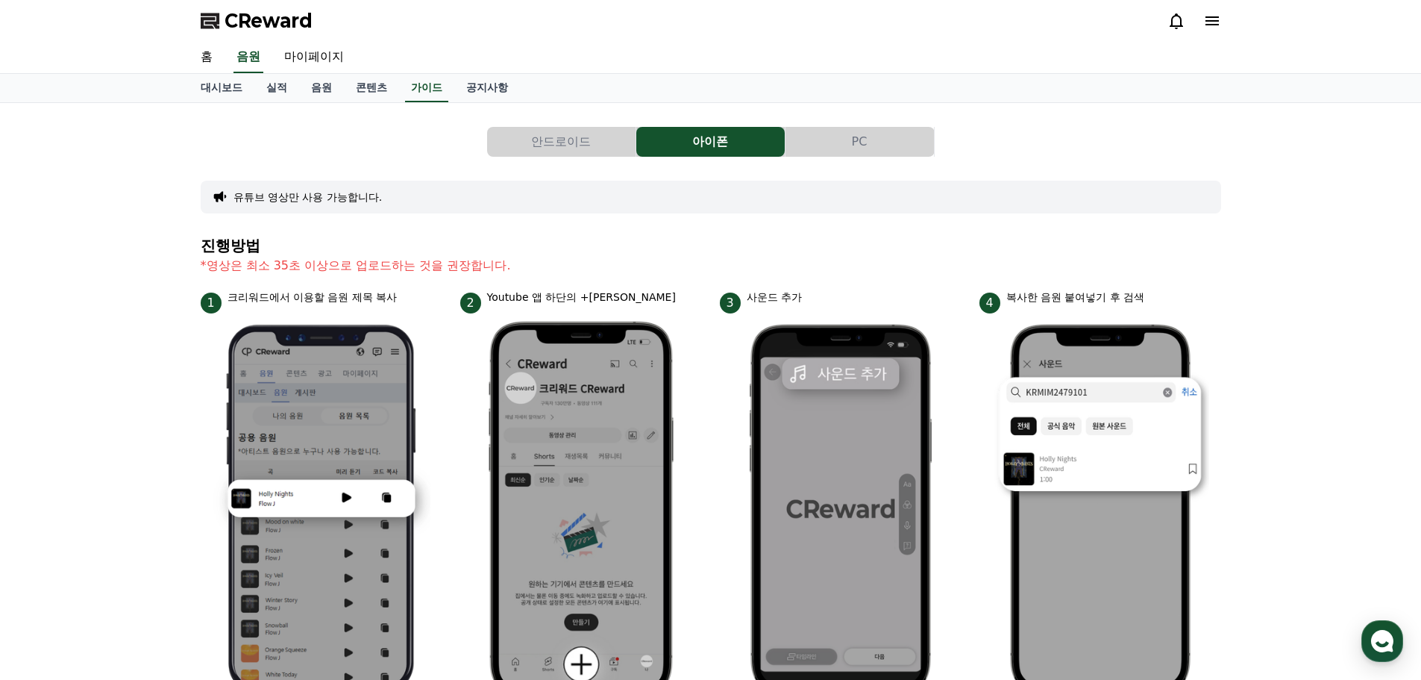
click at [605, 157] on div "안드로이드 아이폰 PC 유튜브 영상만 사용 가능합니다. 진행방법 *영상은 최소 35초 이상으로 업로드하는 것을 권장합니다. 1 크리워드에서 이…" at bounding box center [711, 629] width 1021 height 1028
click at [476, 89] on link "공지사항" at bounding box center [487, 88] width 66 height 28
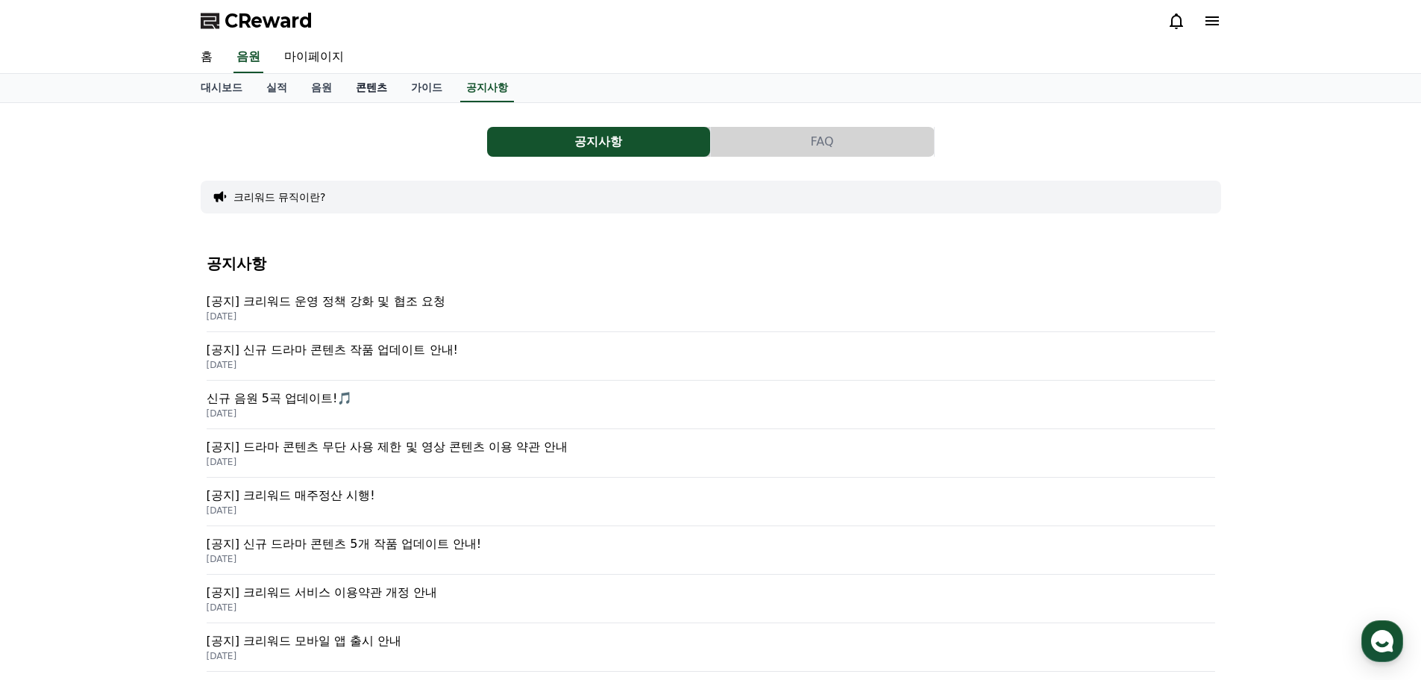
click at [370, 90] on link "콘텐츠" at bounding box center [371, 88] width 55 height 28
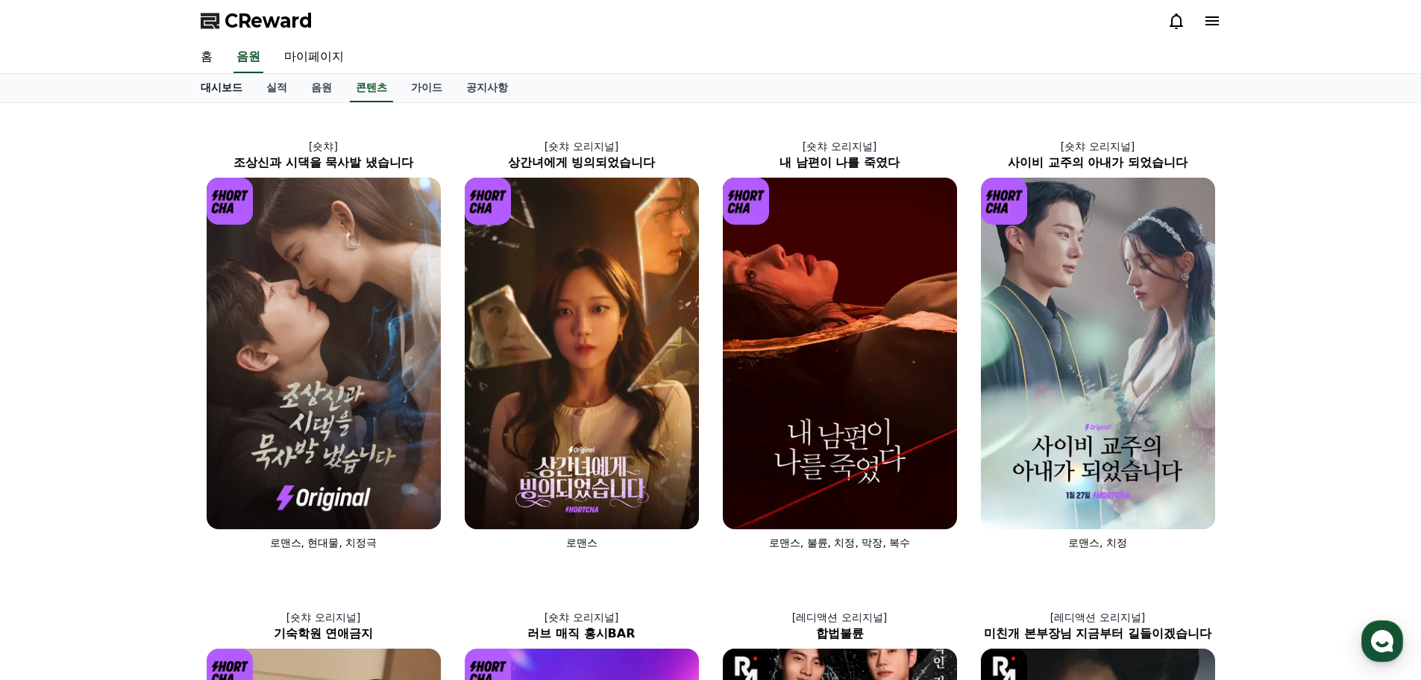
click at [223, 91] on link "대시보드" at bounding box center [222, 88] width 66 height 28
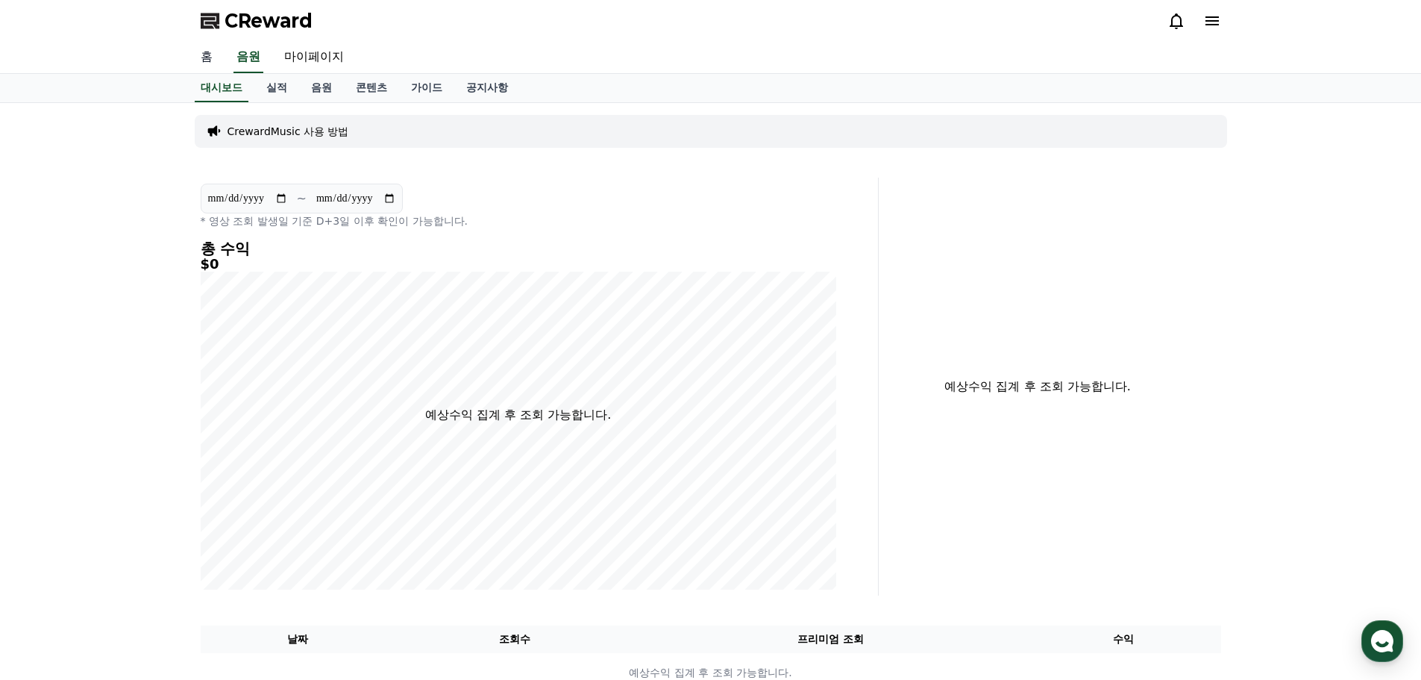
click at [213, 64] on link "홈" at bounding box center [207, 57] width 36 height 31
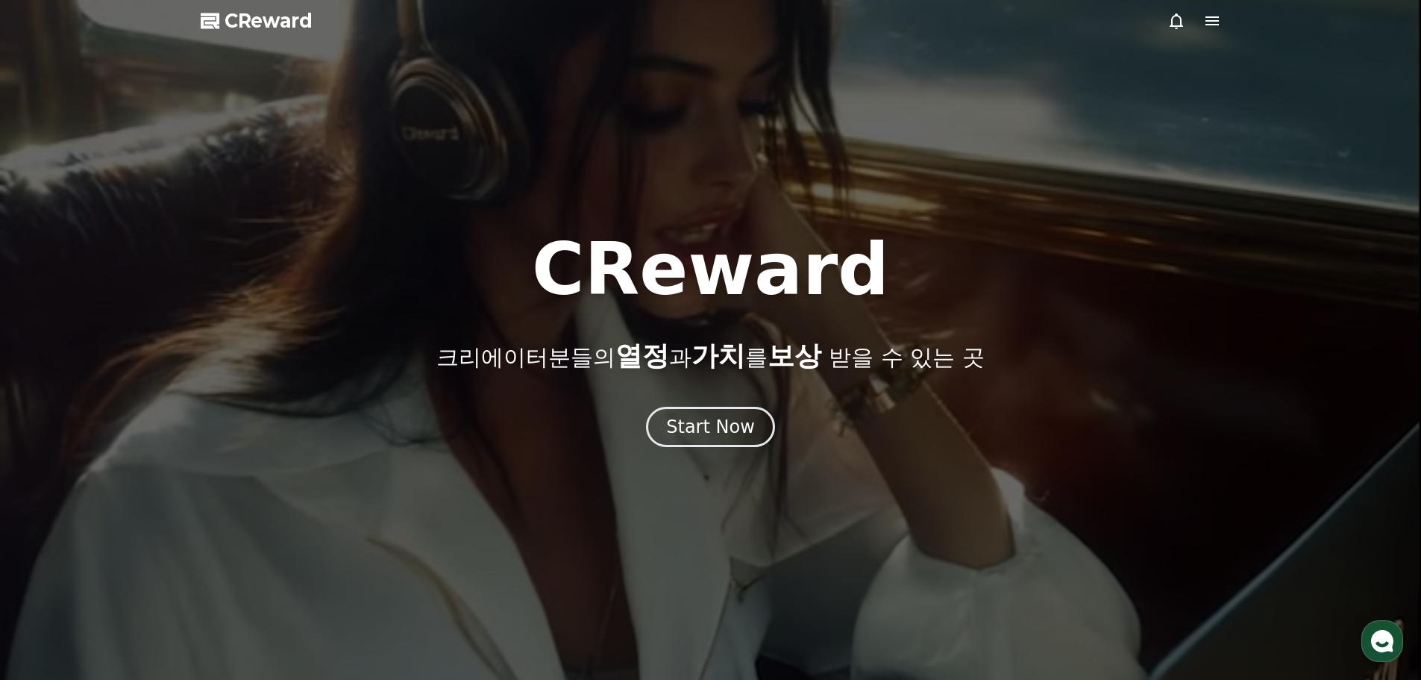
click at [273, 22] on span "CReward" at bounding box center [269, 21] width 88 height 24
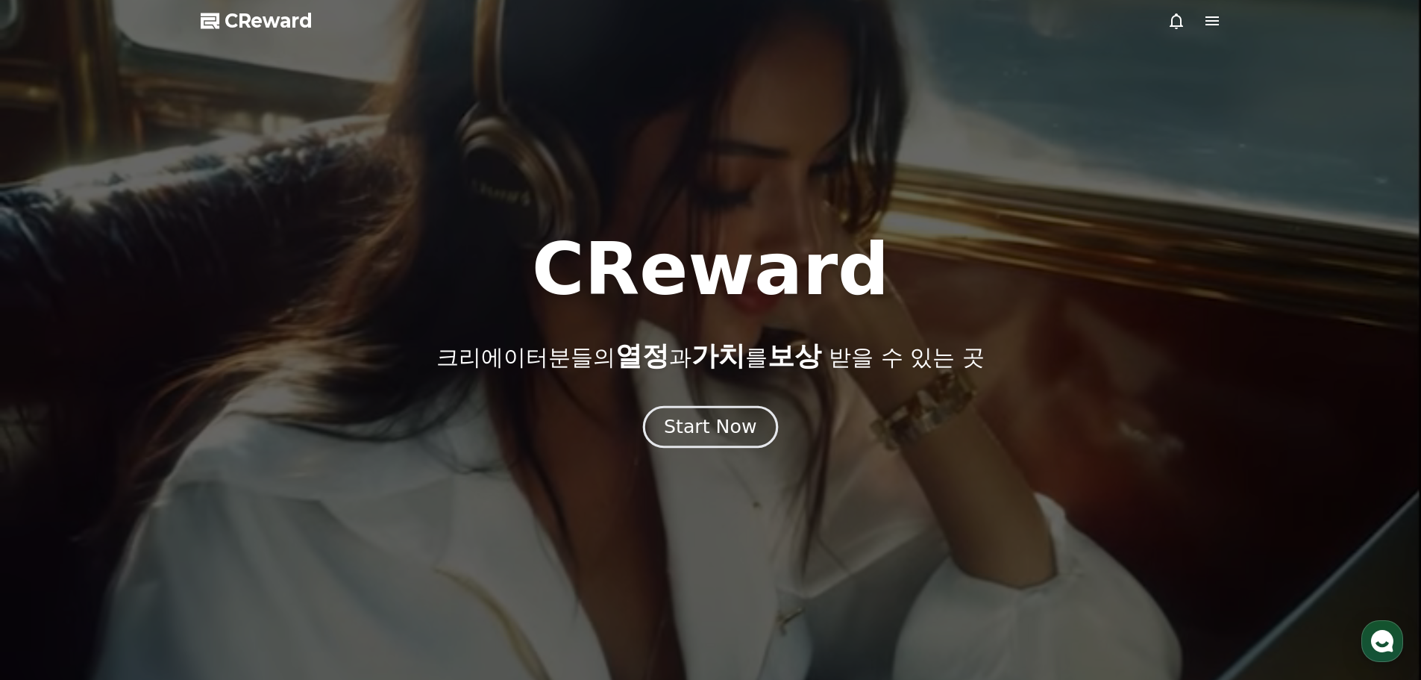
click at [722, 416] on div "Start Now" at bounding box center [710, 426] width 93 height 25
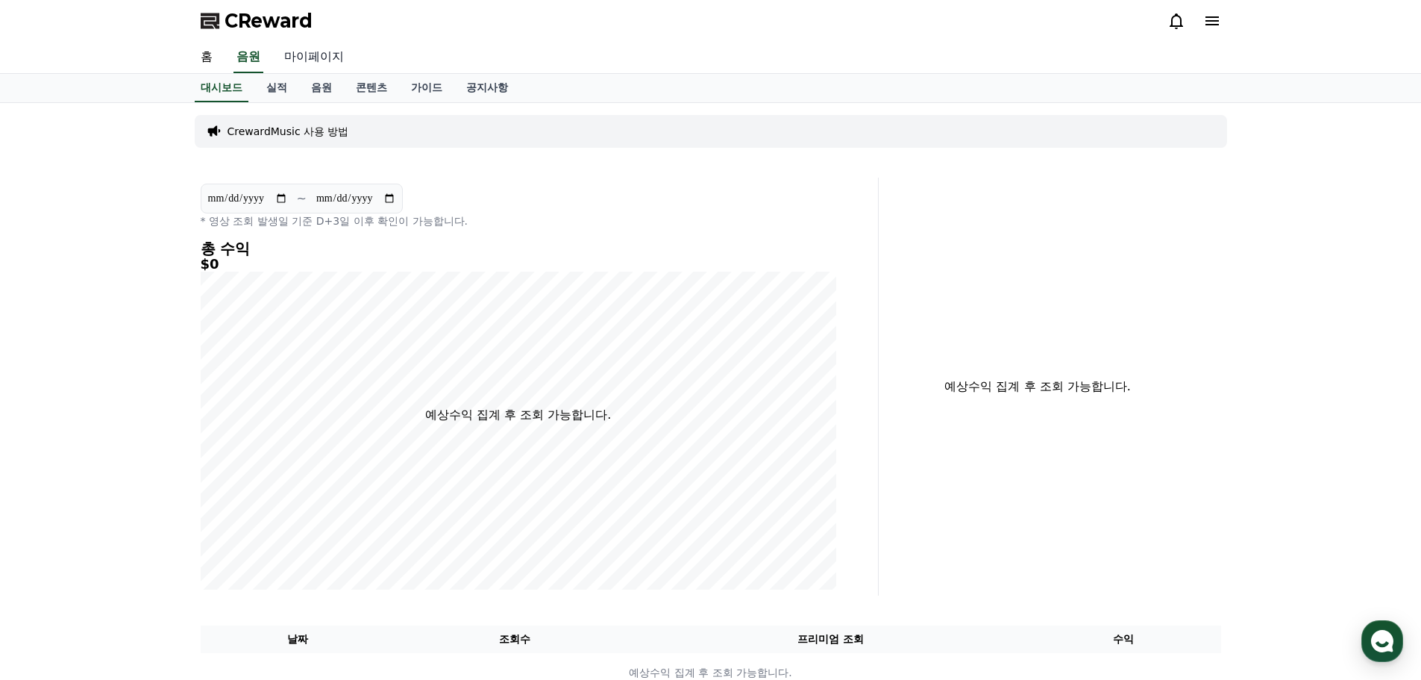
click at [321, 57] on link "마이페이지" at bounding box center [314, 57] width 84 height 31
select select "**********"
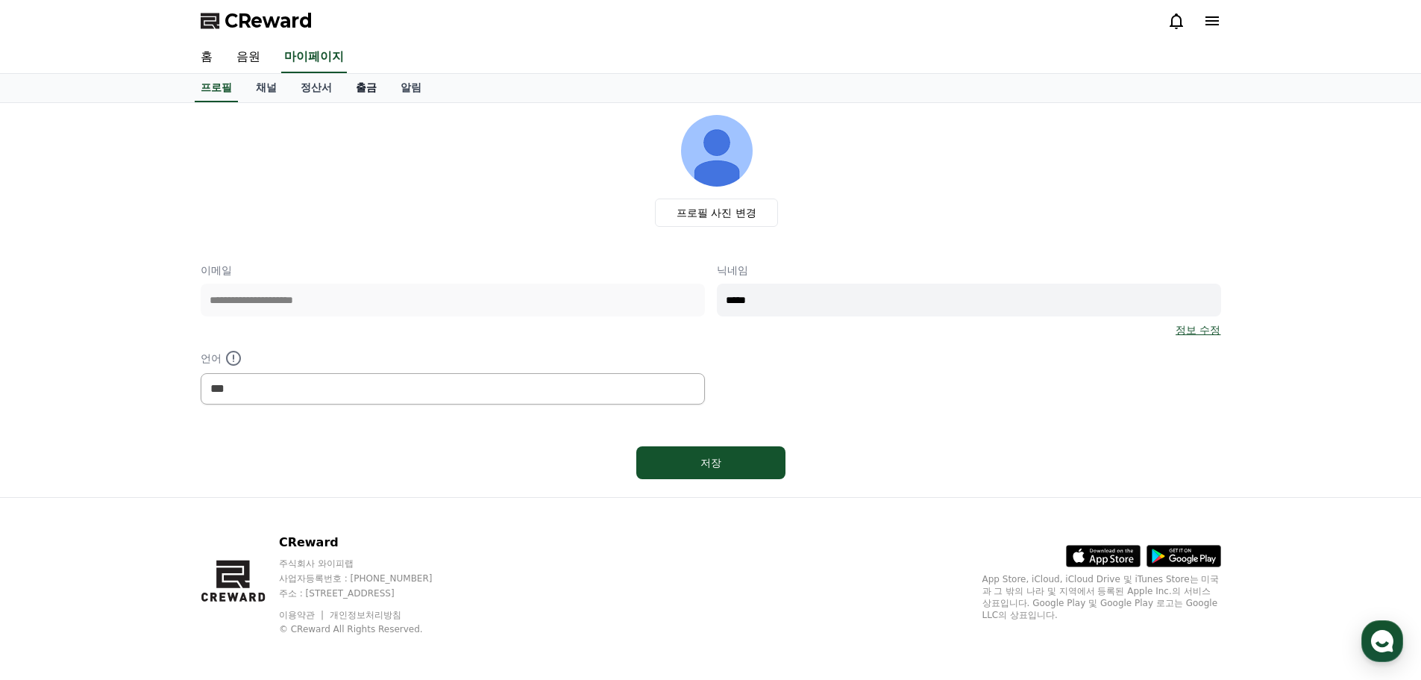
click at [368, 96] on link "출금" at bounding box center [366, 88] width 45 height 28
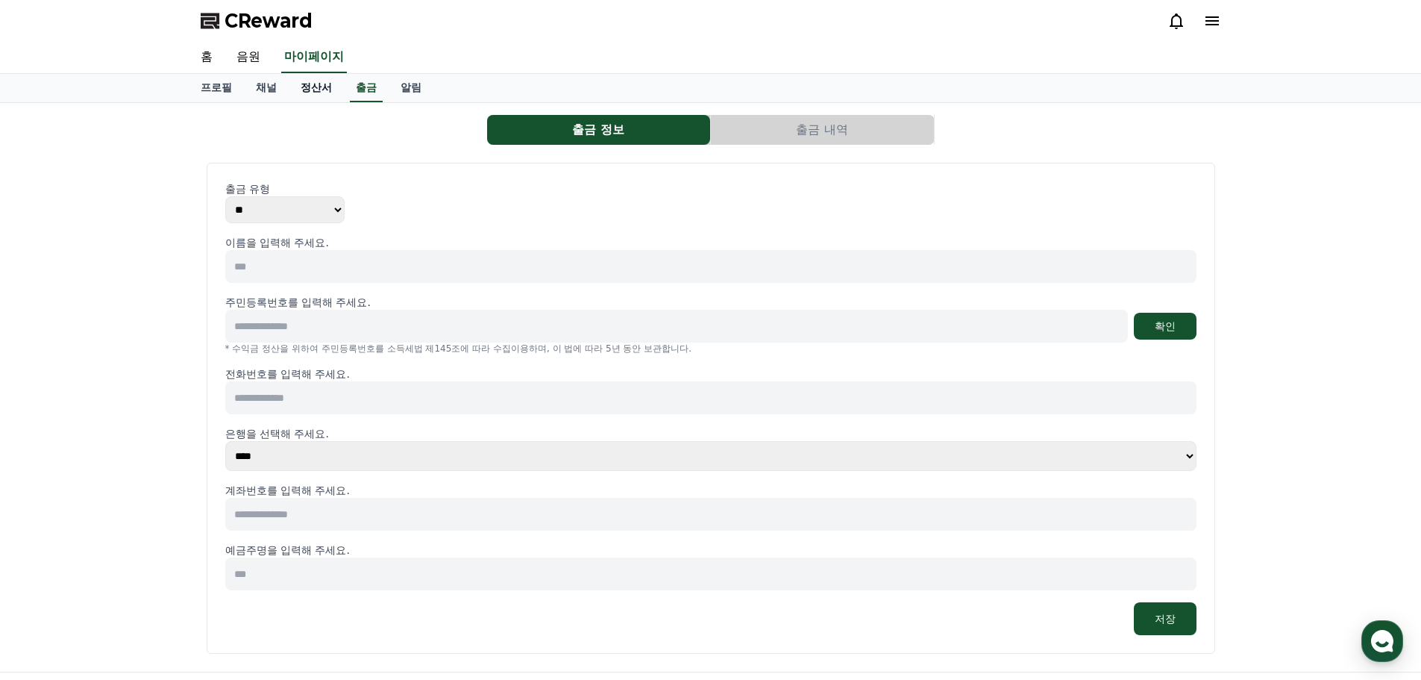
click at [313, 91] on link "정산서" at bounding box center [316, 88] width 55 height 28
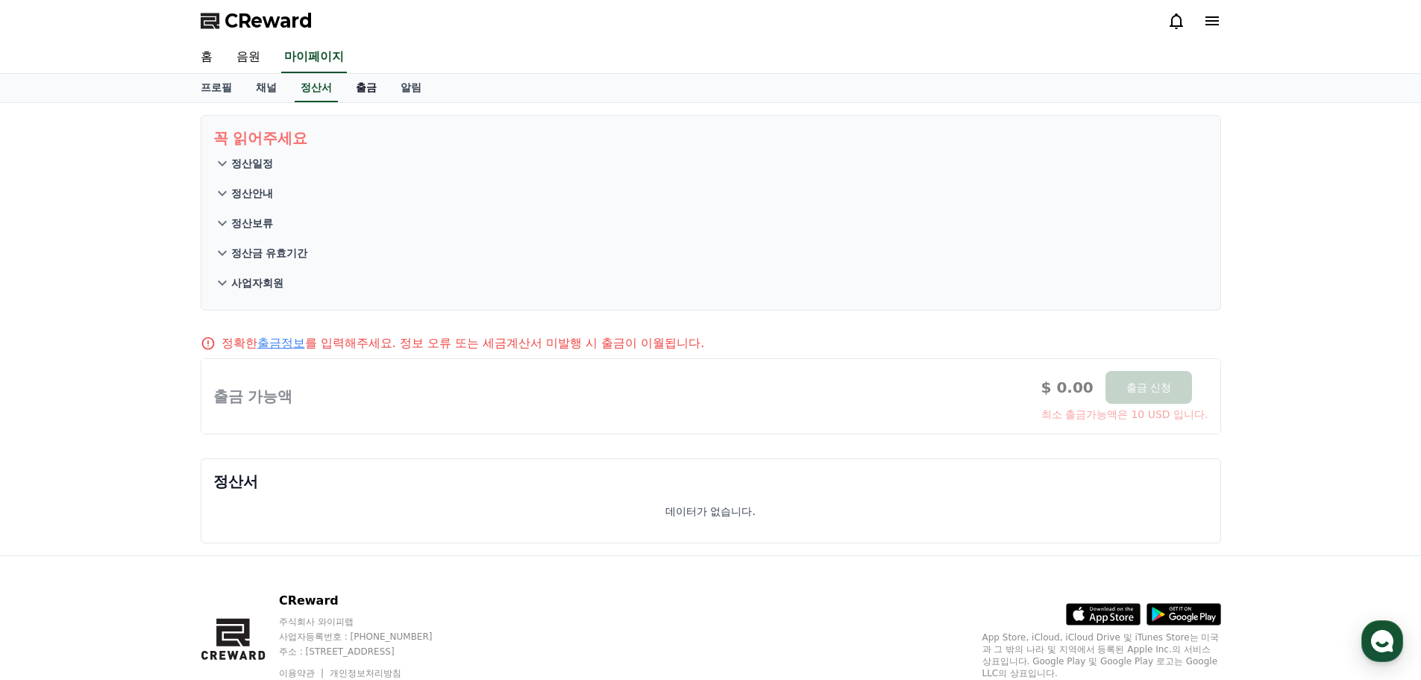
click at [354, 87] on link "출금" at bounding box center [366, 88] width 45 height 28
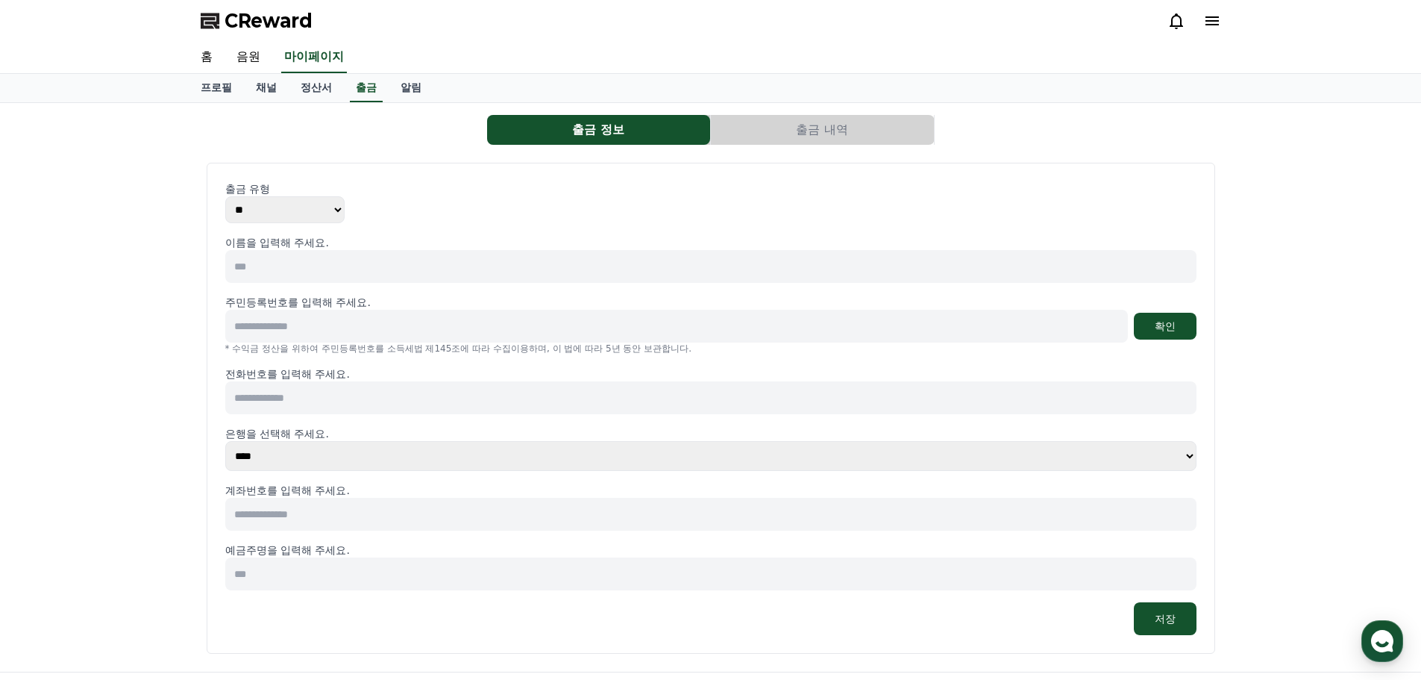
click at [283, 450] on select "**** **** **** **** **** **** **** ** ** ** ** **** *** **** **** *****" at bounding box center [710, 456] width 971 height 30
drag, startPoint x: 283, startPoint y: 450, endPoint x: 258, endPoint y: 504, distance: 59.8
click at [283, 450] on select "**** **** **** **** **** **** **** ** ** ** ** **** *** **** **** *****" at bounding box center [710, 456] width 971 height 30
click at [251, 522] on input at bounding box center [710, 514] width 971 height 33
click at [275, 563] on input at bounding box center [710, 573] width 971 height 33
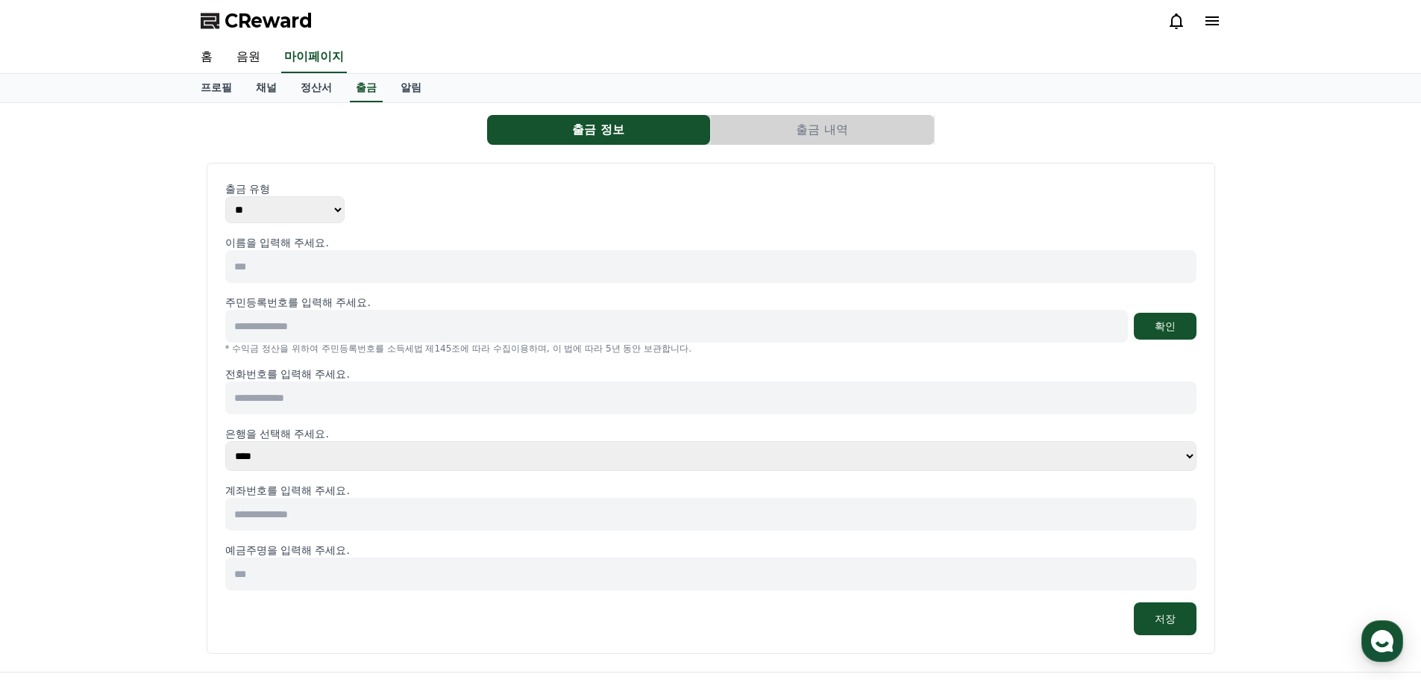
click at [313, 397] on input at bounding box center [710, 397] width 971 height 33
drag, startPoint x: 314, startPoint y: 397, endPoint x: 249, endPoint y: 393, distance: 65.0
click at [249, 393] on input at bounding box center [710, 397] width 971 height 33
click at [269, 336] on input at bounding box center [676, 326] width 903 height 33
click at [276, 89] on link "채널" at bounding box center [266, 88] width 45 height 28
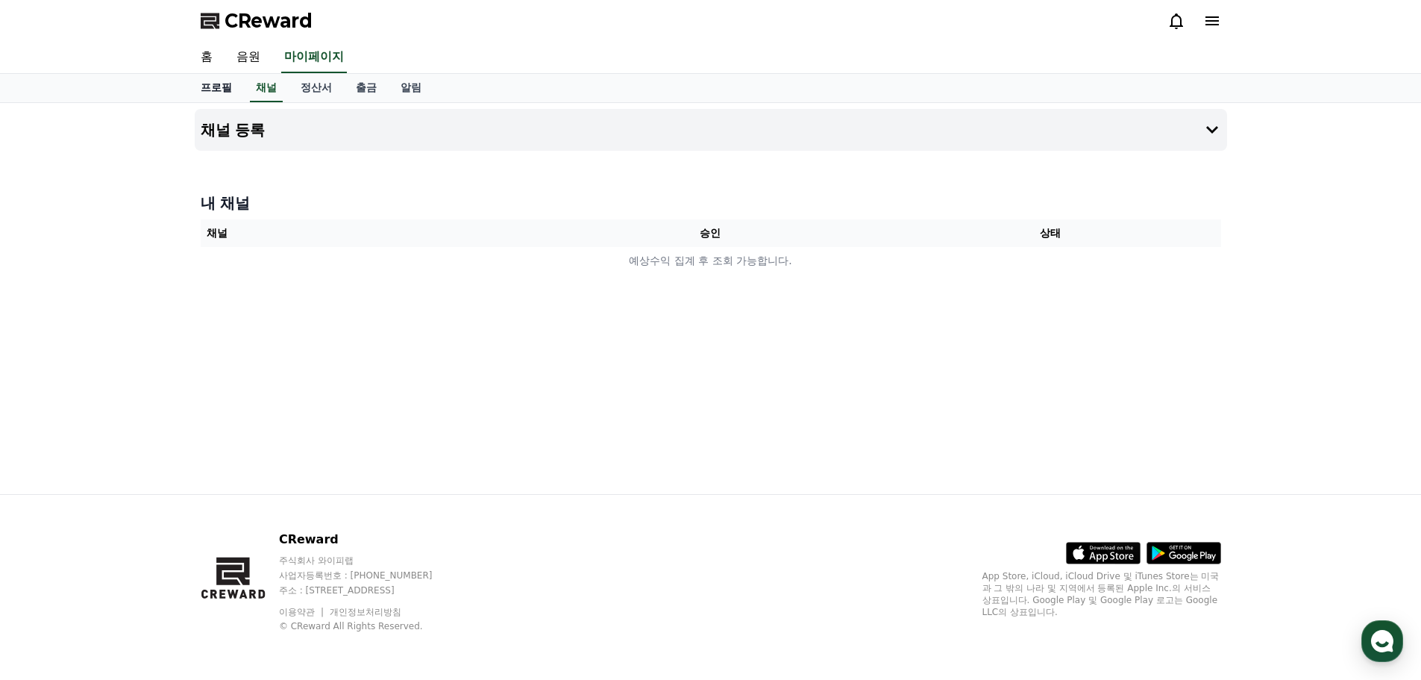
click at [214, 99] on link "프로필" at bounding box center [216, 88] width 55 height 28
select select "**********"
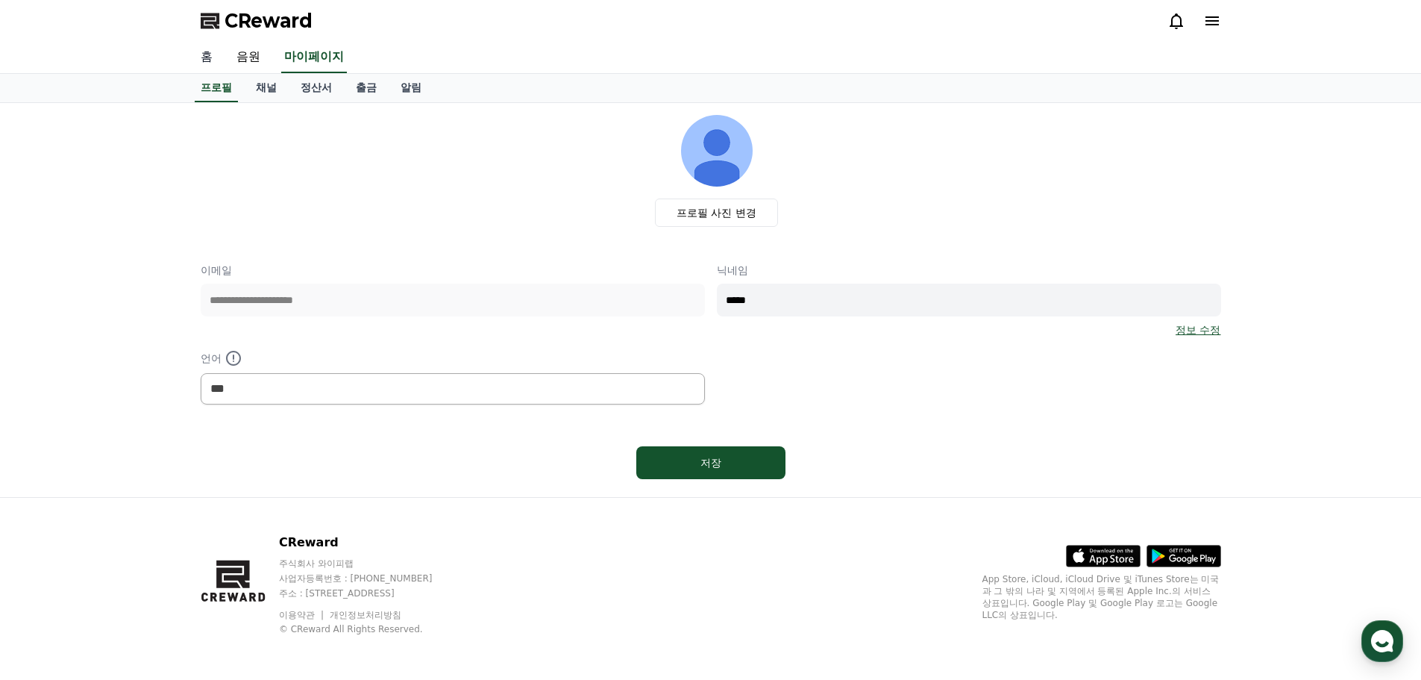
click at [211, 62] on link "홈" at bounding box center [207, 57] width 36 height 31
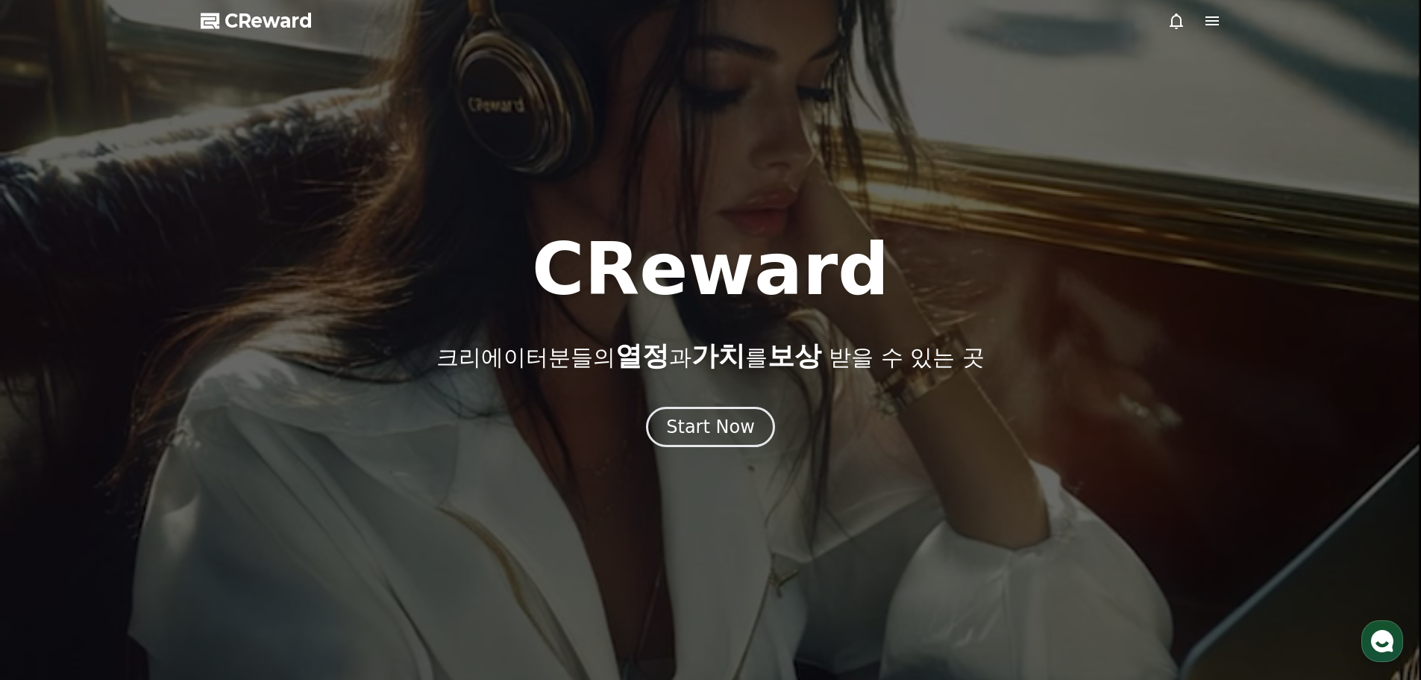
click at [234, 12] on span "CReward" at bounding box center [269, 21] width 88 height 24
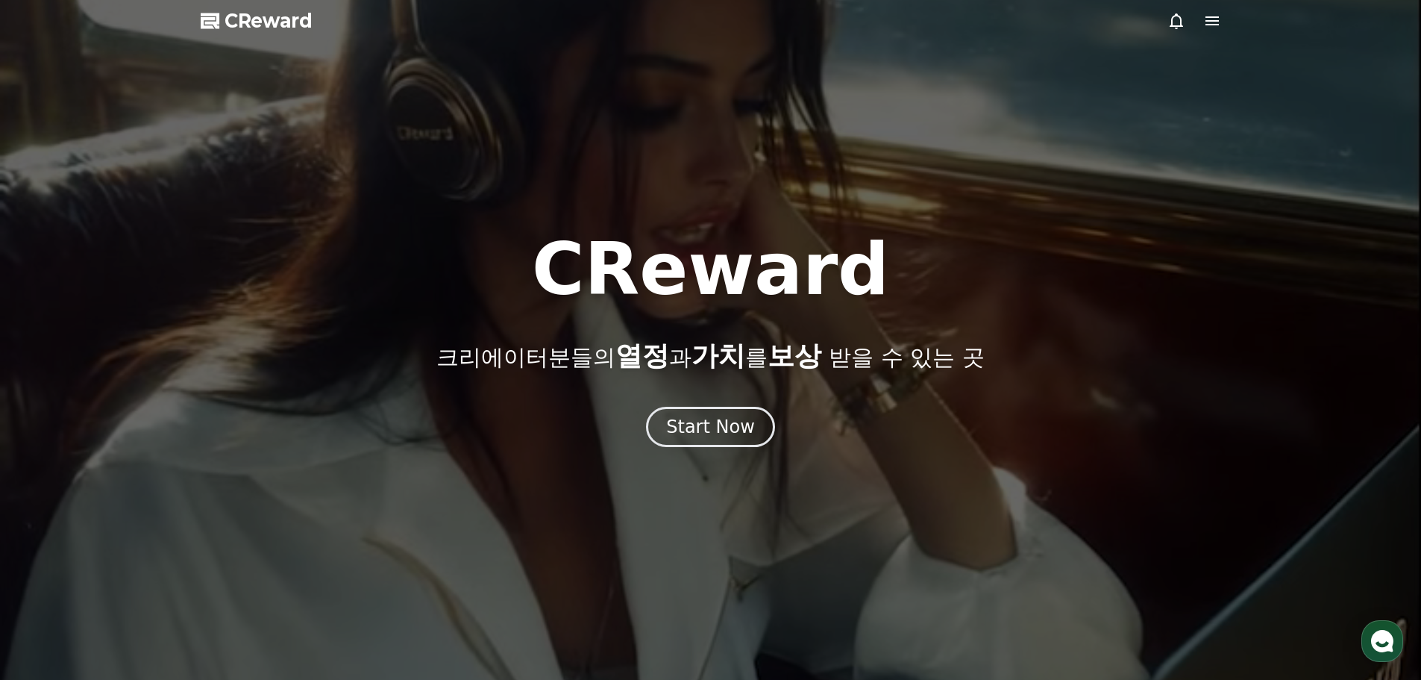
click at [1212, 23] on icon at bounding box center [1212, 21] width 18 height 18
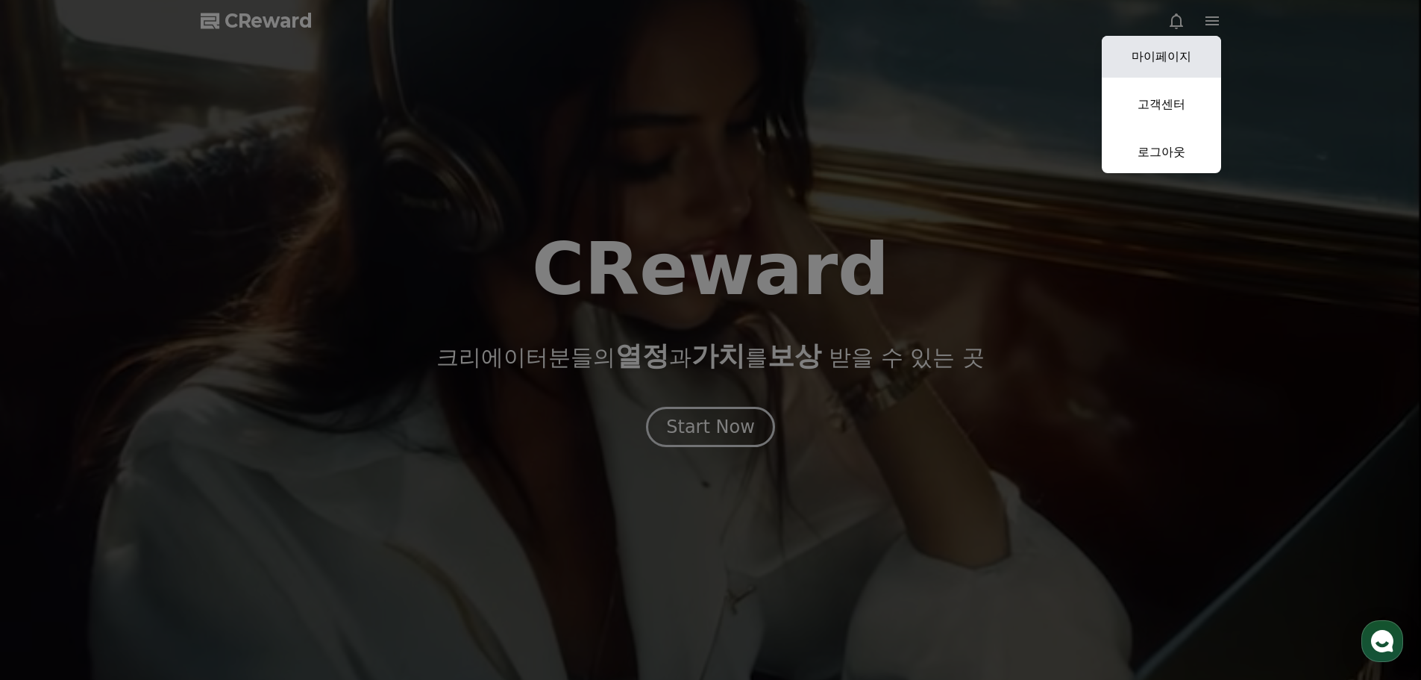
click at [1141, 55] on link "마이페이지" at bounding box center [1161, 57] width 119 height 42
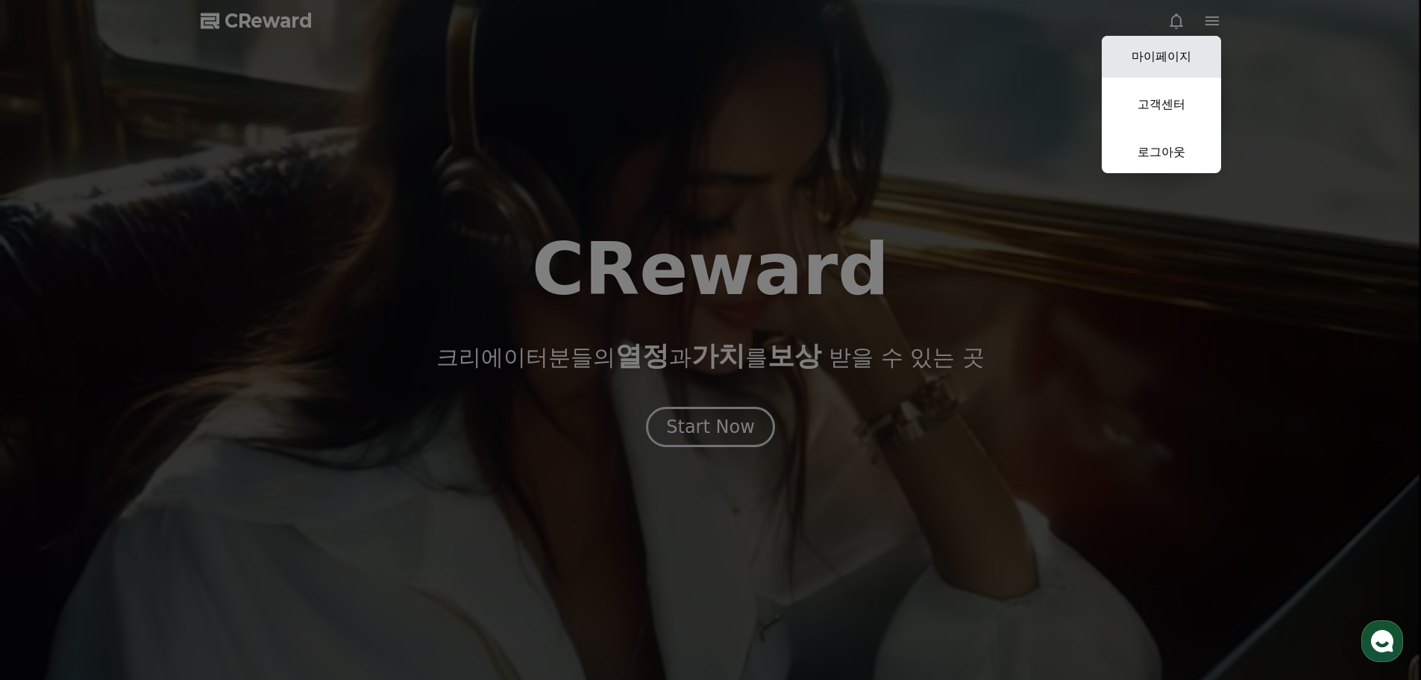
select select "**********"
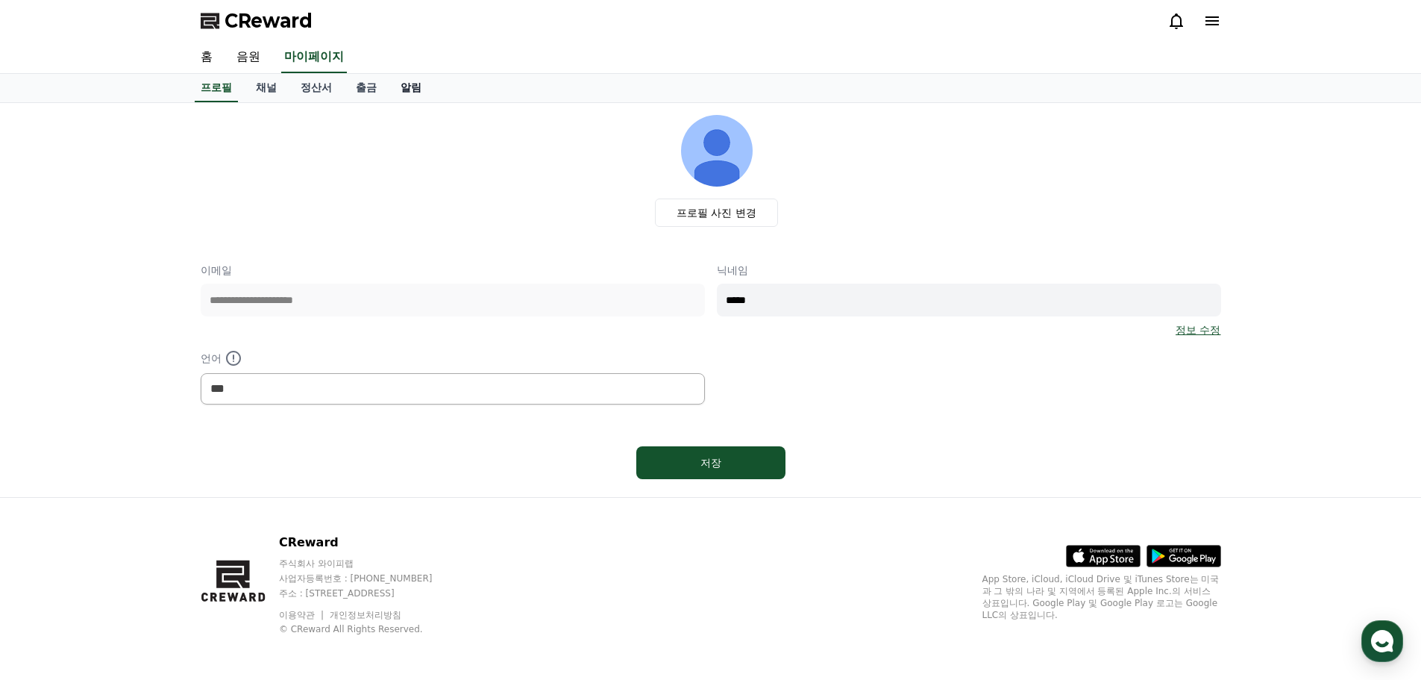
click at [415, 88] on link "알림" at bounding box center [411, 88] width 45 height 28
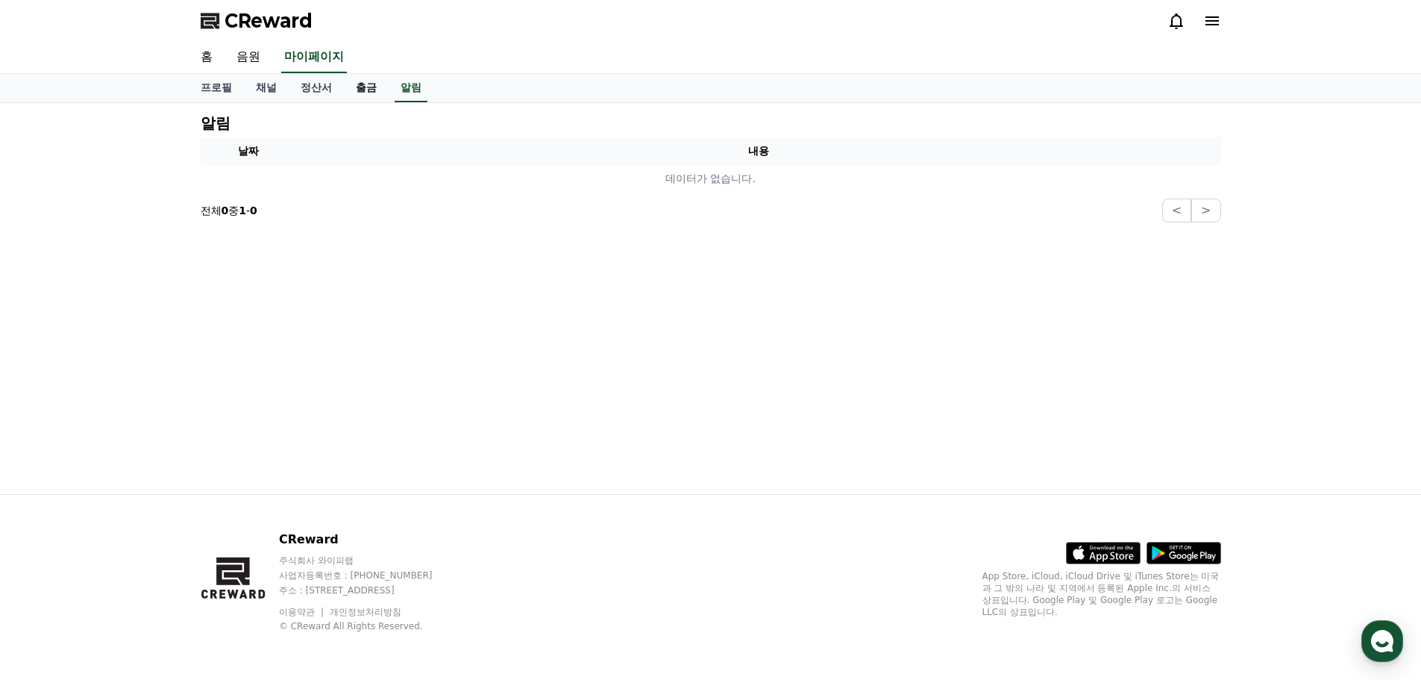
click at [377, 93] on link "출금" at bounding box center [366, 88] width 45 height 28
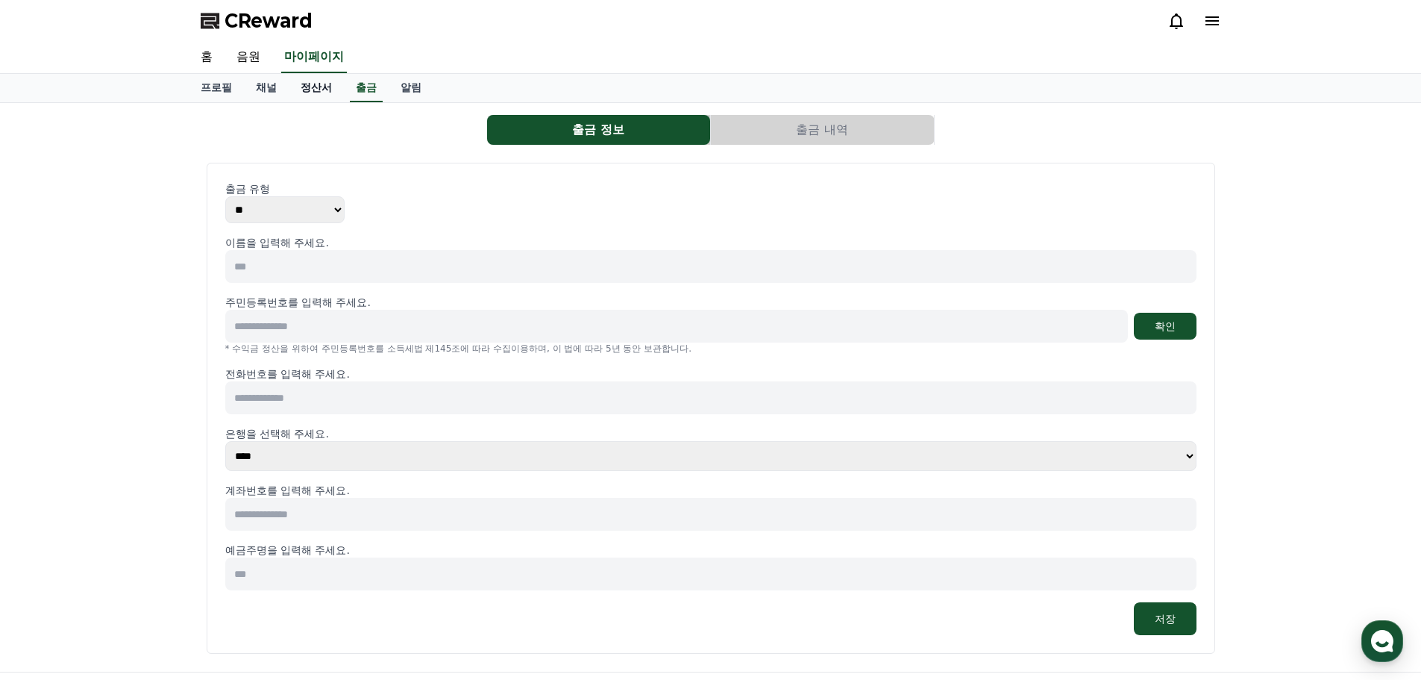
click at [307, 95] on link "정산서" at bounding box center [316, 88] width 55 height 28
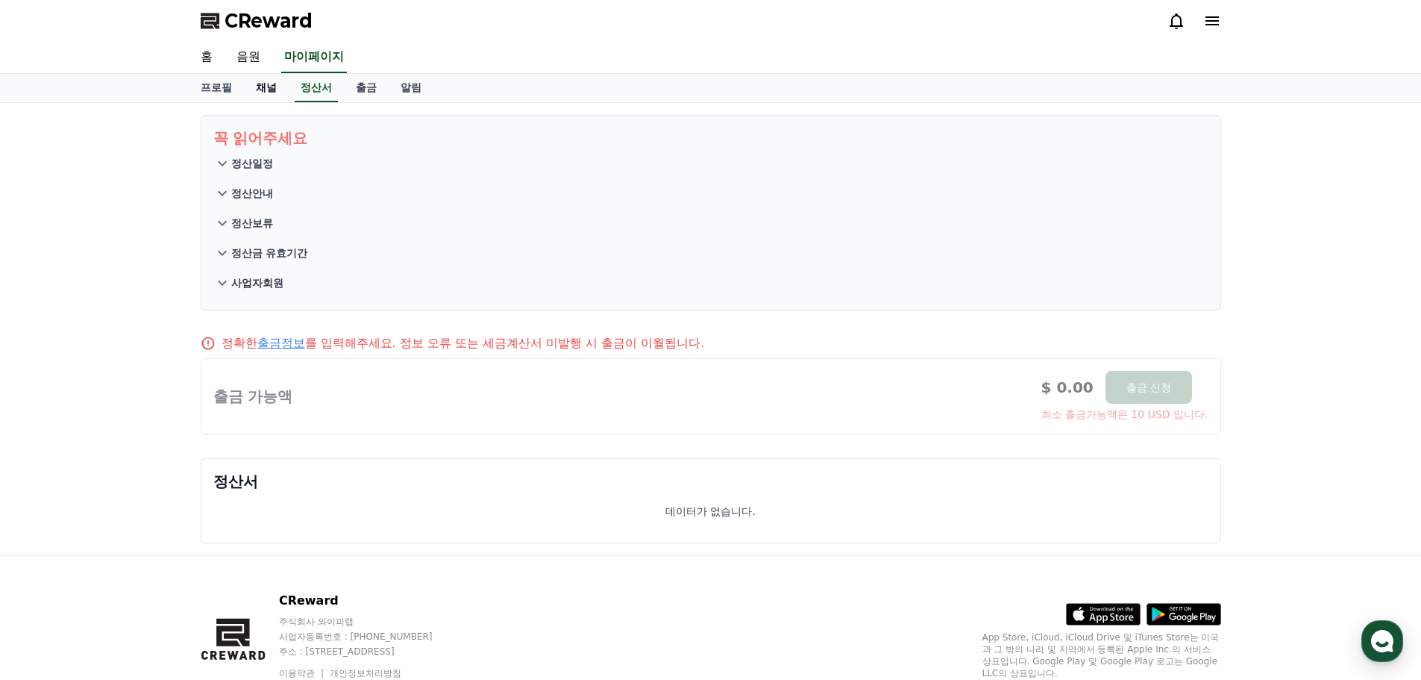
click at [276, 93] on link "채널" at bounding box center [266, 88] width 45 height 28
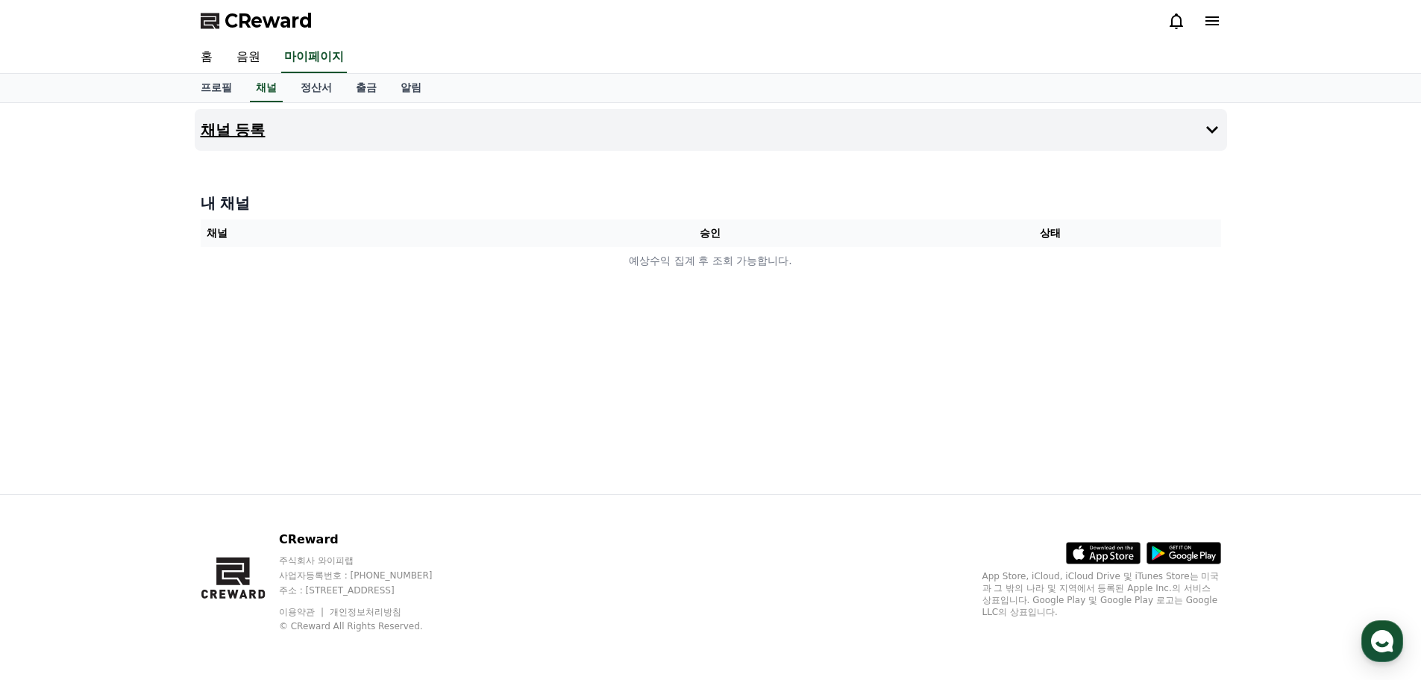
click at [531, 140] on button "채널 등록" at bounding box center [711, 130] width 1033 height 42
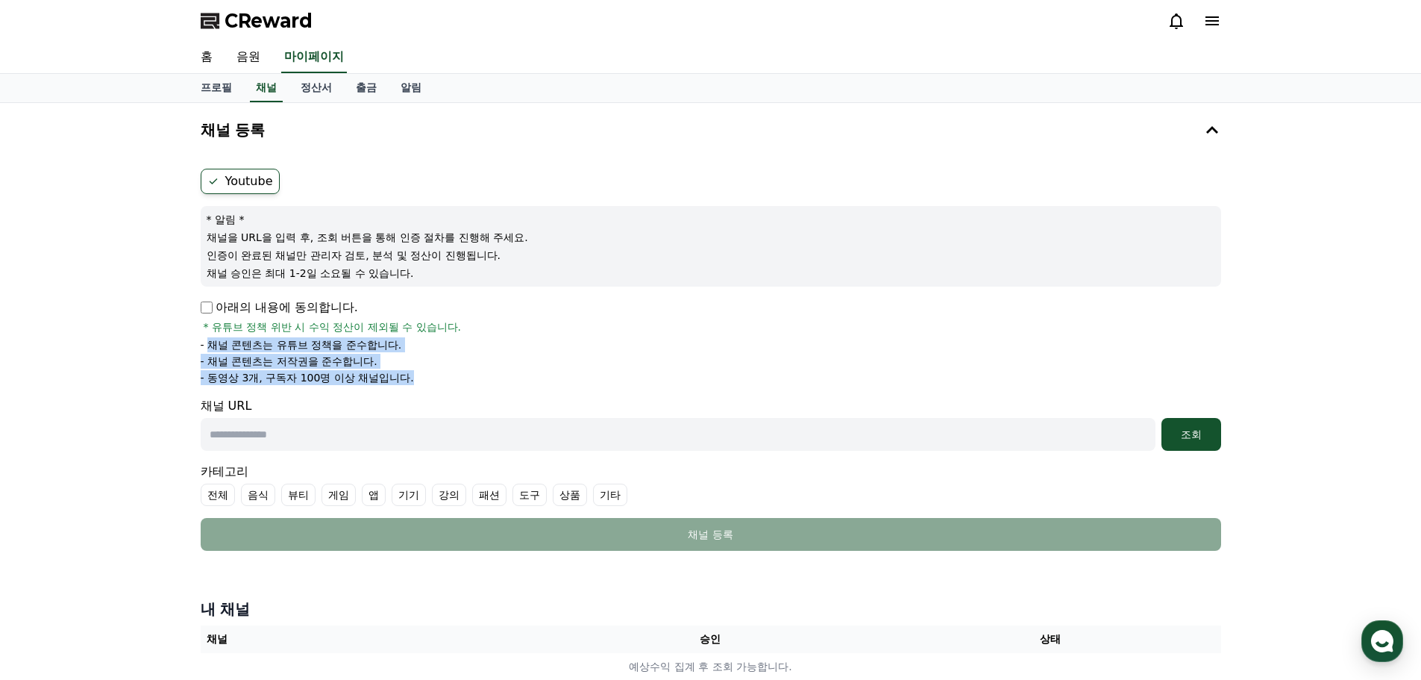
drag, startPoint x: 210, startPoint y: 339, endPoint x: 448, endPoint y: 383, distance: 242.8
click at [448, 383] on ul "- 채널 콘텐츠는 유튜브 정책을 준수합니다. - 채널 콘텐츠는 저작권을 준수합니다. - 동영상 3개, 구독자 100명 이상 채널입니다." at bounding box center [711, 361] width 1021 height 48
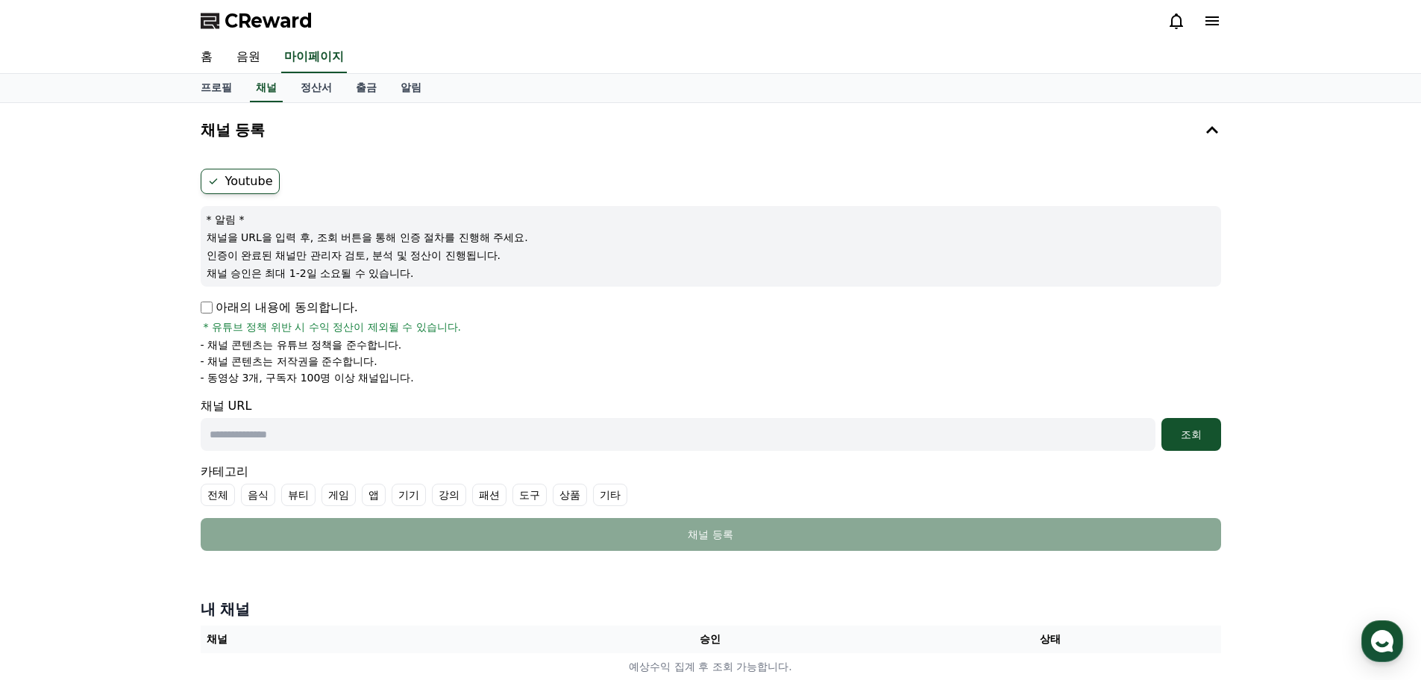
click at [294, 436] on input "text" at bounding box center [678, 434] width 955 height 33
click at [327, 431] on input "text" at bounding box center [678, 434] width 955 height 33
paste input "**********"
type input "**********"
click at [1187, 426] on button "조회" at bounding box center [1192, 434] width 60 height 33
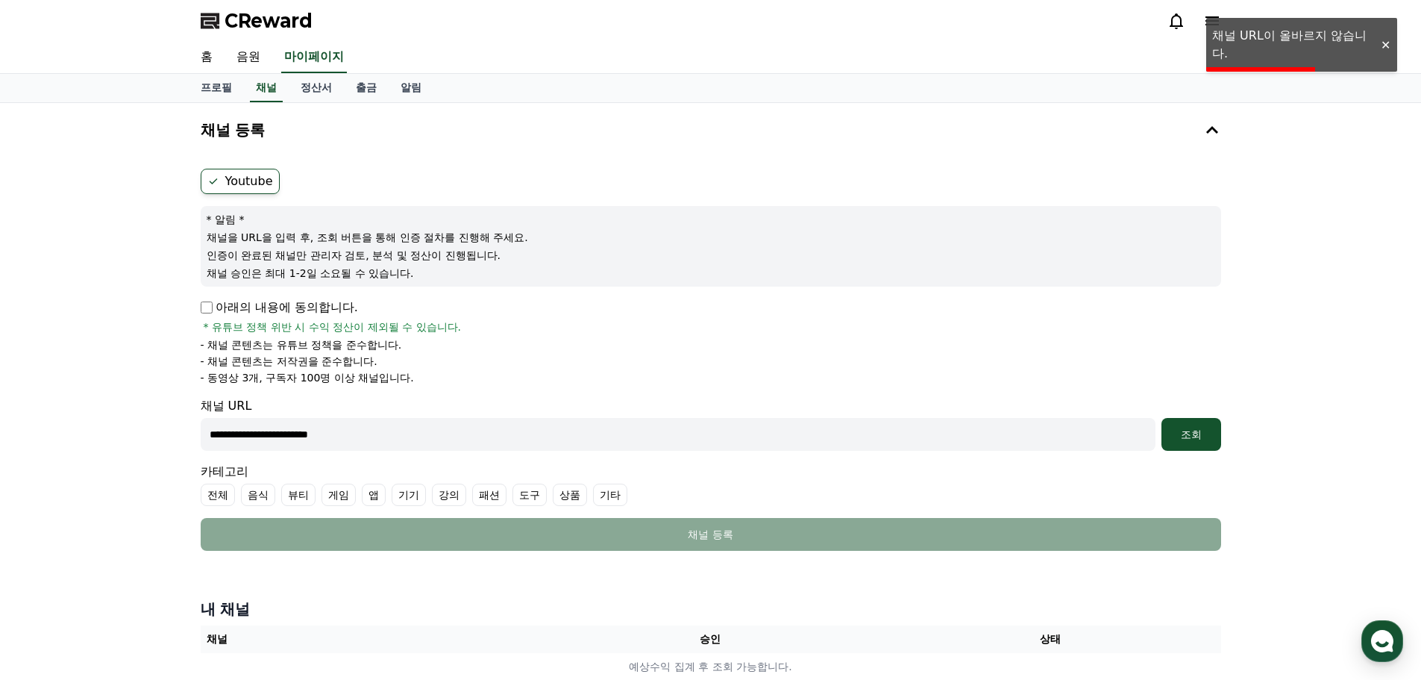
click at [500, 383] on li "- 동영상 3개, 구독자 100명 이상 채널입니다." at bounding box center [711, 377] width 1021 height 15
drag, startPoint x: 388, startPoint y: 439, endPoint x: 79, endPoint y: 416, distance: 309.8
click at [80, 416] on div "**********" at bounding box center [710, 397] width 1421 height 589
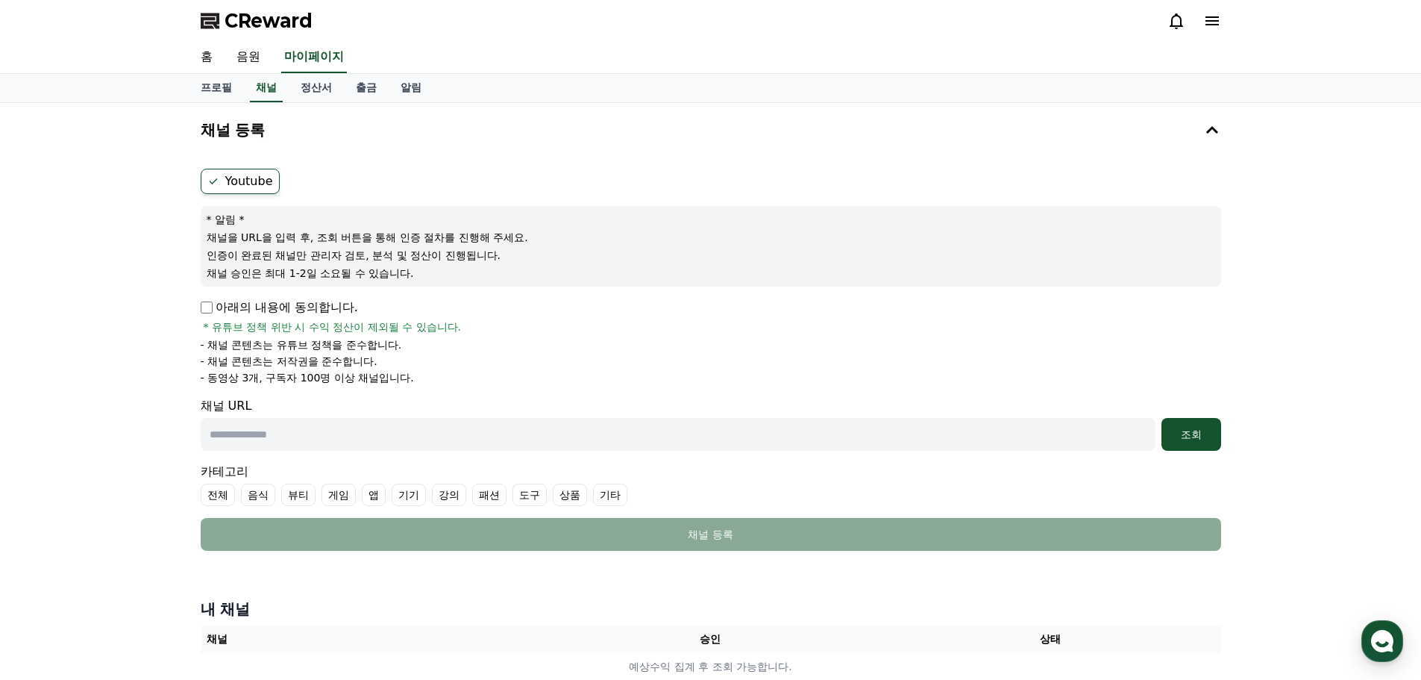
drag, startPoint x: 386, startPoint y: 439, endPoint x: 423, endPoint y: 443, distance: 37.5
click at [386, 439] on input "text" at bounding box center [678, 434] width 955 height 33
paste input "**********"
type input "**********"
click at [1209, 436] on div "조회" at bounding box center [1192, 434] width 48 height 15
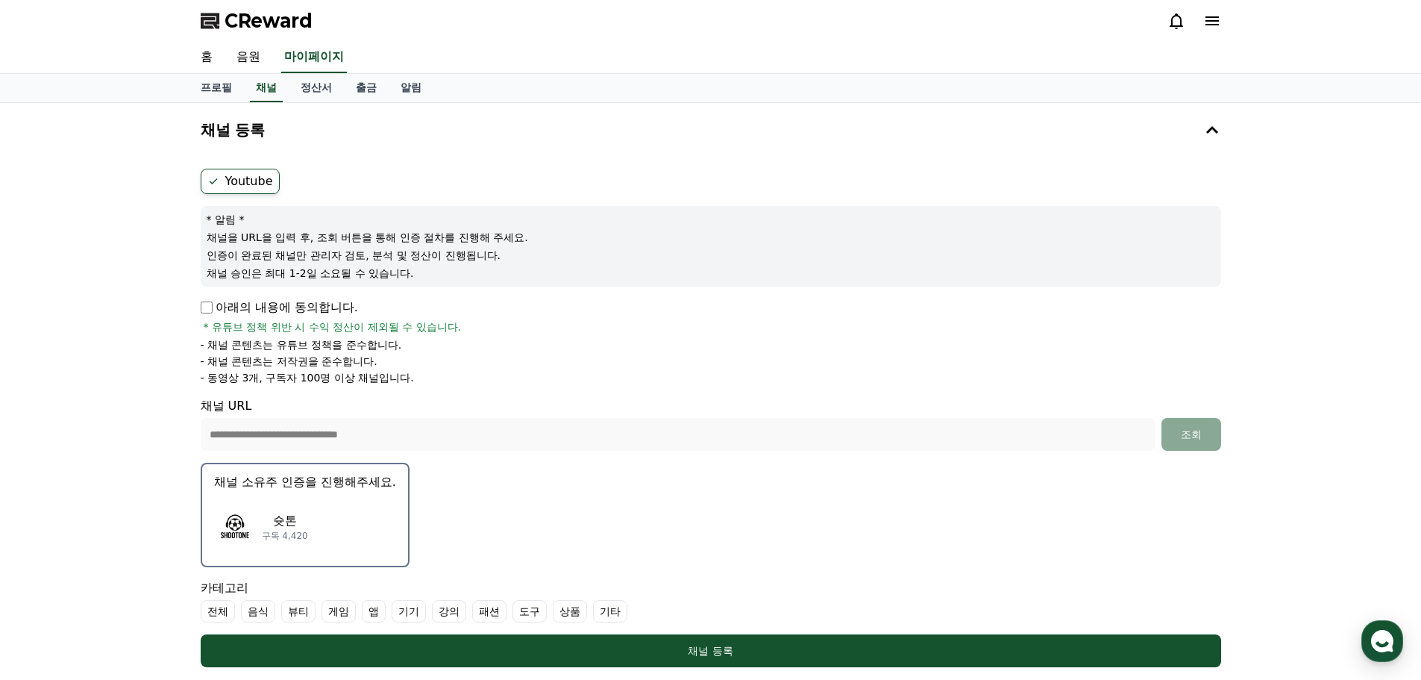
drag, startPoint x: 221, startPoint y: 240, endPoint x: 441, endPoint y: 283, distance: 224.3
click at [441, 283] on div "* 알림 * 채널을 URL을 입력 후, 조회 버튼을 통해 인증 절차를 진행해 주세요. 인증이 완료된 채널만 관리자 검토, 분석 및 정산이 진행…" at bounding box center [711, 246] width 1021 height 81
click at [317, 375] on p "- 동영상 3개, 구독자 100명 이상 채널입니다." at bounding box center [307, 377] width 213 height 15
drag, startPoint x: 209, startPoint y: 341, endPoint x: 392, endPoint y: 380, distance: 187.0
click at [392, 380] on ul "- 채널 콘텐츠는 유튜브 정책을 준수합니다. - 채널 콘텐츠는 저작권을 준수합니다. - 동영상 3개, 구독자 100명 이상 채널입니다." at bounding box center [711, 361] width 1021 height 48
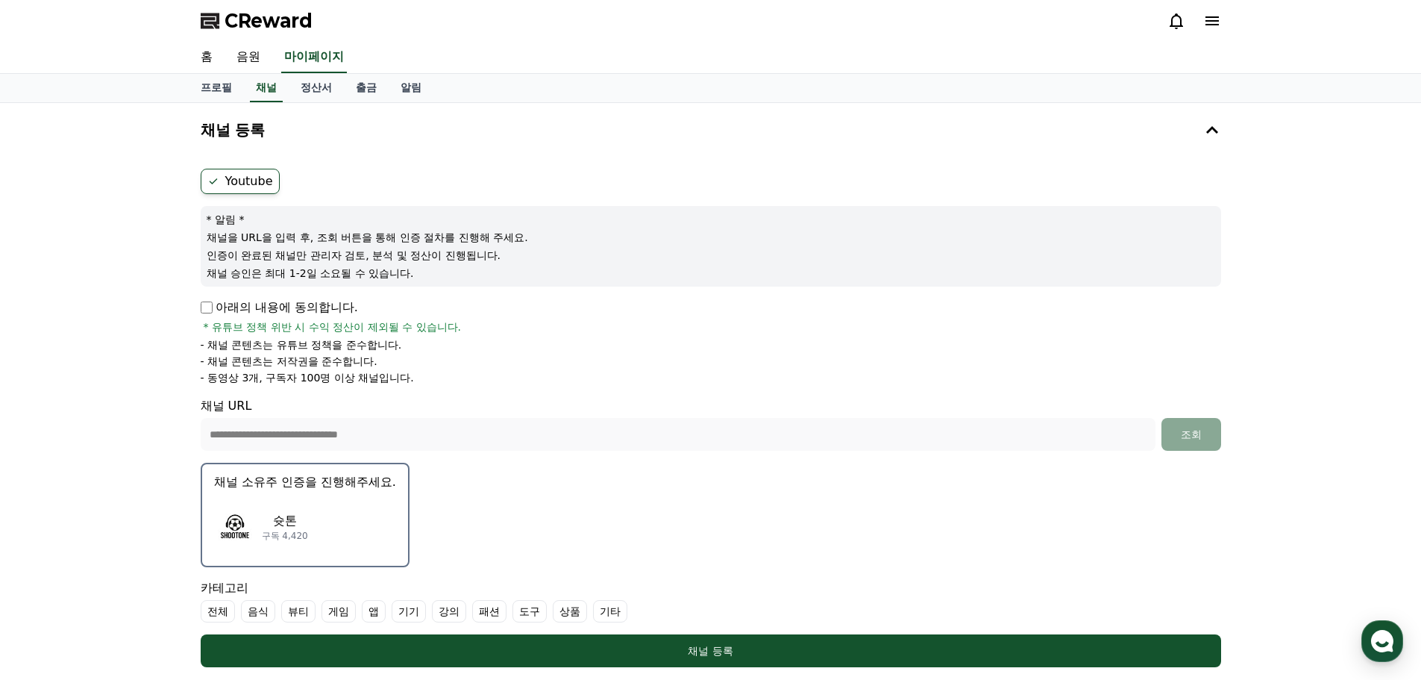
click at [471, 378] on li "- 동영상 3개, 구독자 100명 이상 채널입니다." at bounding box center [711, 377] width 1021 height 15
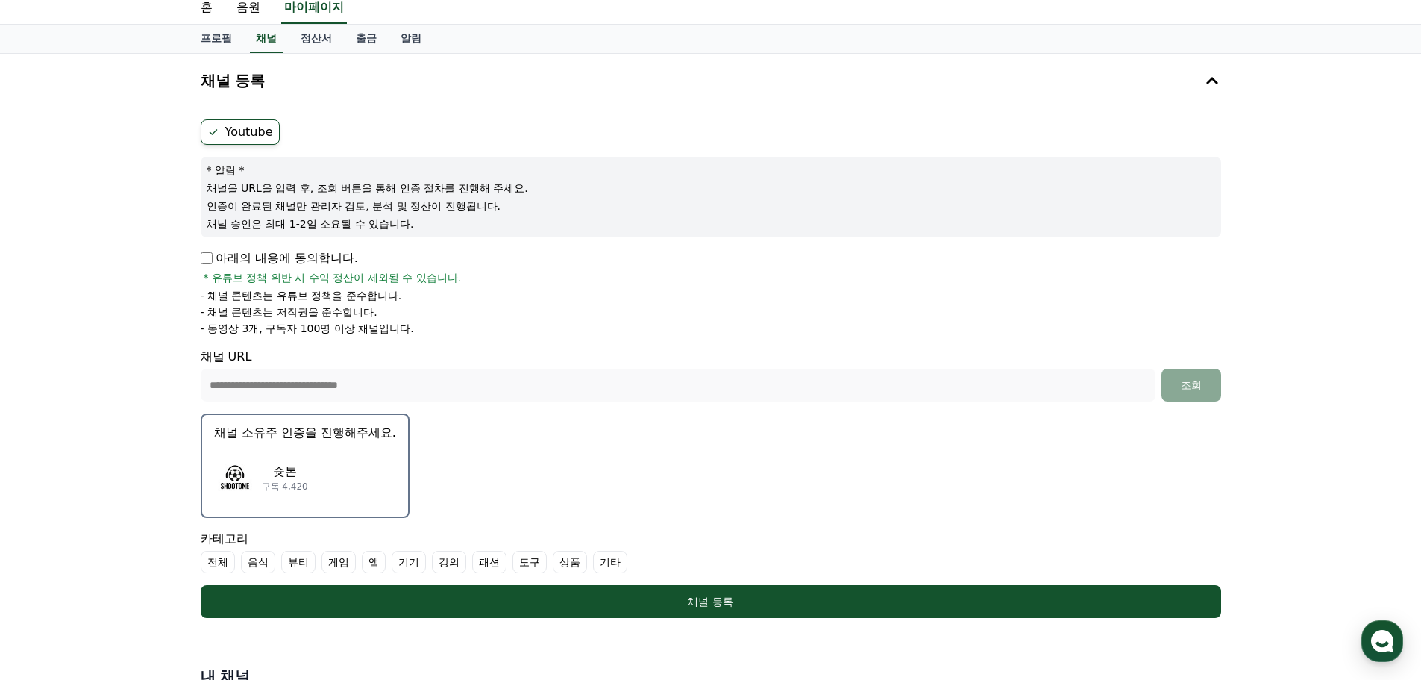
scroll to position [75, 0]
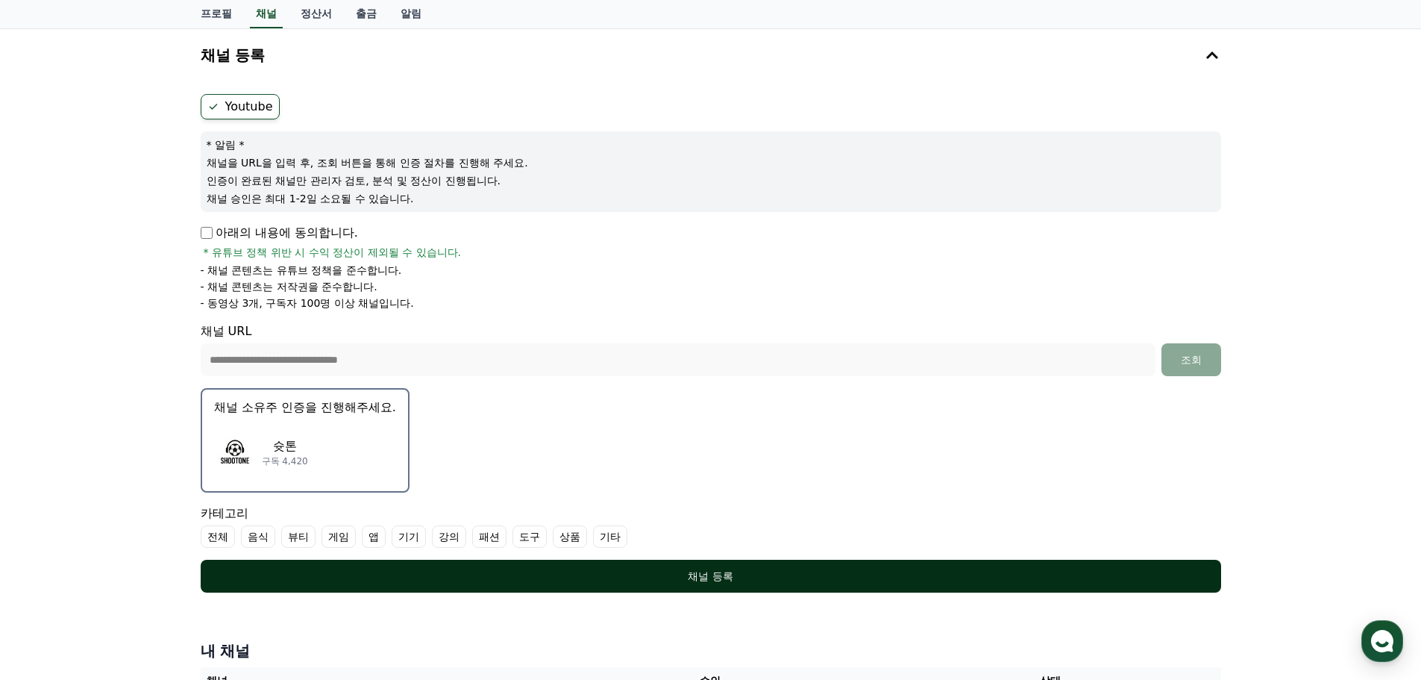
click at [457, 566] on button "채널 등록" at bounding box center [711, 576] width 1021 height 33
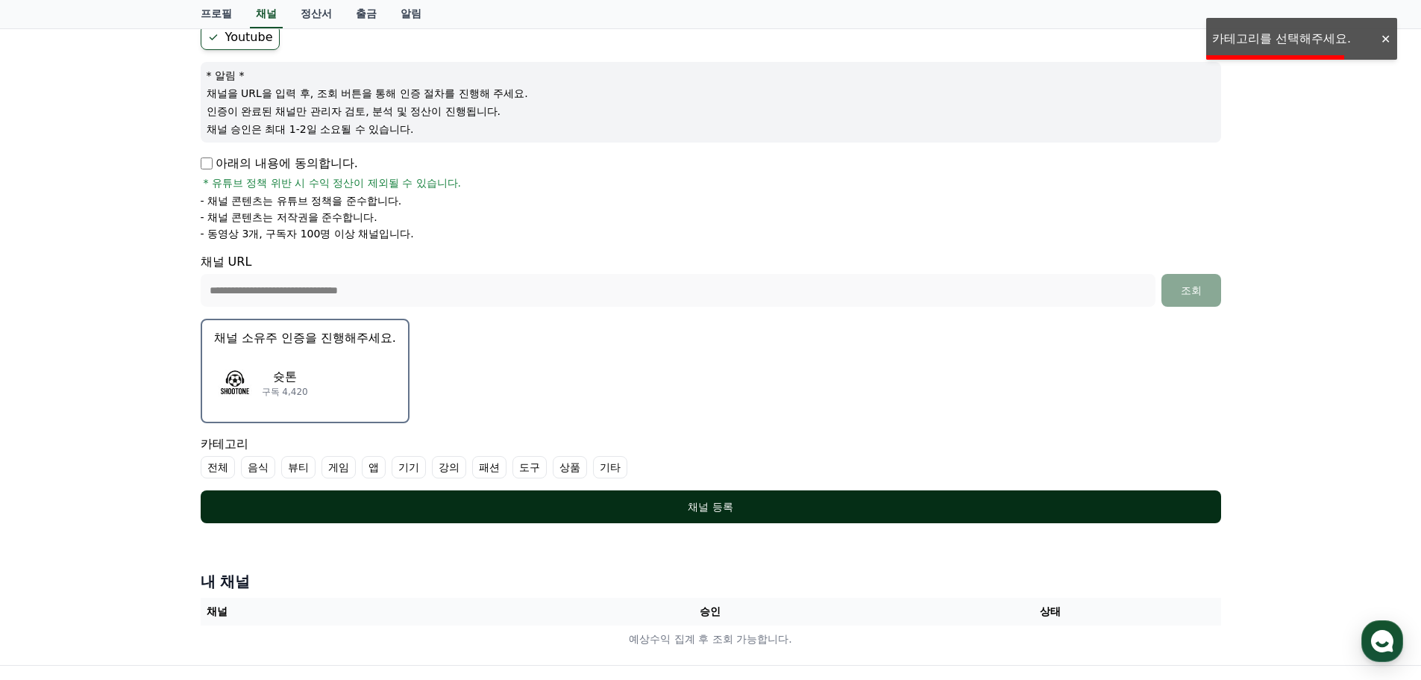
scroll to position [315, 0]
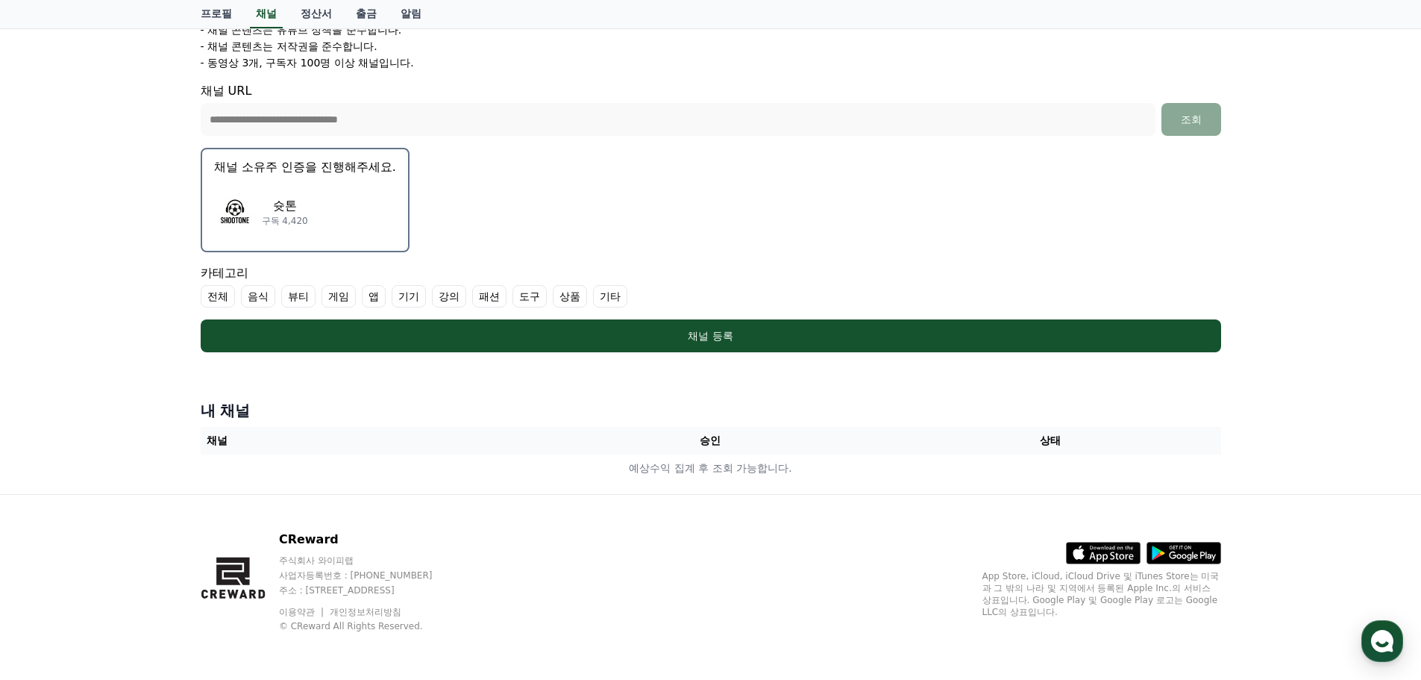
drag, startPoint x: 611, startPoint y: 298, endPoint x: 625, endPoint y: 307, distance: 16.8
click at [616, 298] on label "기타" at bounding box center [610, 296] width 34 height 22
click at [618, 295] on label "기타" at bounding box center [610, 296] width 34 height 22
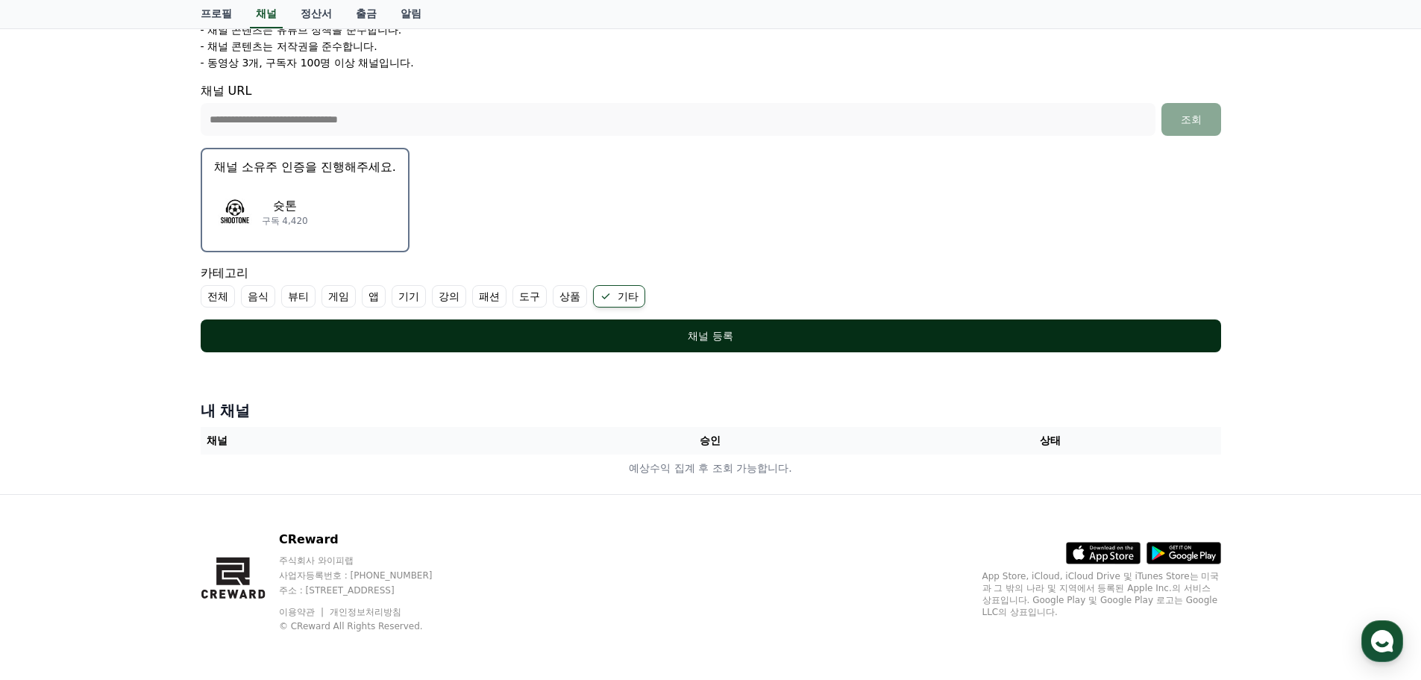
click at [632, 328] on button "채널 등록" at bounding box center [711, 335] width 1021 height 33
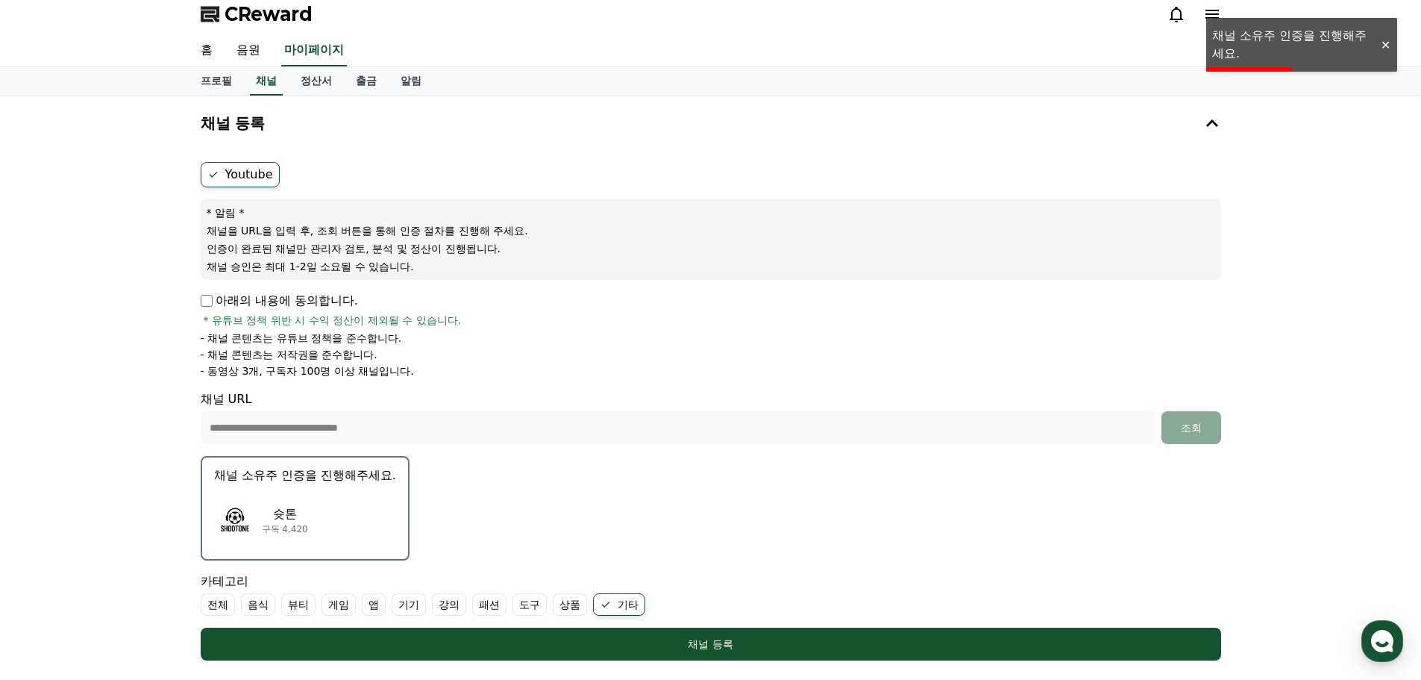
scroll to position [0, 0]
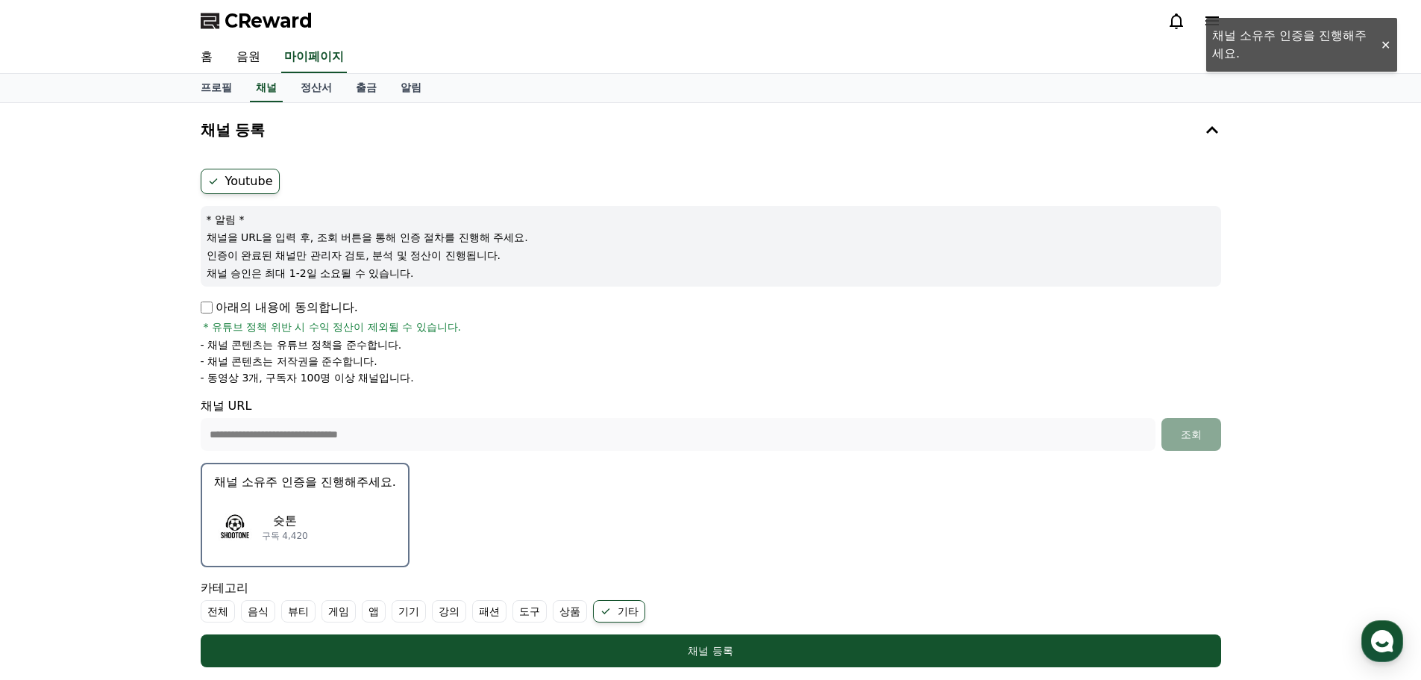
click at [289, 501] on div "슛톤 구독 4,420" at bounding box center [305, 527] width 182 height 60
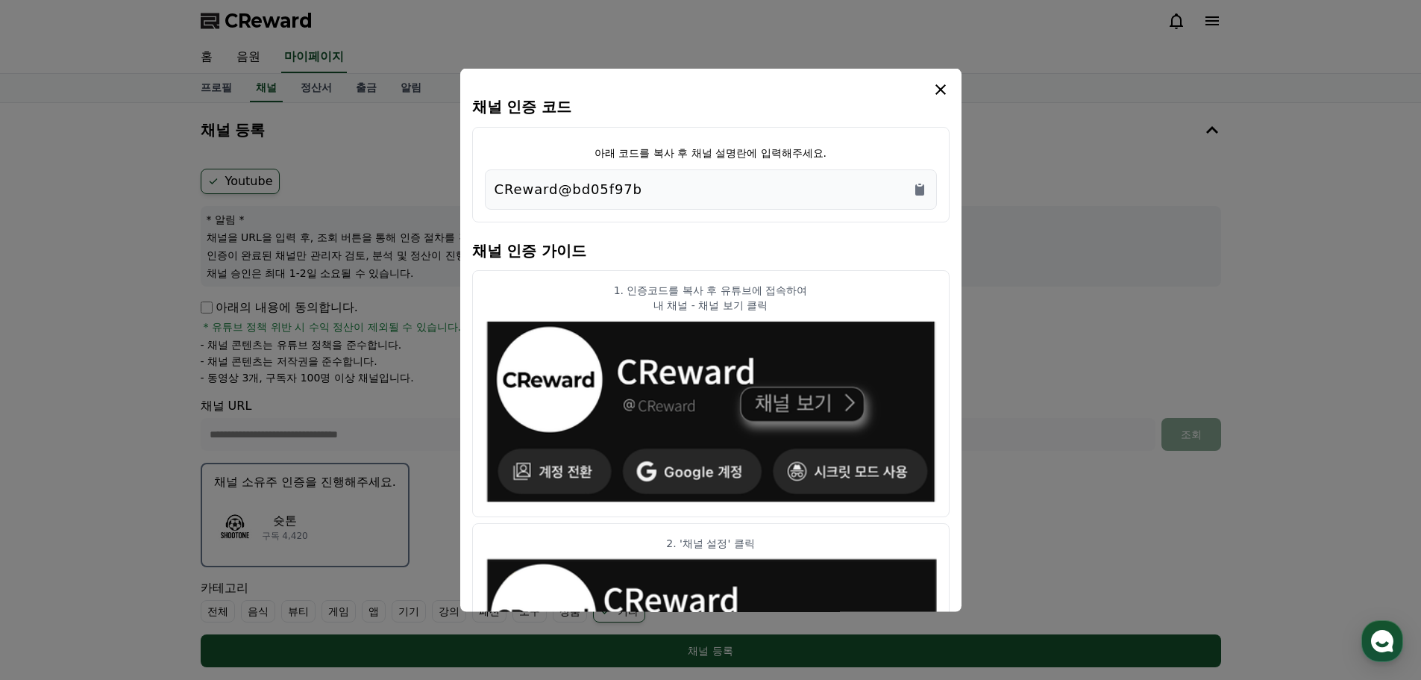
click at [300, 486] on button "close modal" at bounding box center [710, 340] width 1421 height 680
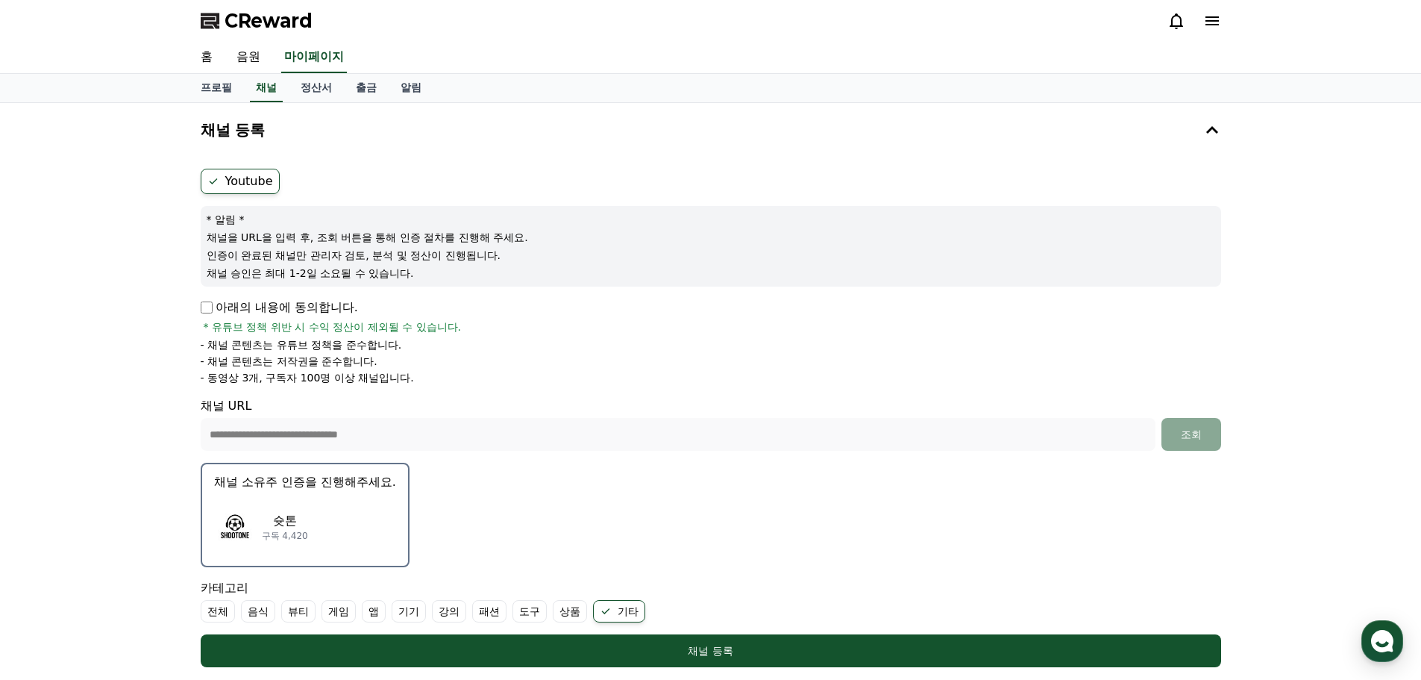
click at [297, 485] on p "채널 소유주 인증을 진행해주세요." at bounding box center [305, 482] width 182 height 18
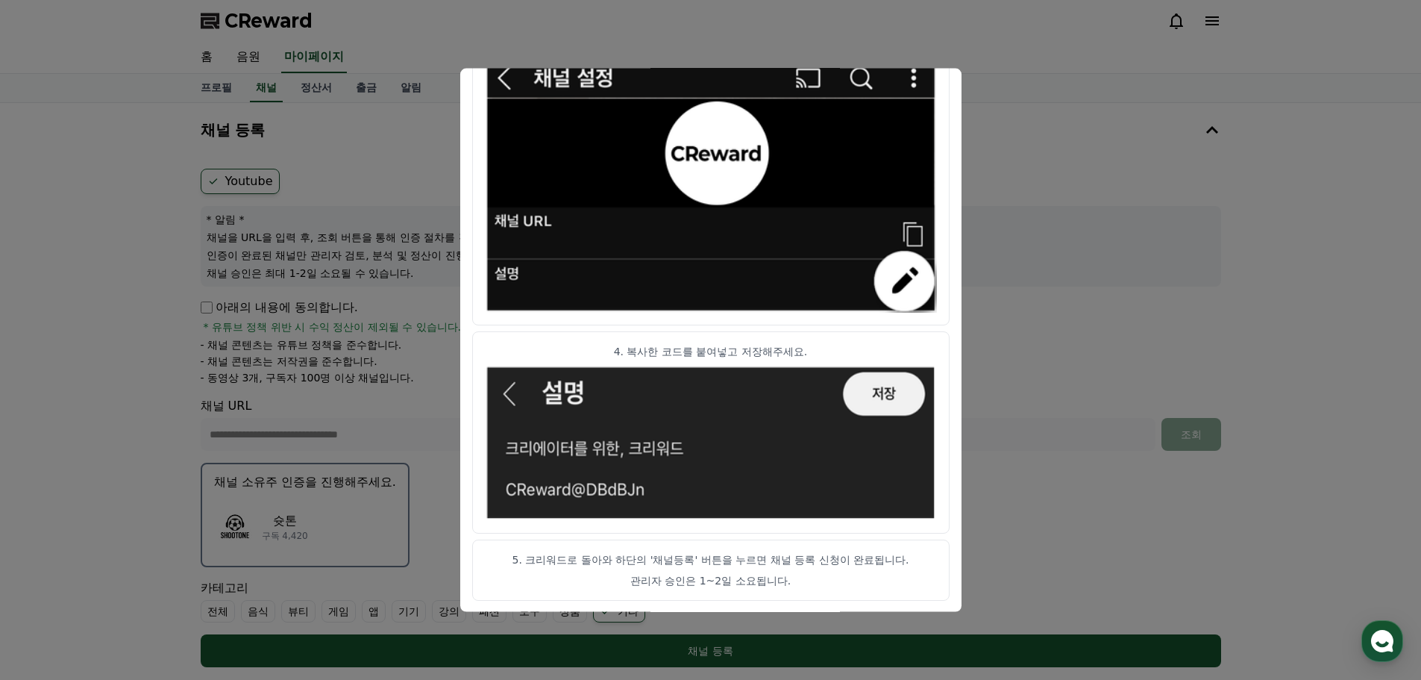
scroll to position [149, 0]
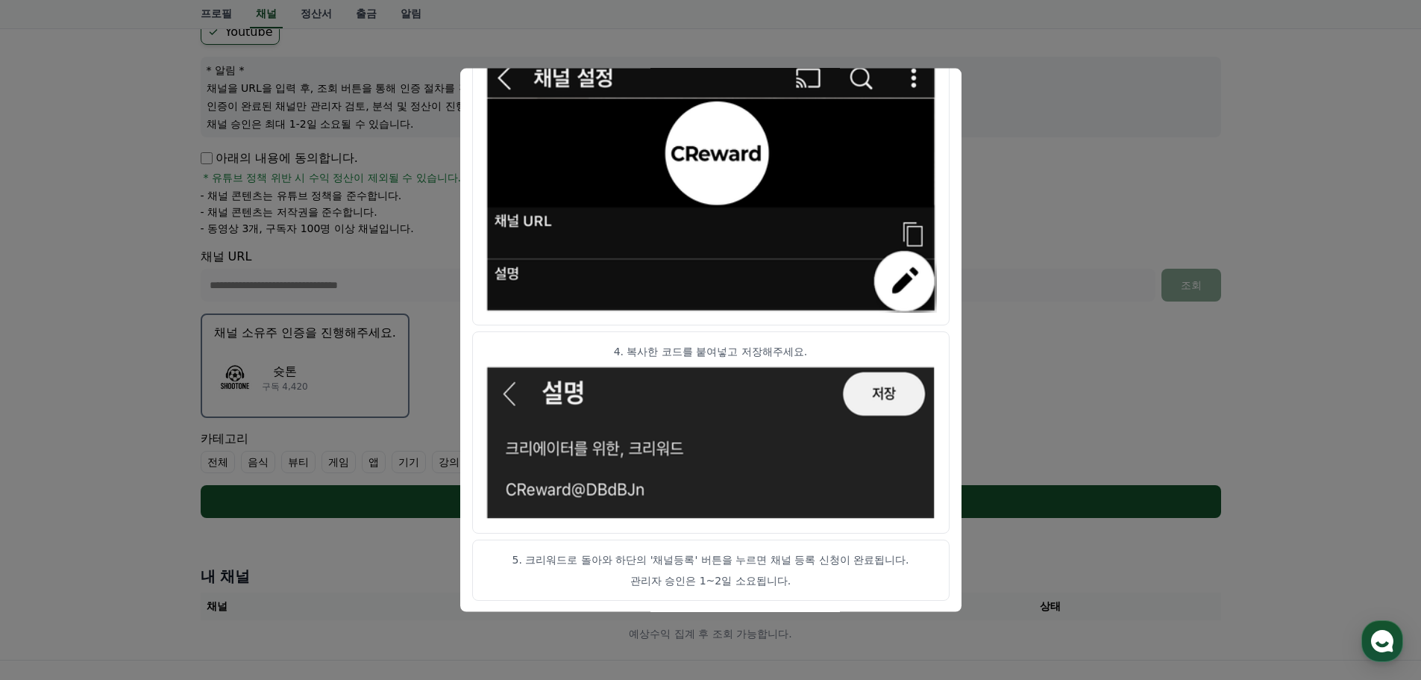
drag, startPoint x: 511, startPoint y: 560, endPoint x: 796, endPoint y: 592, distance: 286.8
click at [796, 592] on article "5. 크리워드로 돌아와 하단의 '채널등록' 버튼을 누르면 채널 등록 신청이 완료됩니다. 관리자 승인은 1~2일 소요됩니다." at bounding box center [710, 569] width 477 height 61
click at [819, 581] on p "관리자 승인은 1~2일 소요됩니다." at bounding box center [711, 579] width 452 height 15
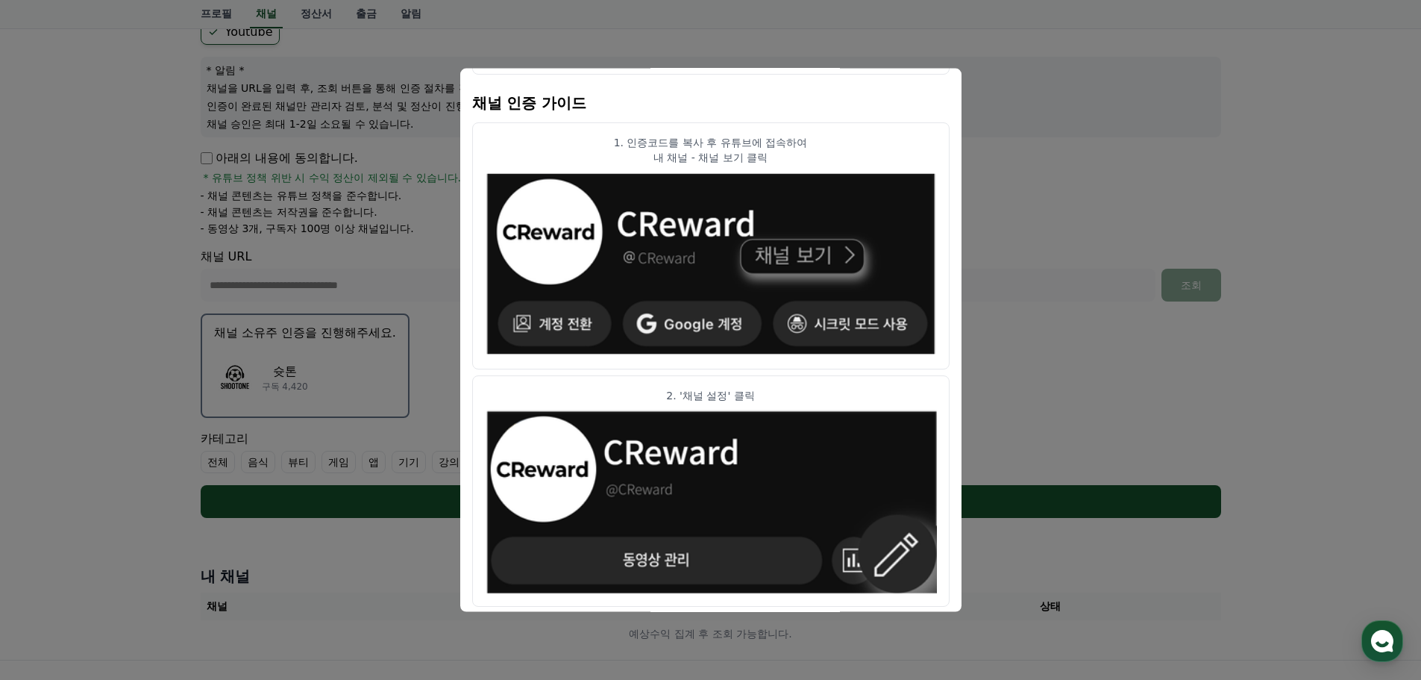
scroll to position [147, 0]
click at [1124, 331] on button "close modal" at bounding box center [710, 340] width 1421 height 680
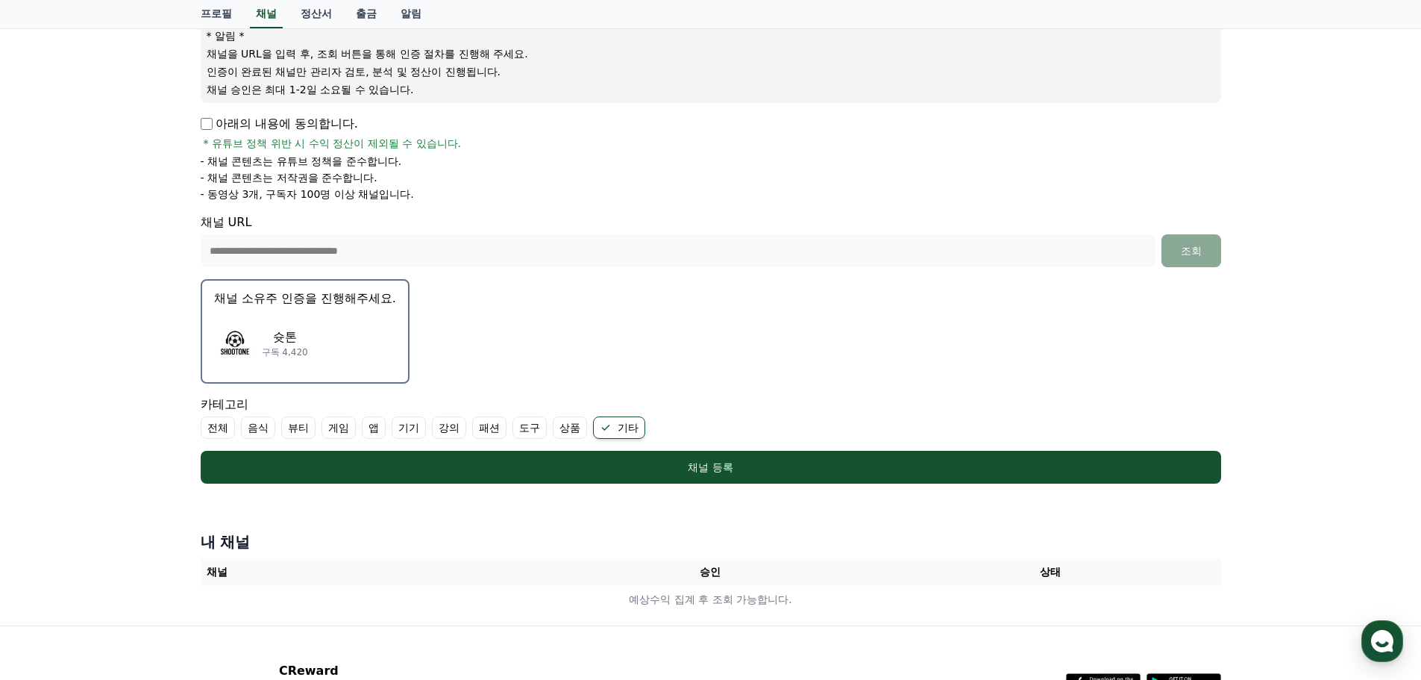
scroll to position [315, 0]
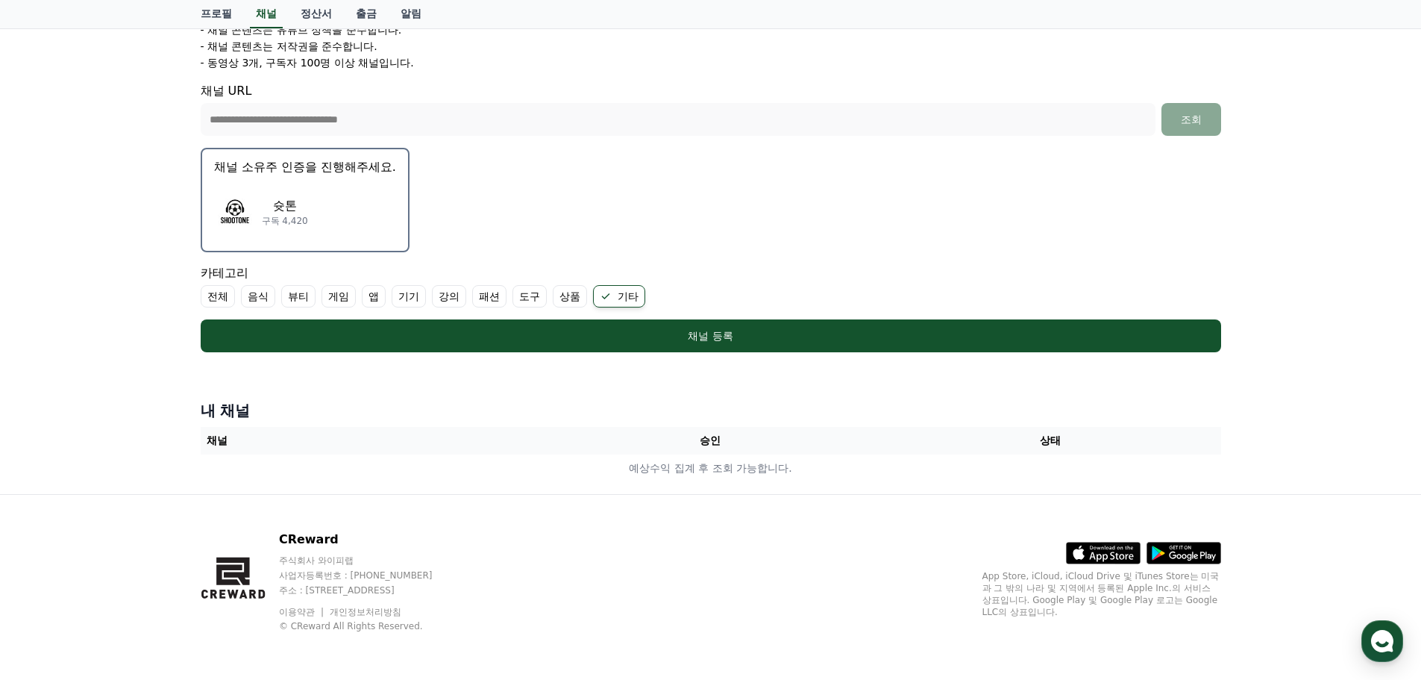
click at [331, 198] on div "슛톤 구독 4,420" at bounding box center [305, 212] width 182 height 60
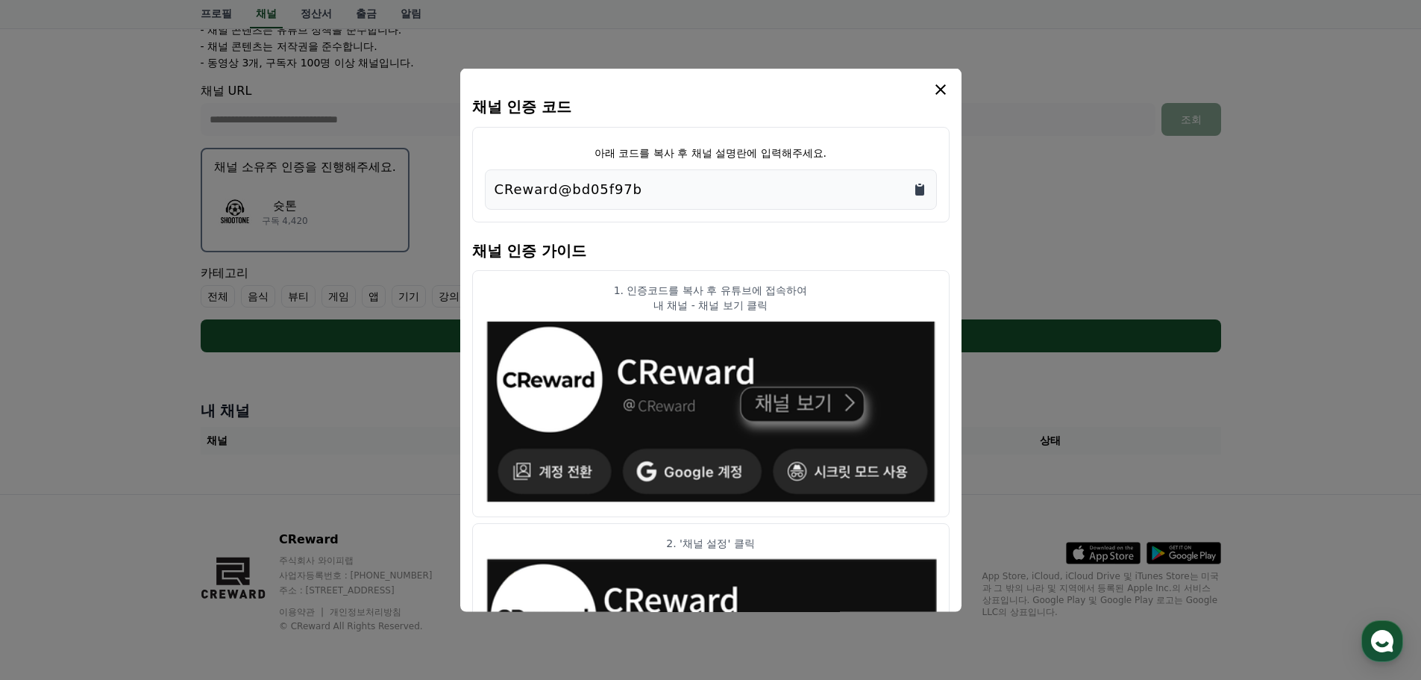
click at [918, 186] on icon "Copy to clipboard" at bounding box center [919, 188] width 15 height 15
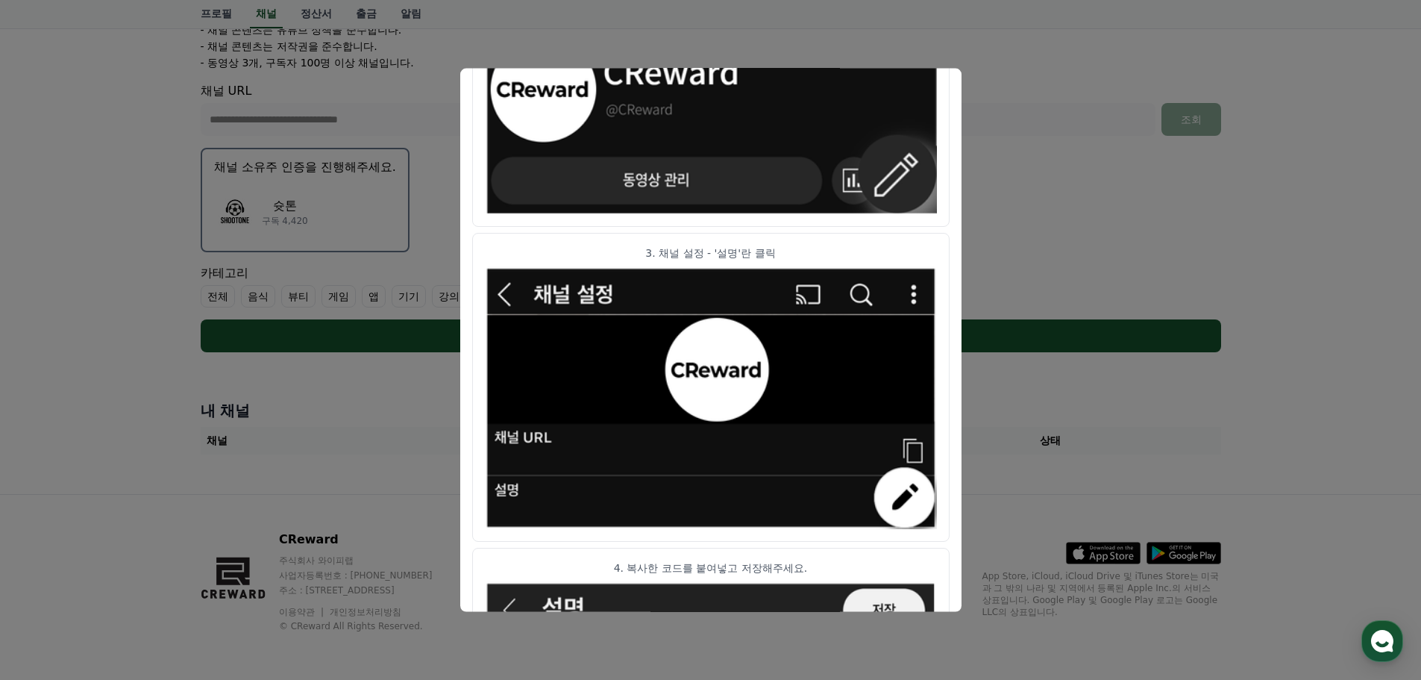
scroll to position [372, 0]
